Goal: Transaction & Acquisition: Book appointment/travel/reservation

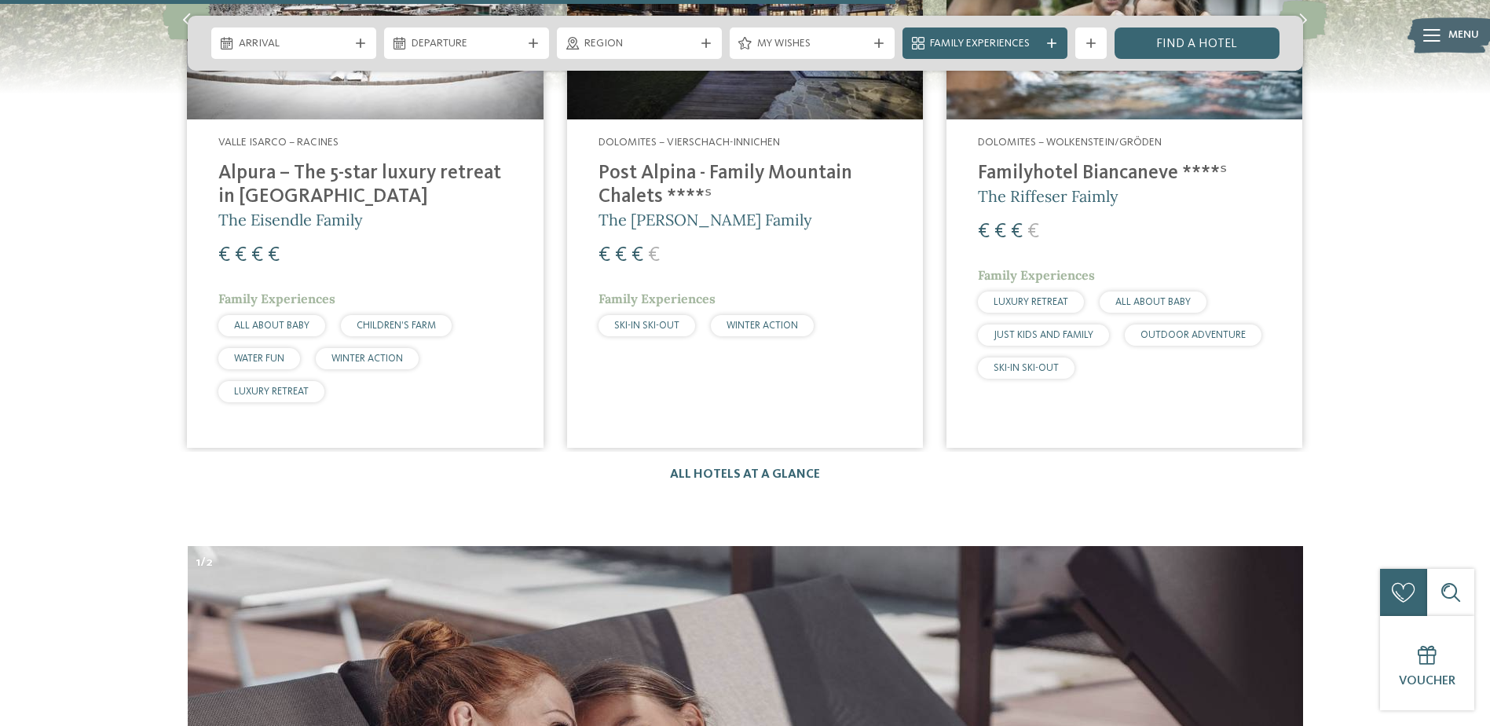
scroll to position [4462, 0]
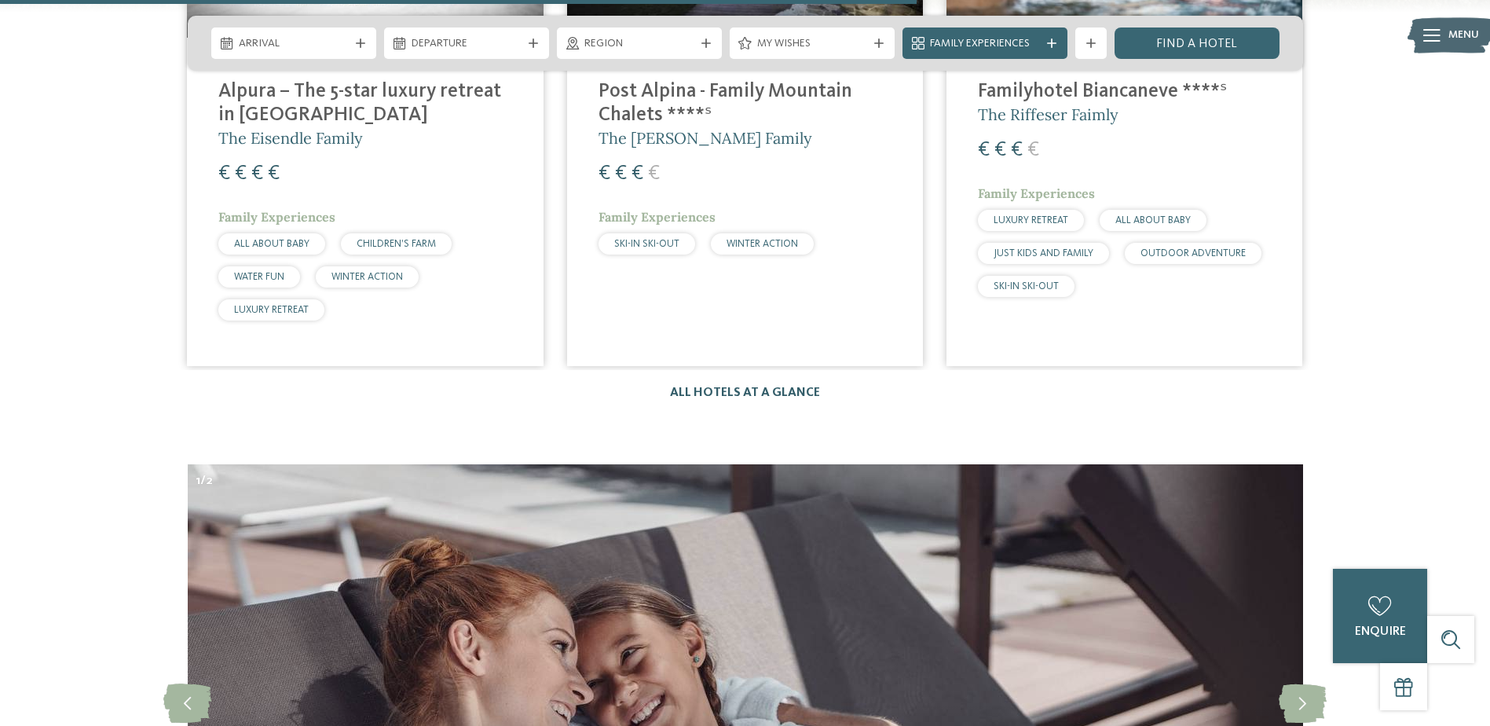
click at [758, 386] on link "All hotels at a glance" at bounding box center [745, 392] width 150 height 13
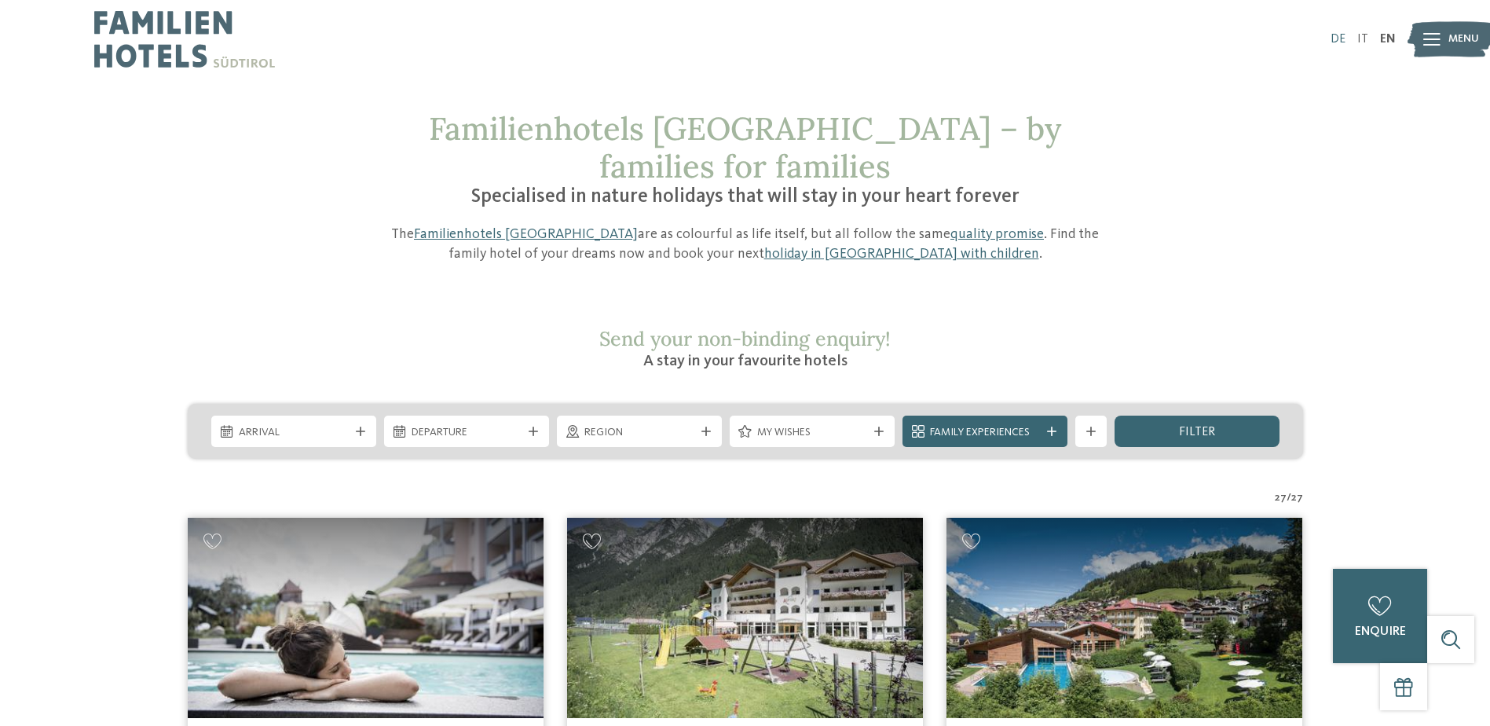
click at [1338, 38] on link "DE" at bounding box center [1338, 39] width 15 height 13
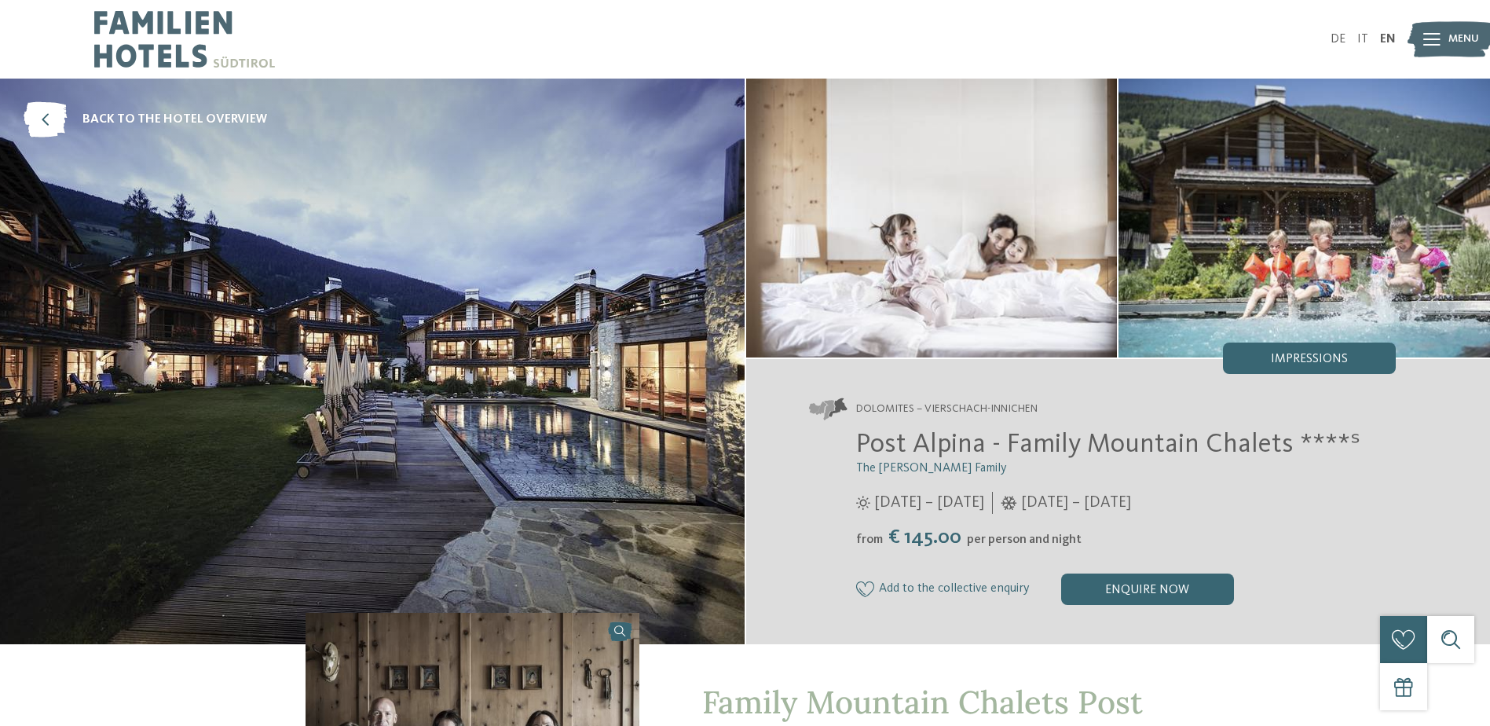
click at [638, 229] on img at bounding box center [372, 362] width 745 height 566
click at [904, 235] on img at bounding box center [932, 218] width 372 height 279
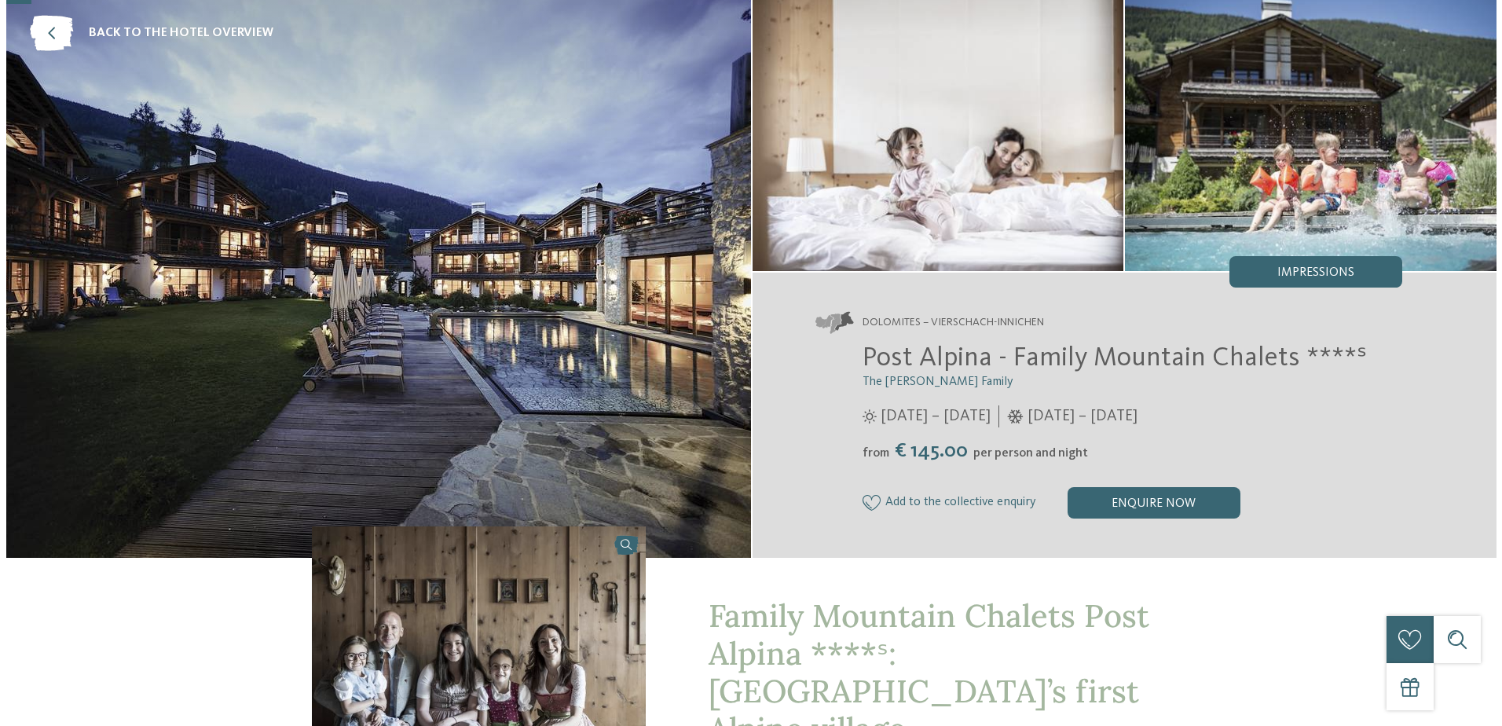
scroll to position [53, 0]
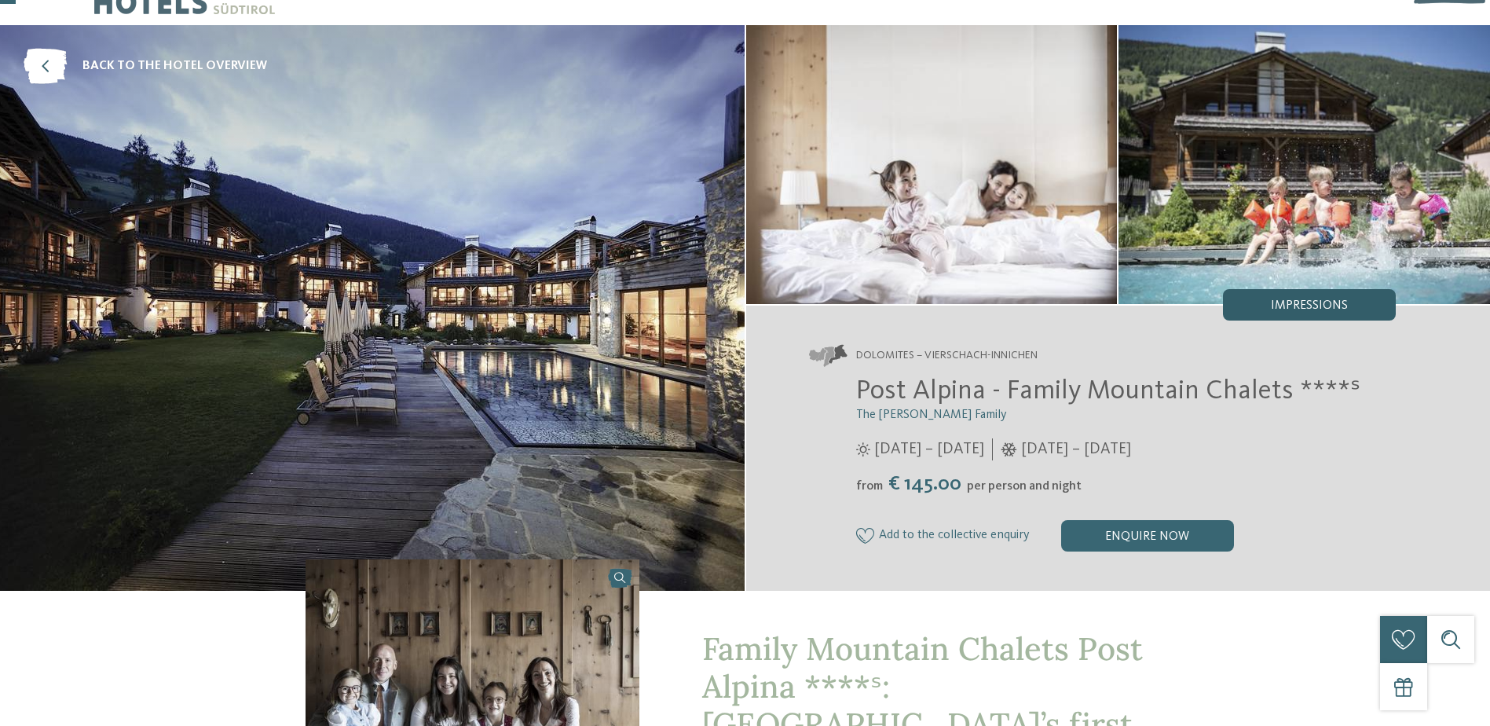
click at [1299, 296] on div "Impressions" at bounding box center [1309, 304] width 173 height 31
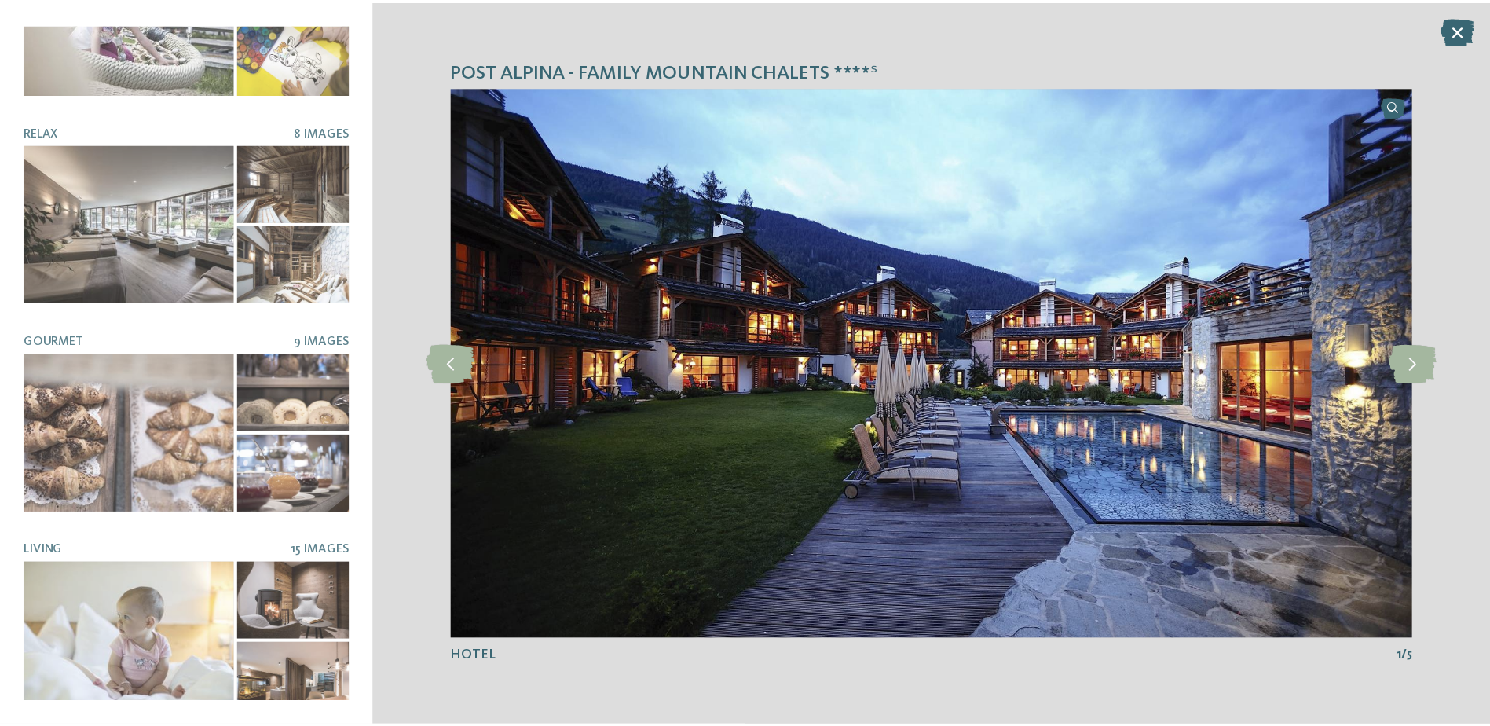
scroll to position [0, 0]
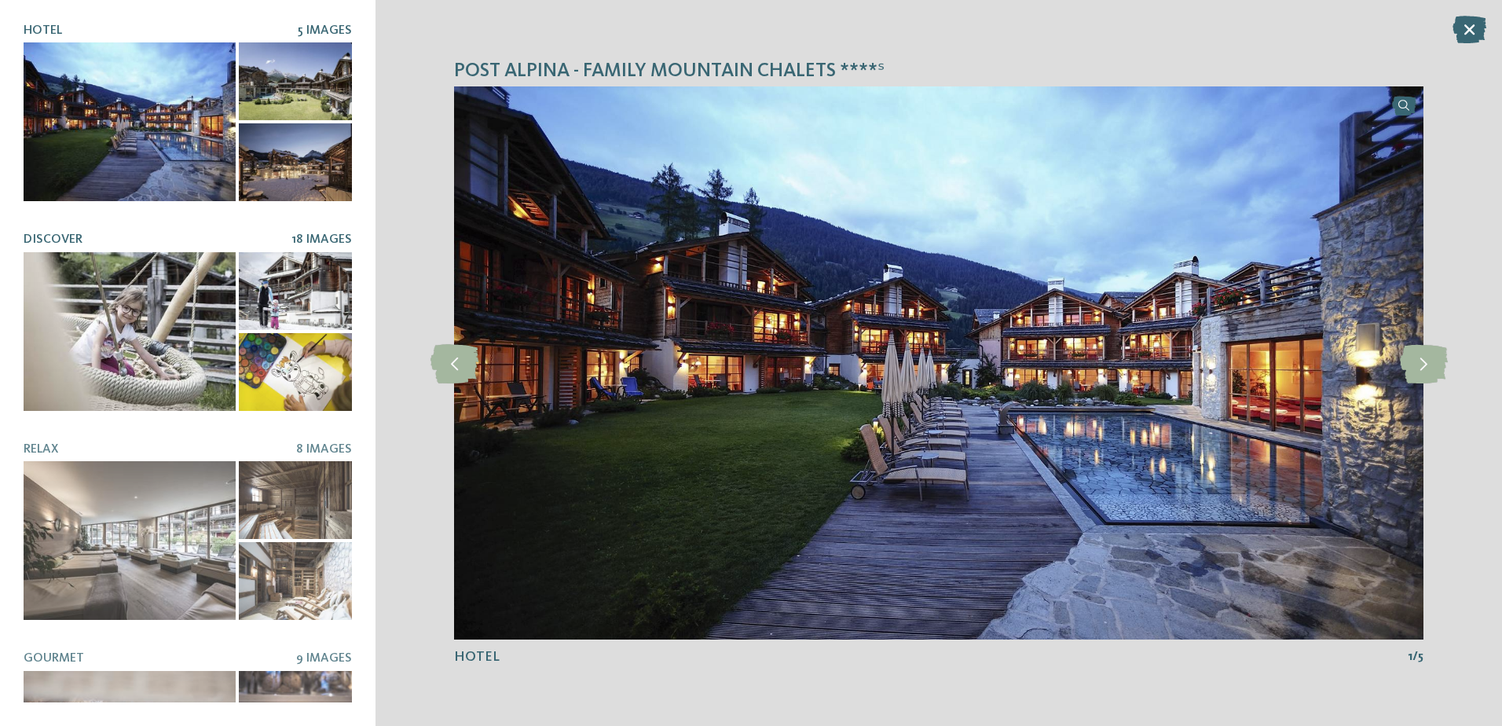
click at [175, 291] on div at bounding box center [130, 331] width 212 height 159
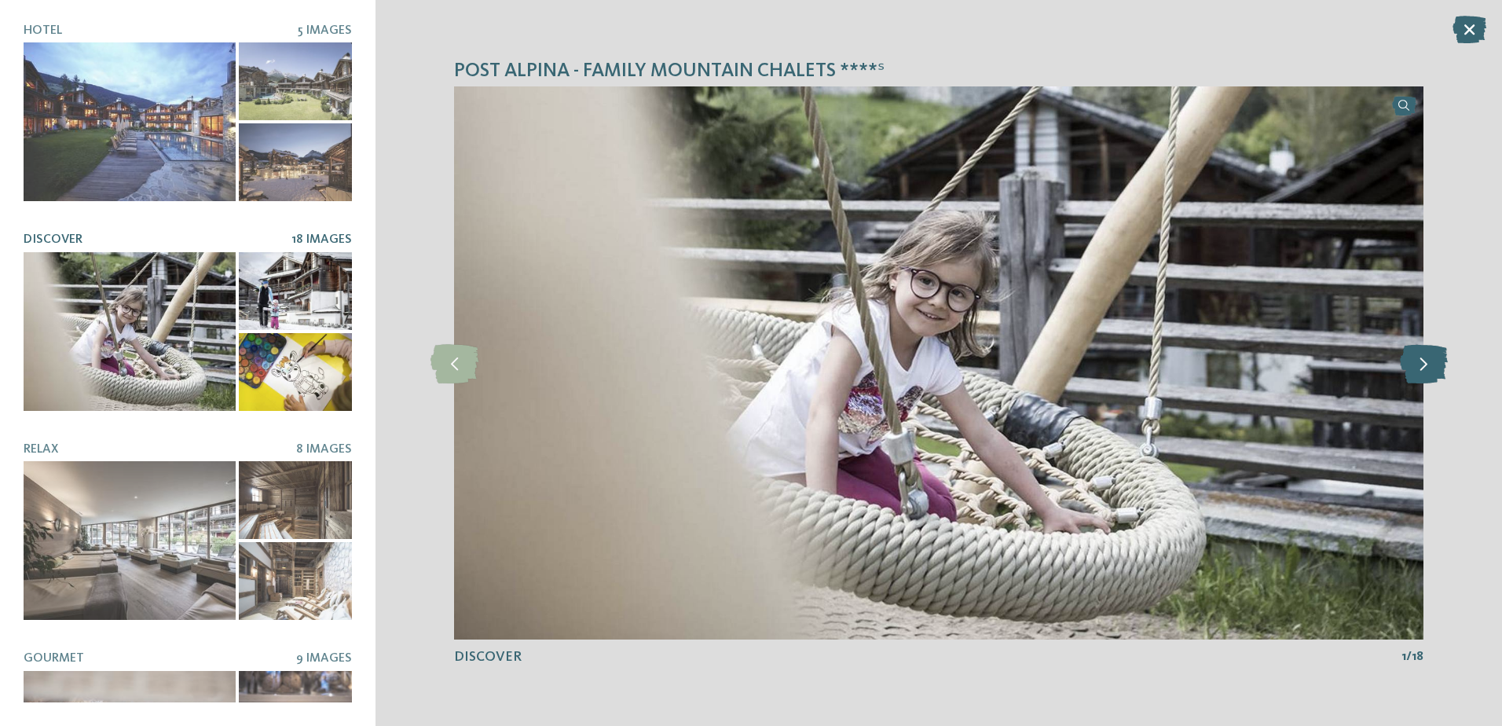
click at [1402, 374] on icon at bounding box center [1424, 362] width 48 height 39
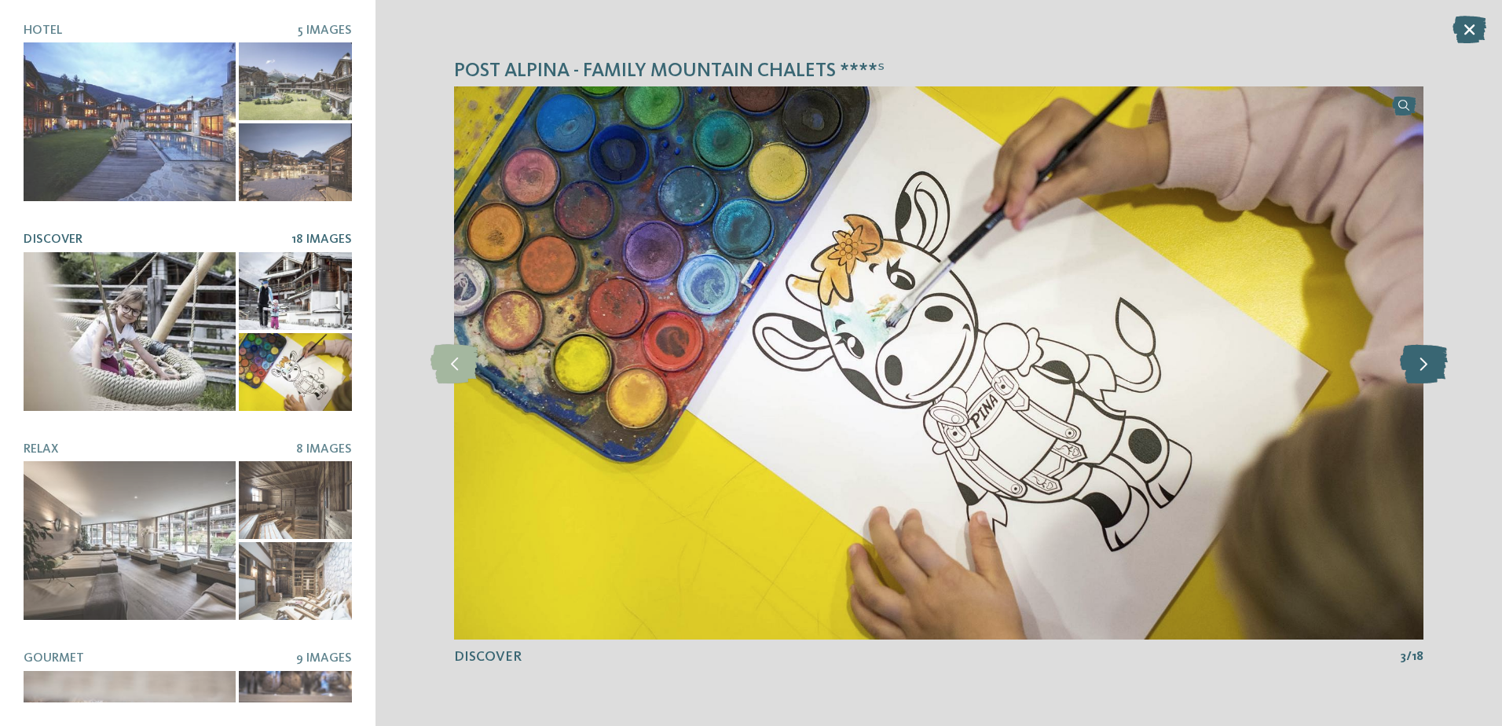
click at [1402, 374] on icon at bounding box center [1424, 362] width 48 height 39
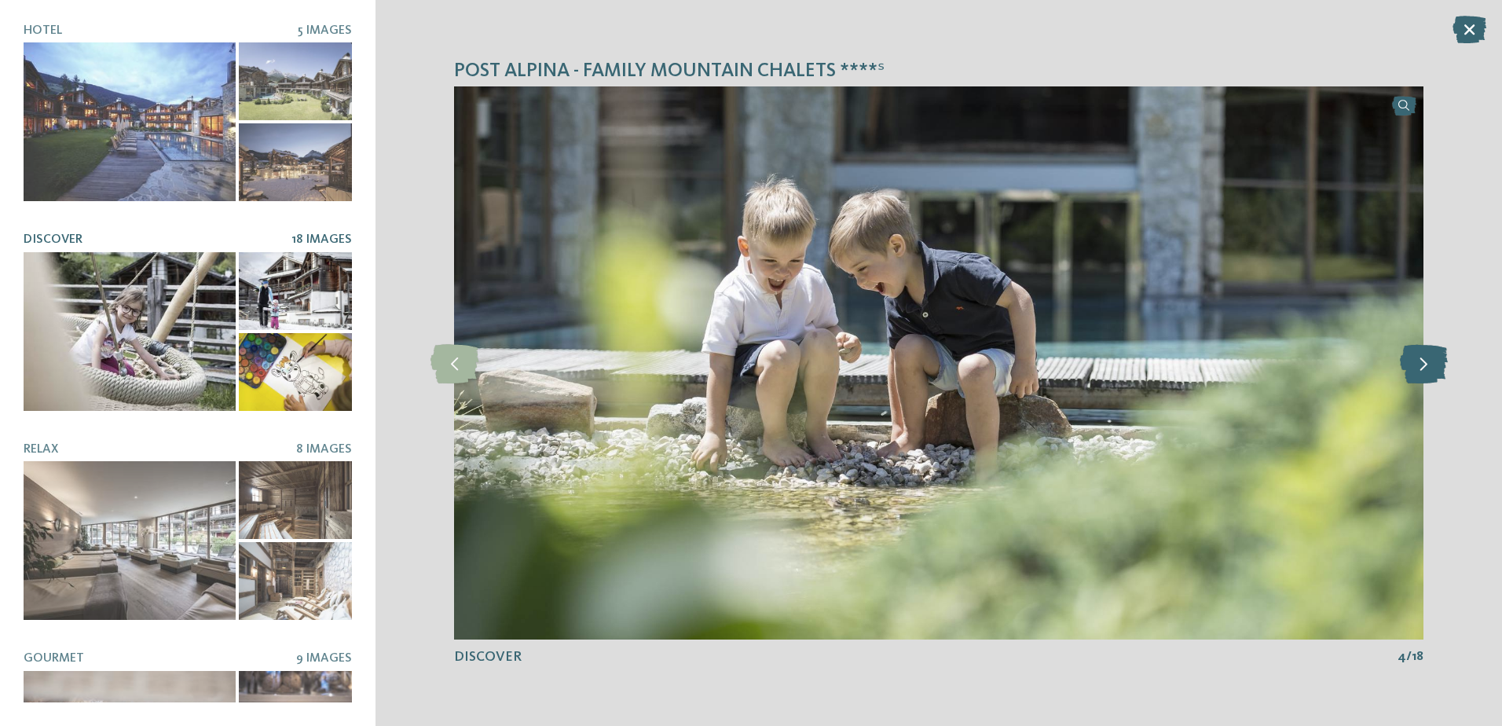
click at [1402, 374] on icon at bounding box center [1424, 362] width 48 height 39
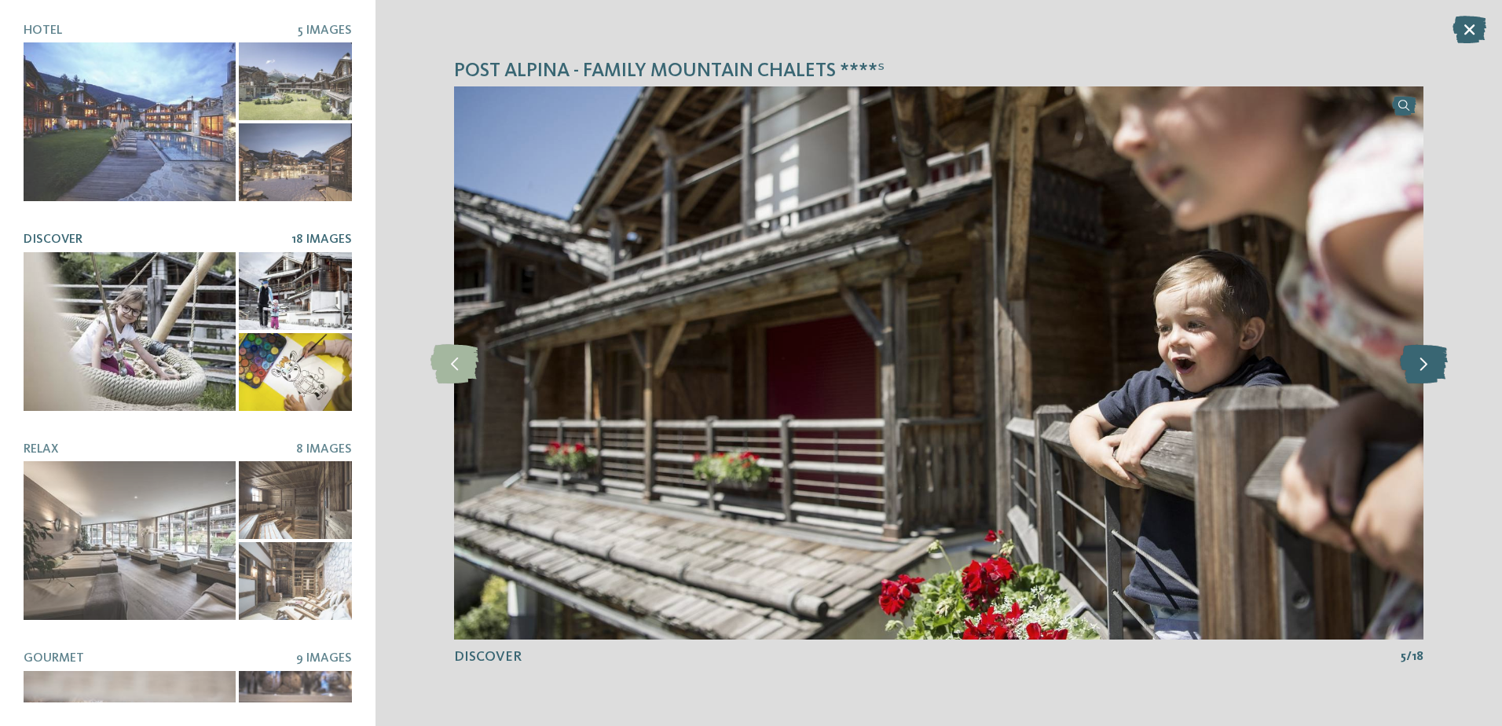
click at [1402, 374] on icon at bounding box center [1424, 362] width 48 height 39
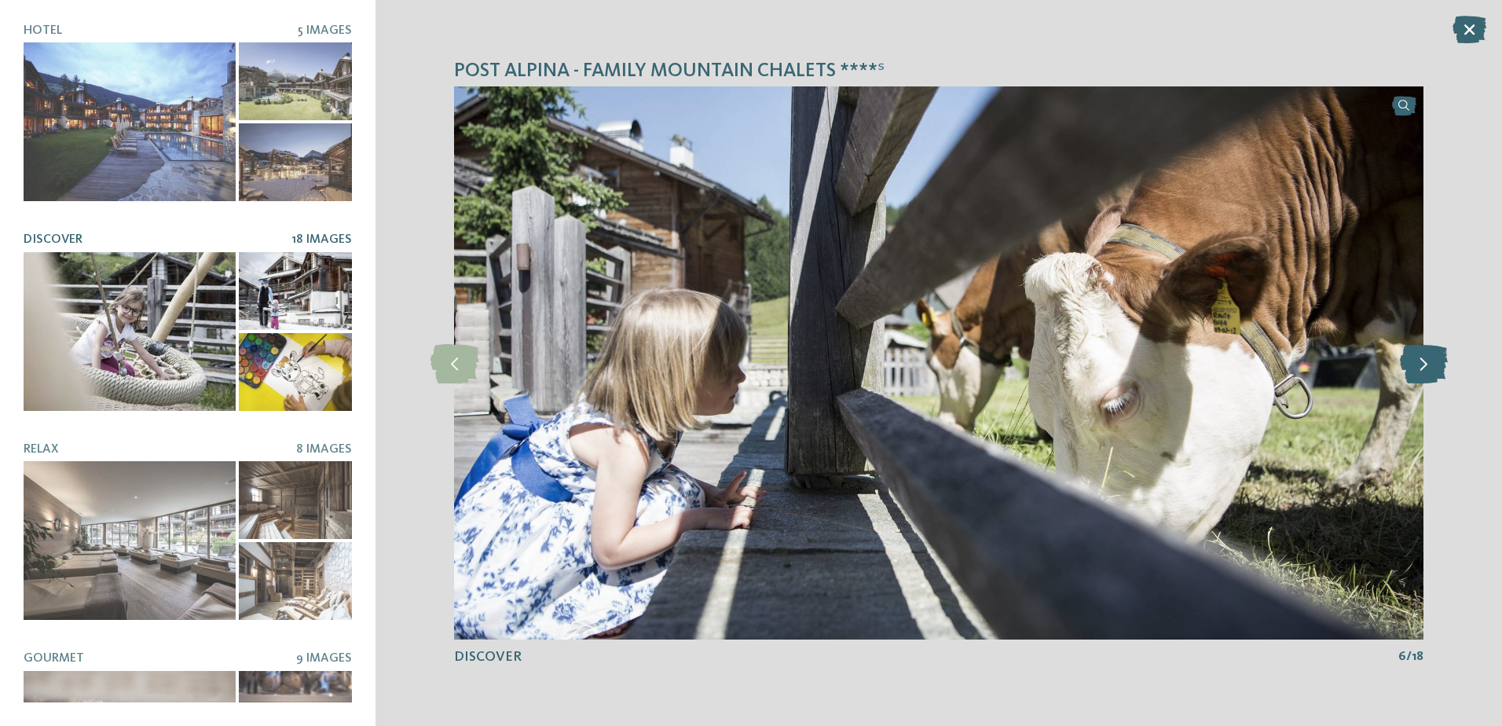
click at [1402, 374] on icon at bounding box center [1424, 362] width 48 height 39
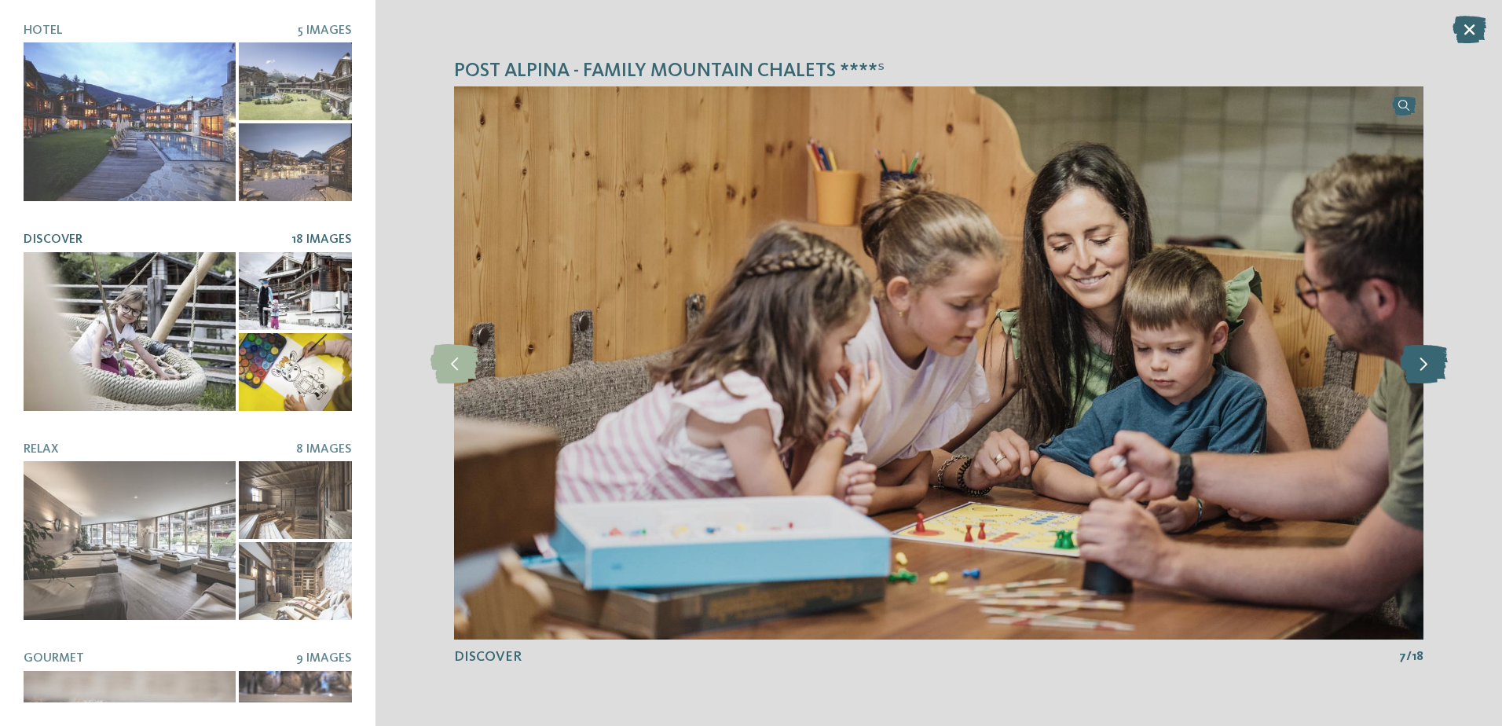
click at [1402, 374] on icon at bounding box center [1424, 362] width 48 height 39
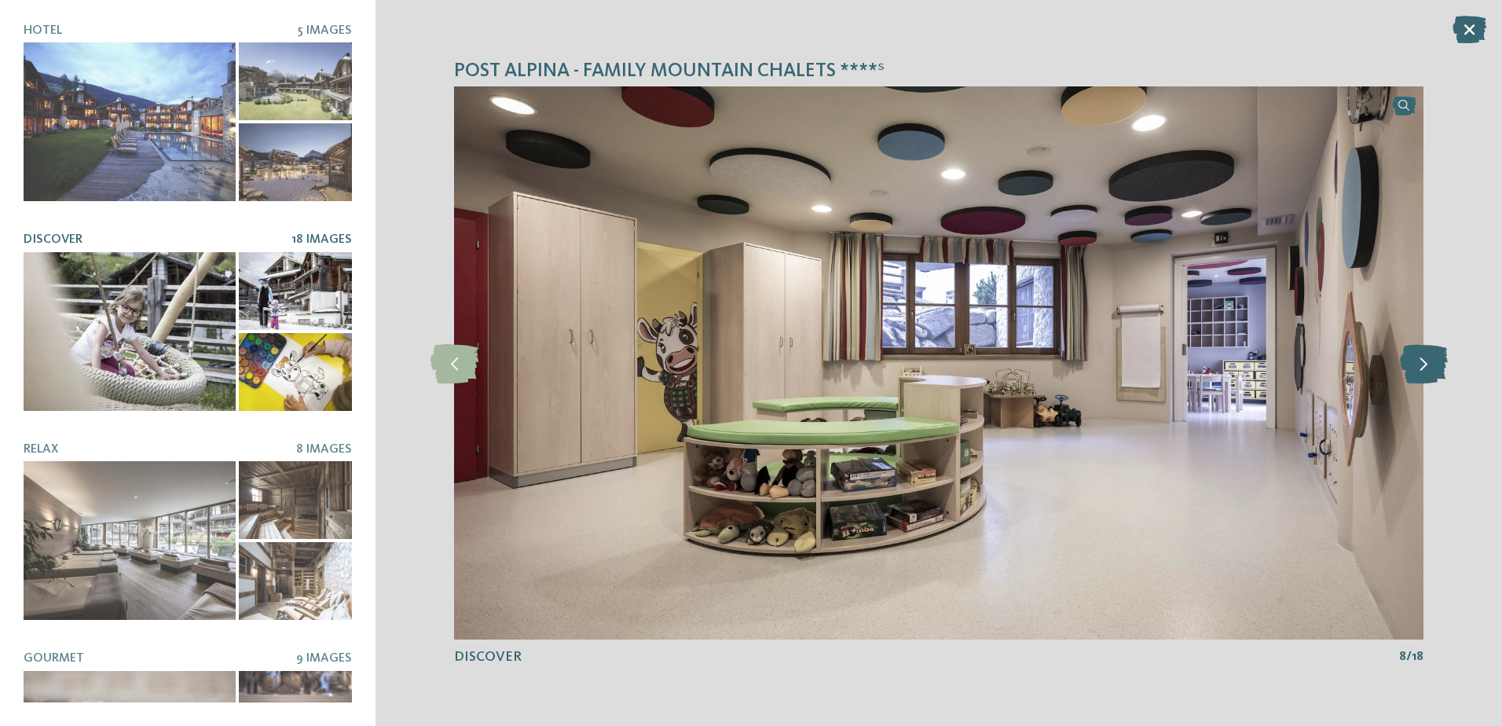
click at [1402, 374] on icon at bounding box center [1424, 362] width 48 height 39
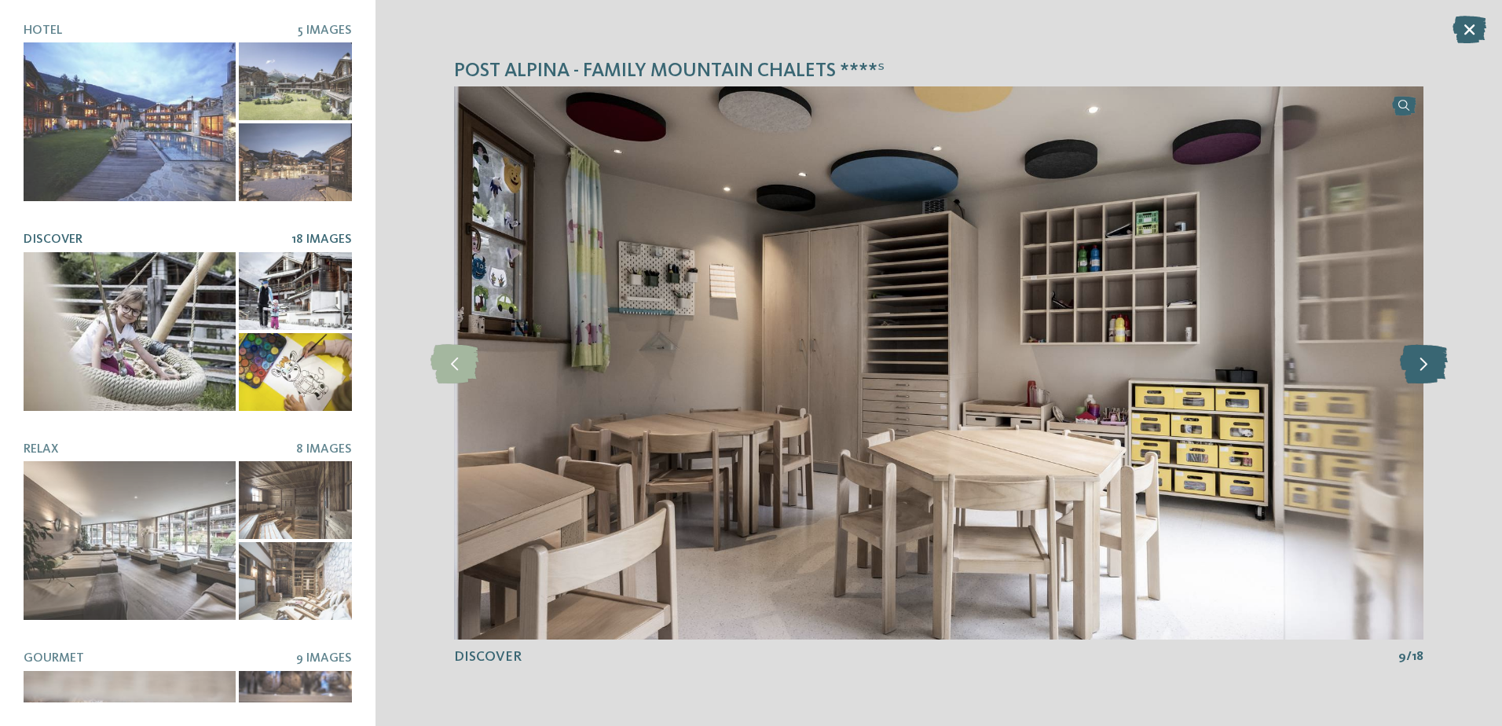
click at [1402, 374] on icon at bounding box center [1424, 362] width 48 height 39
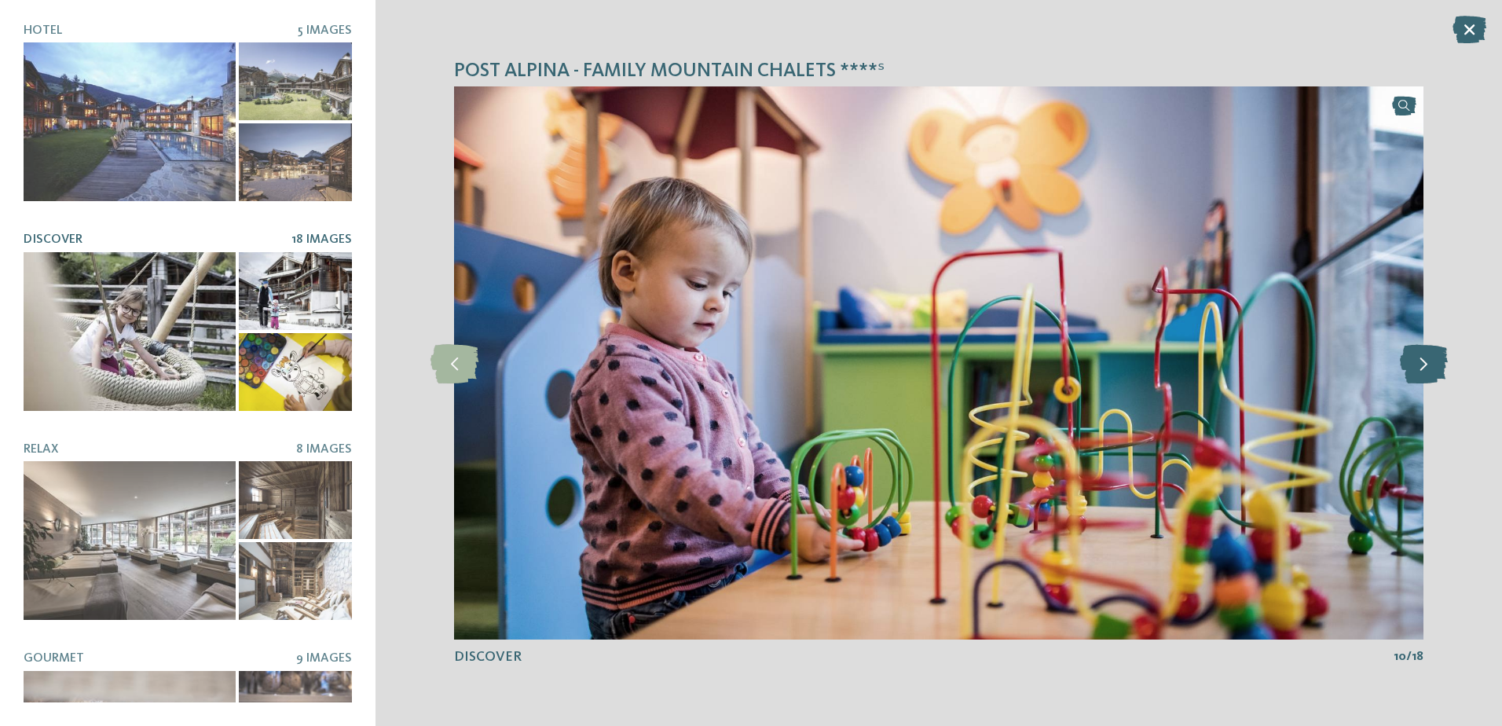
click at [1402, 374] on icon at bounding box center [1424, 362] width 48 height 39
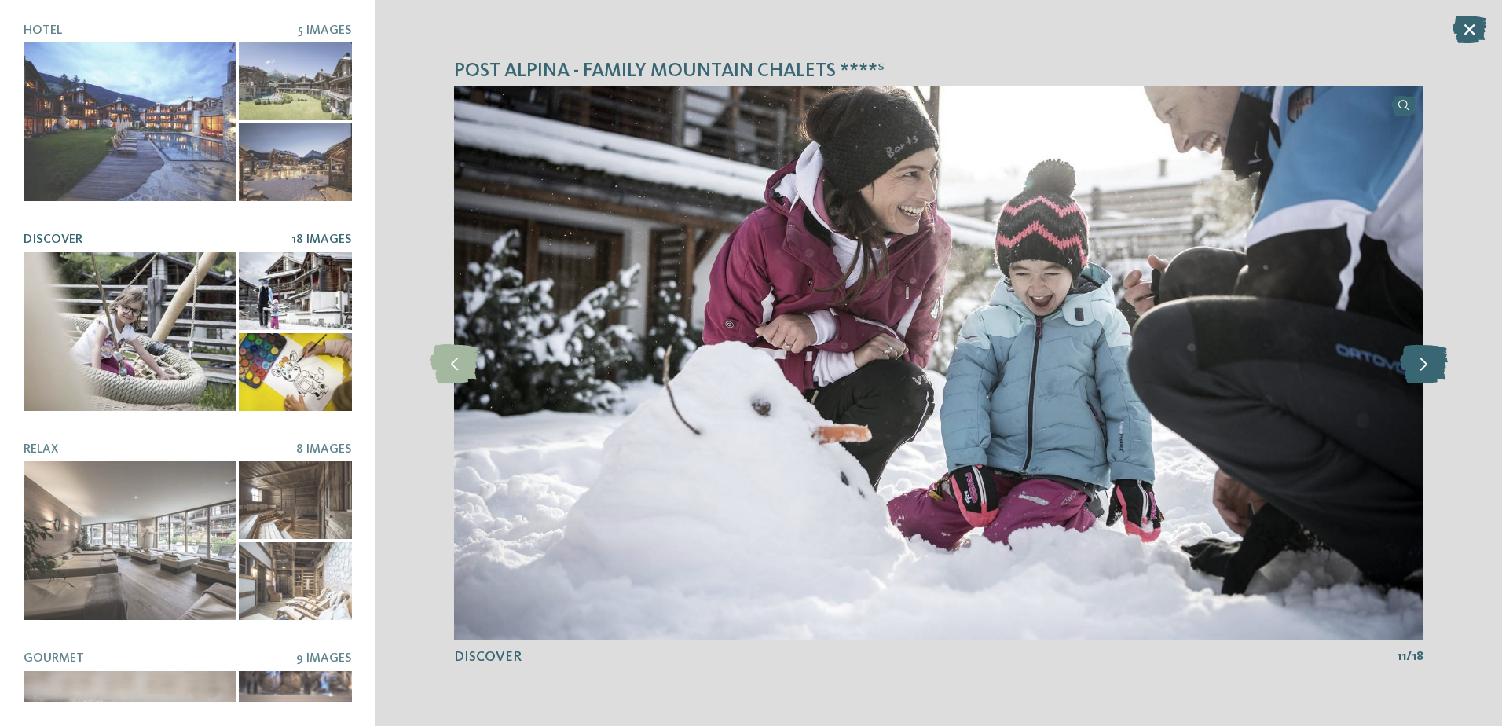
click at [1402, 374] on icon at bounding box center [1424, 362] width 48 height 39
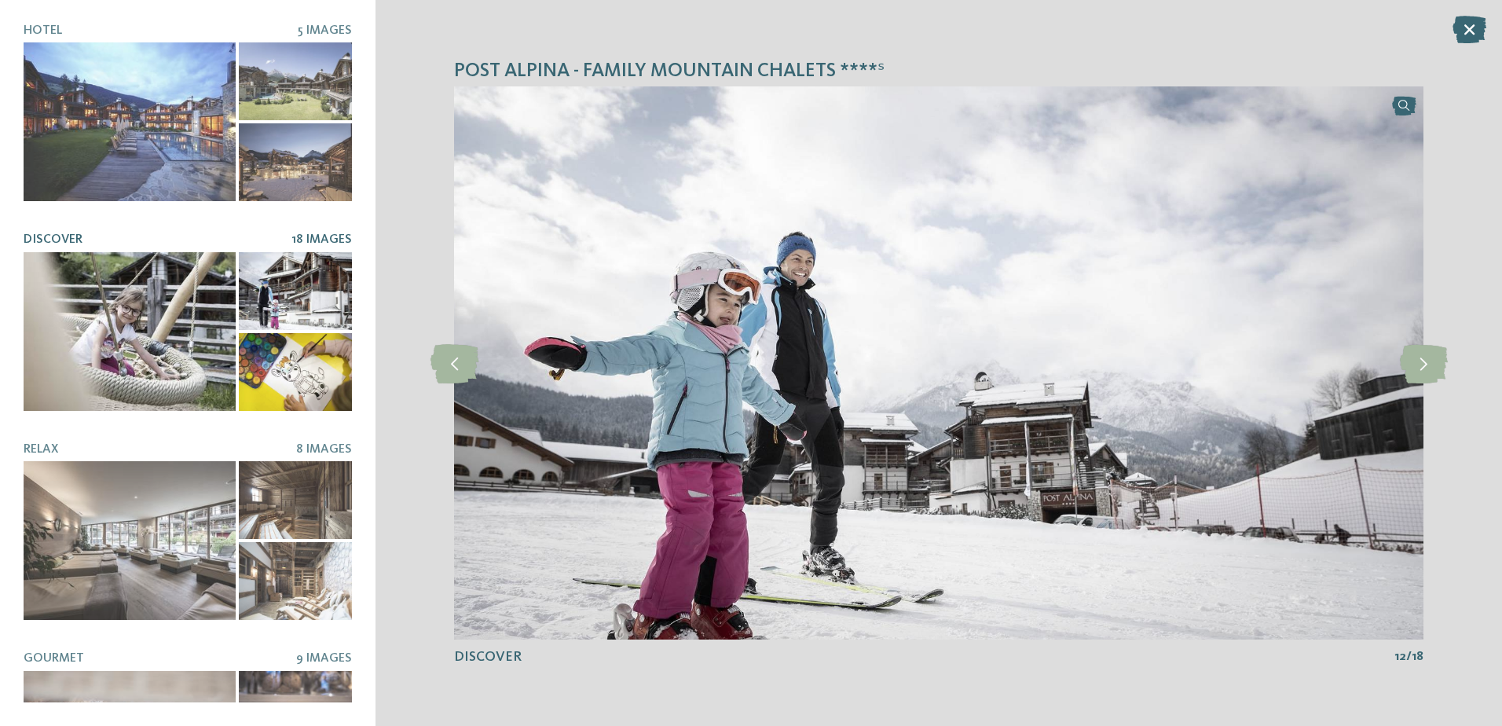
click at [314, 207] on div "Hotel 5 Images Discover 18 Images" at bounding box center [188, 363] width 328 height 679
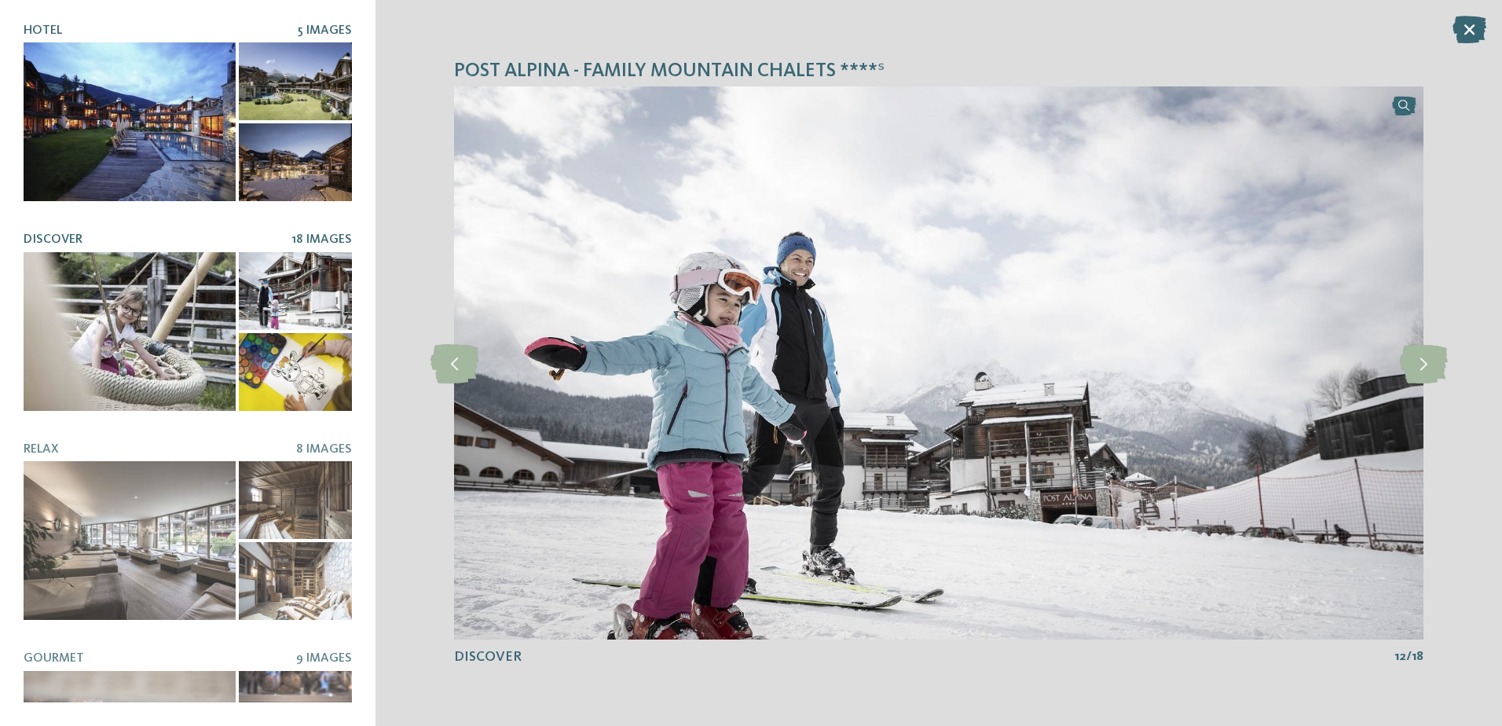
click at [284, 162] on div at bounding box center [295, 162] width 113 height 78
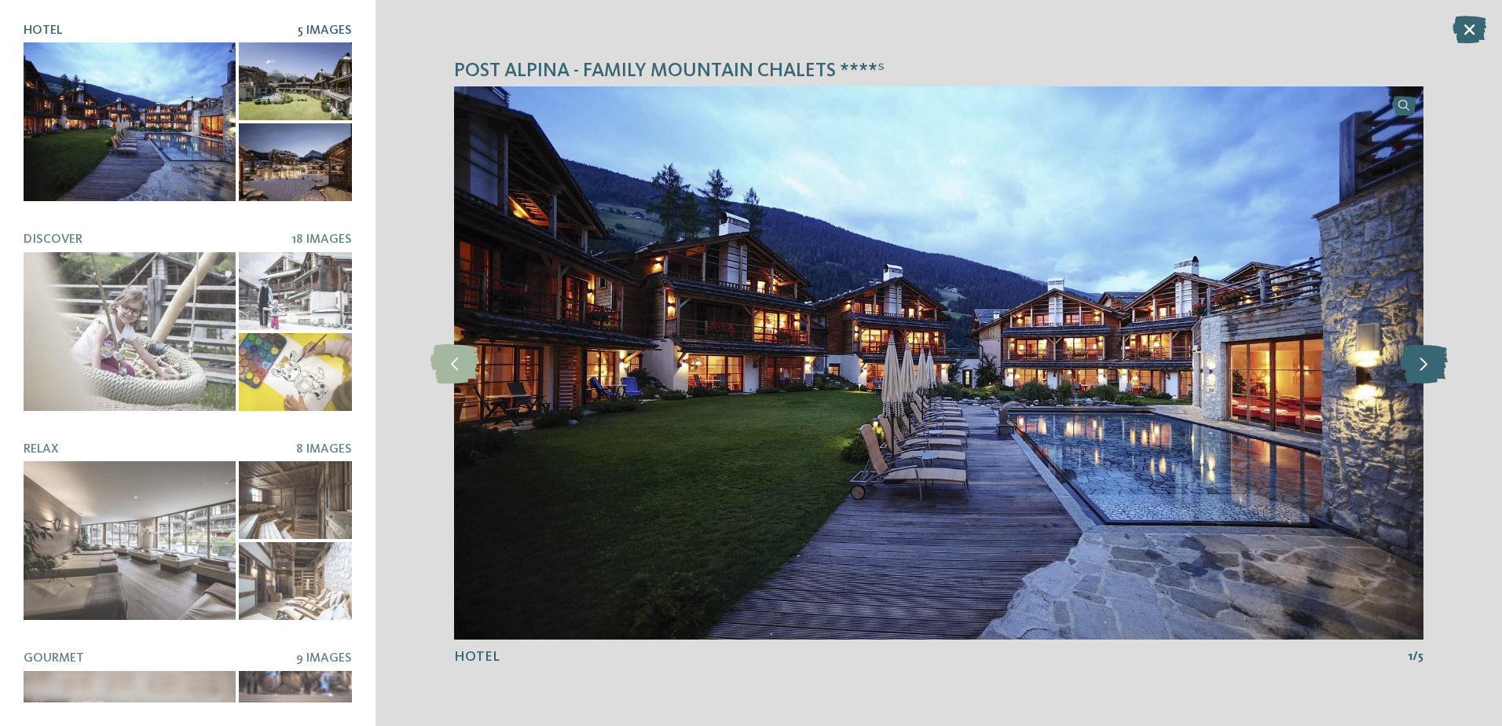
click at [1413, 382] on icon at bounding box center [1424, 362] width 48 height 39
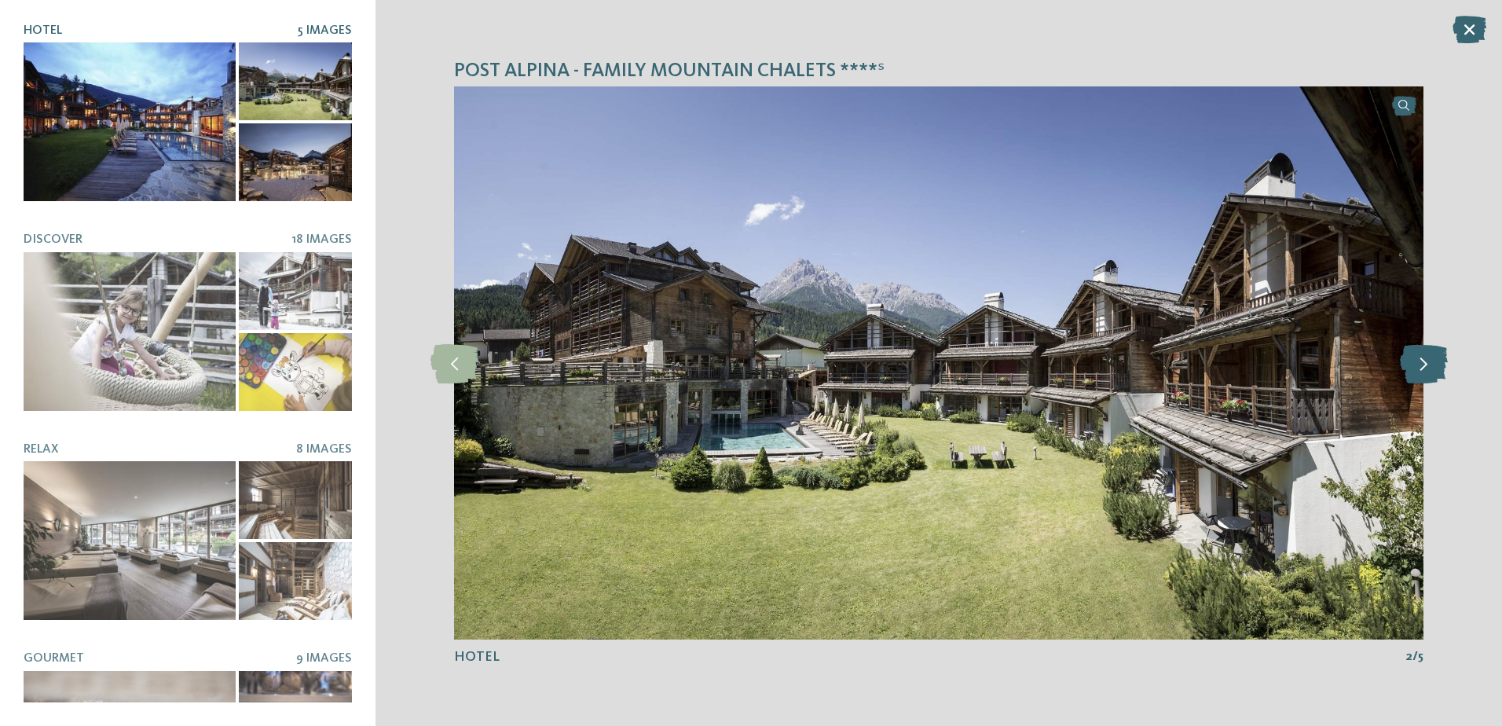
click at [1413, 382] on icon at bounding box center [1424, 362] width 48 height 39
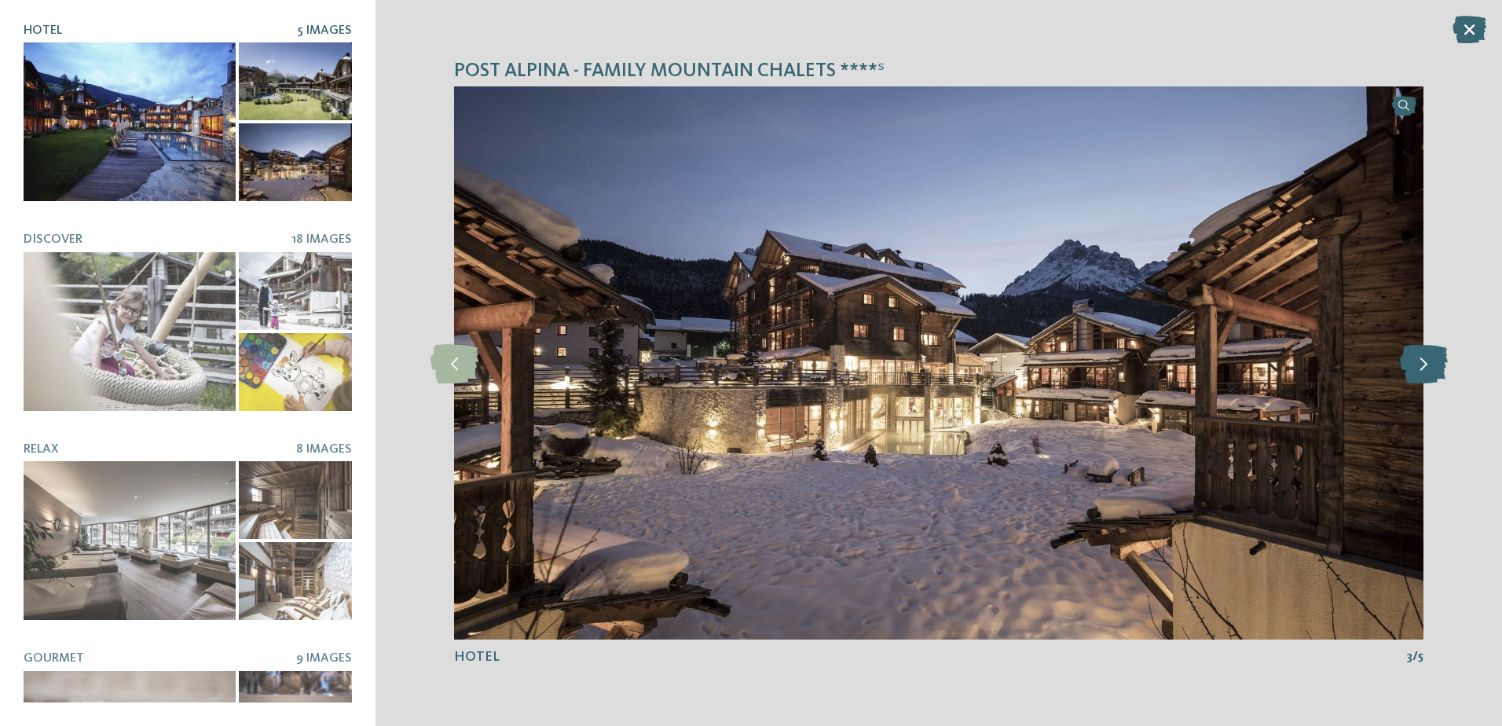
click at [1413, 382] on icon at bounding box center [1424, 362] width 48 height 39
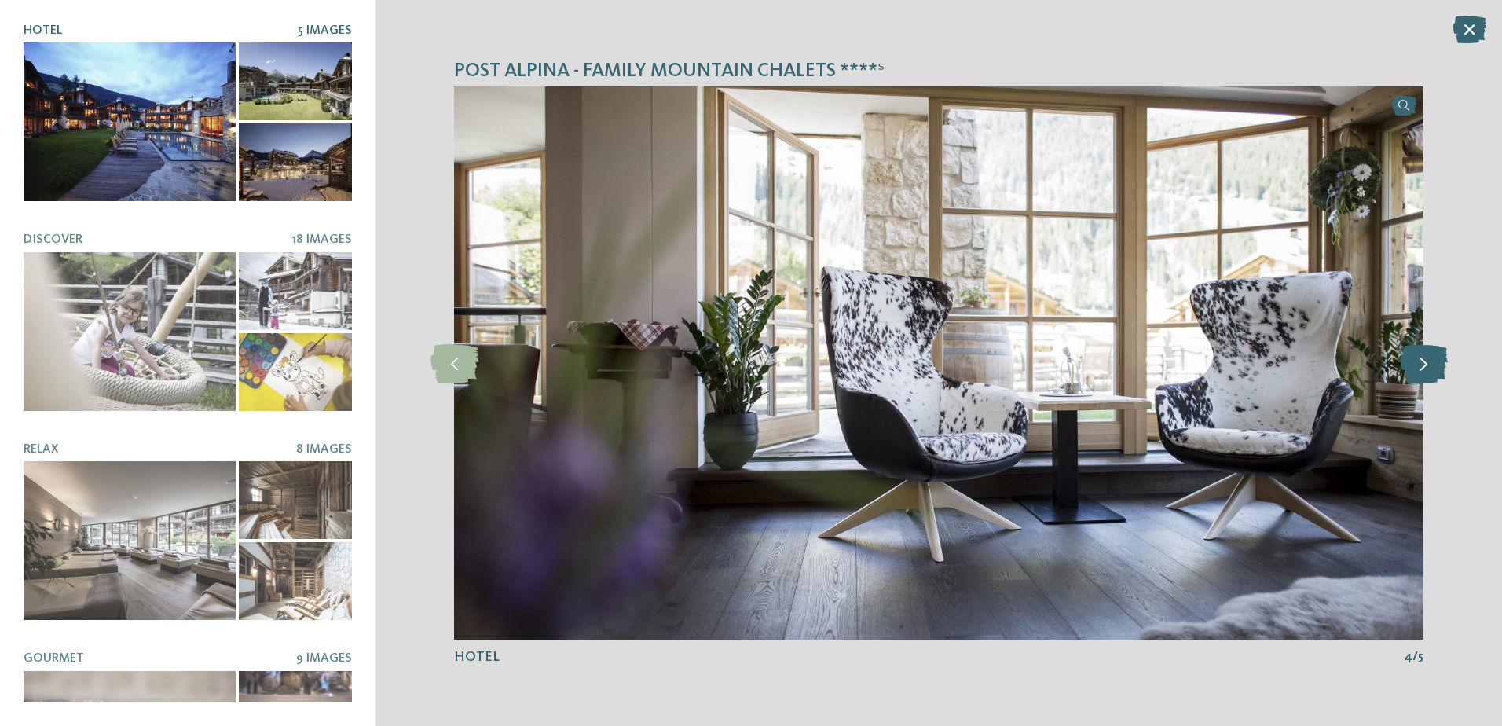
click at [1413, 382] on icon at bounding box center [1424, 362] width 48 height 39
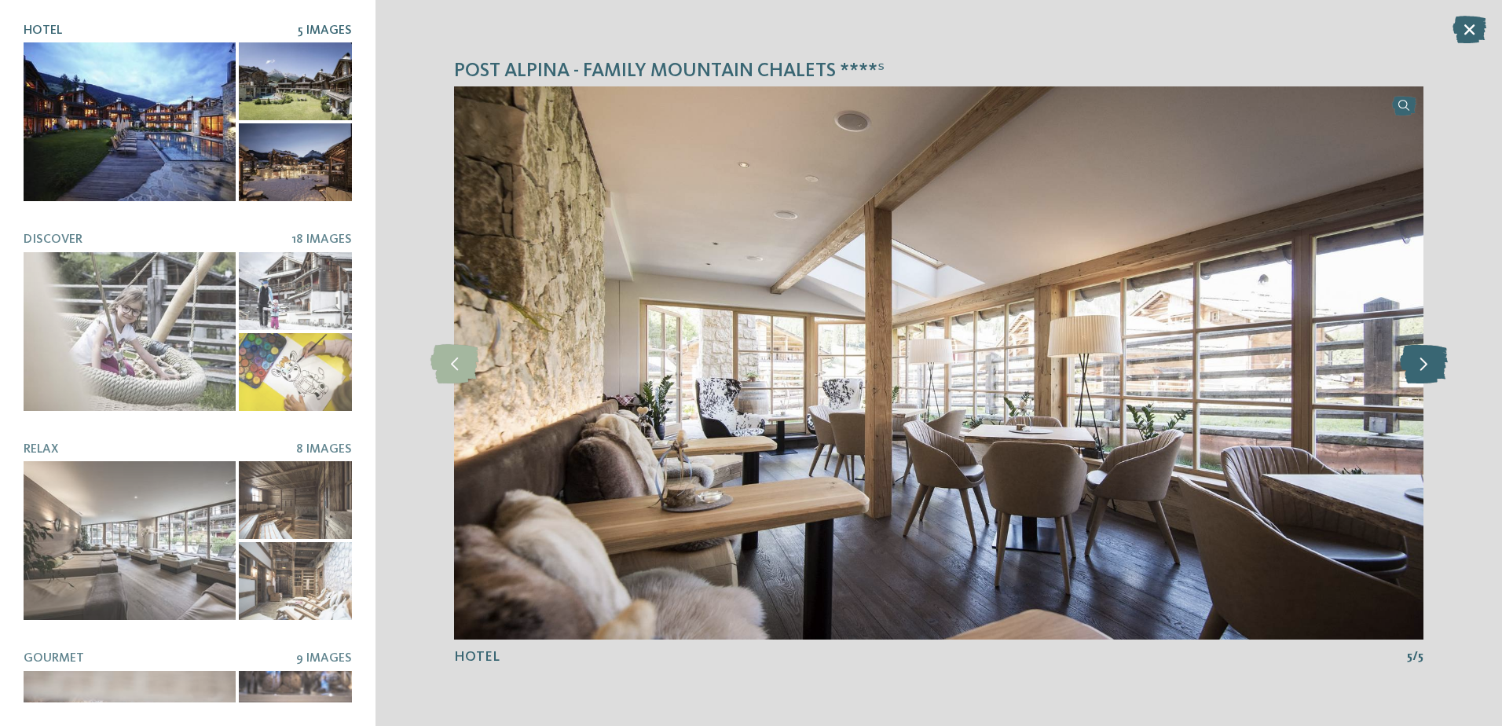
click at [1413, 382] on icon at bounding box center [1424, 362] width 48 height 39
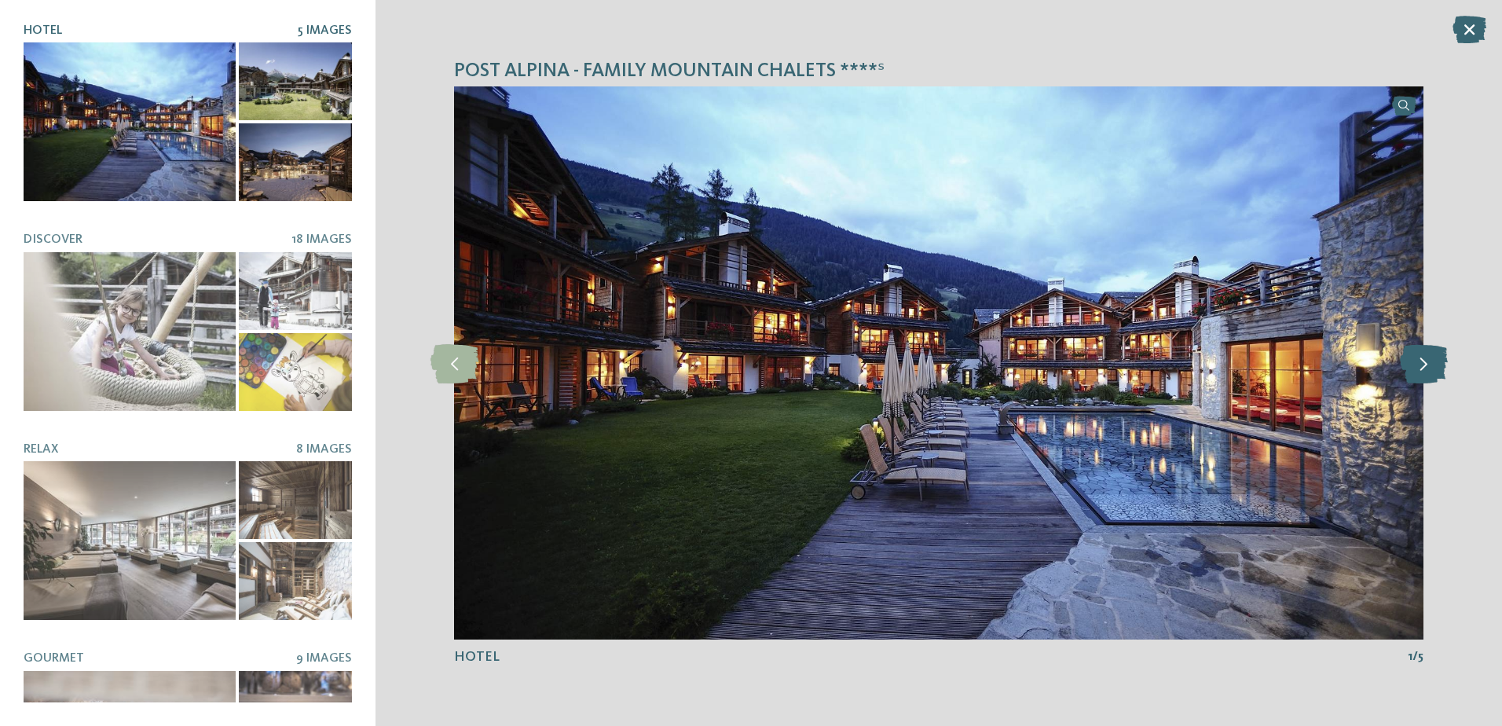
click at [1413, 382] on icon at bounding box center [1424, 362] width 48 height 39
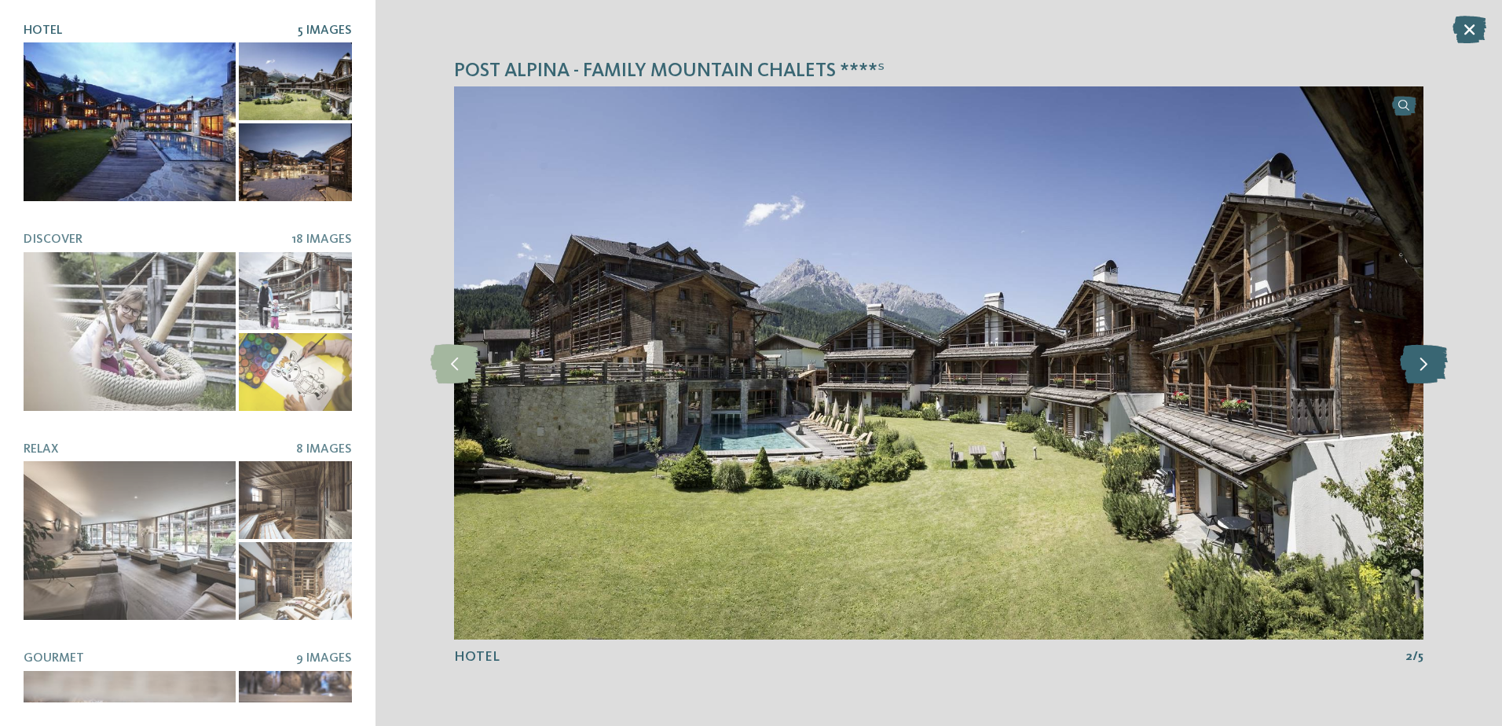
click at [1413, 382] on icon at bounding box center [1424, 362] width 48 height 39
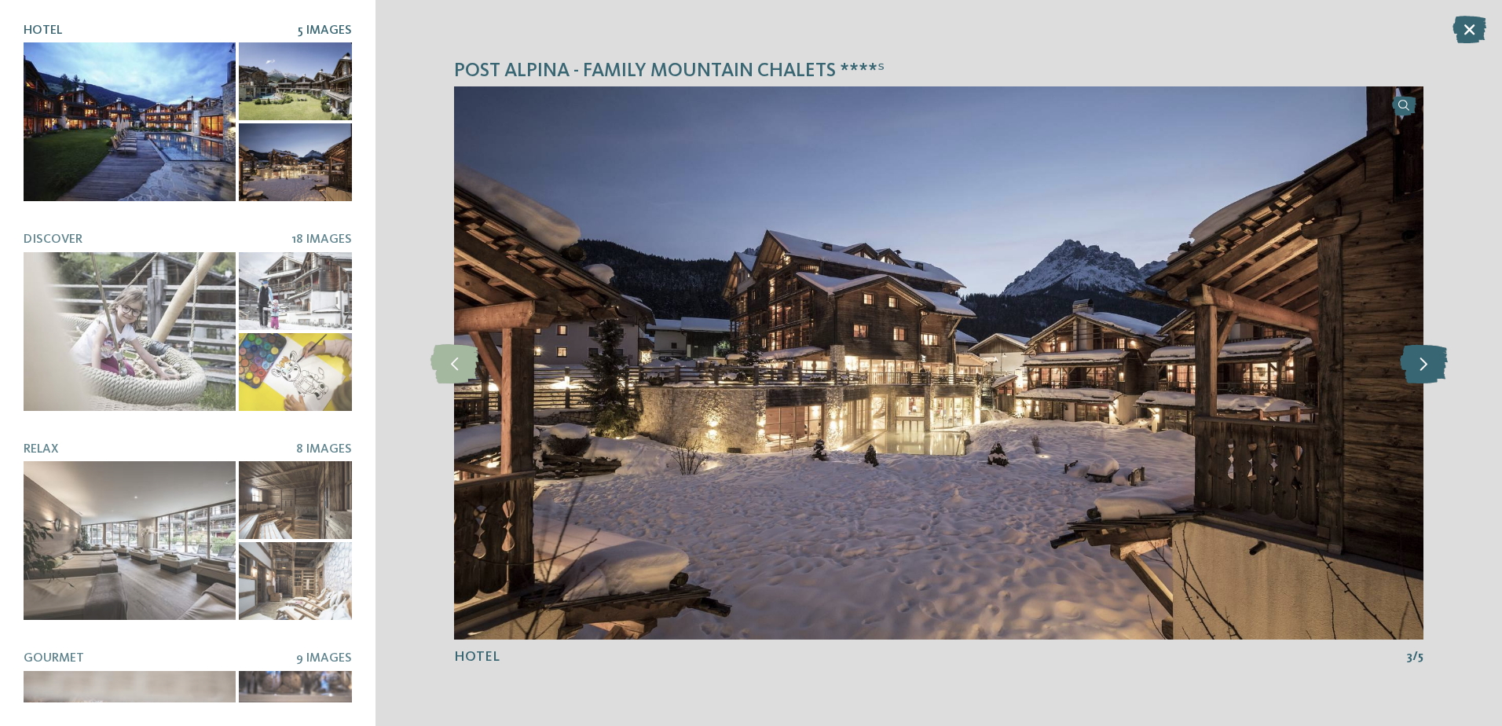
click at [1413, 382] on icon at bounding box center [1424, 362] width 48 height 39
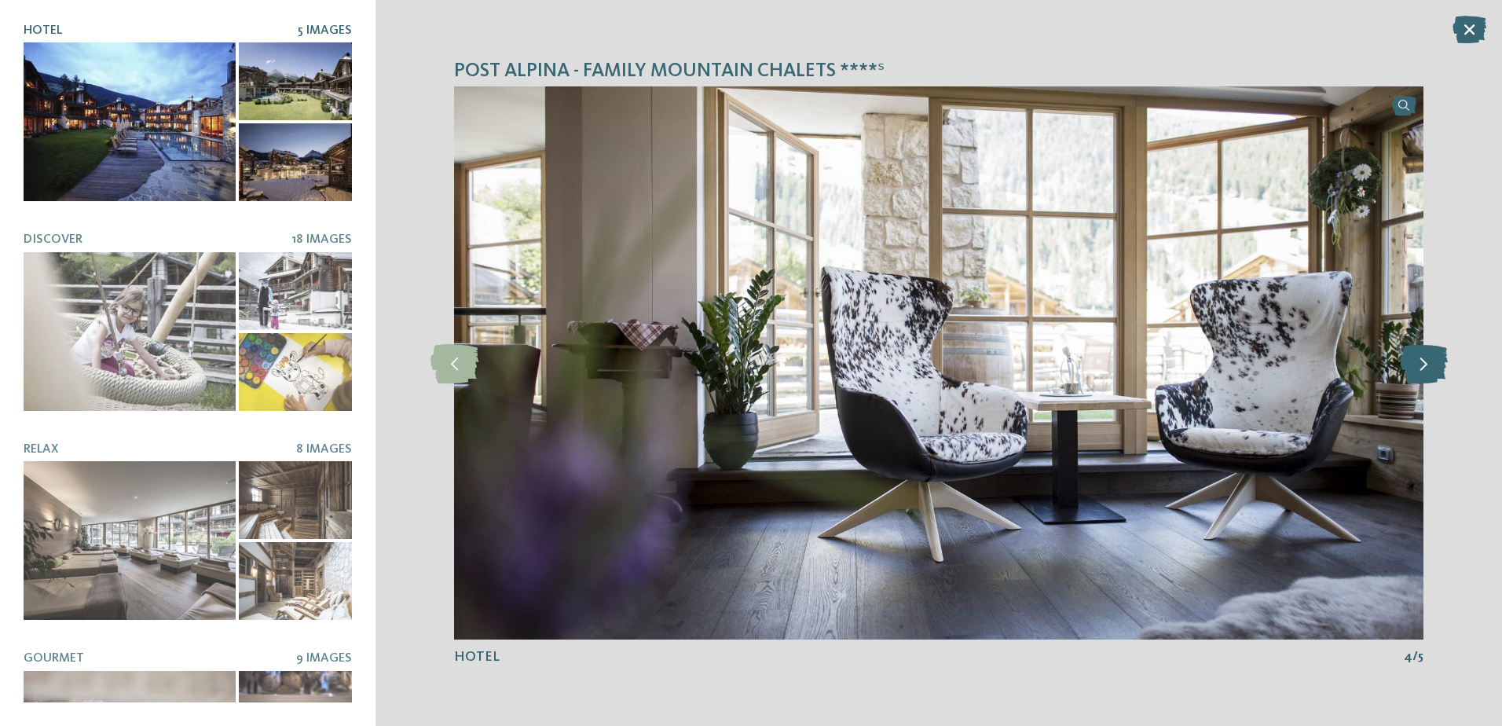
click at [1413, 382] on icon at bounding box center [1424, 362] width 48 height 39
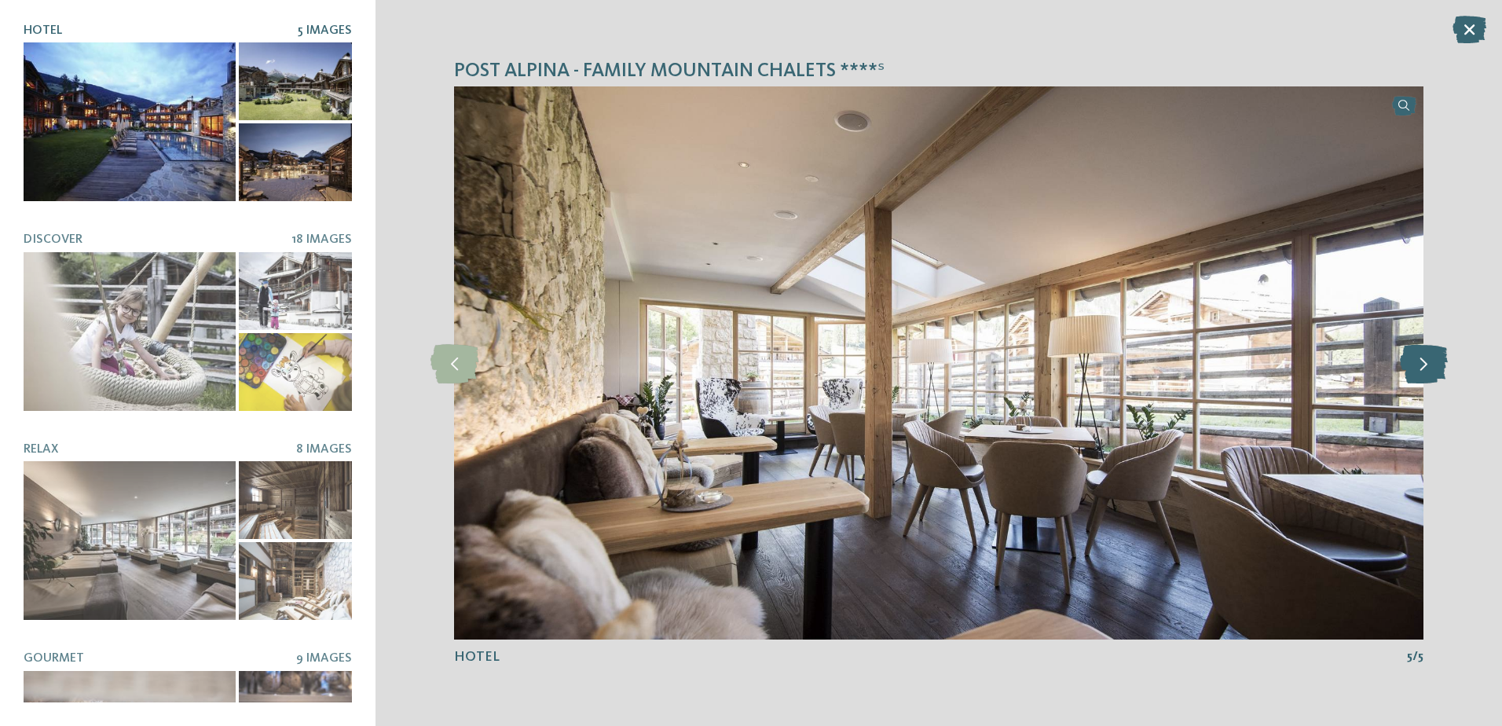
click at [1413, 382] on icon at bounding box center [1424, 362] width 48 height 39
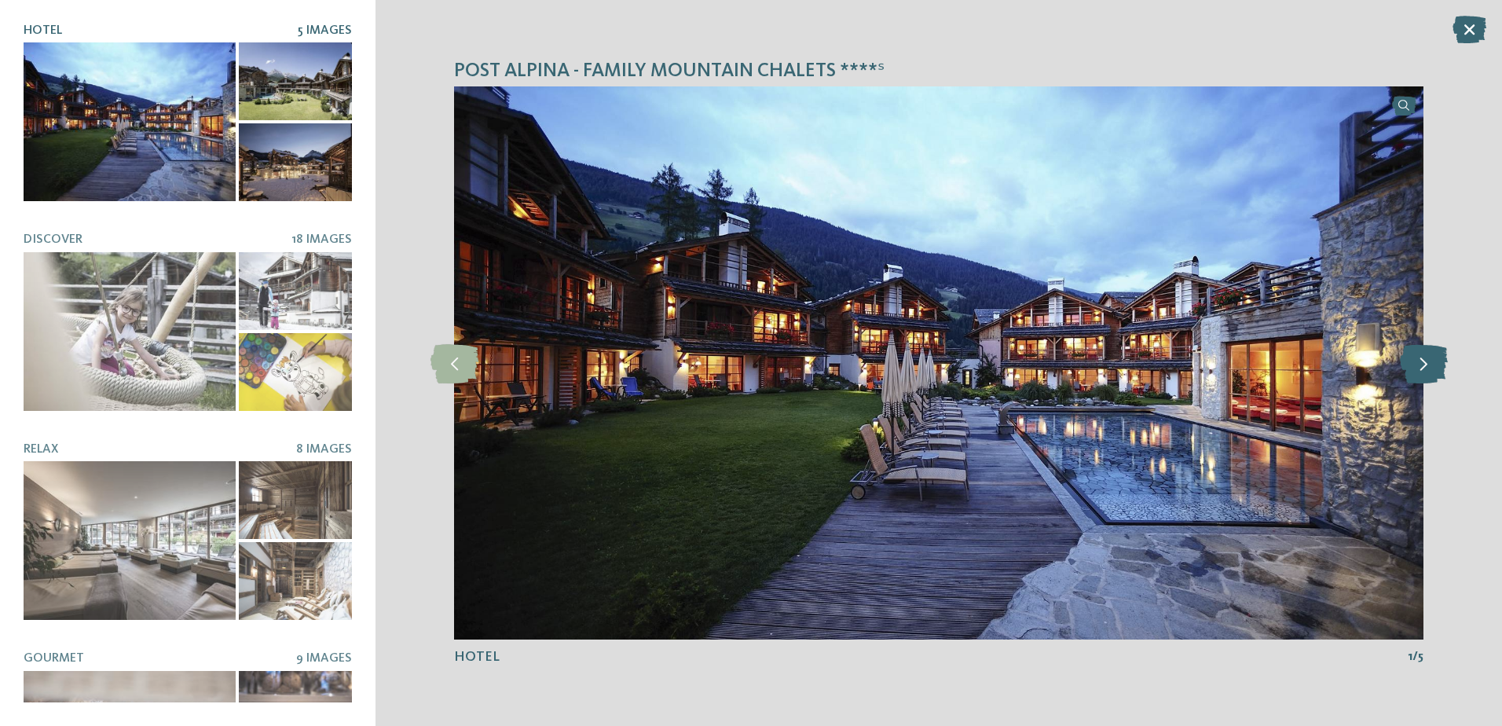
click at [1413, 382] on icon at bounding box center [1424, 362] width 48 height 39
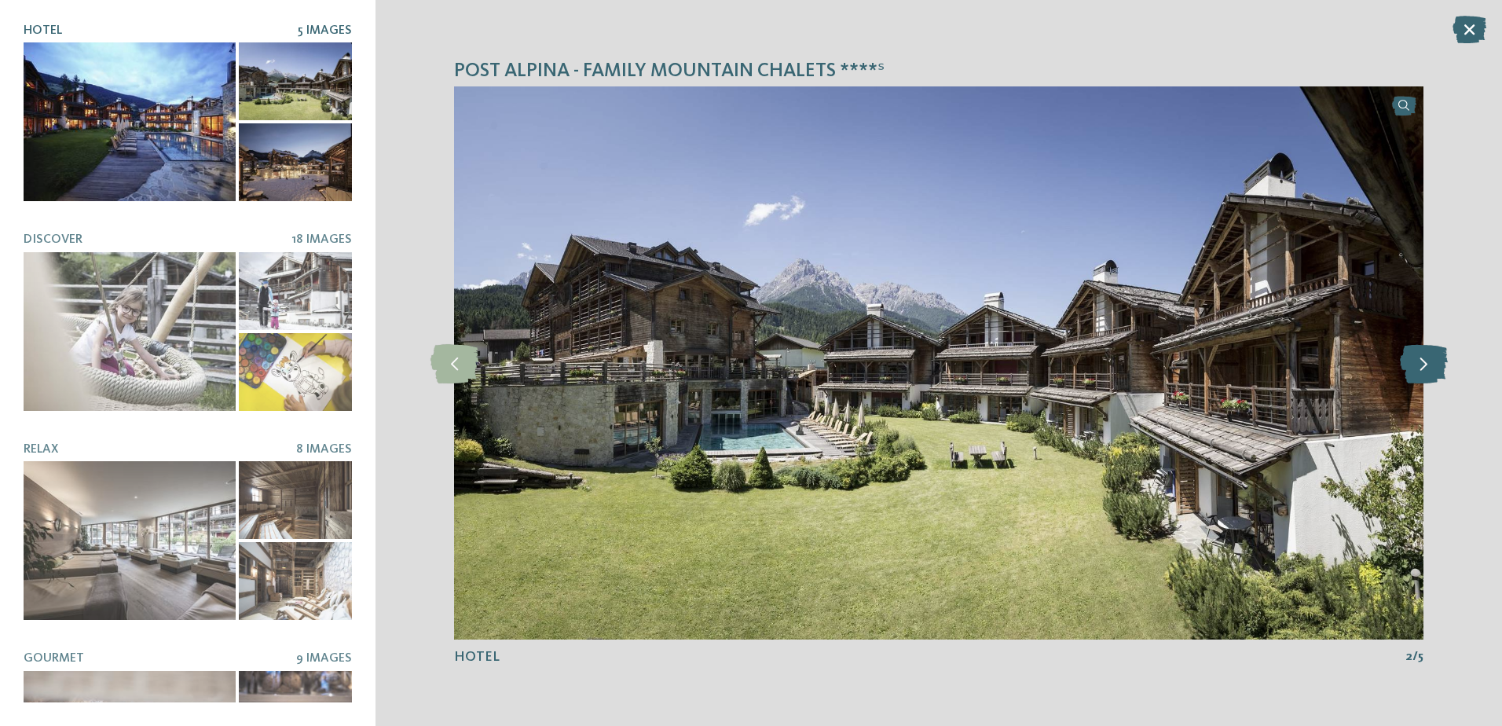
click at [1413, 382] on icon at bounding box center [1424, 362] width 48 height 39
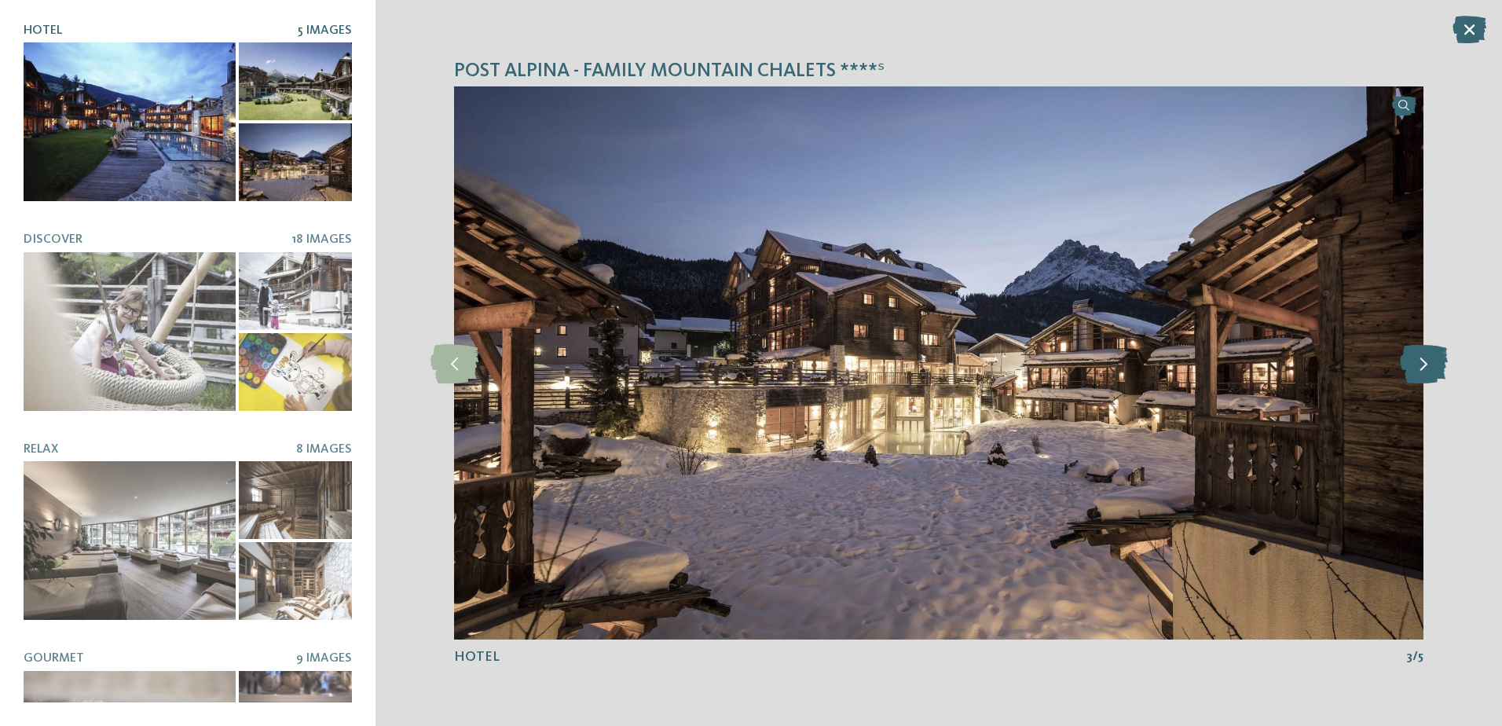
click at [1413, 382] on icon at bounding box center [1424, 362] width 48 height 39
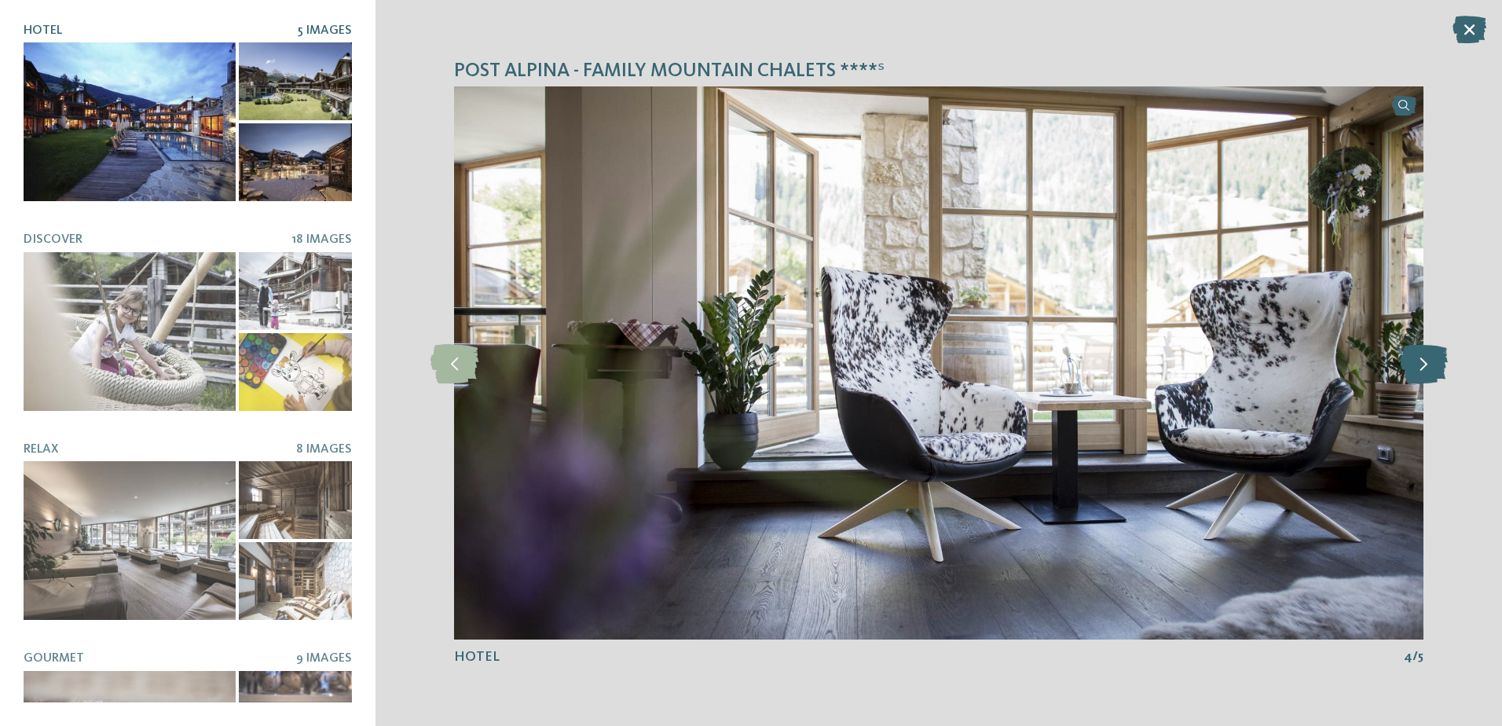
click at [1413, 382] on icon at bounding box center [1424, 362] width 48 height 39
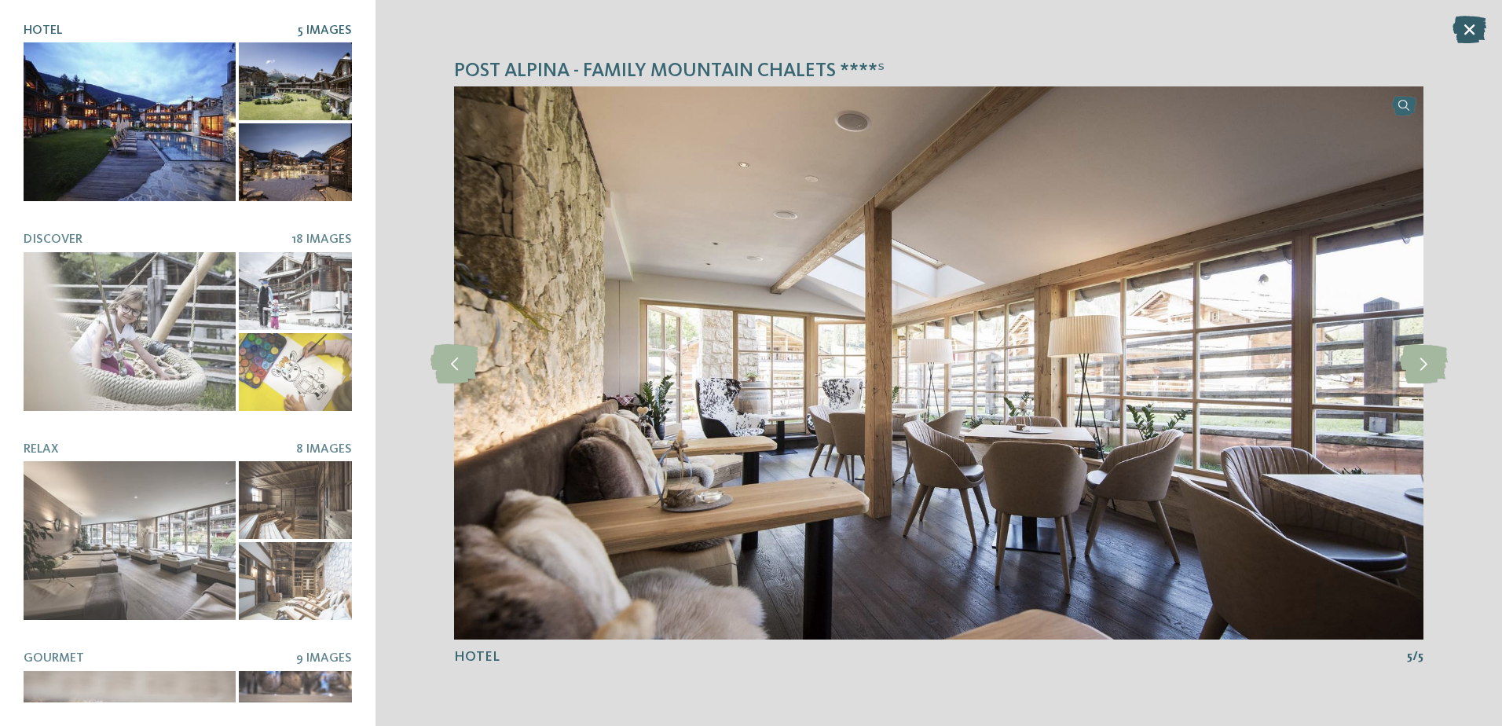
click at [1461, 27] on icon at bounding box center [1469, 29] width 34 height 27
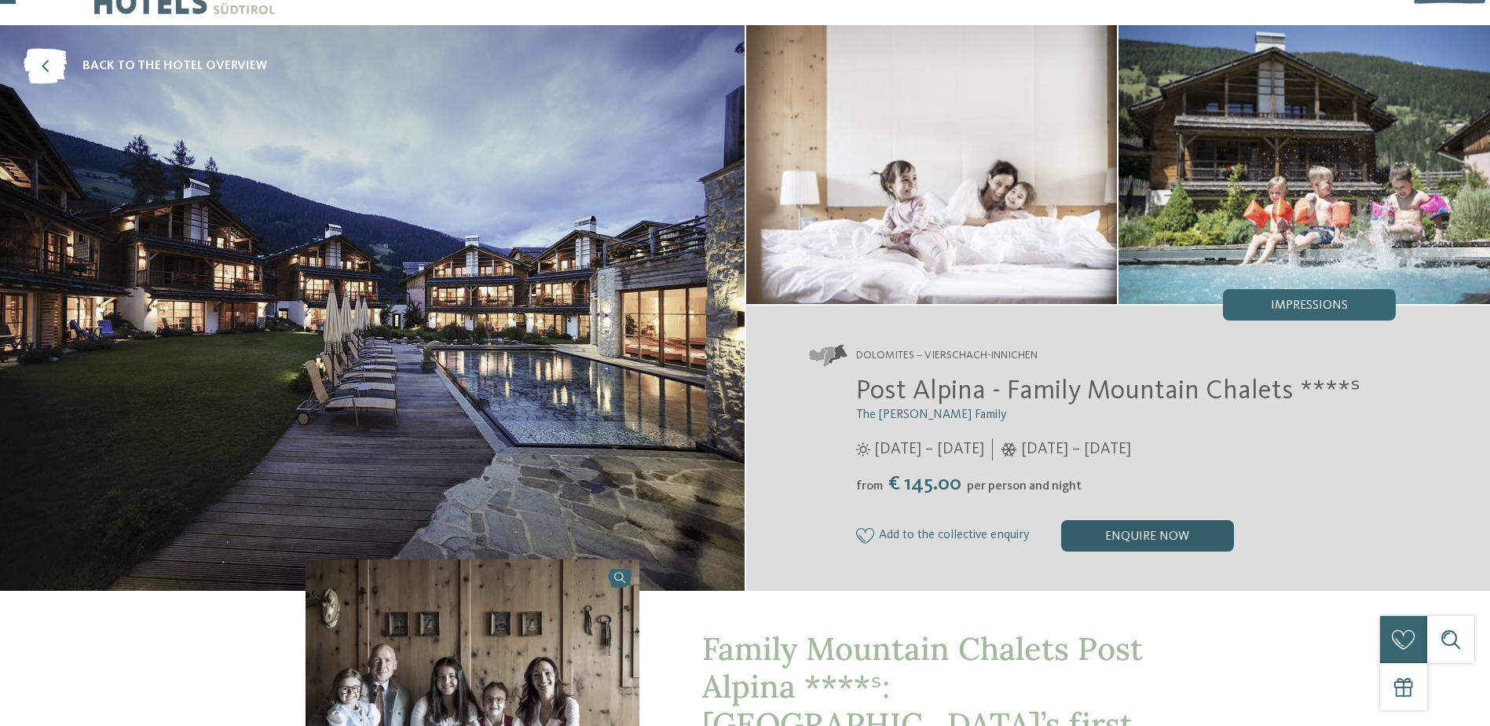
click at [1142, 529] on div "enquire now" at bounding box center [1147, 535] width 173 height 31
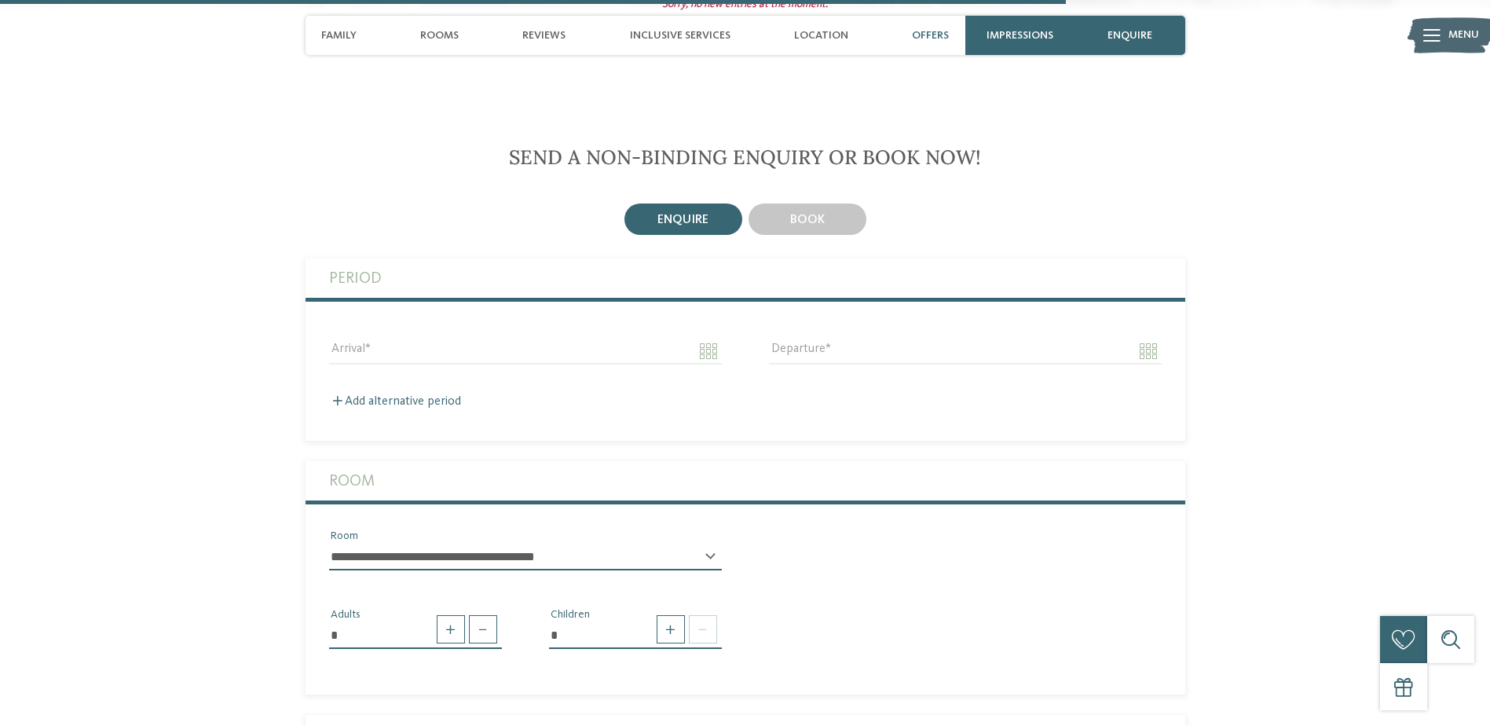
scroll to position [3624, 0]
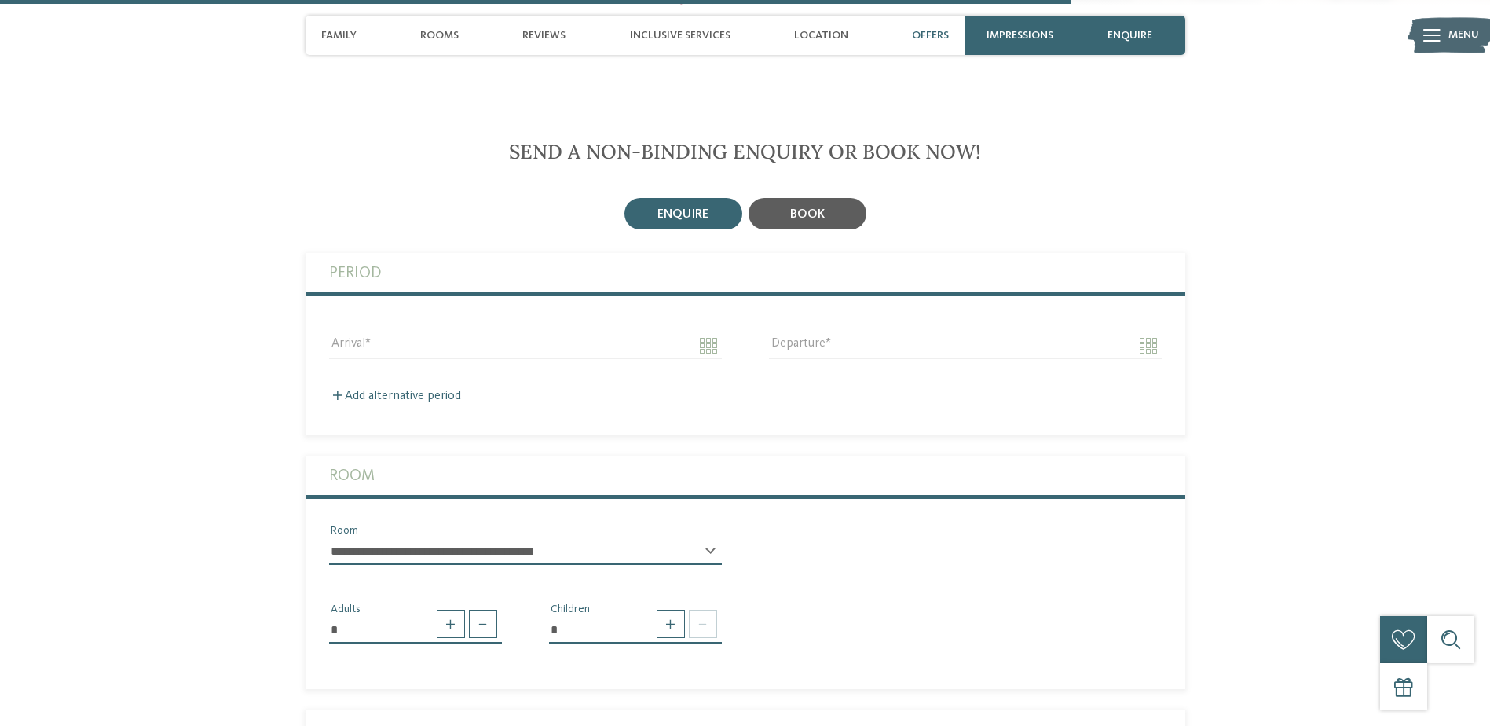
click at [783, 198] on div "book" at bounding box center [808, 213] width 118 height 31
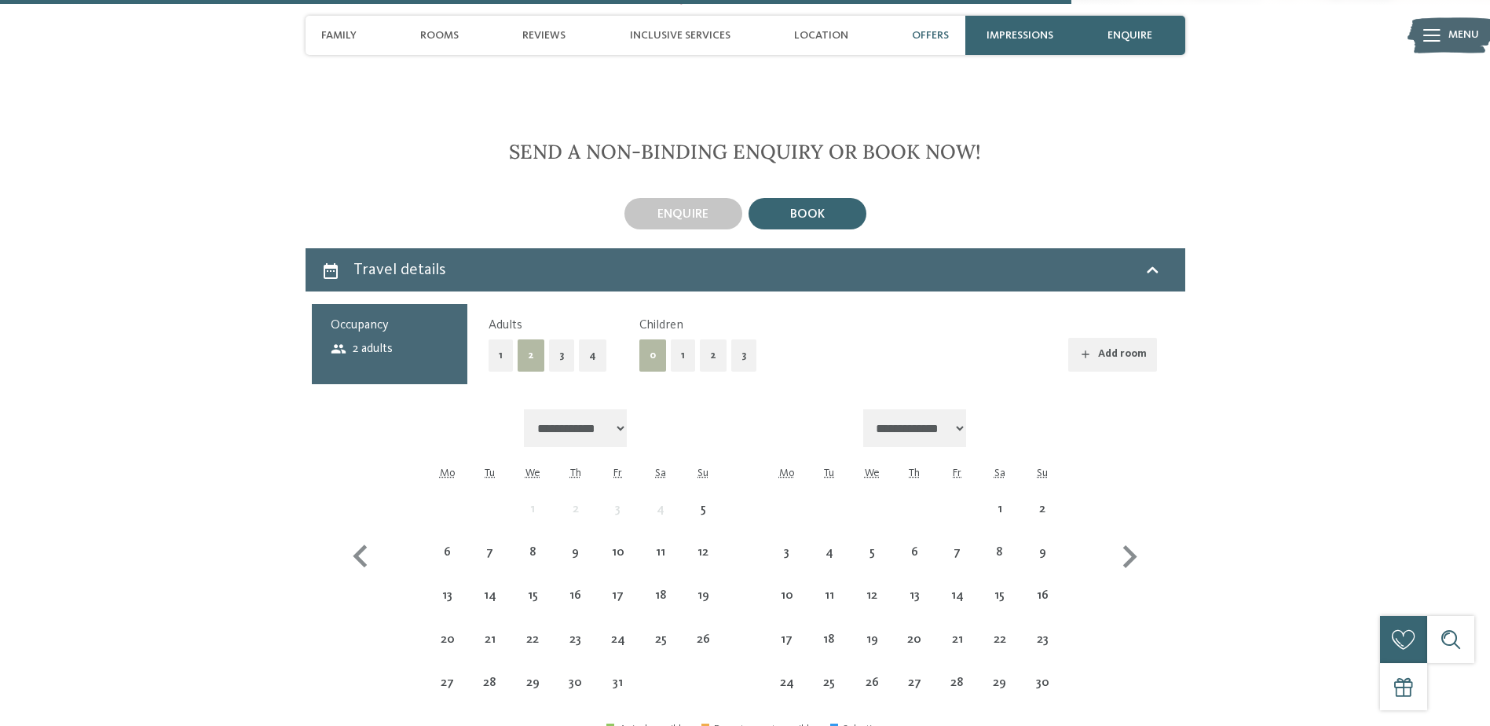
click at [701, 339] on button "2" at bounding box center [713, 355] width 27 height 32
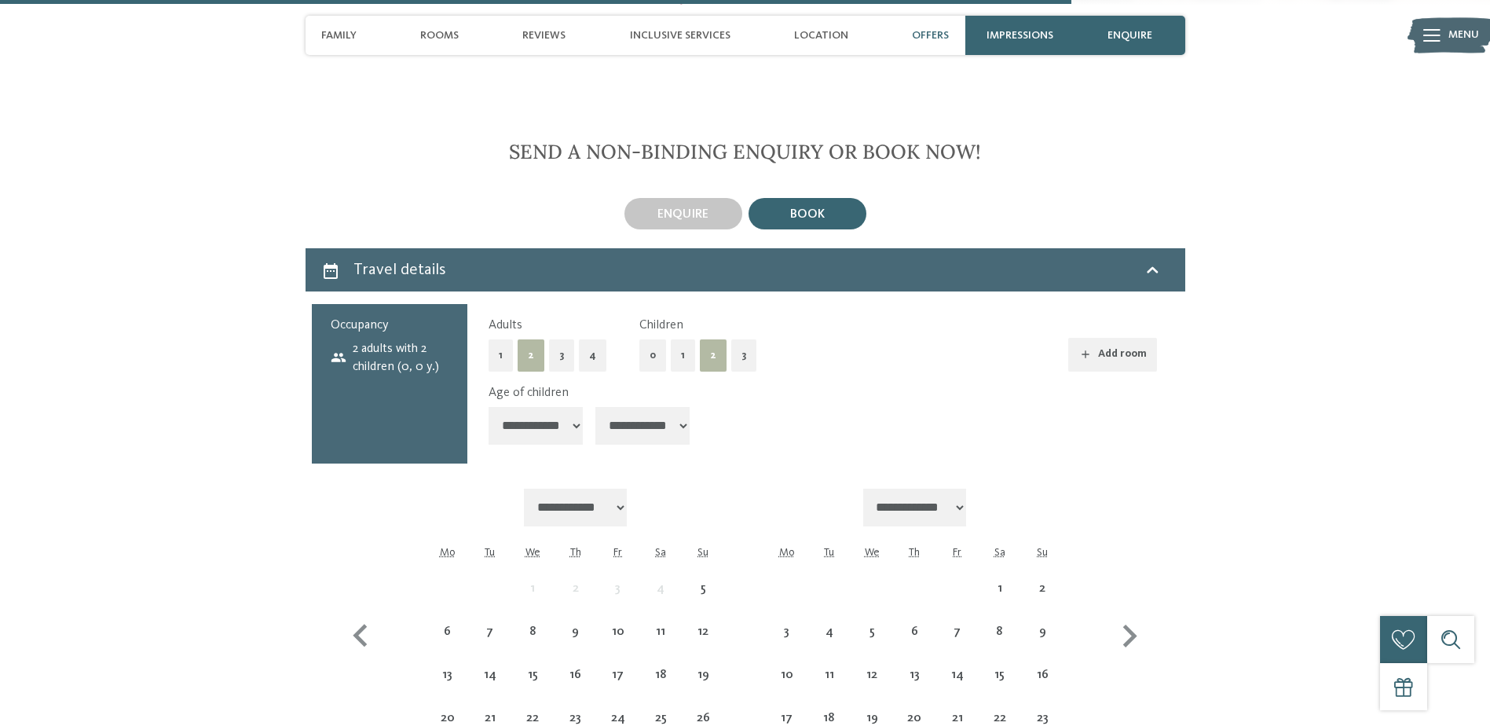
click at [533, 407] on select "**********" at bounding box center [536, 426] width 94 height 38
select select "*"
click at [489, 407] on select "**********" at bounding box center [536, 426] width 94 height 38
click at [649, 407] on select "**********" at bounding box center [642, 426] width 94 height 38
select select "*"
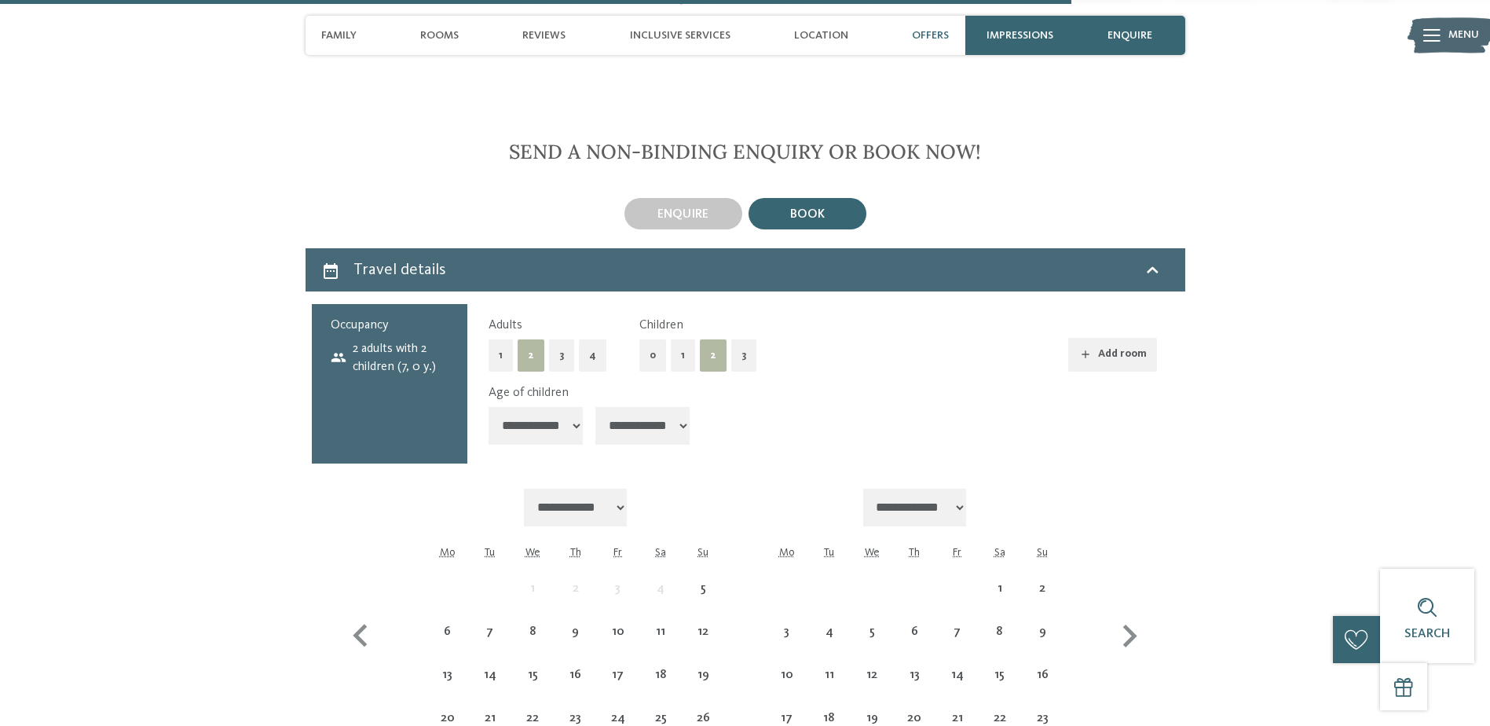
click at [601, 407] on select "**********" at bounding box center [642, 426] width 94 height 38
click at [1122, 613] on icon "button" at bounding box center [1130, 636] width 46 height 46
select select "**********"
click at [1122, 613] on icon "button" at bounding box center [1130, 636] width 46 height 46
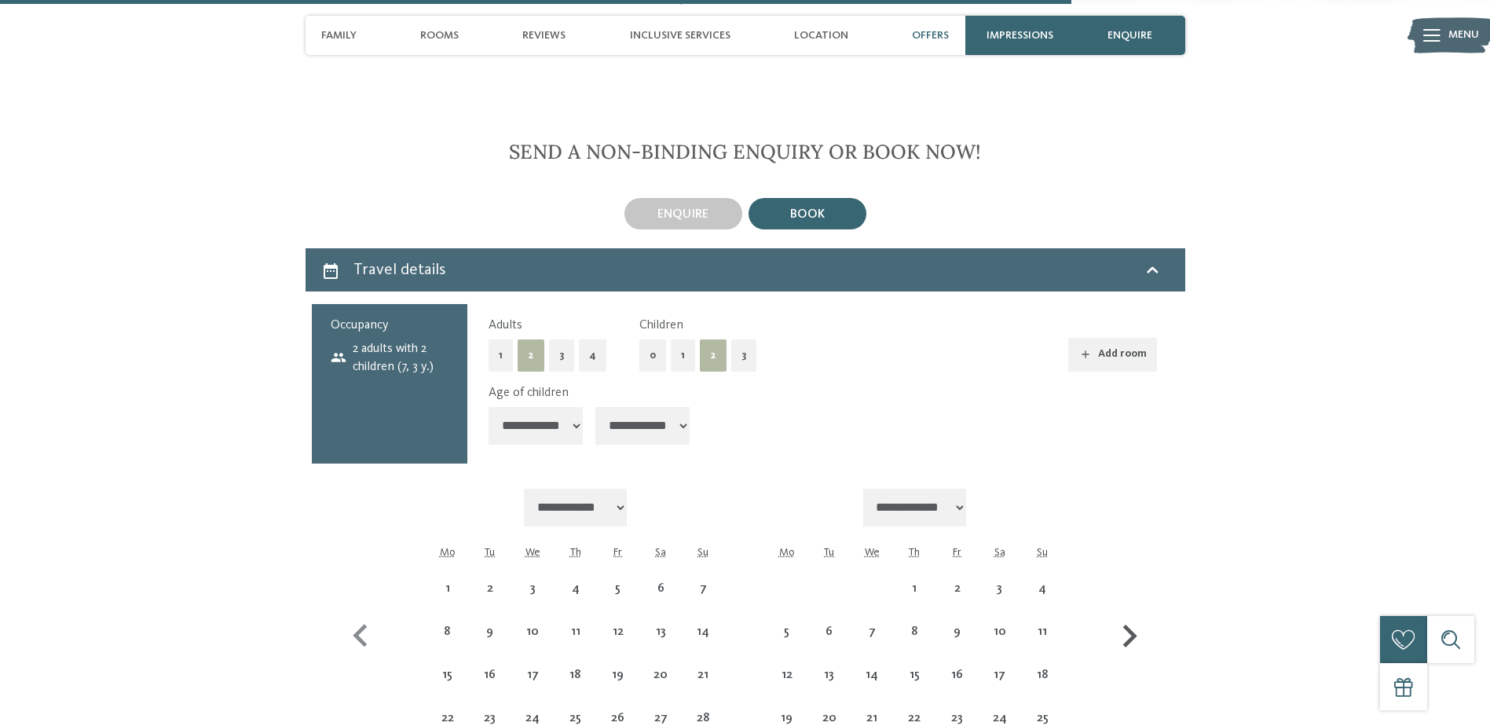
click at [1122, 613] on icon "button" at bounding box center [1130, 636] width 46 height 46
select select "**********"
click at [1122, 635] on icon "button" at bounding box center [1130, 658] width 46 height 46
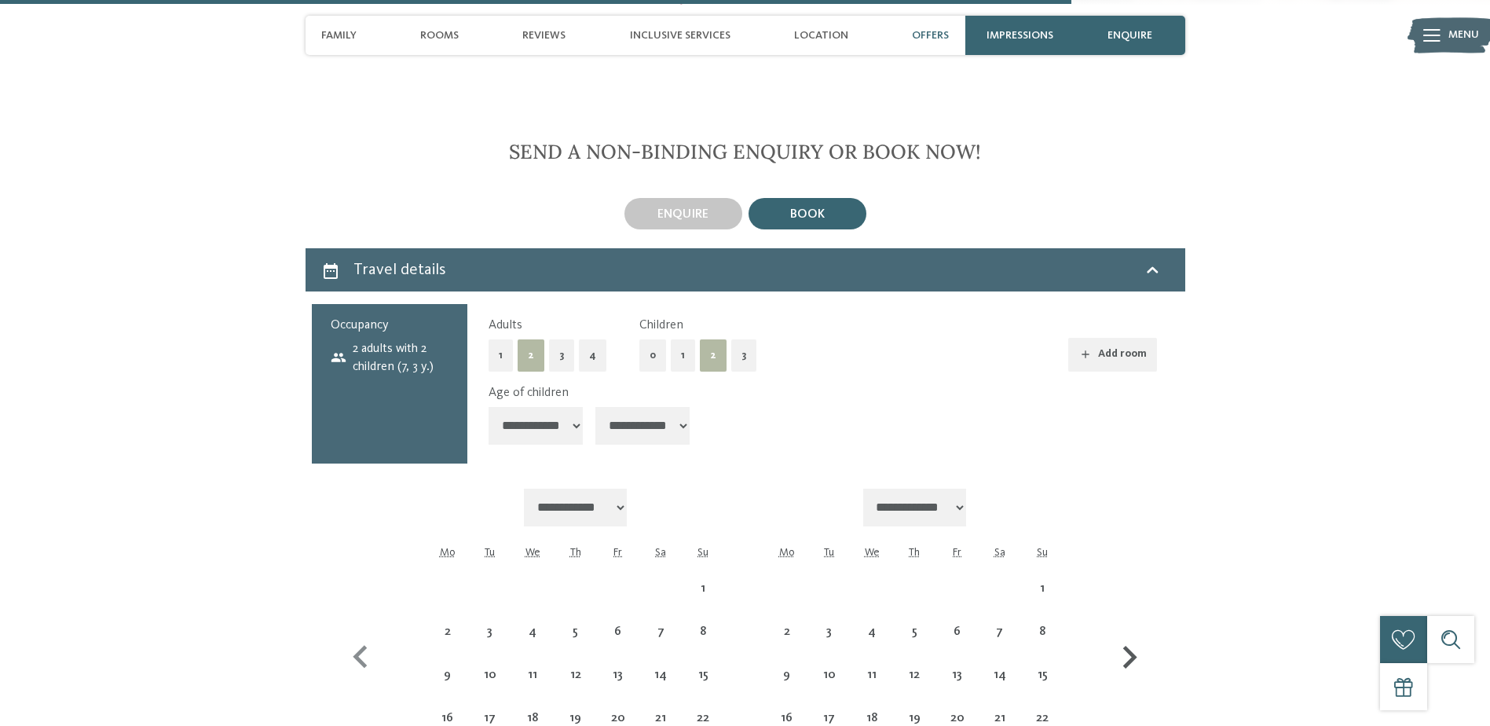
select select "**********"
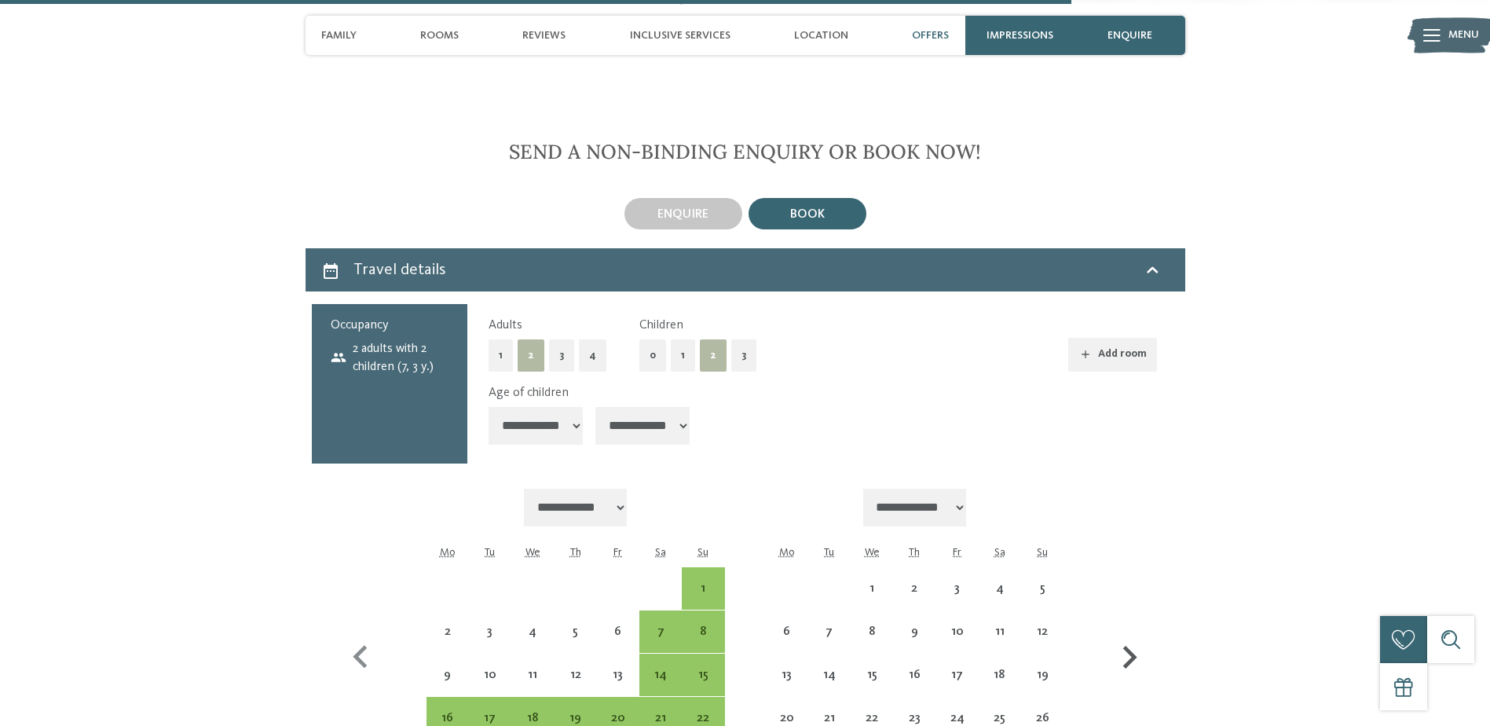
select select "**********"
click at [1122, 635] on icon "button" at bounding box center [1130, 658] width 46 height 46
select select "**********"
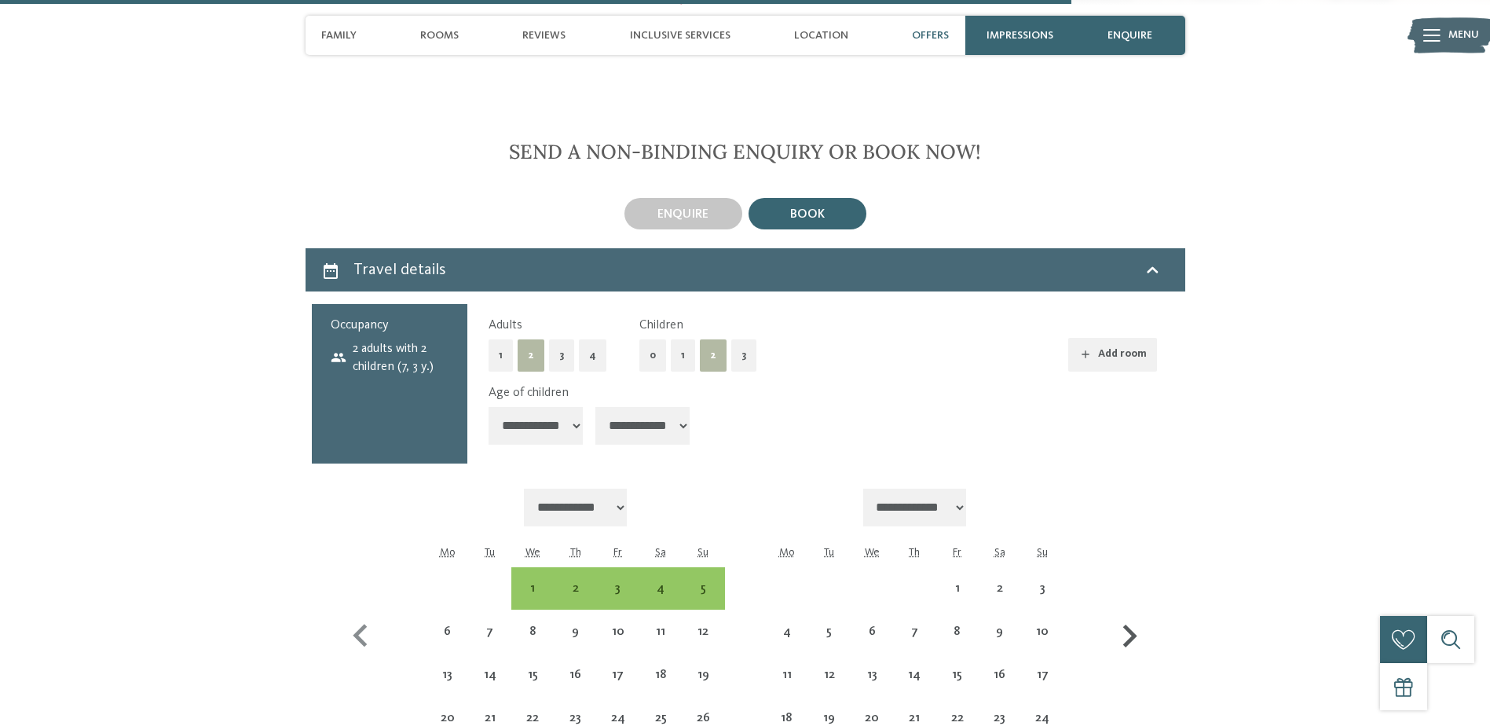
select select "**********"
click at [1122, 613] on icon "button" at bounding box center [1130, 636] width 46 height 46
select select "**********"
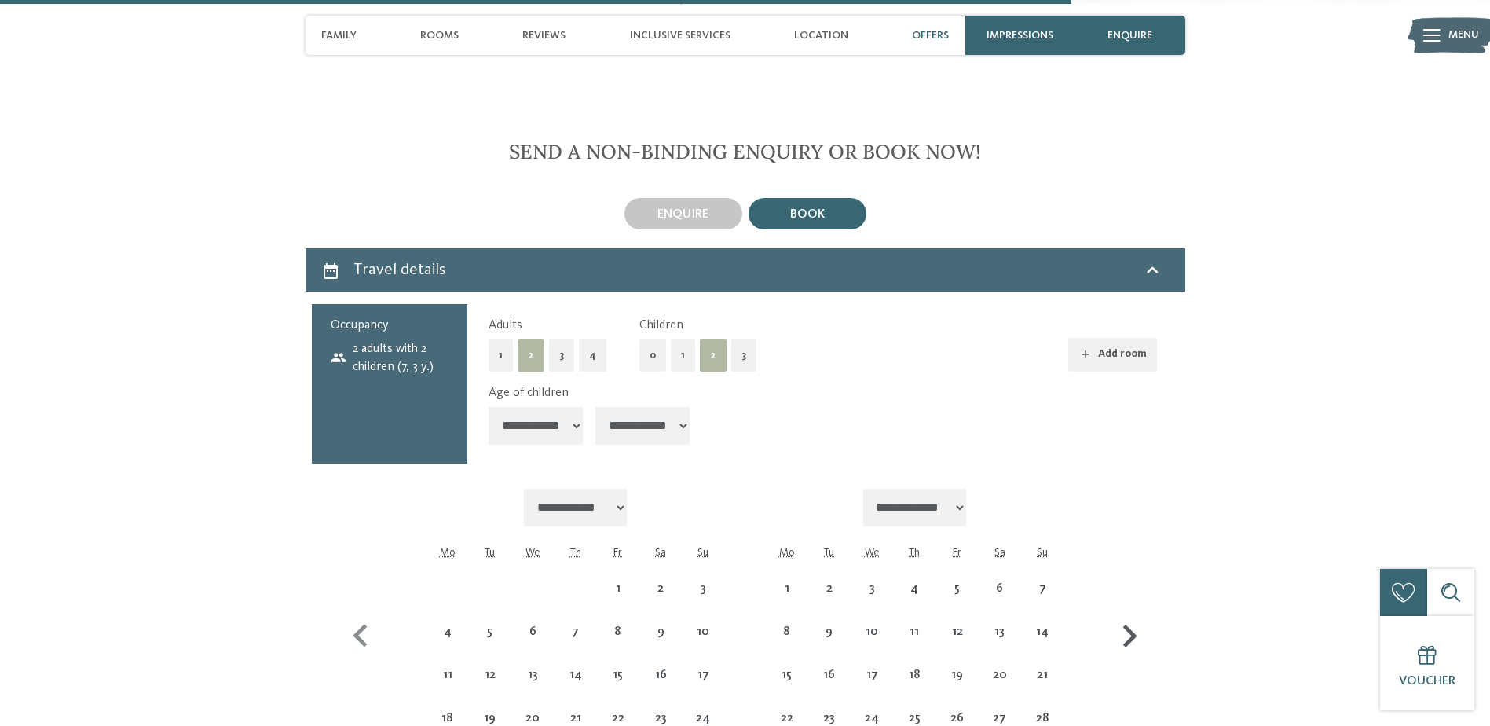
select select "**********"
click at [1122, 613] on icon "button" at bounding box center [1130, 636] width 46 height 46
select select "**********"
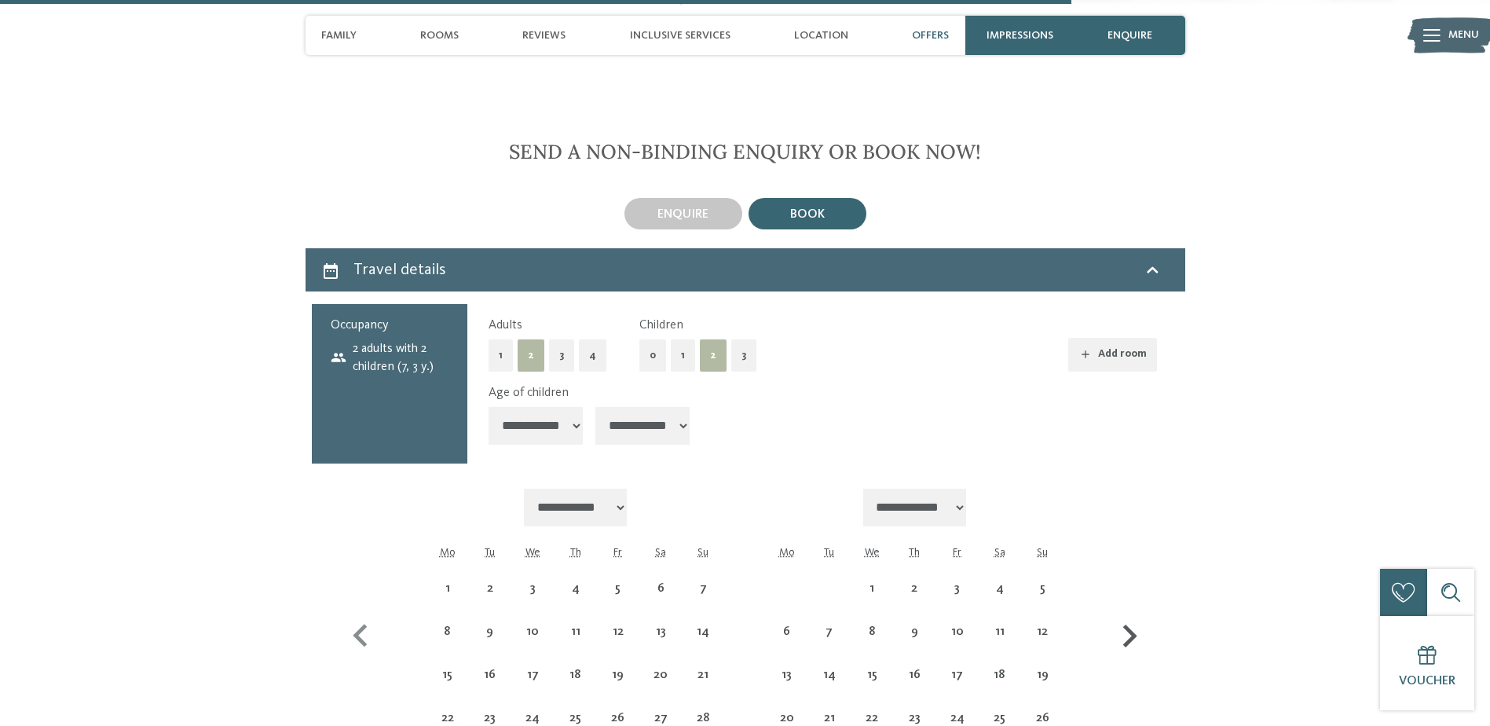
select select "**********"
click at [992, 668] on div "18" at bounding box center [999, 687] width 39 height 39
select select "**********"
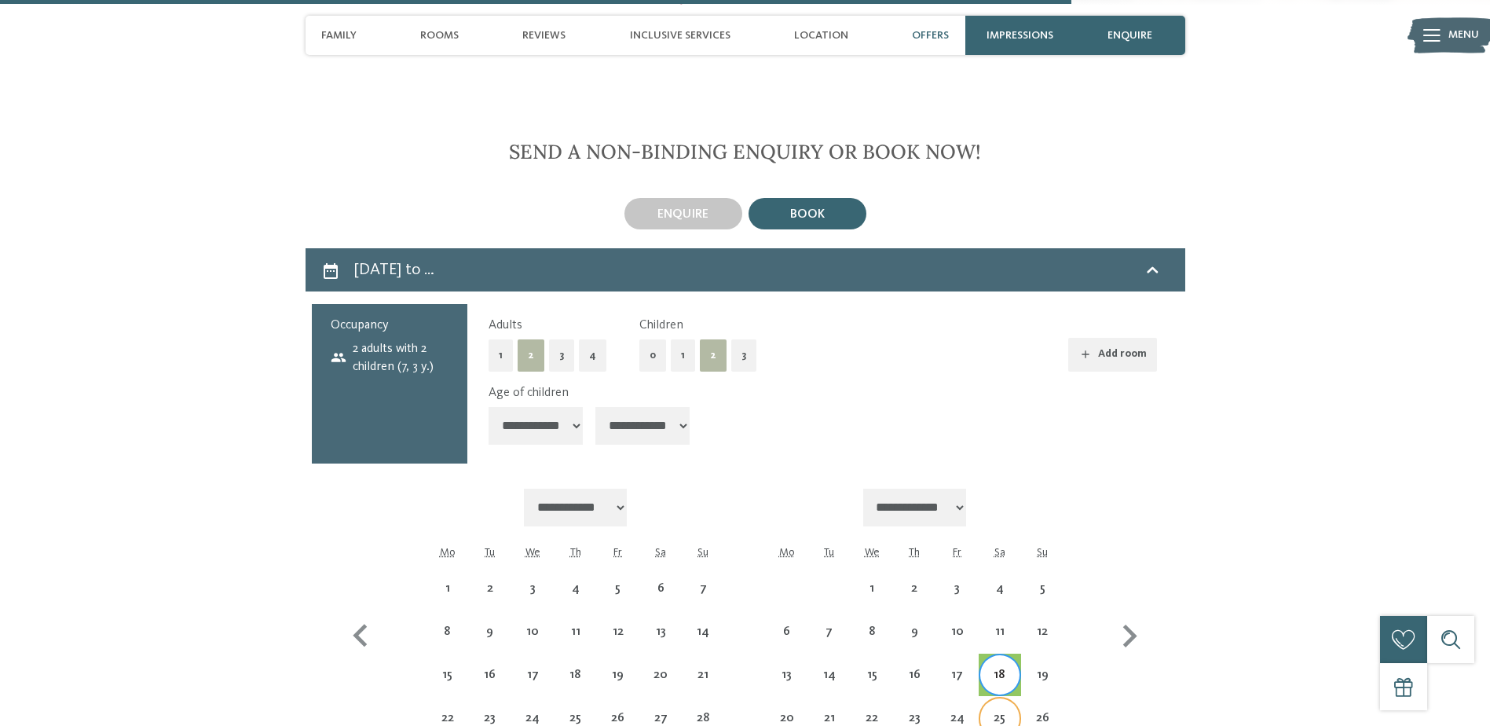
click at [997, 712] on div "25" at bounding box center [999, 731] width 39 height 39
select select "**********"
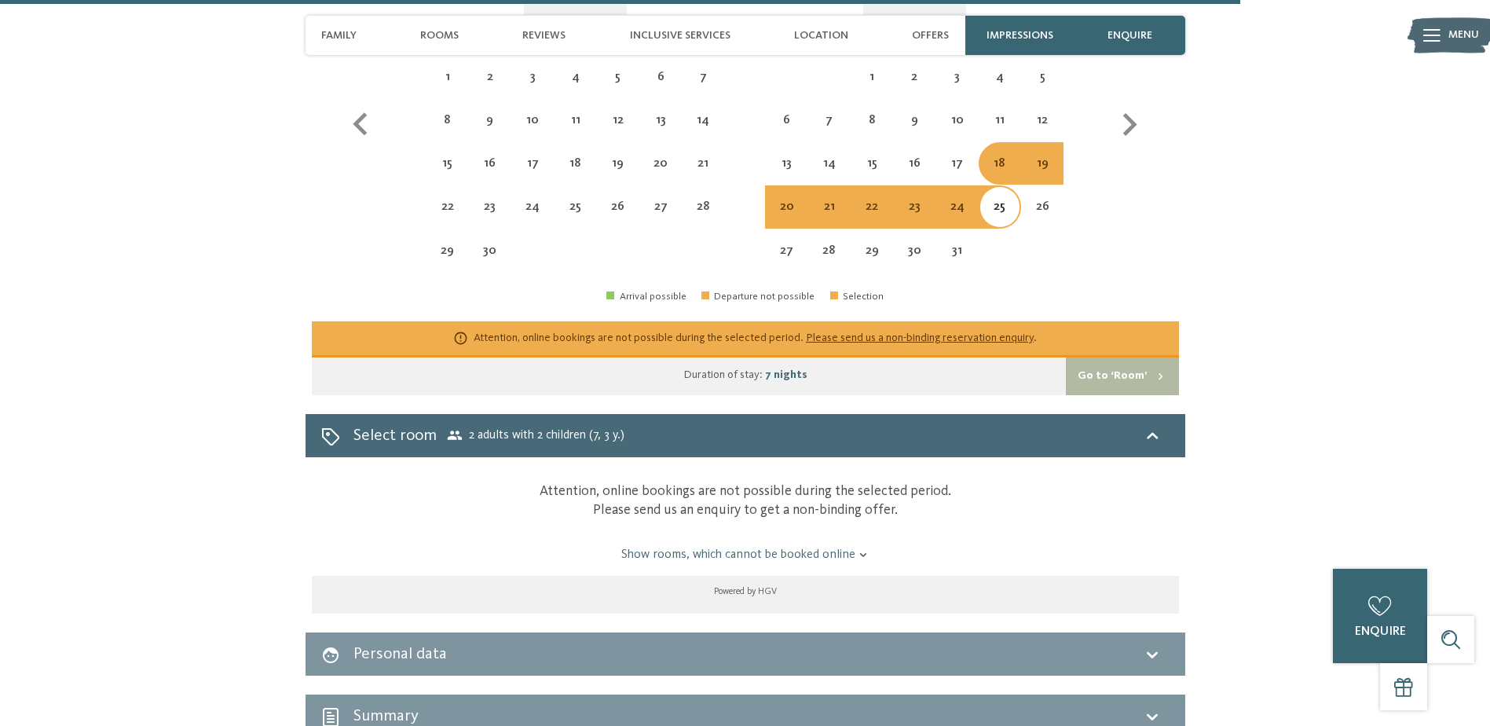
scroll to position [4195, 0]
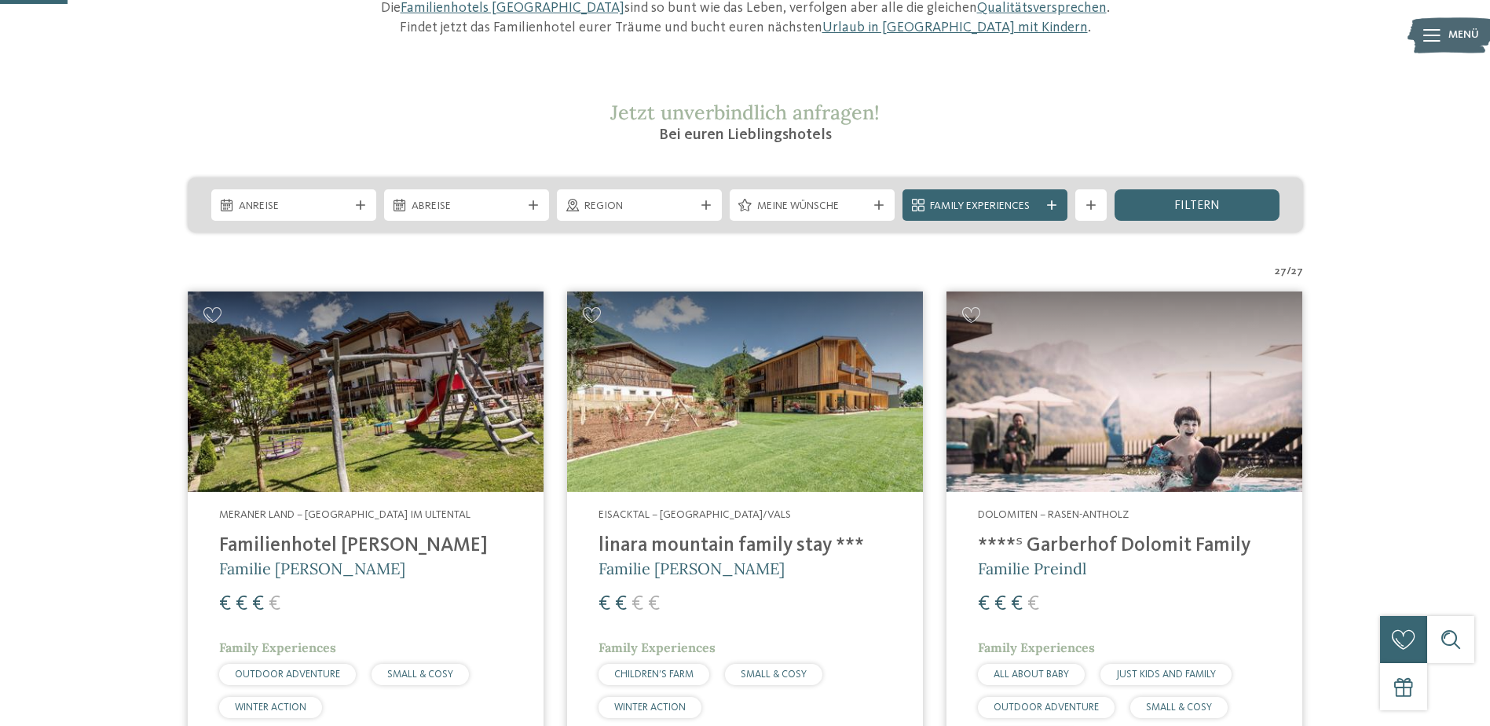
scroll to position [240, 0]
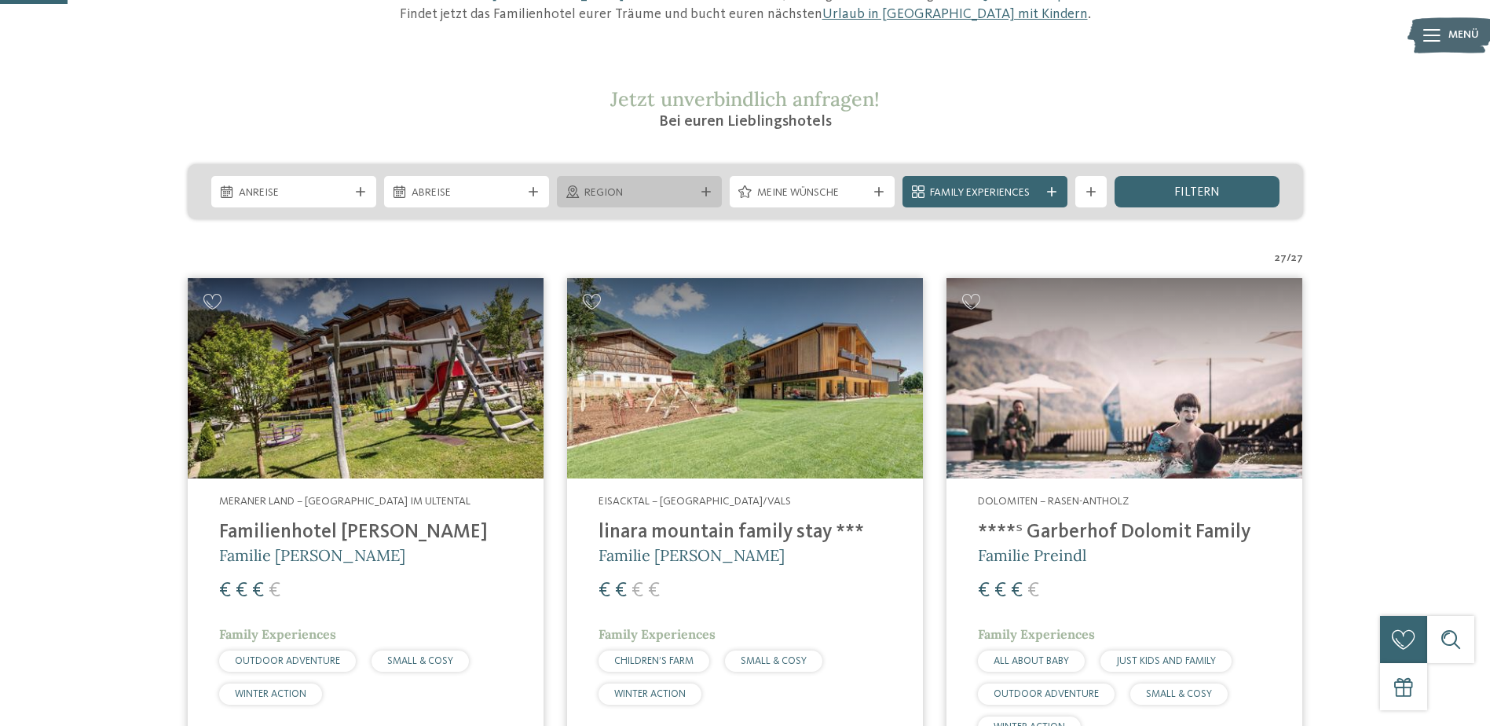
click at [665, 207] on div "Region" at bounding box center [639, 191] width 165 height 31
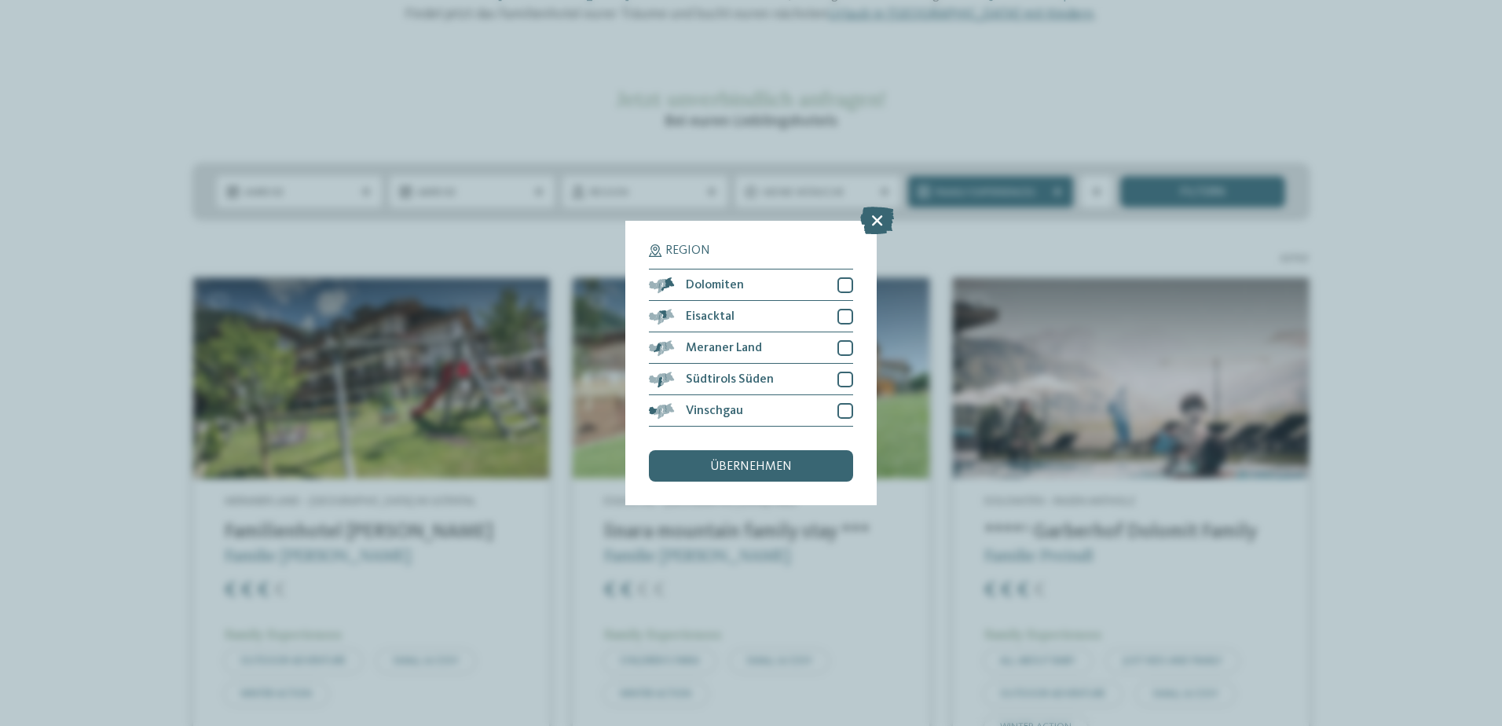
click at [104, 383] on div "Region Dolomiten" at bounding box center [751, 363] width 1502 height 726
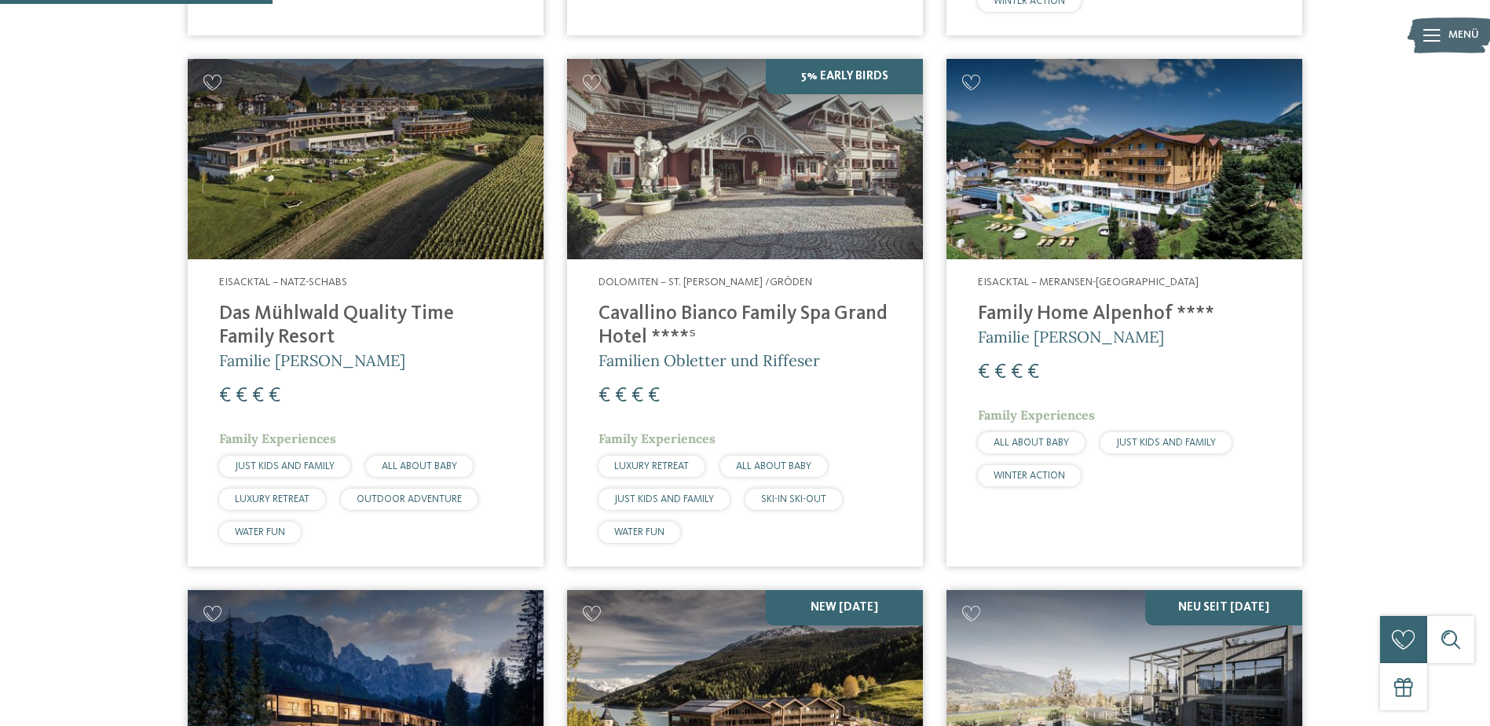
scroll to position [972, 0]
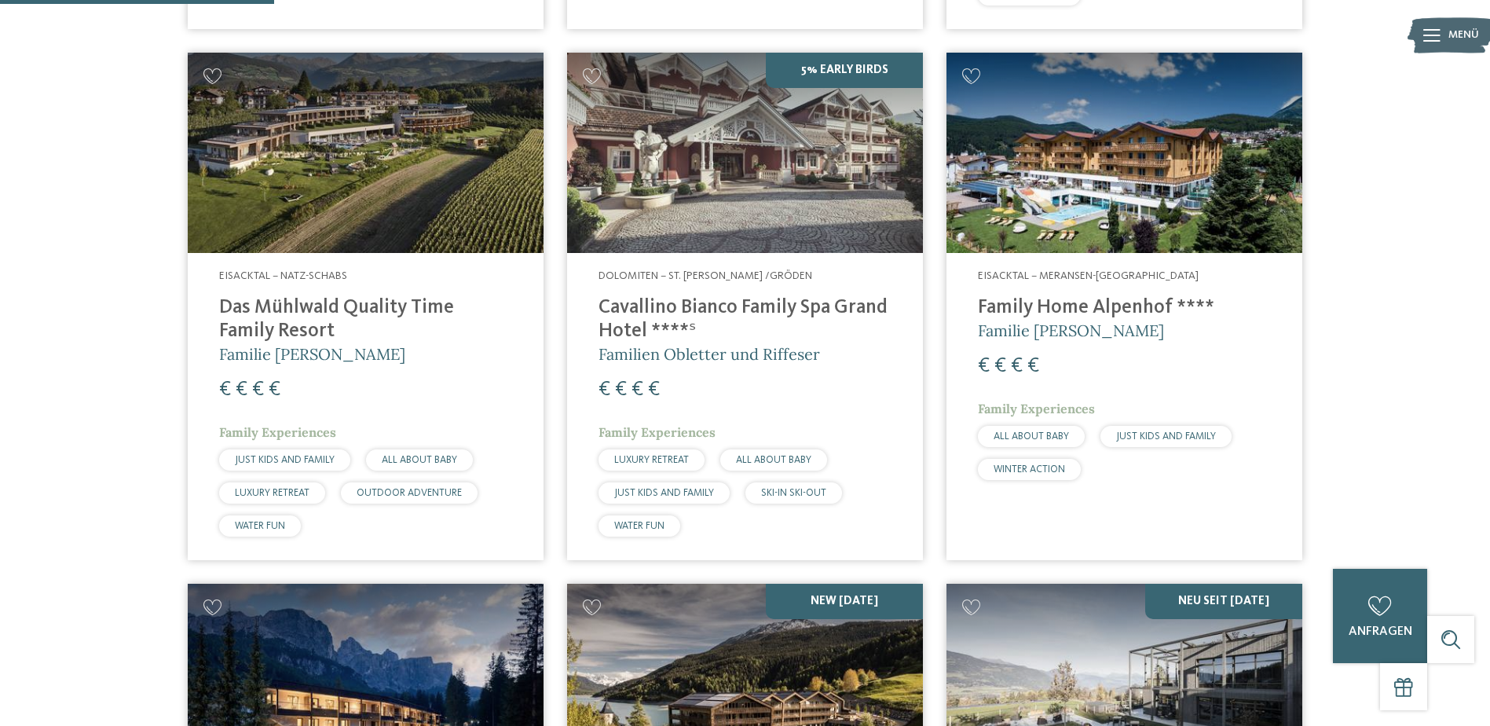
click at [1098, 304] on h4 "Family Home Alpenhof ****" at bounding box center [1124, 308] width 293 height 24
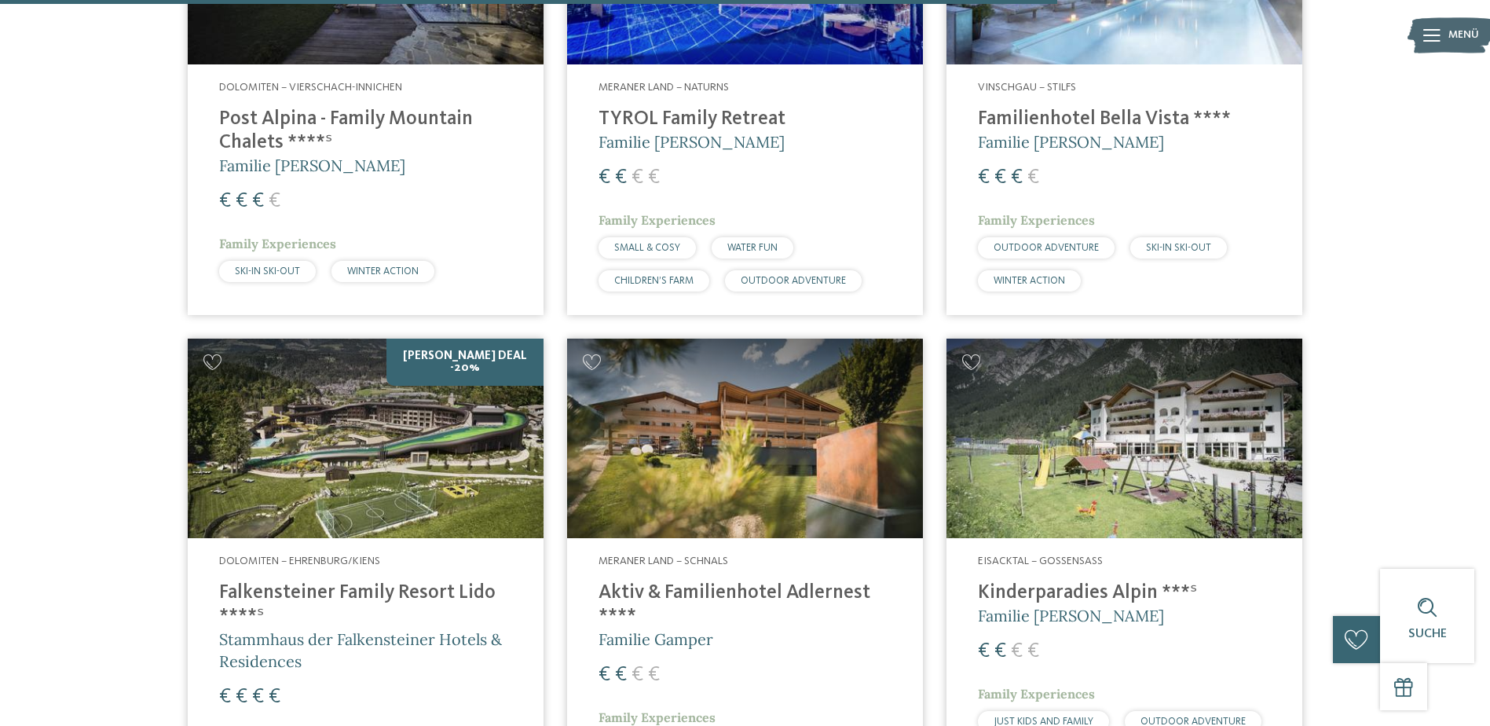
scroll to position [3758, 0]
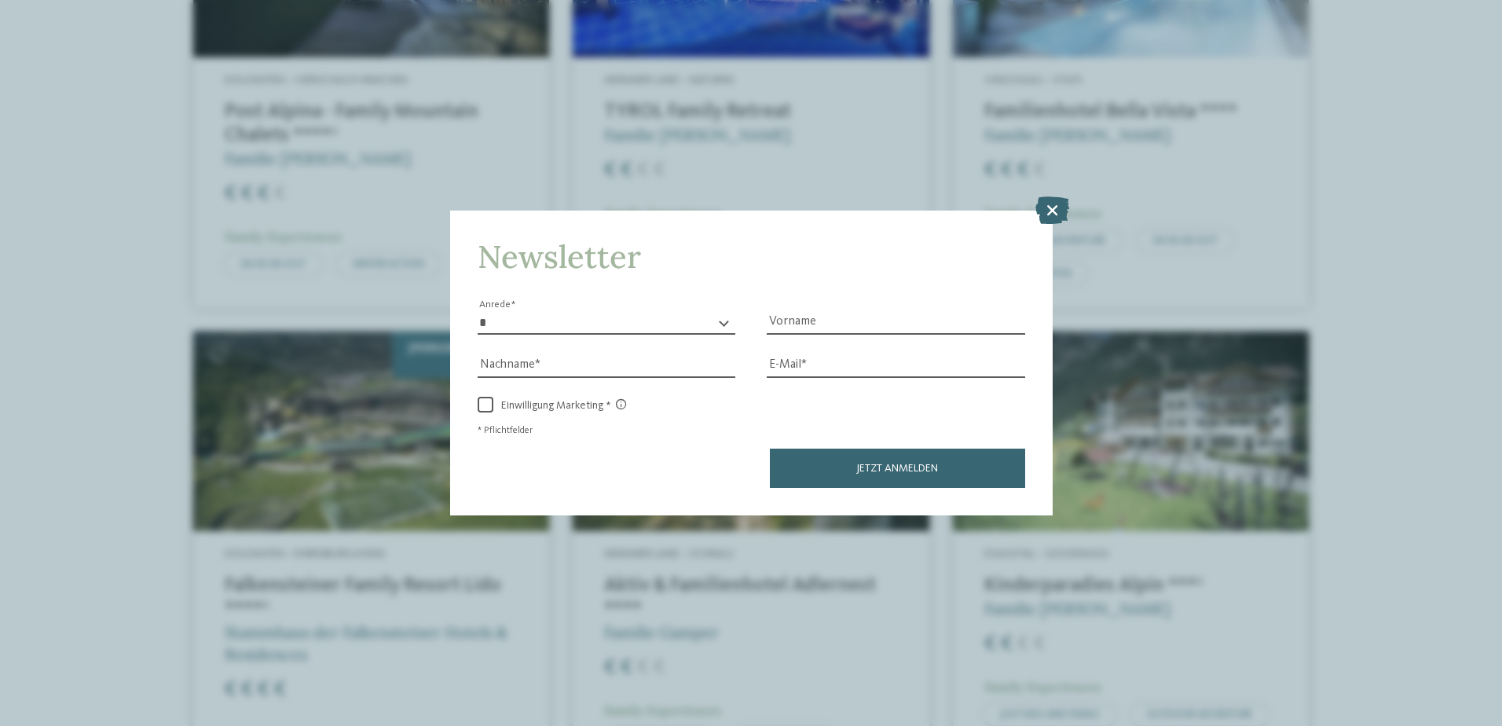
click at [1057, 207] on icon at bounding box center [1052, 209] width 34 height 27
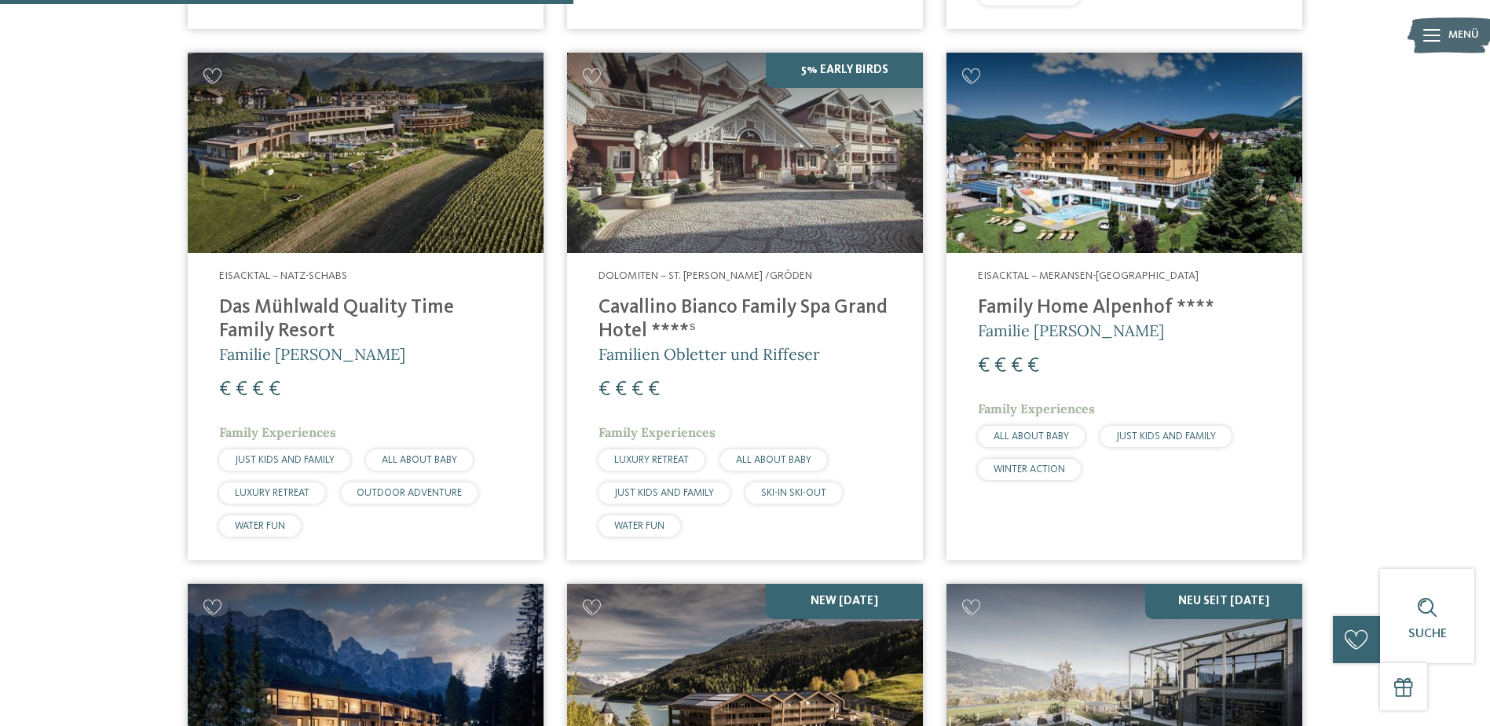
scroll to position [459, 0]
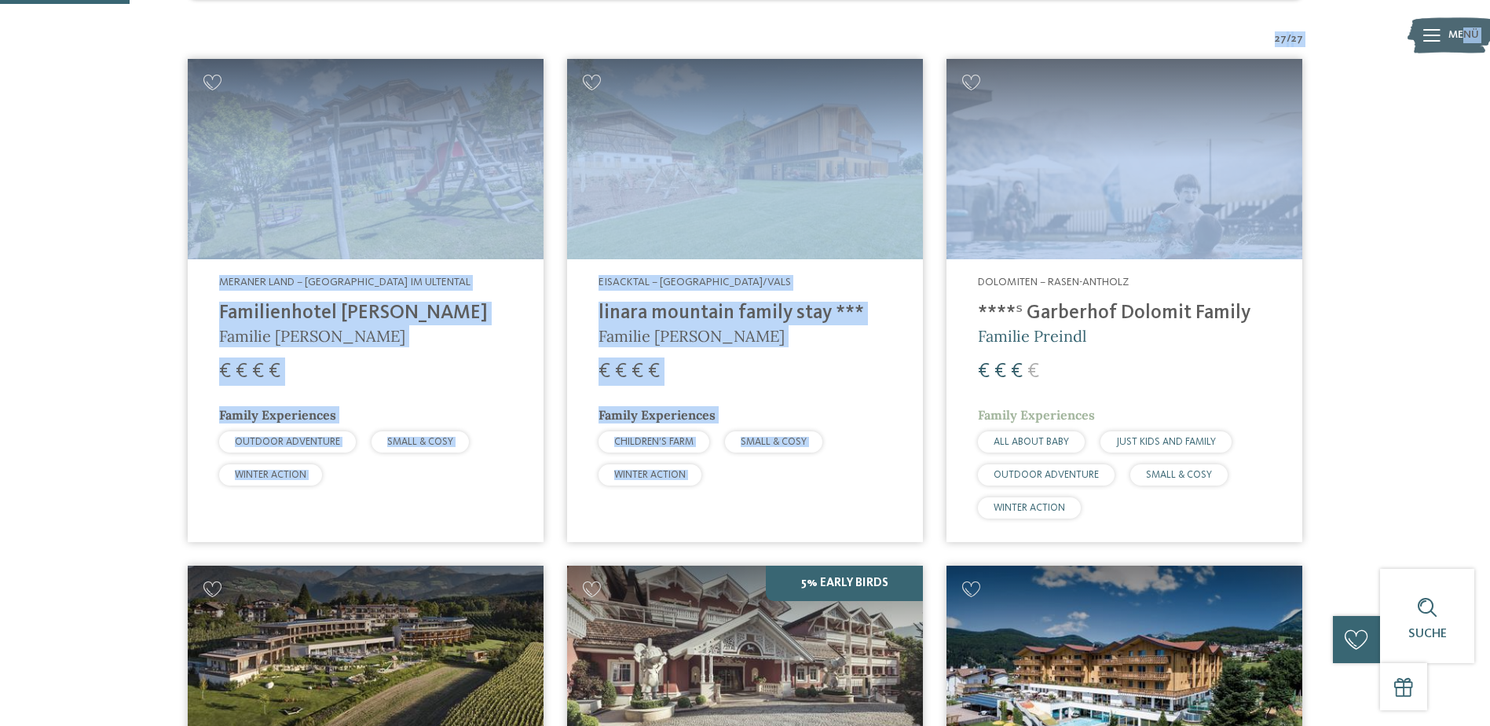
drag, startPoint x: 1484, startPoint y: 119, endPoint x: 1463, endPoint y: 39, distance: 82.9
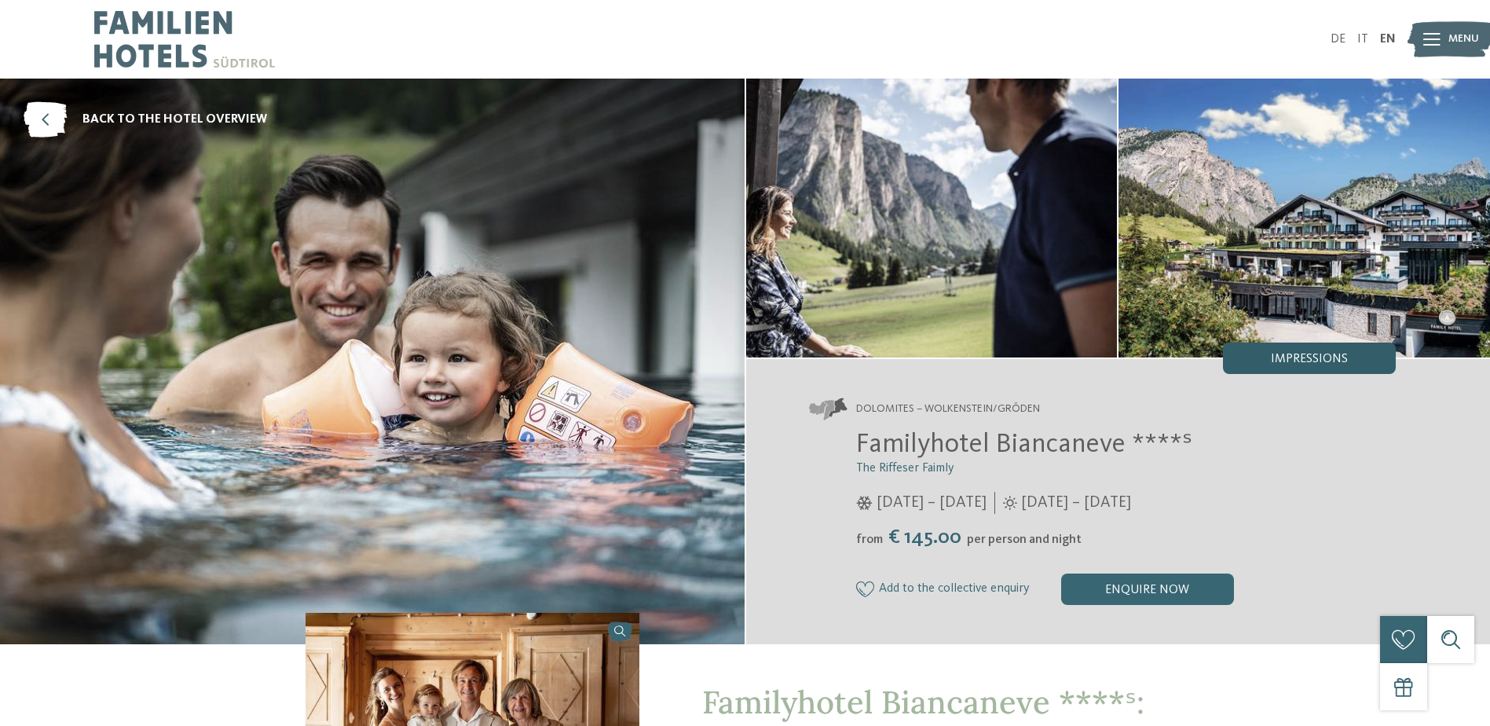
click at [1269, 371] on div "Impressions" at bounding box center [1309, 357] width 173 height 31
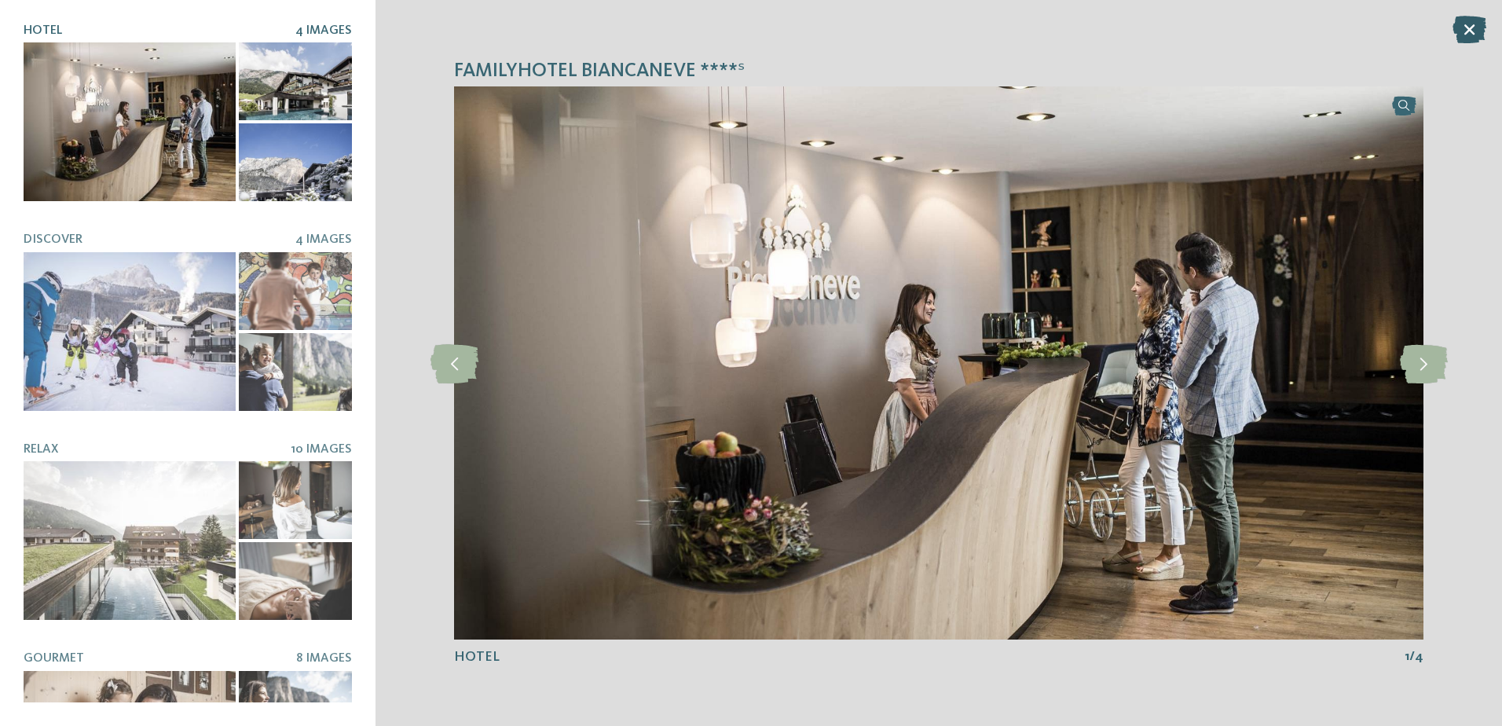
click at [1481, 37] on icon at bounding box center [1469, 29] width 34 height 27
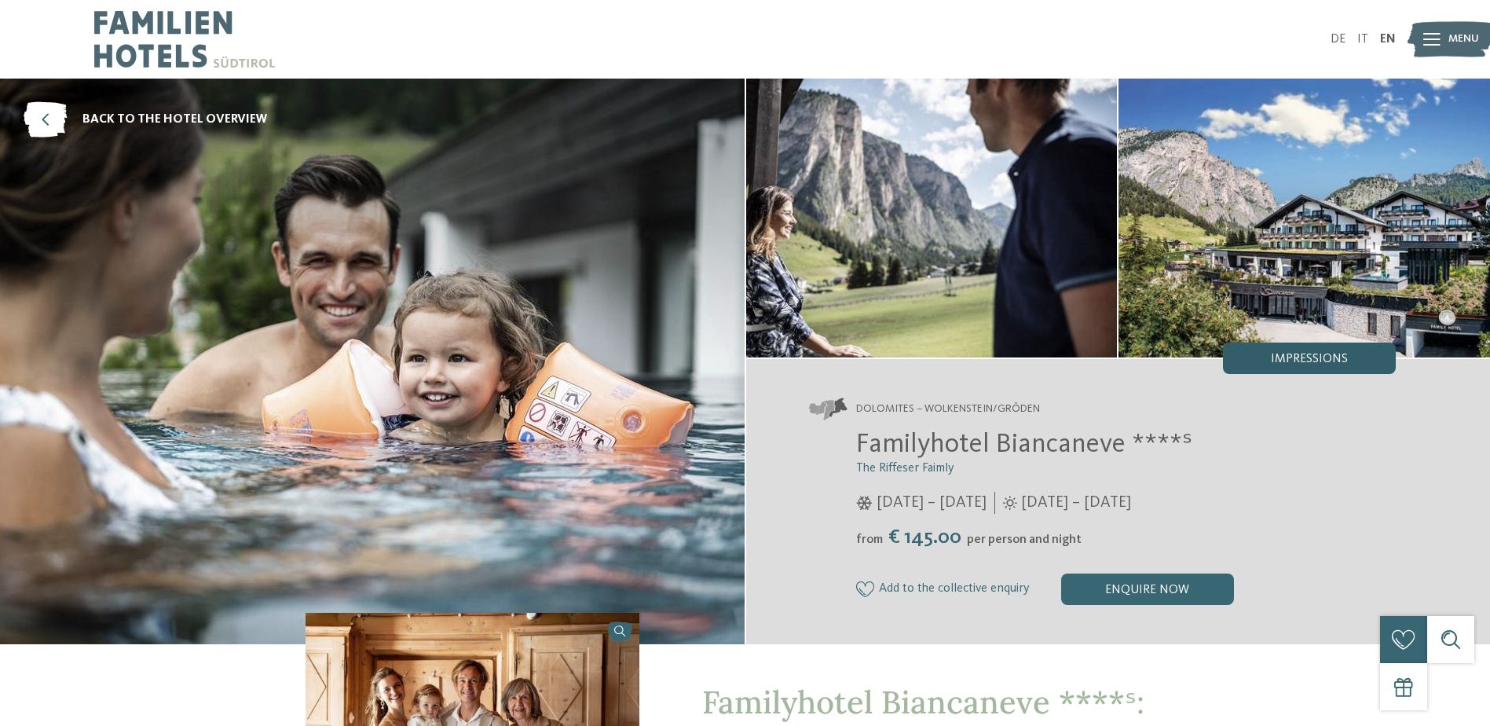
click at [1248, 362] on div "Impressions" at bounding box center [1309, 357] width 173 height 31
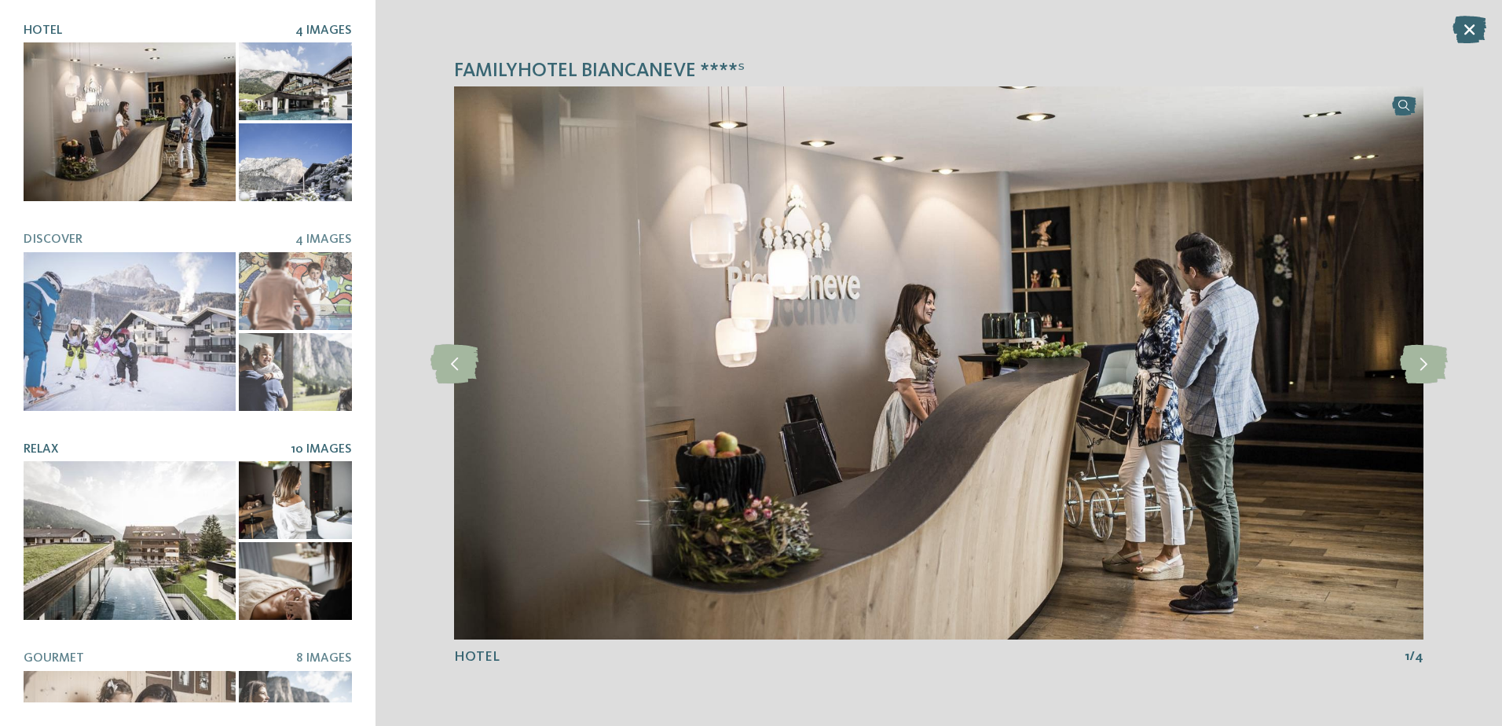
click at [176, 540] on div at bounding box center [130, 540] width 212 height 159
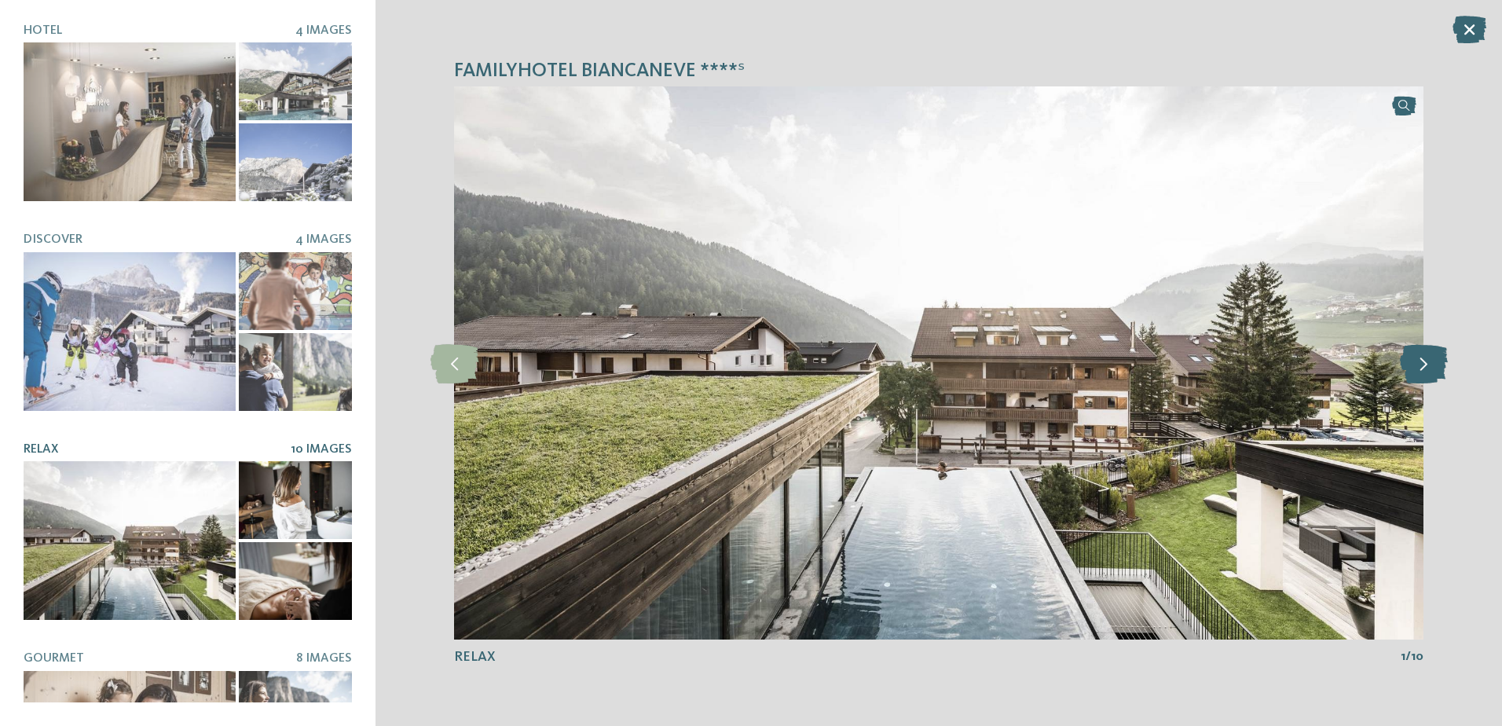
click at [1415, 361] on icon at bounding box center [1424, 362] width 48 height 39
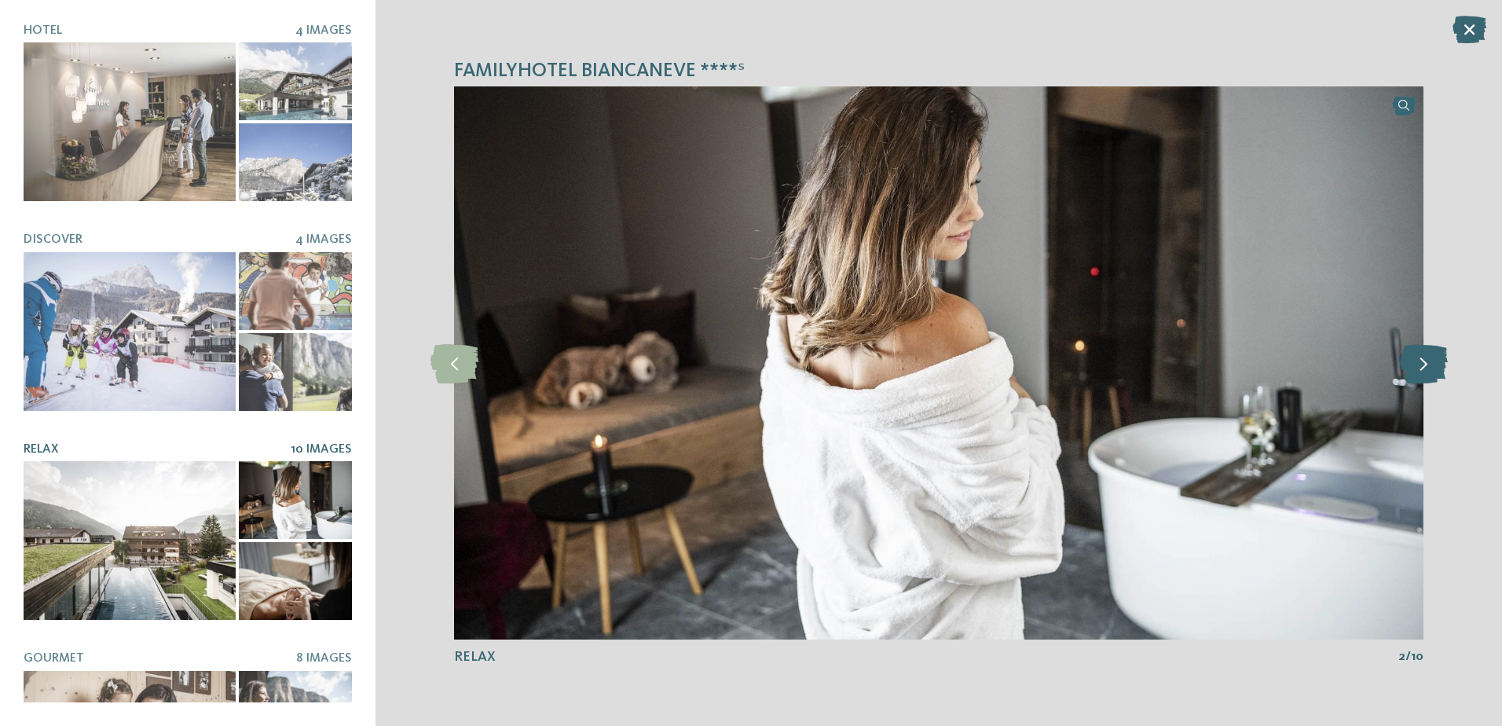
click at [1415, 361] on icon at bounding box center [1424, 362] width 48 height 39
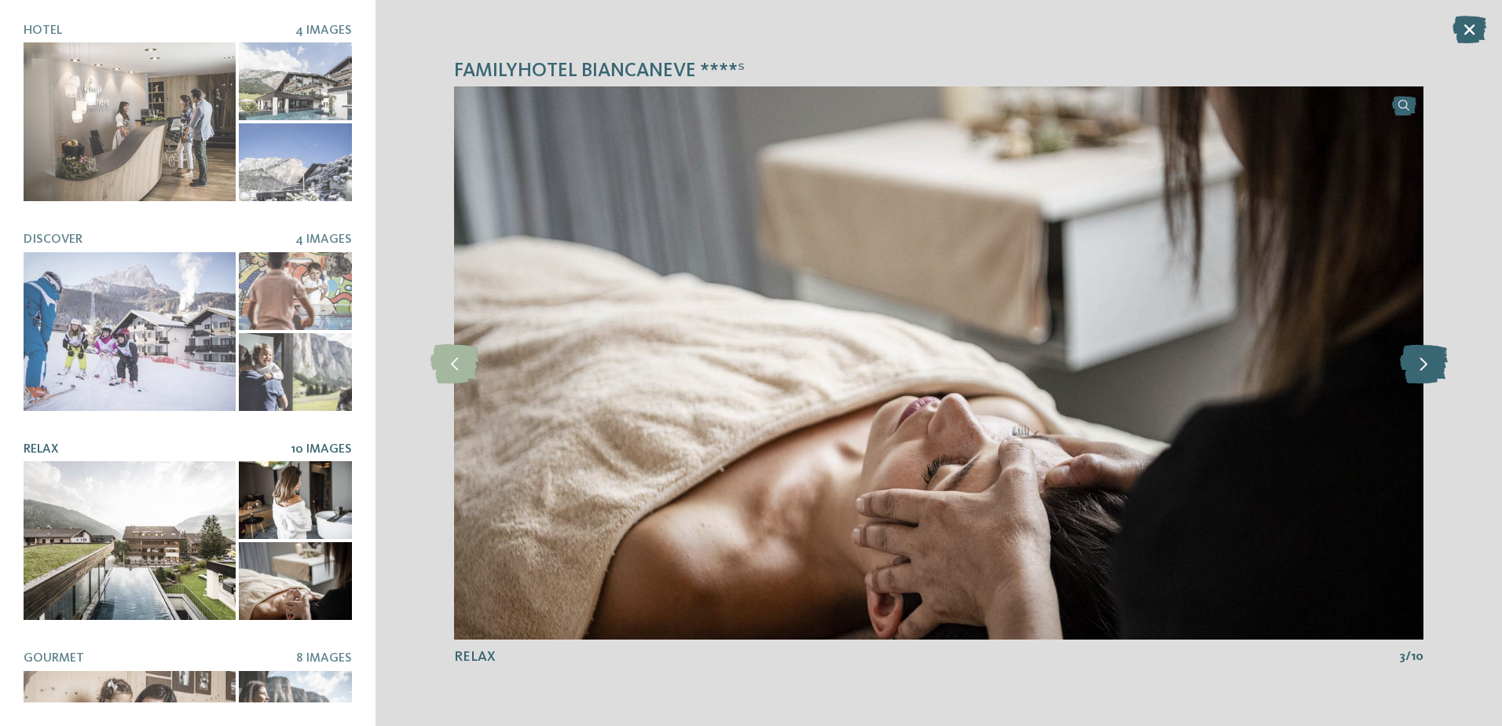
click at [1415, 361] on icon at bounding box center [1424, 362] width 48 height 39
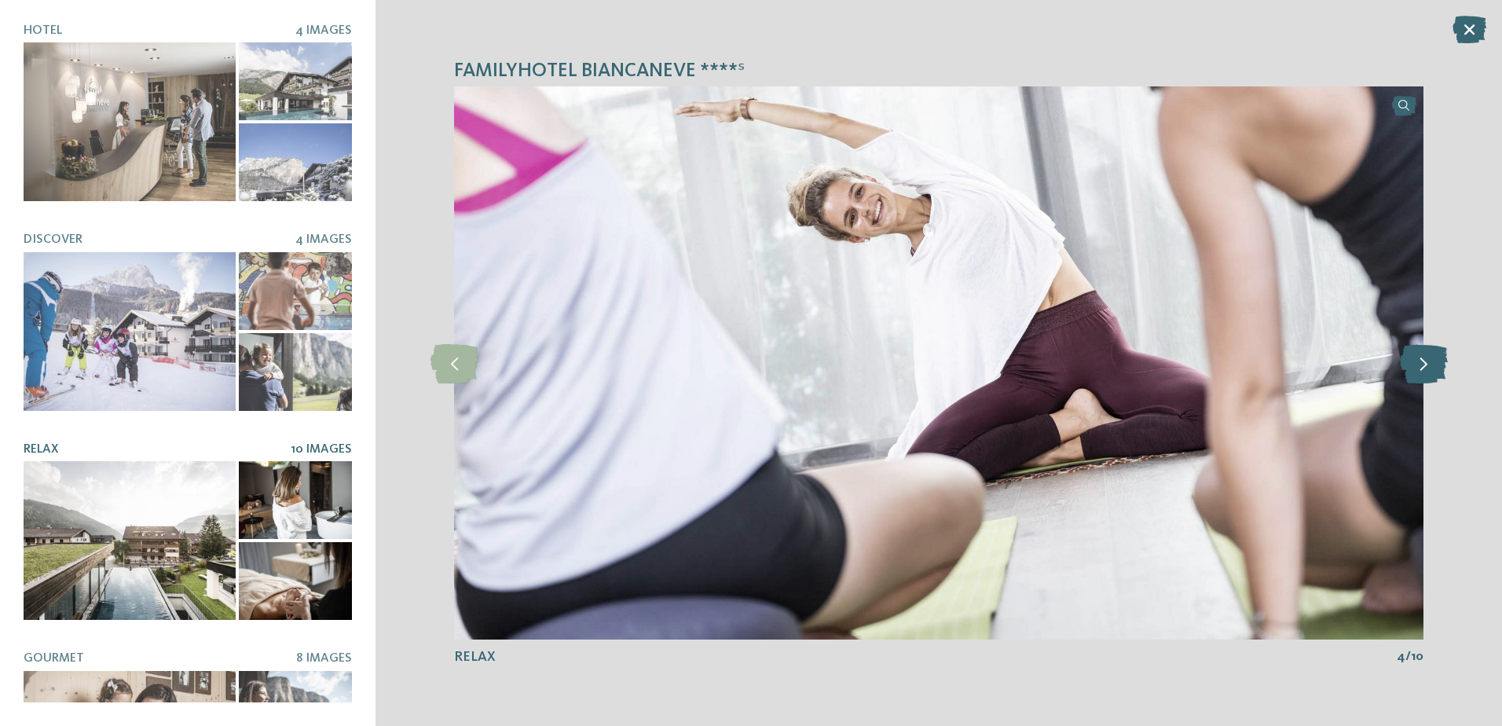
click at [1415, 361] on icon at bounding box center [1424, 362] width 48 height 39
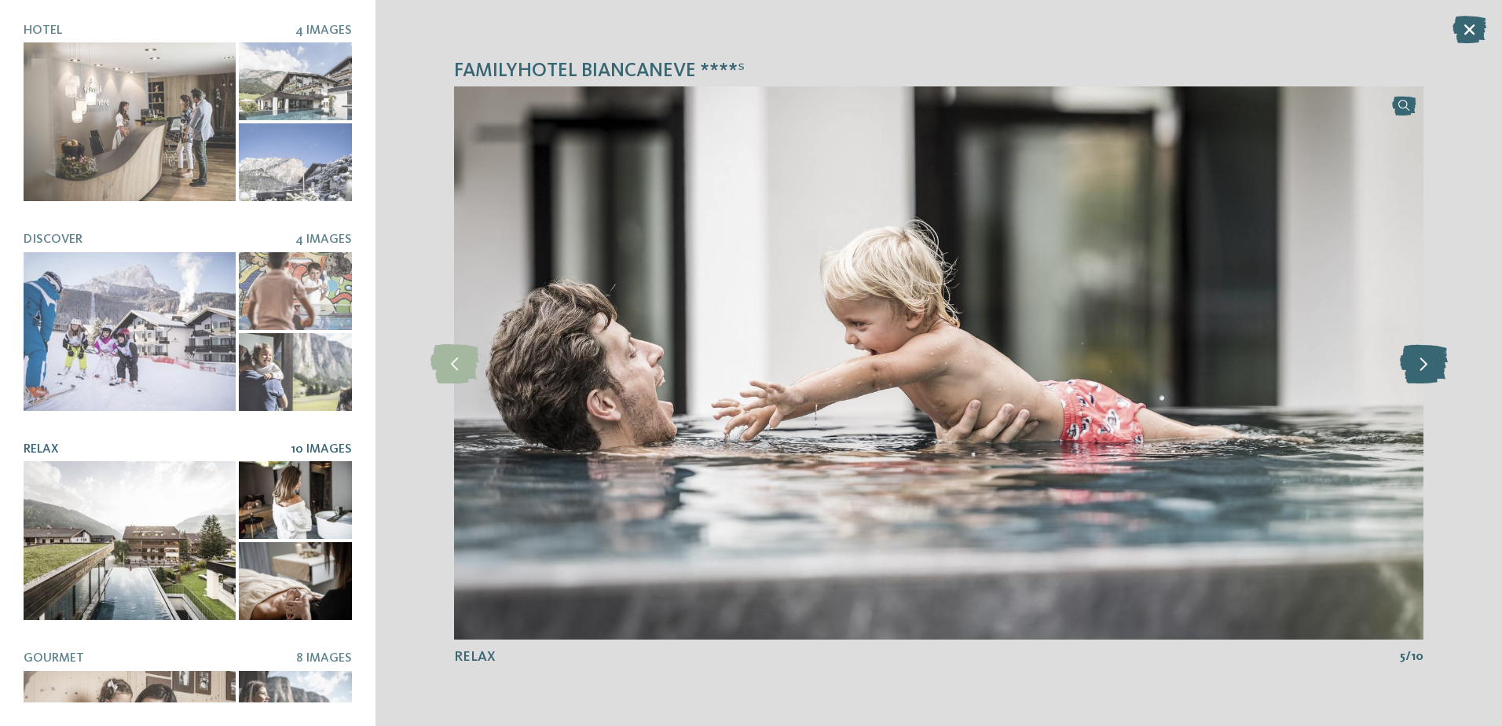
click at [1415, 361] on icon at bounding box center [1424, 362] width 48 height 39
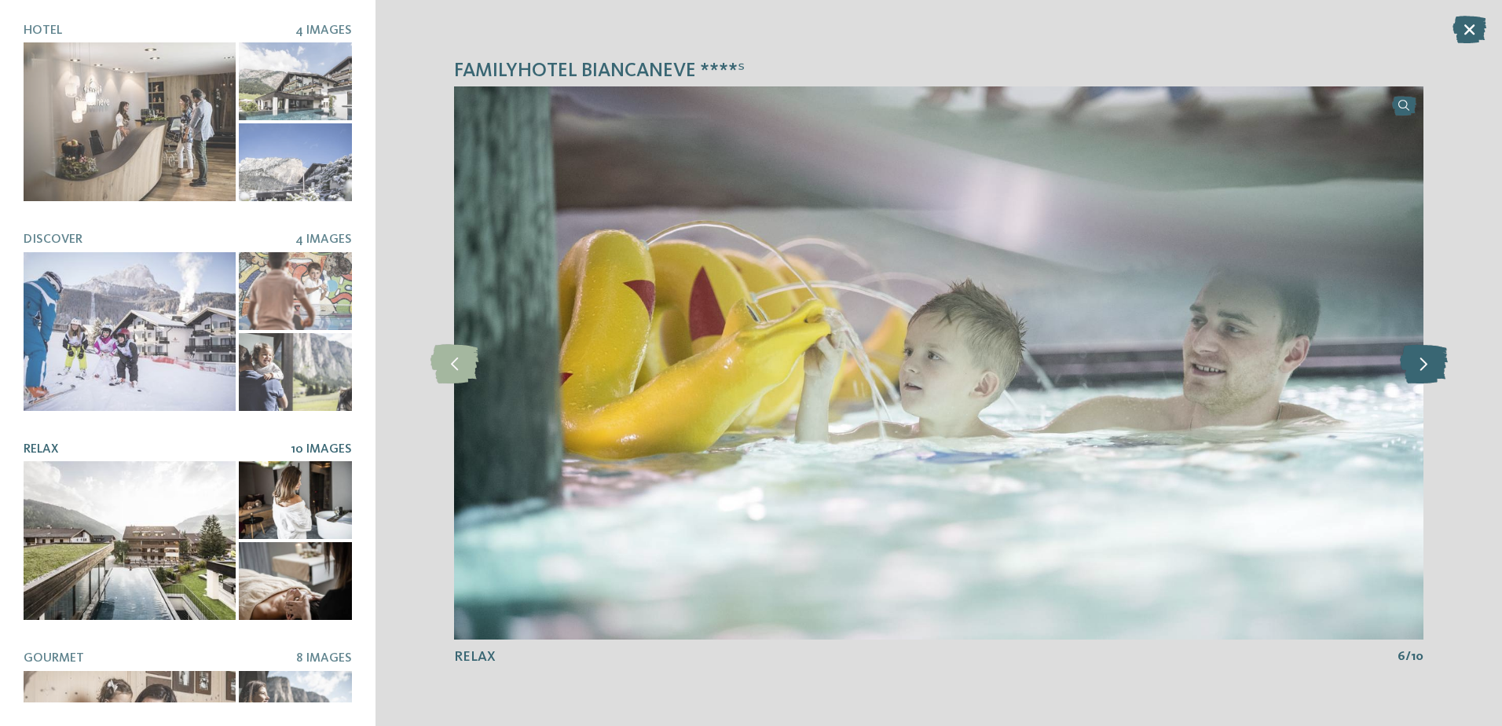
click at [1415, 361] on icon at bounding box center [1424, 362] width 48 height 39
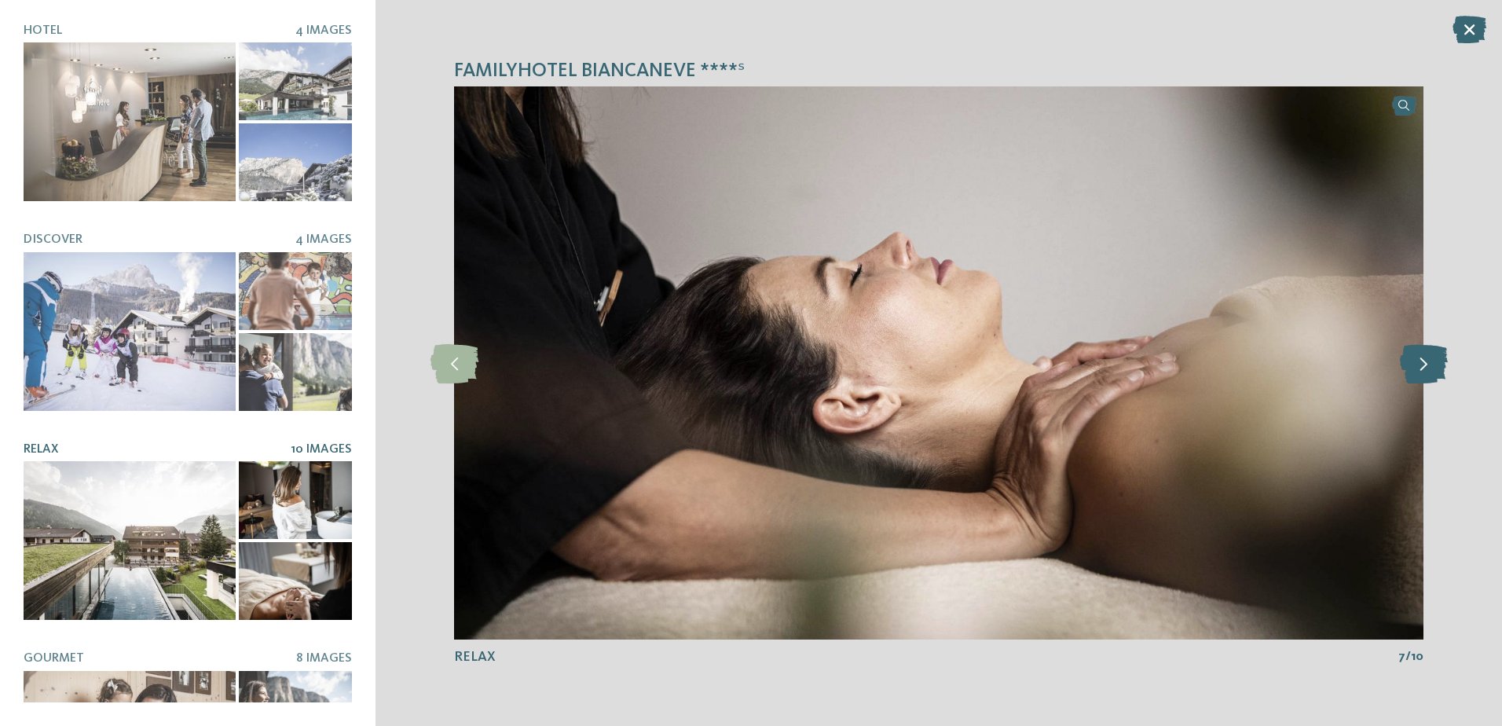
click at [1415, 361] on icon at bounding box center [1424, 362] width 48 height 39
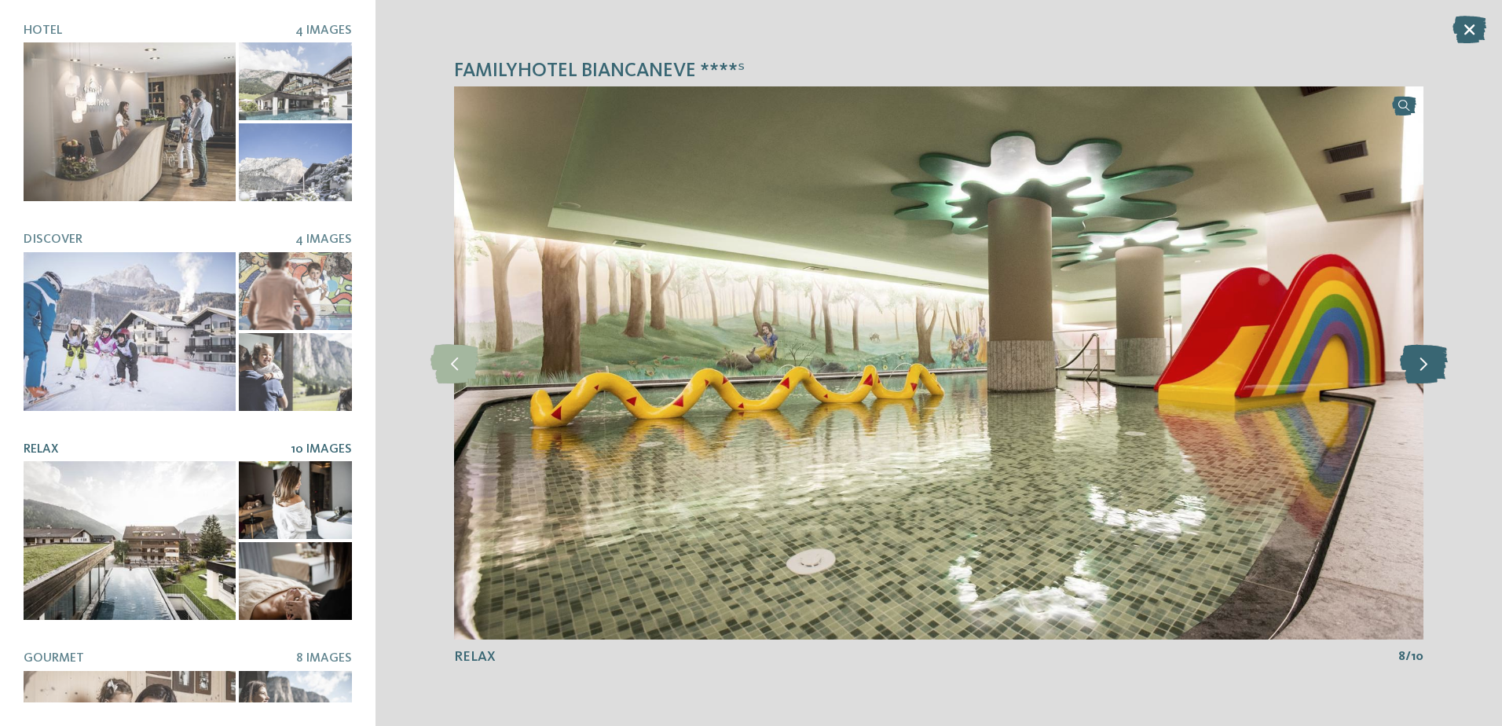
click at [1415, 361] on icon at bounding box center [1424, 362] width 48 height 39
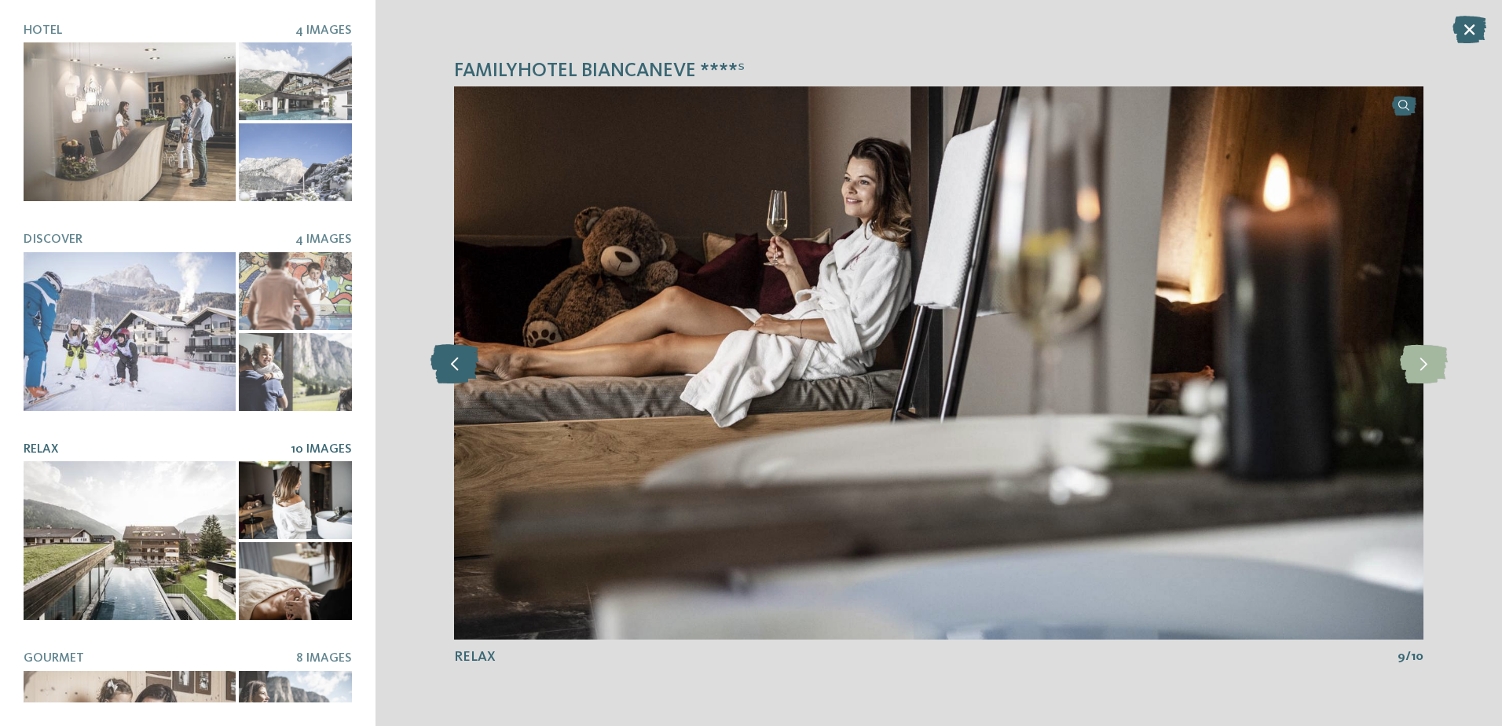
click at [474, 373] on icon at bounding box center [454, 362] width 48 height 39
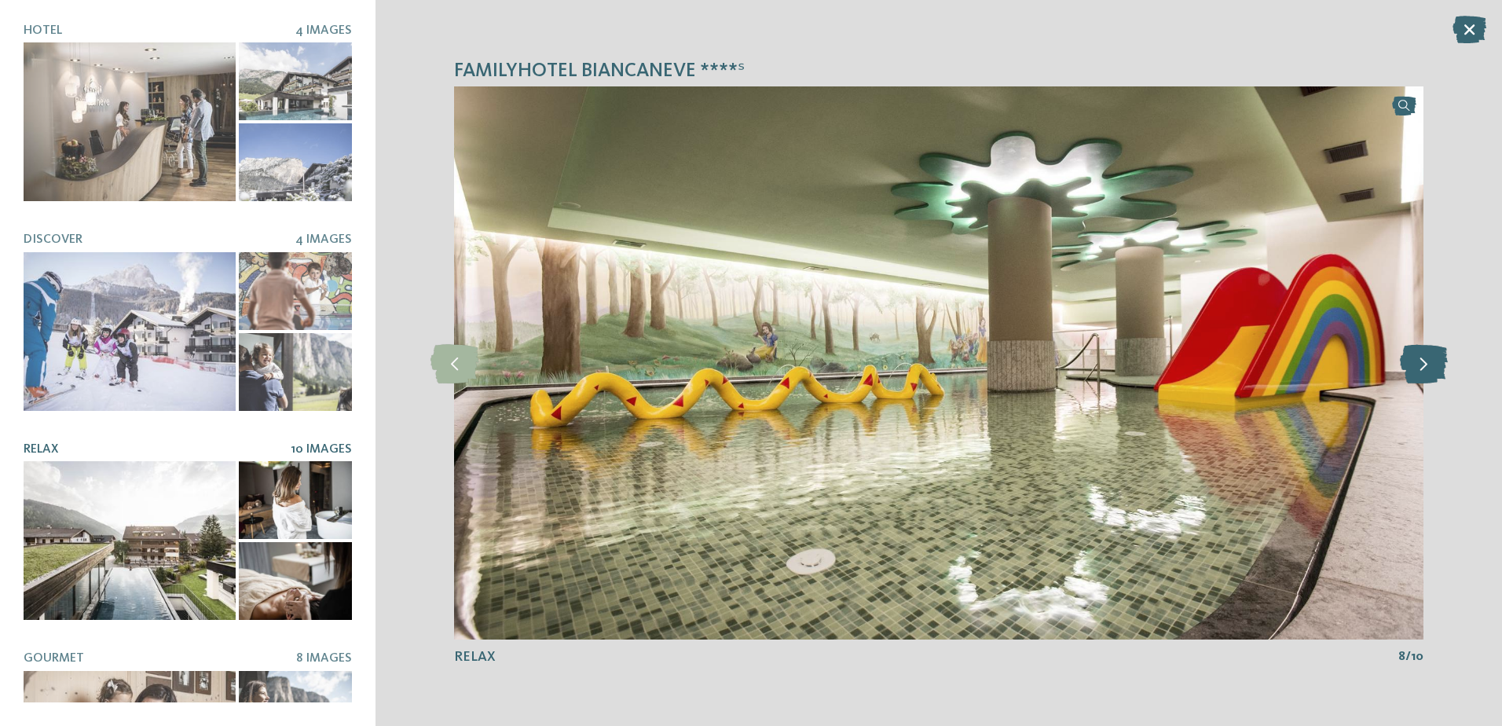
click at [1434, 356] on icon at bounding box center [1424, 362] width 48 height 39
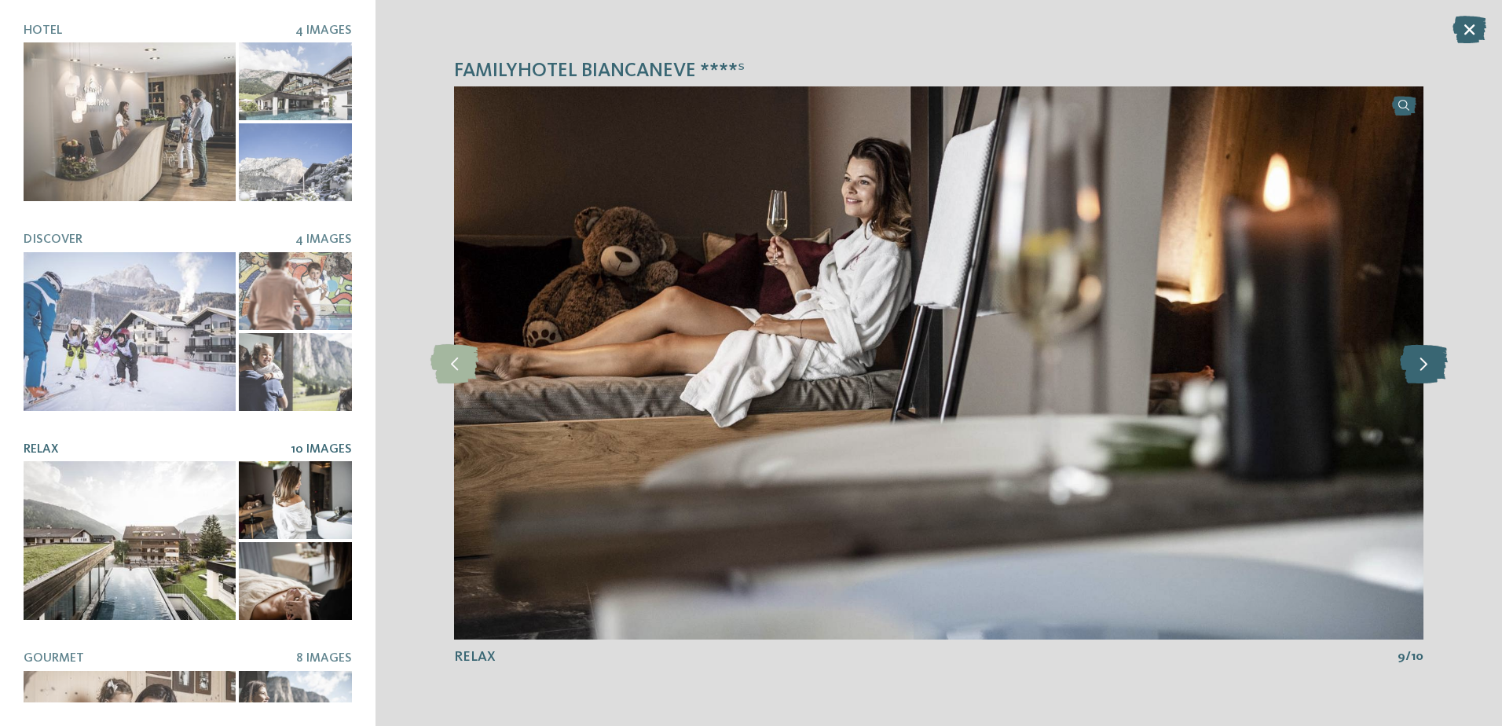
click at [1434, 356] on icon at bounding box center [1424, 362] width 48 height 39
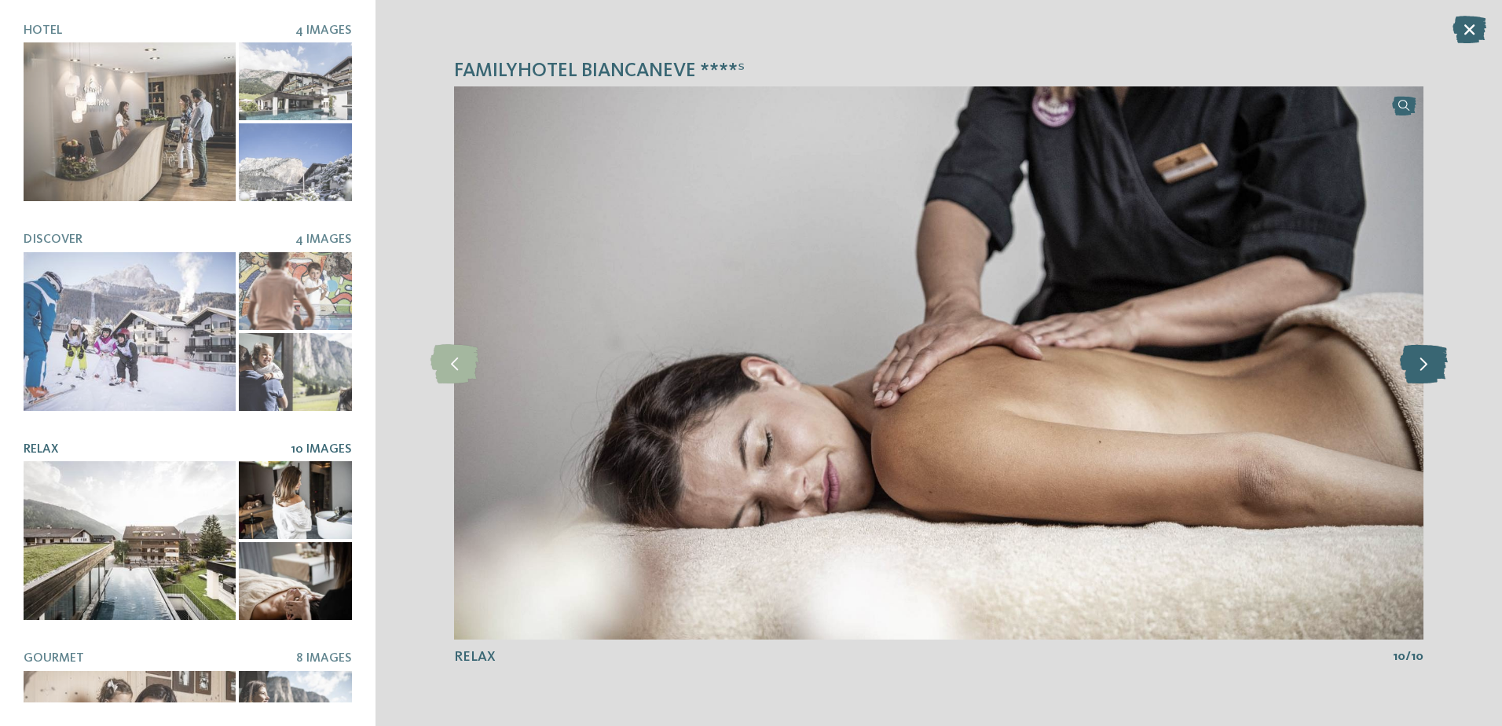
click at [1434, 356] on icon at bounding box center [1424, 362] width 48 height 39
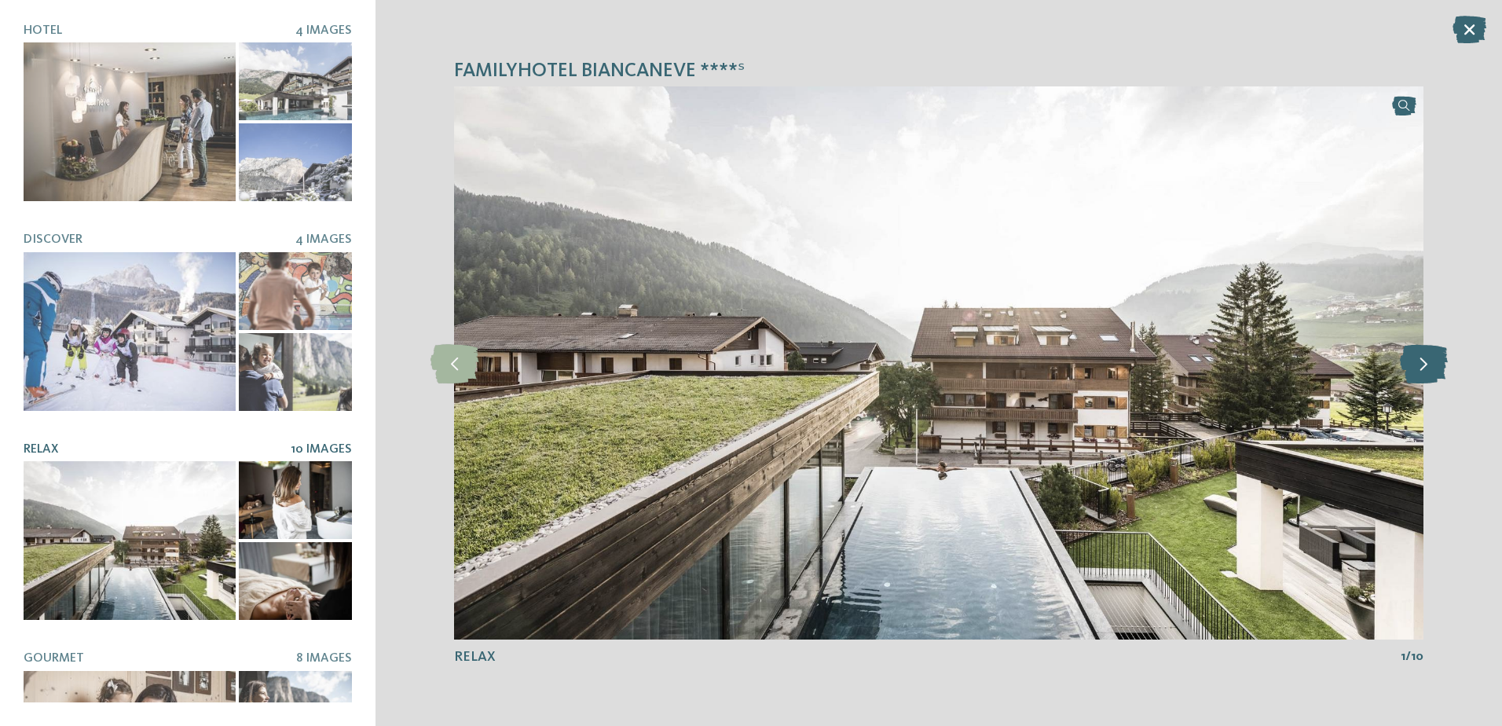
click at [1434, 356] on icon at bounding box center [1424, 362] width 48 height 39
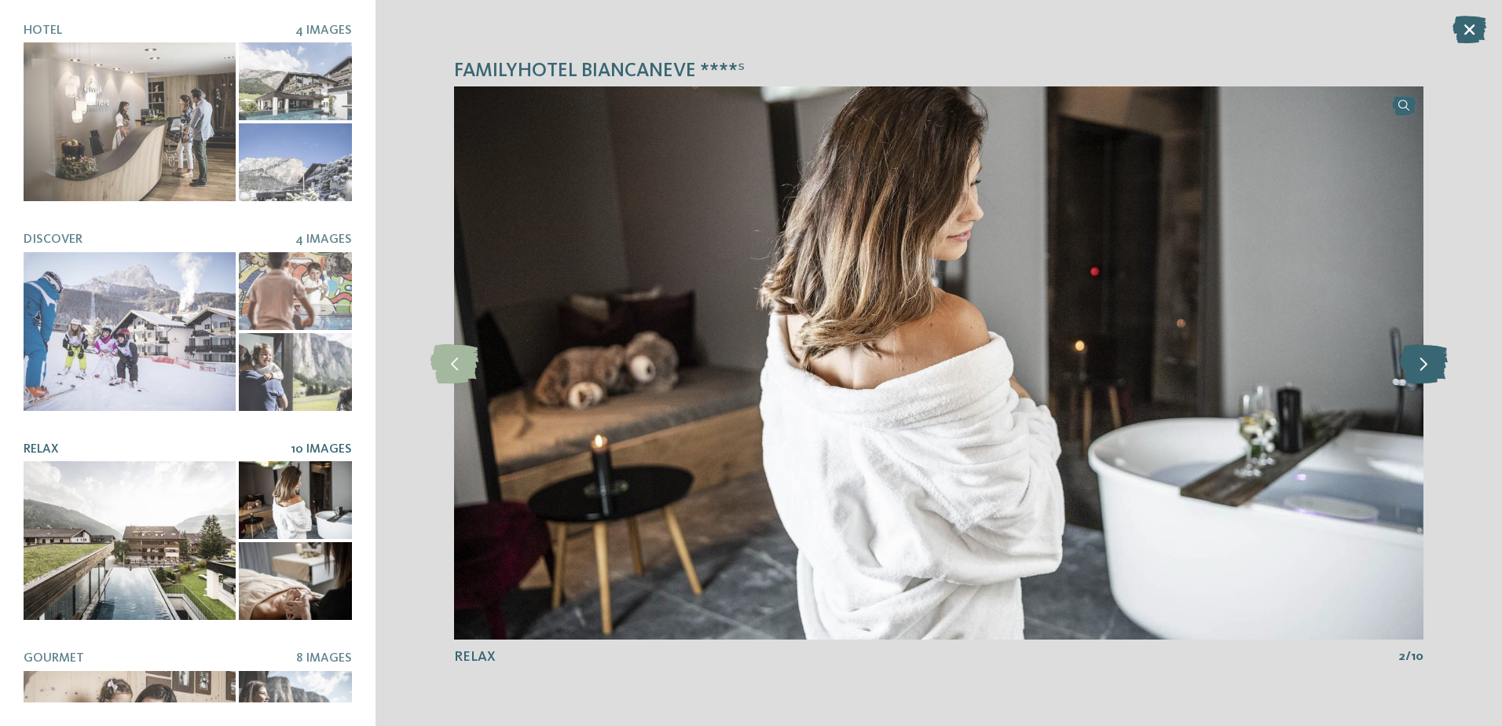
click at [1434, 356] on icon at bounding box center [1424, 362] width 48 height 39
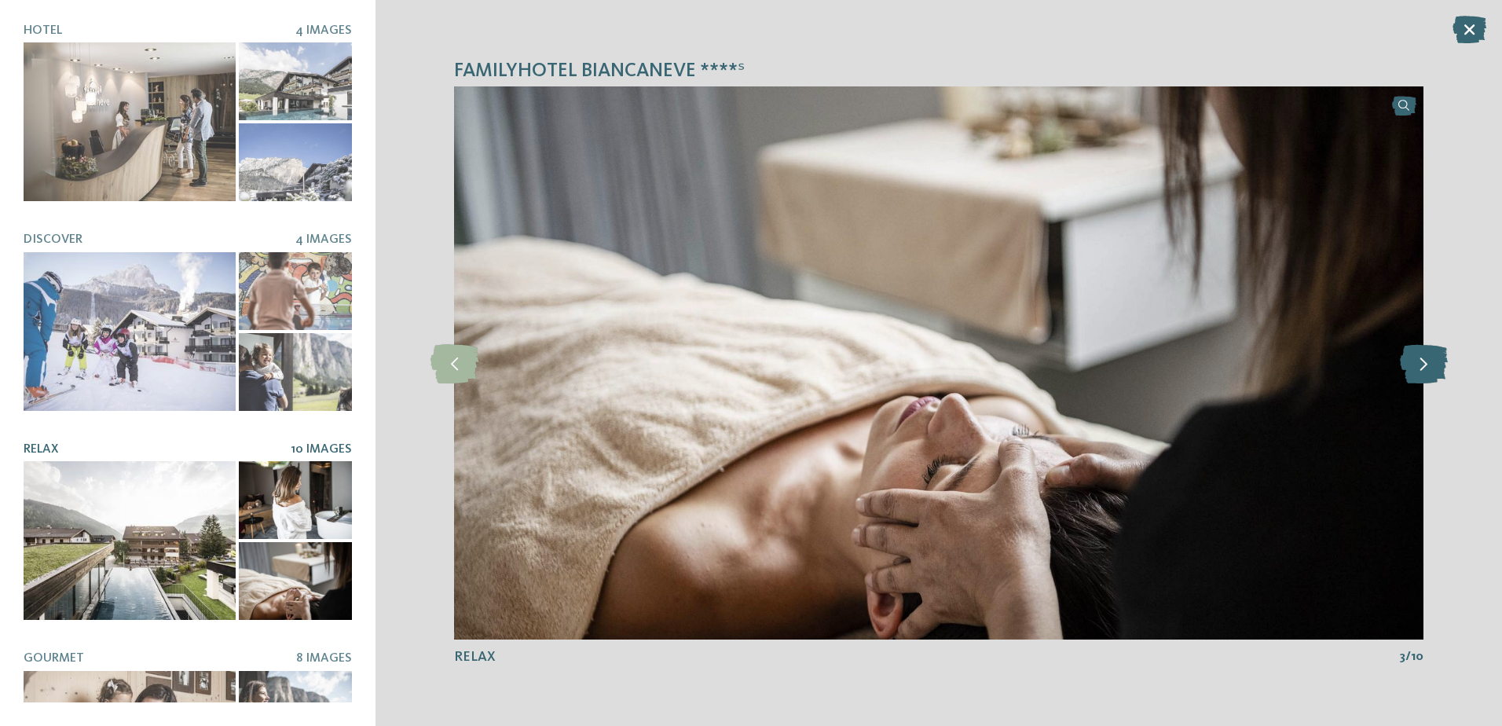
click at [1434, 356] on icon at bounding box center [1424, 362] width 48 height 39
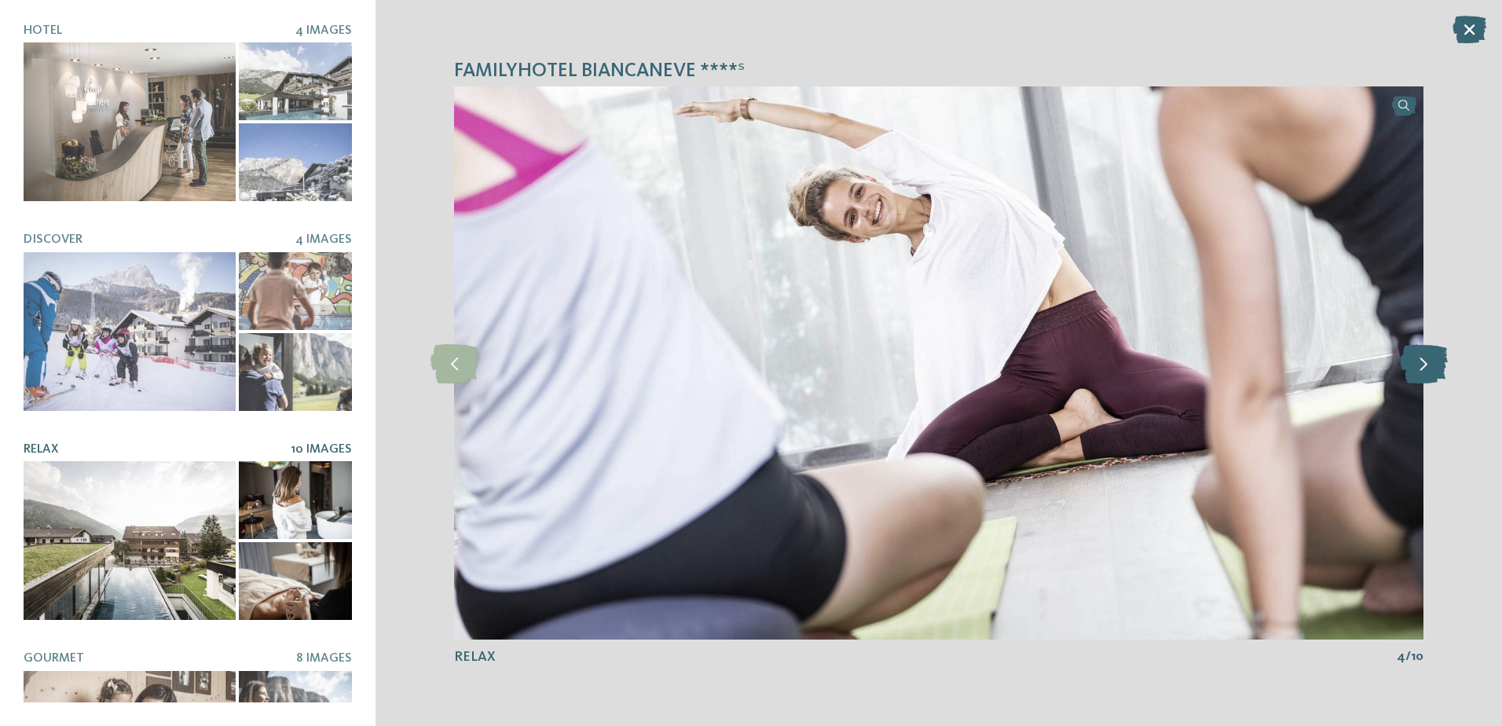
click at [1434, 356] on icon at bounding box center [1424, 362] width 48 height 39
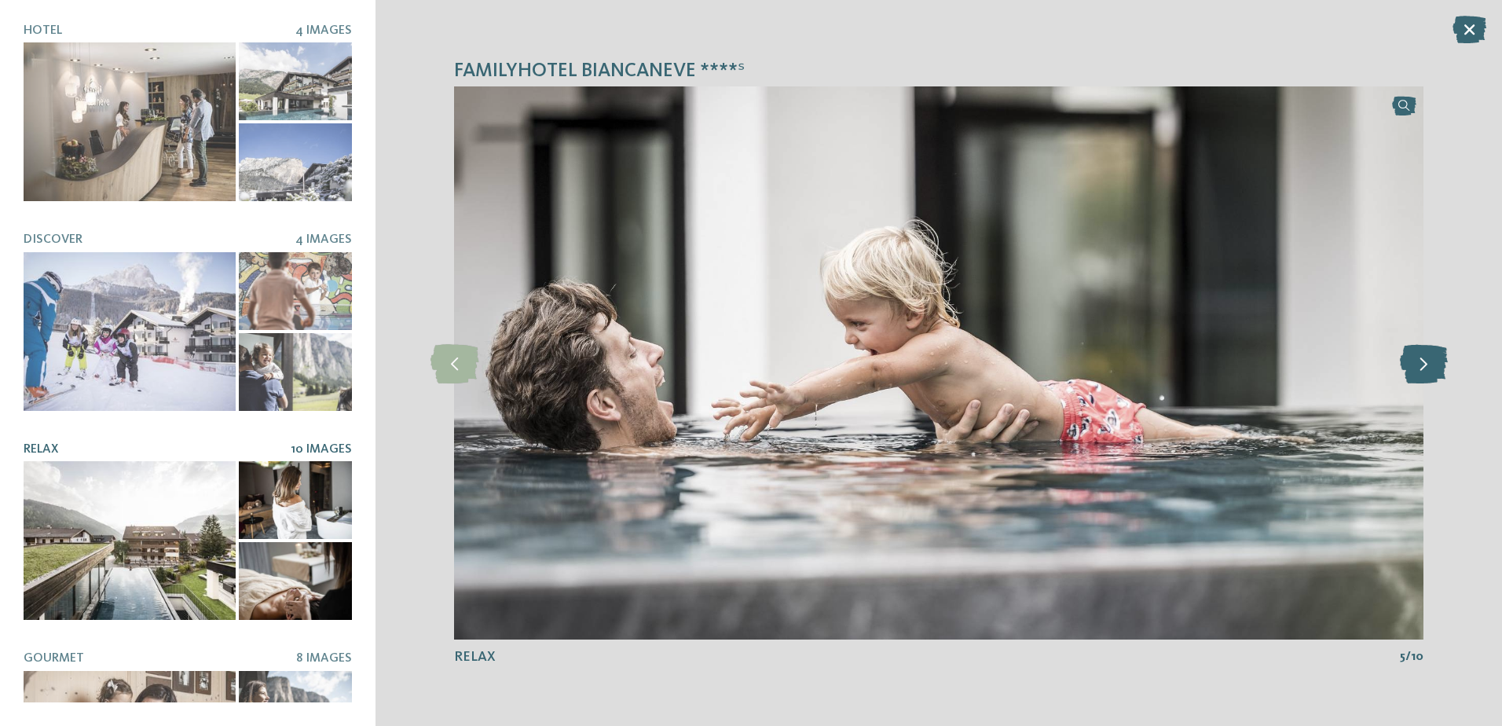
click at [1434, 356] on icon at bounding box center [1424, 362] width 48 height 39
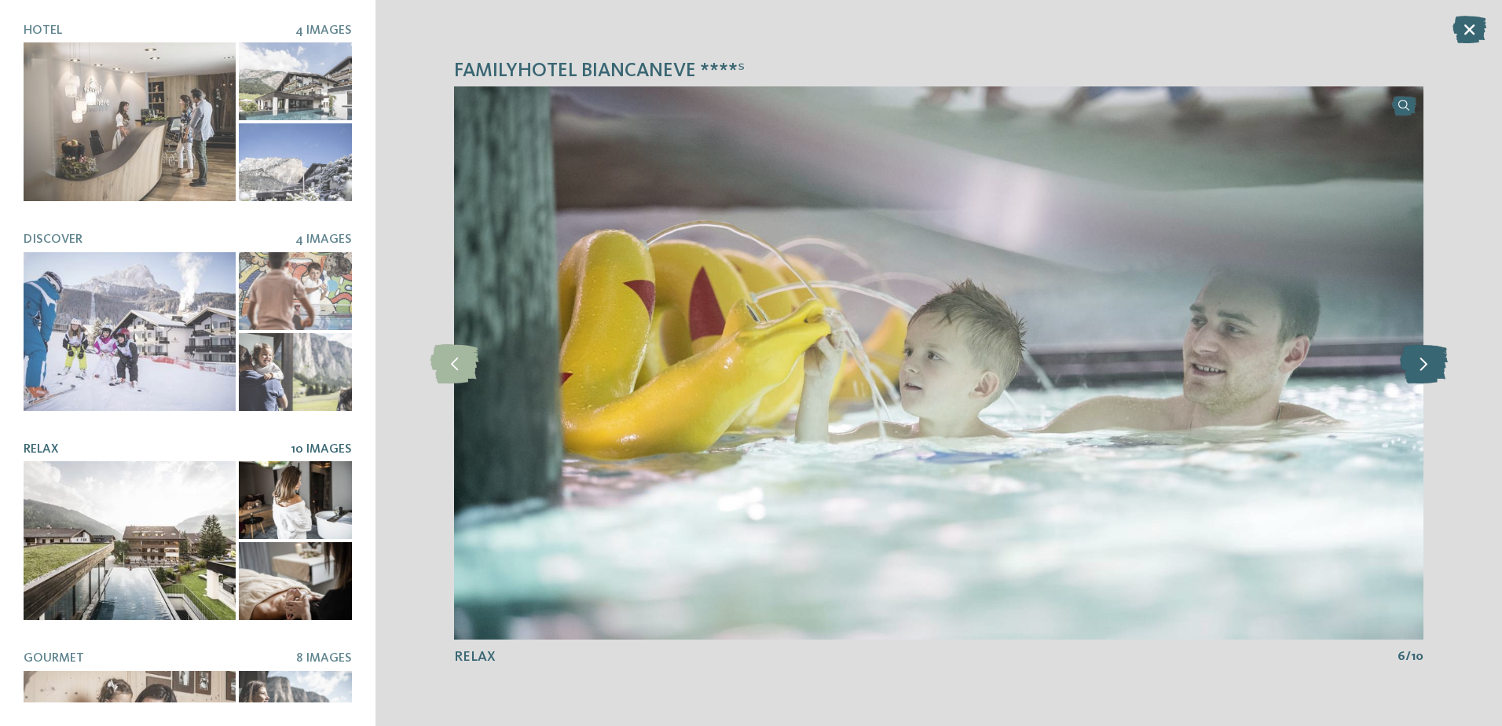
click at [1434, 356] on icon at bounding box center [1424, 362] width 48 height 39
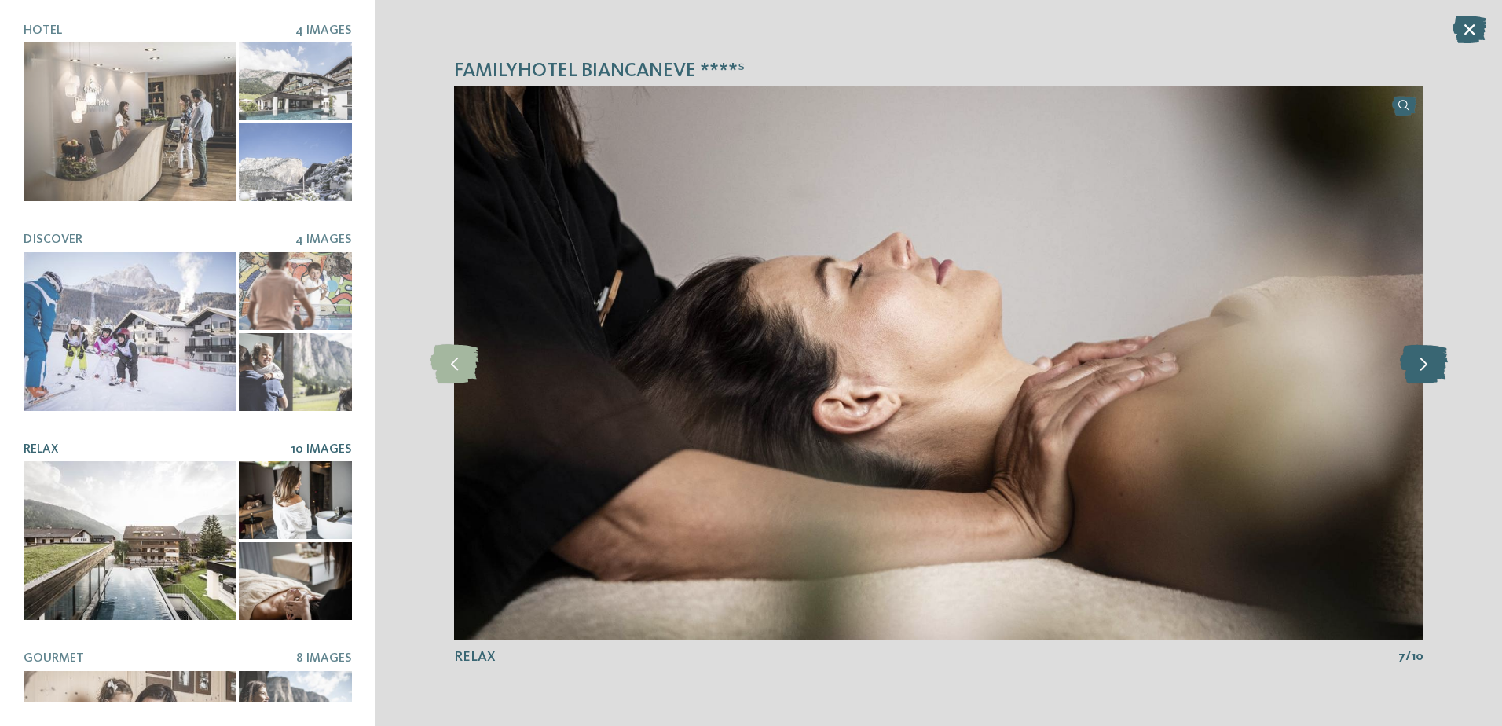
click at [1422, 381] on icon at bounding box center [1424, 362] width 48 height 39
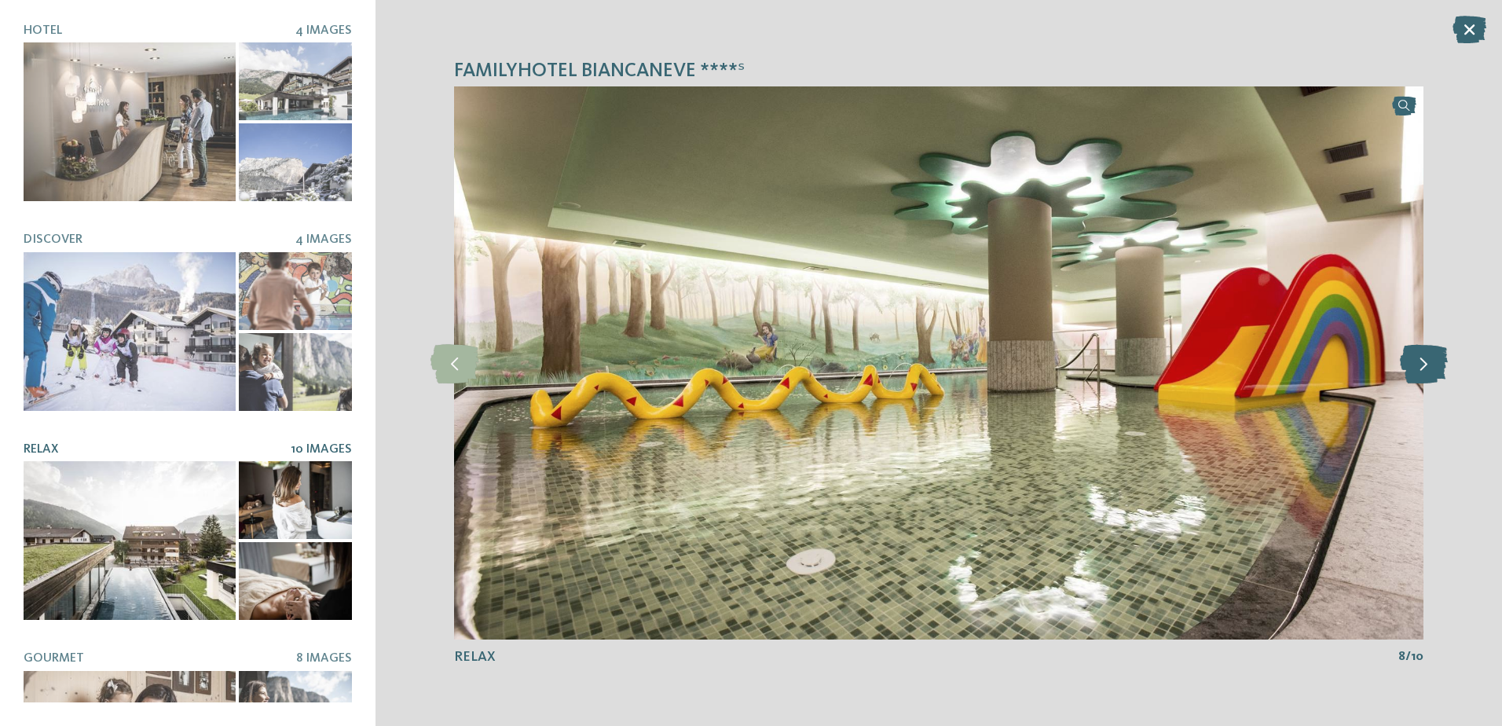
click at [1422, 381] on icon at bounding box center [1424, 362] width 48 height 39
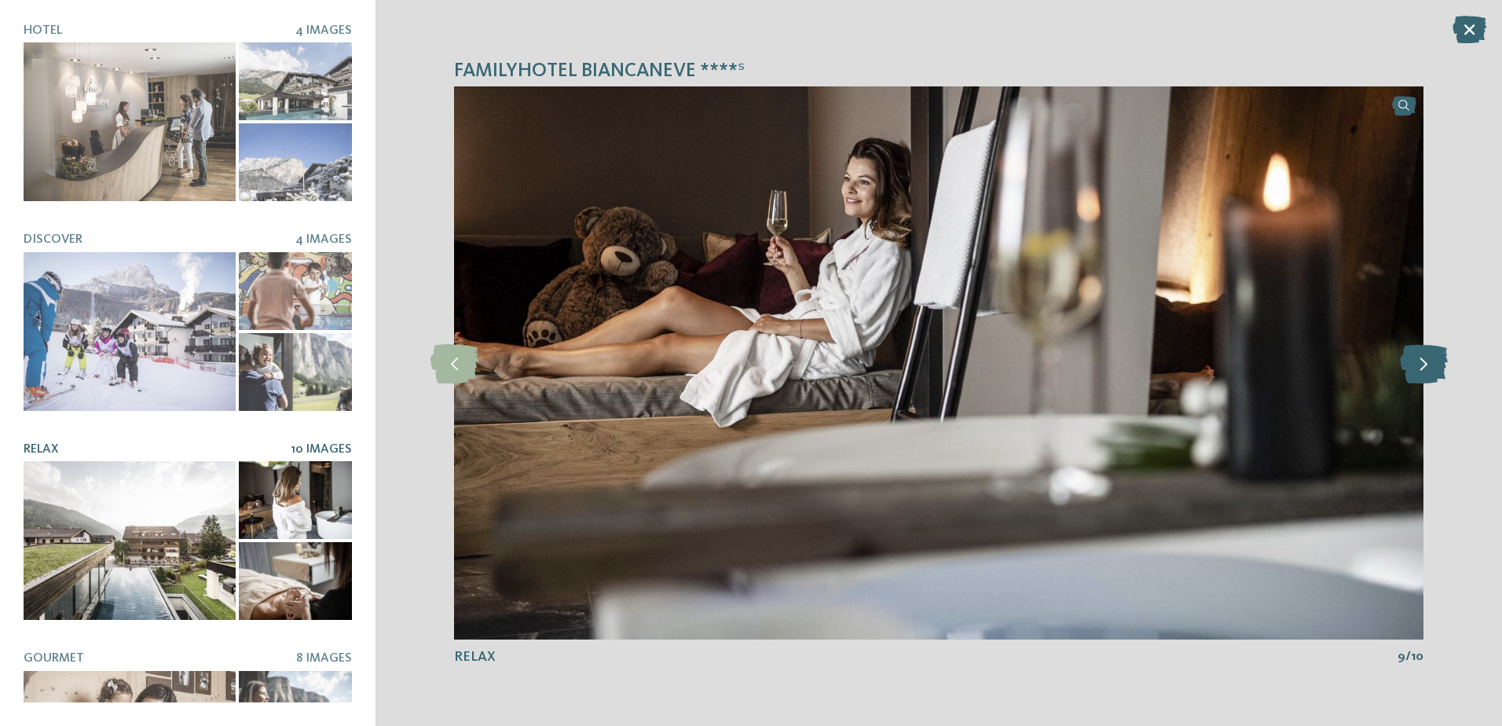
click at [1422, 381] on icon at bounding box center [1424, 362] width 48 height 39
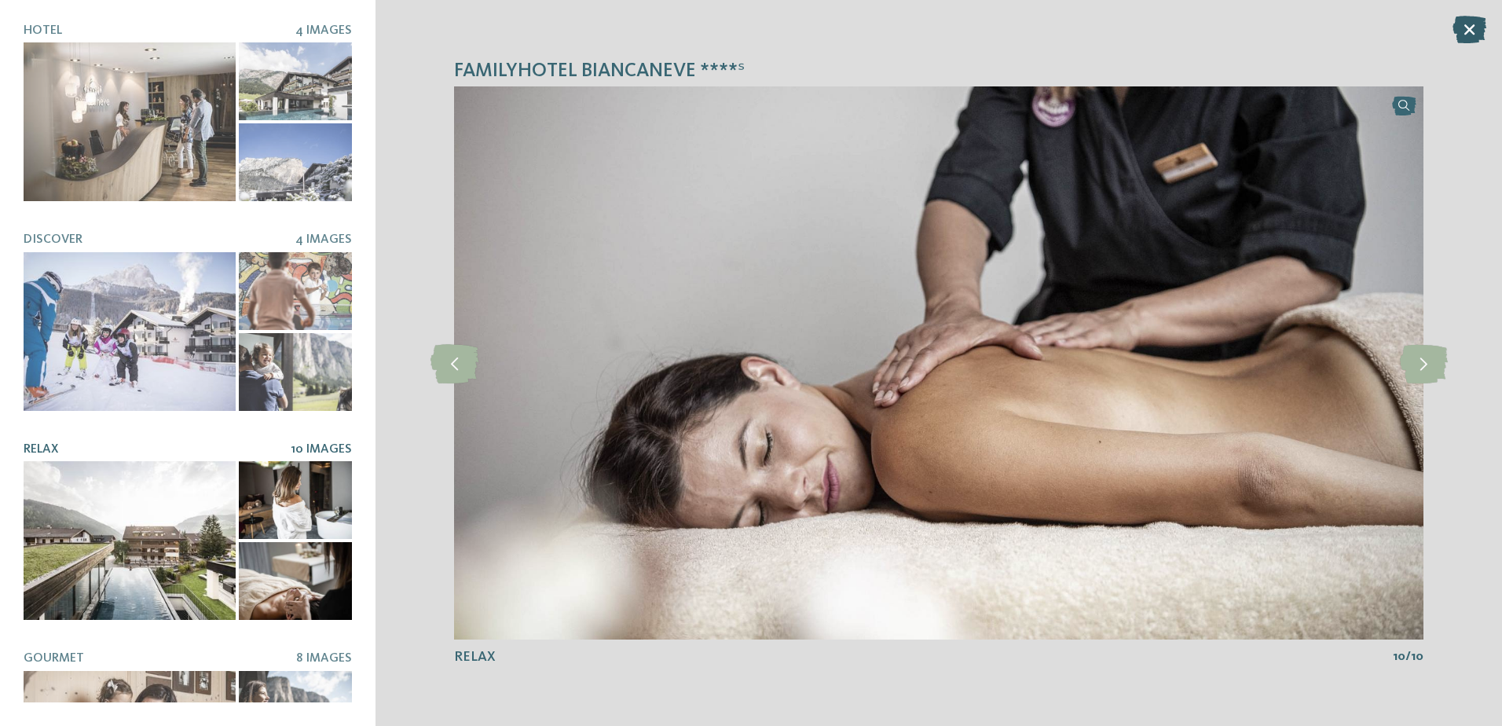
click at [1480, 42] on icon at bounding box center [1469, 29] width 34 height 27
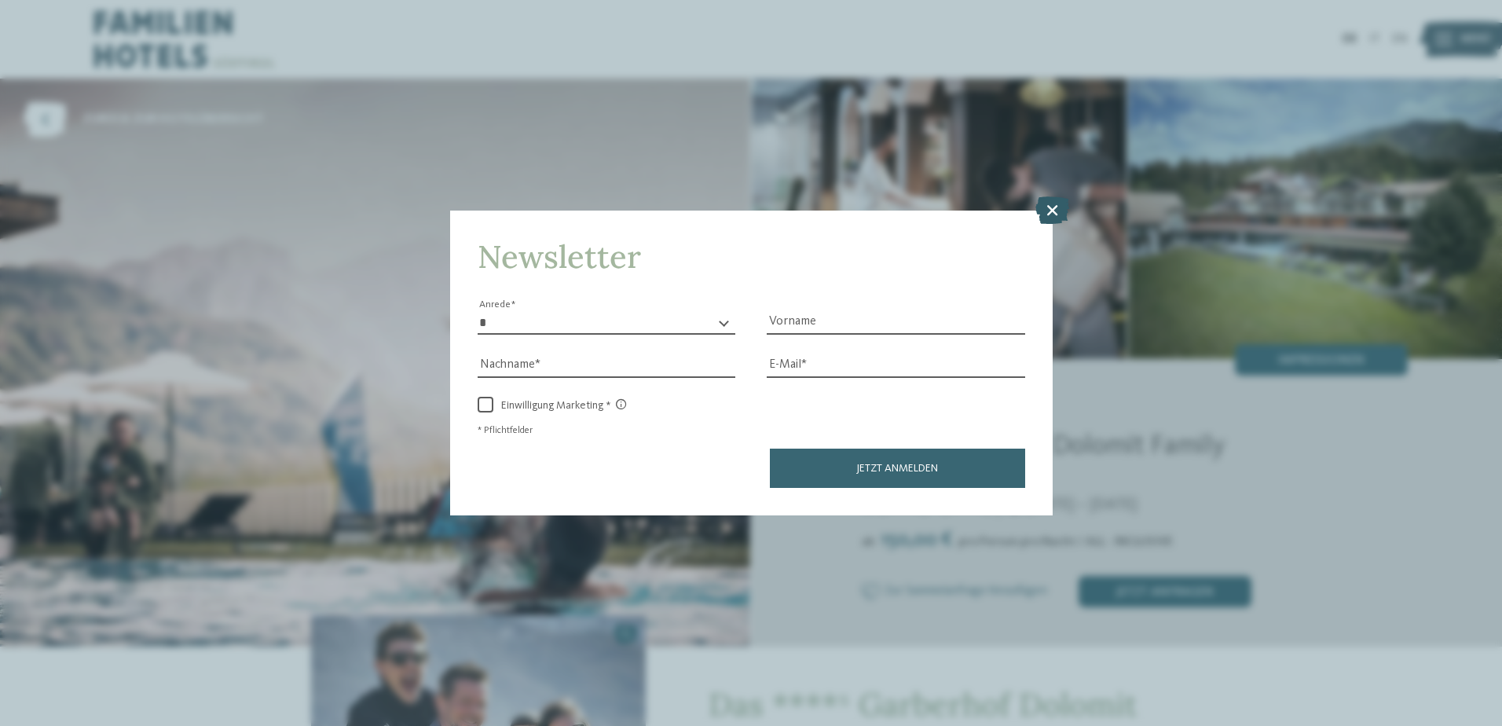
click at [1045, 202] on icon at bounding box center [1052, 209] width 34 height 27
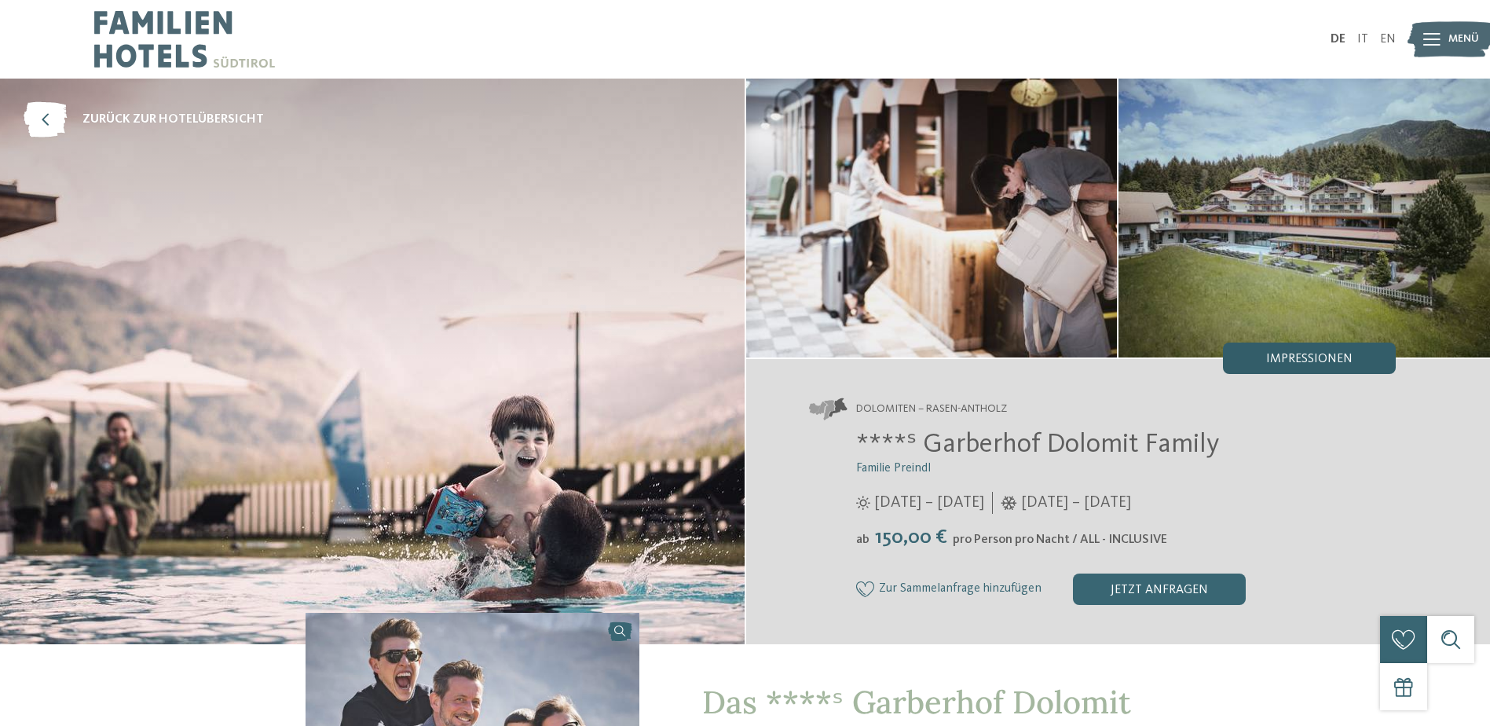
click at [1244, 353] on div "Impressionen" at bounding box center [1309, 357] width 173 height 31
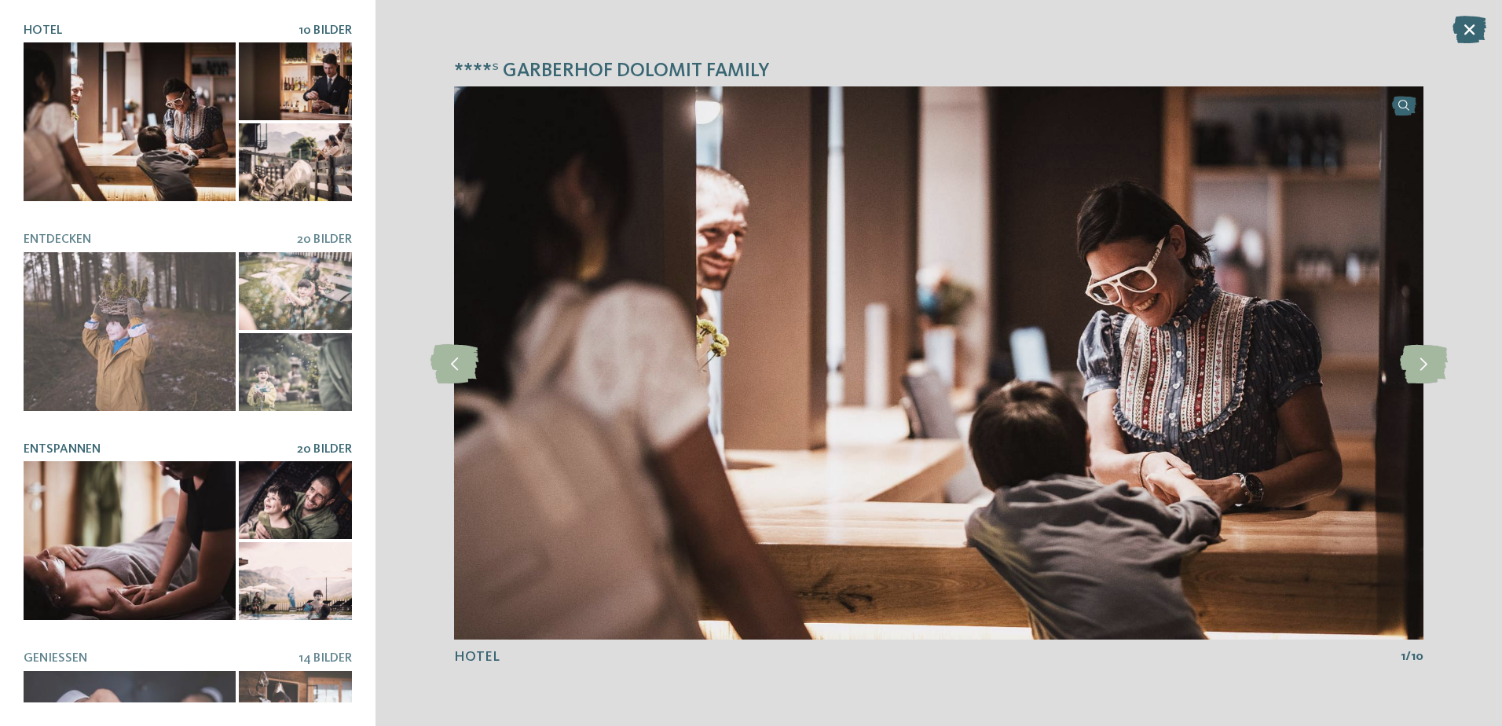
click at [127, 482] on div at bounding box center [130, 540] width 212 height 159
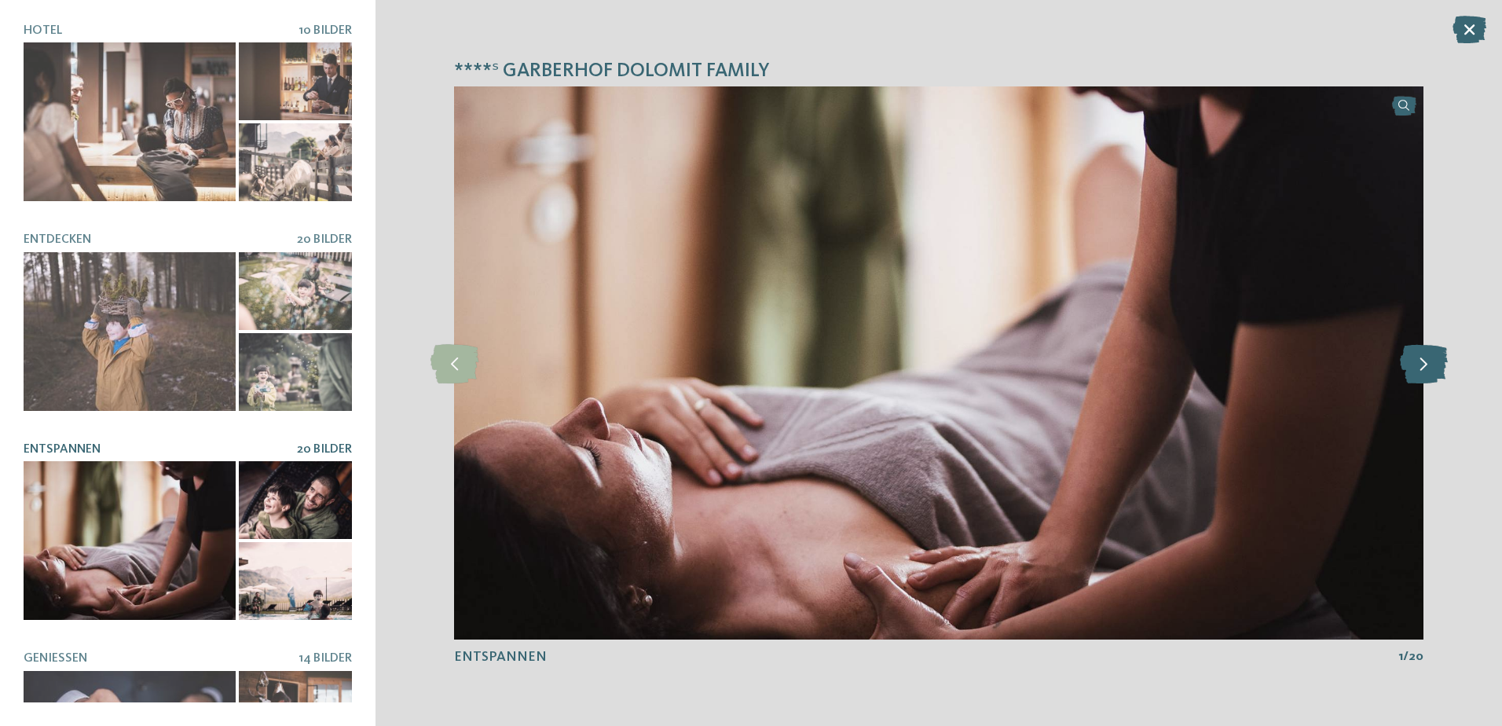
click at [1419, 373] on icon at bounding box center [1424, 362] width 48 height 39
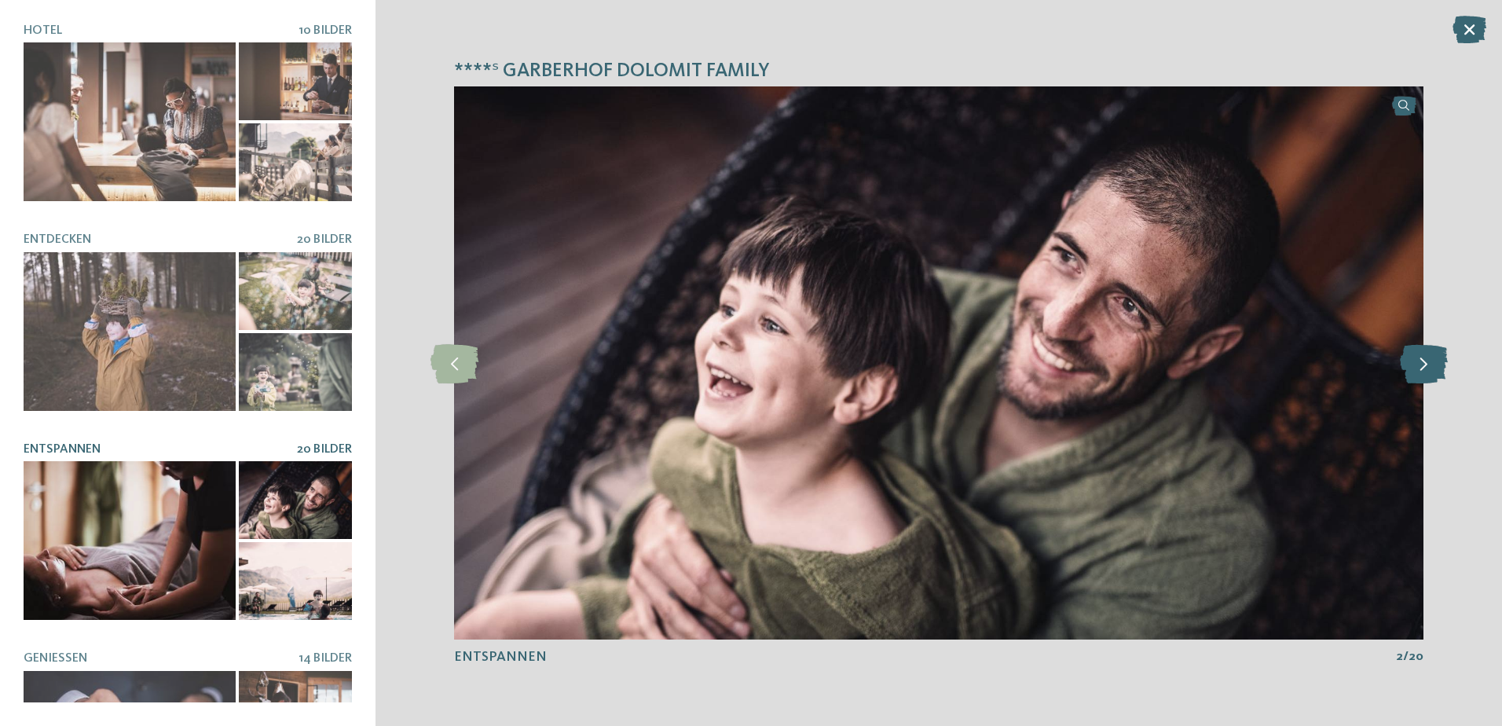
click at [1419, 373] on icon at bounding box center [1424, 362] width 48 height 39
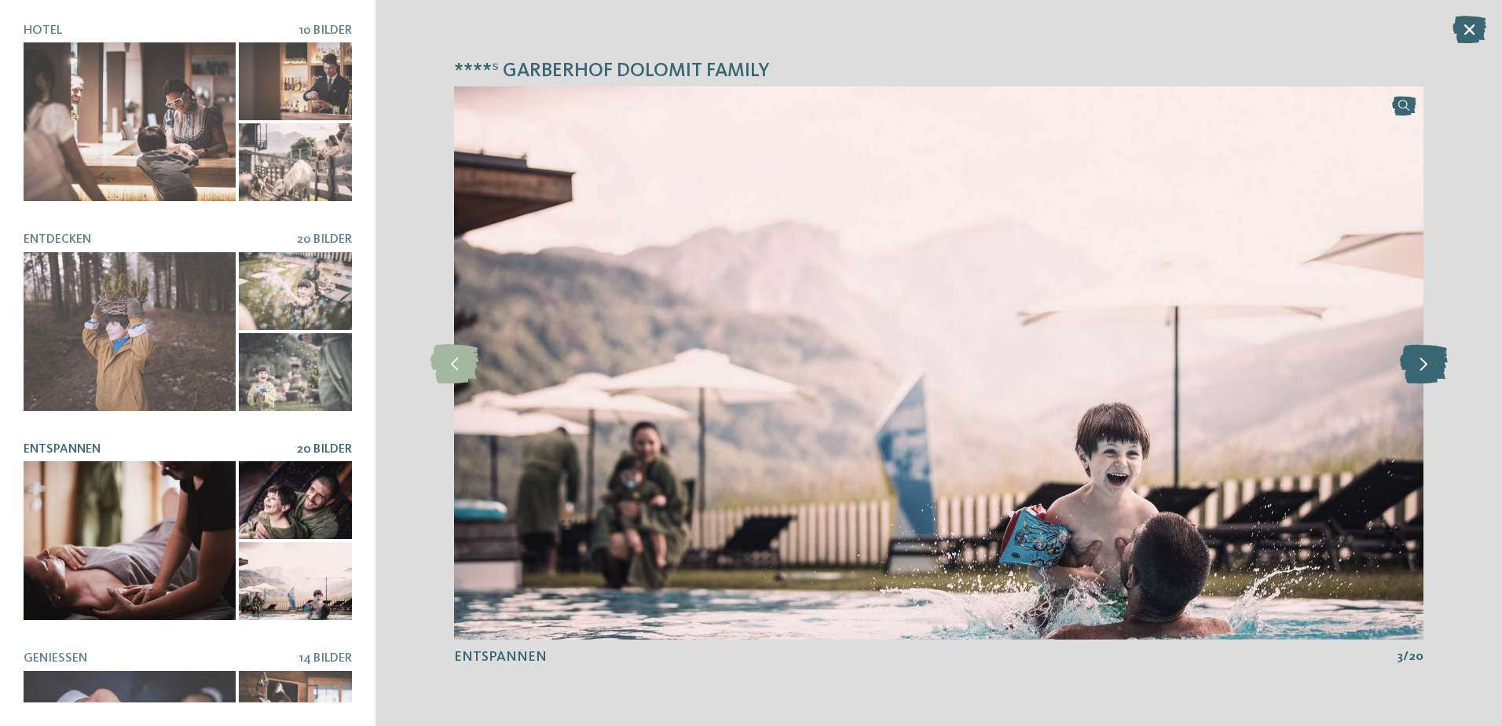
click at [1419, 373] on icon at bounding box center [1424, 362] width 48 height 39
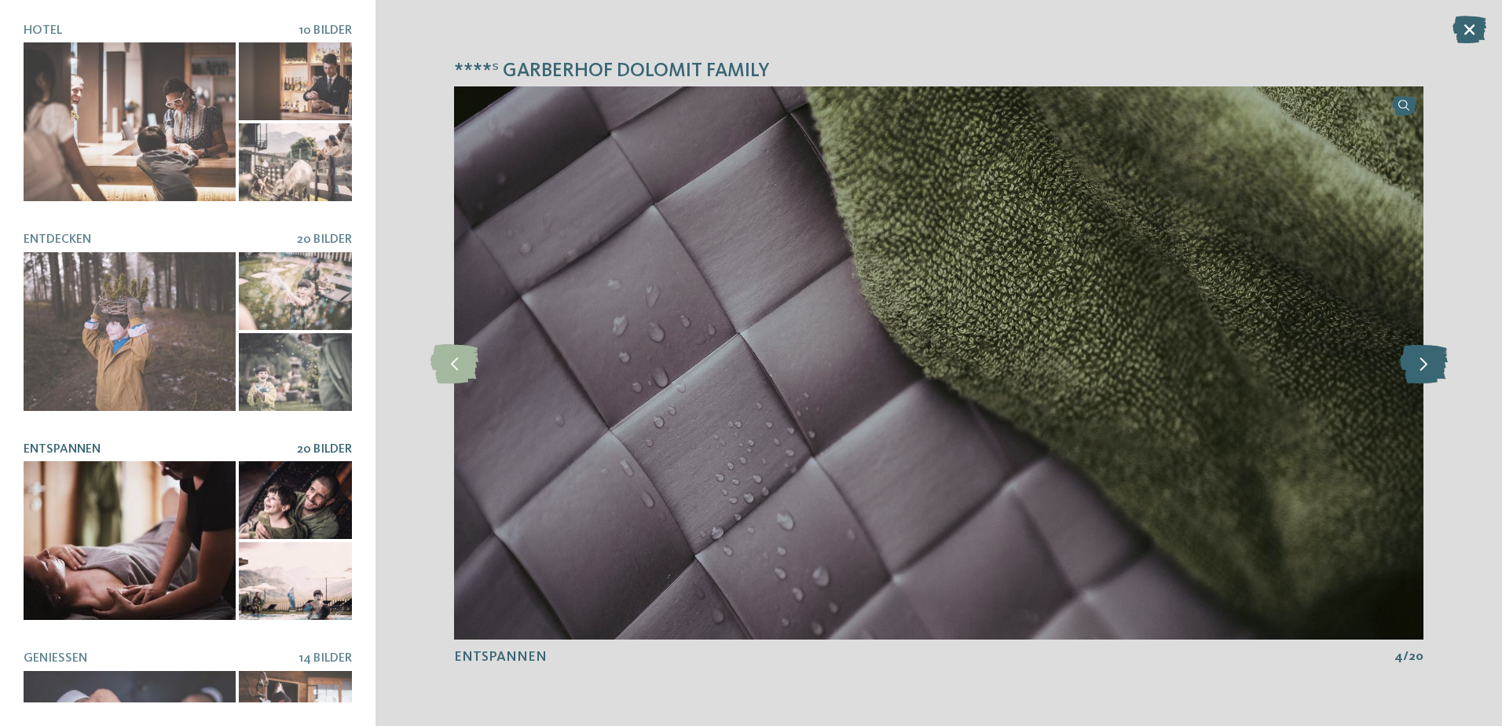
click at [1419, 373] on icon at bounding box center [1424, 362] width 48 height 39
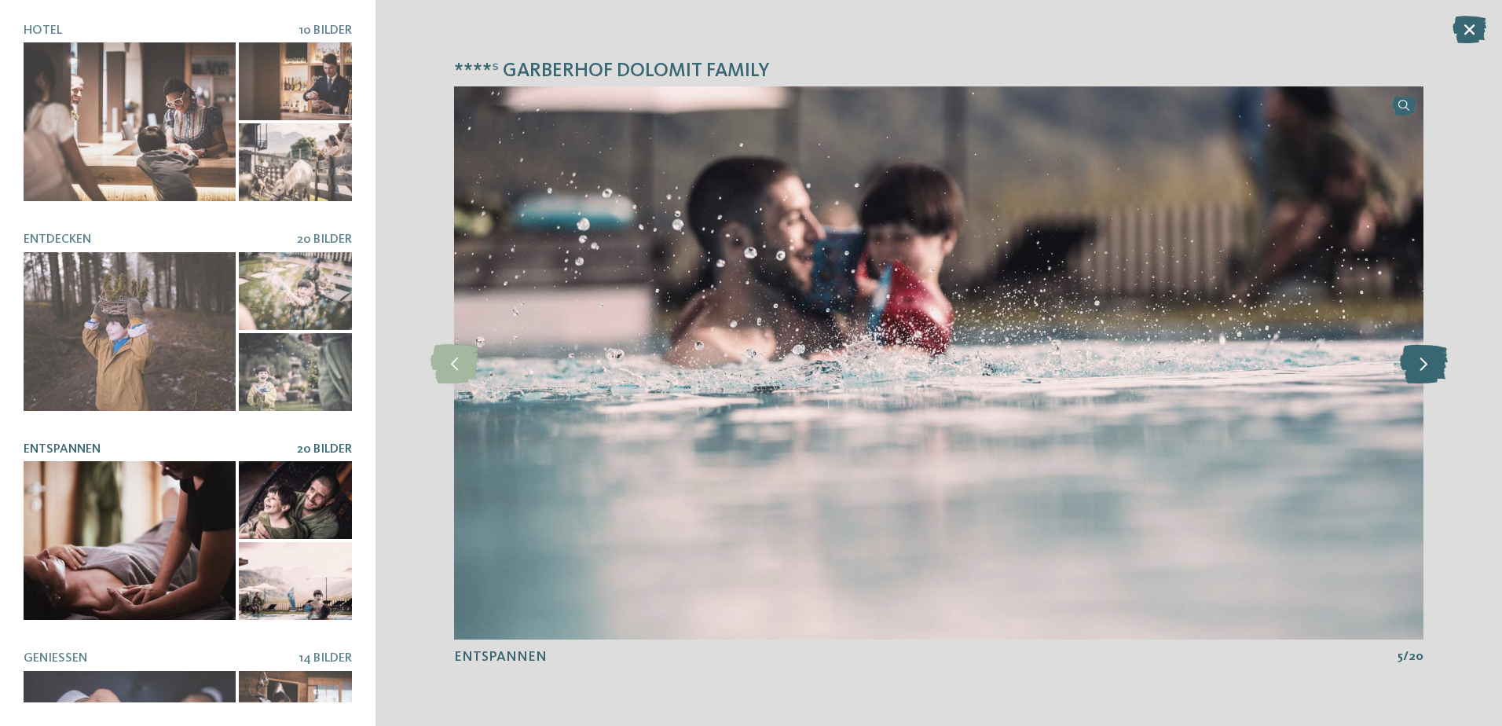
click at [1419, 373] on icon at bounding box center [1424, 362] width 48 height 39
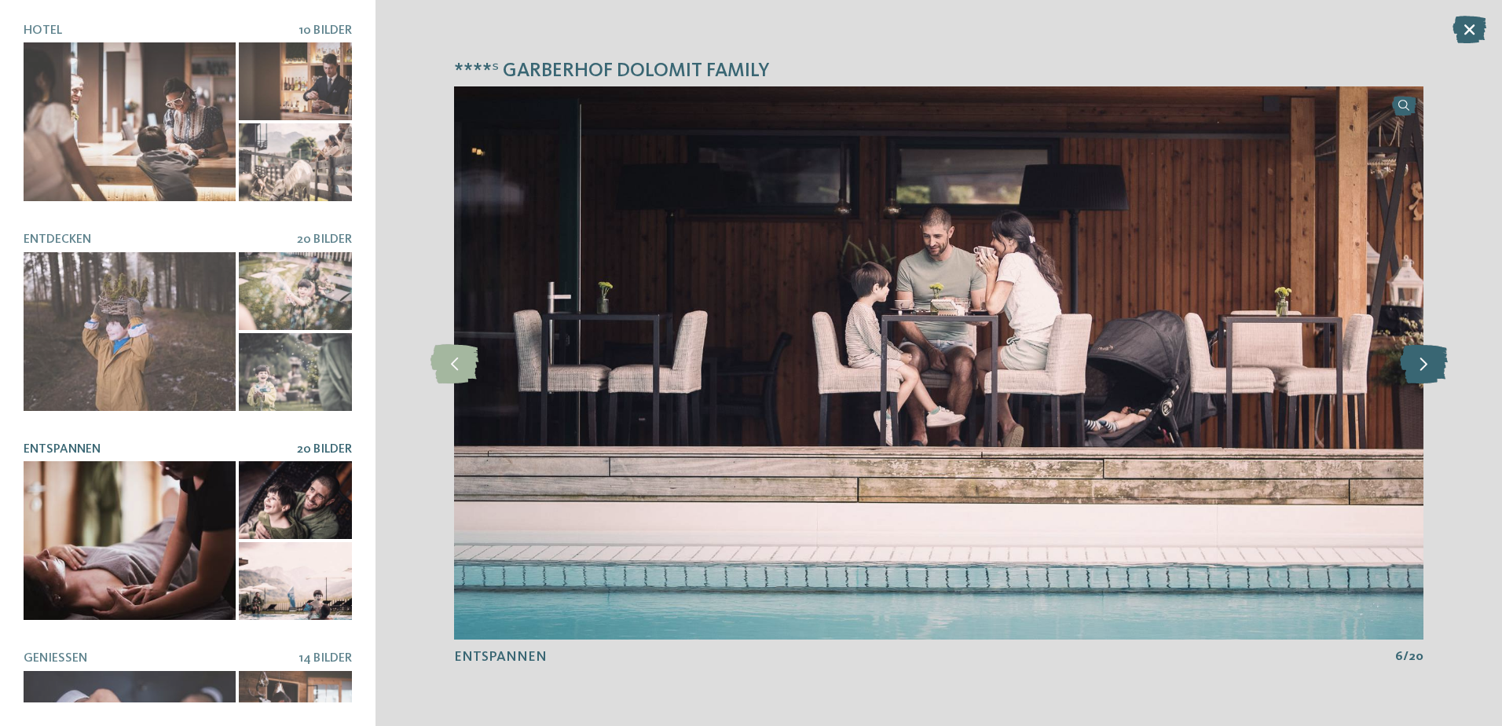
click at [1419, 373] on icon at bounding box center [1424, 362] width 48 height 39
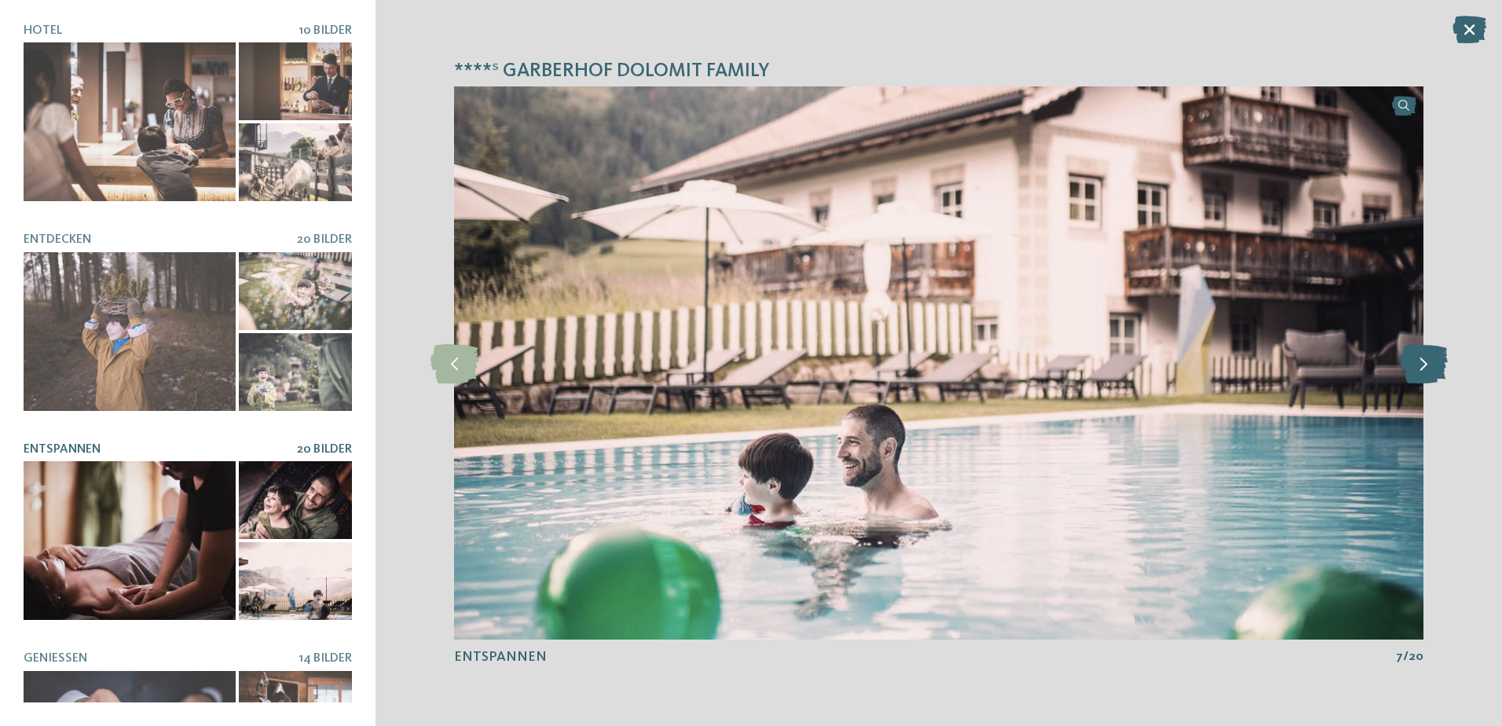
click at [1419, 373] on icon at bounding box center [1424, 362] width 48 height 39
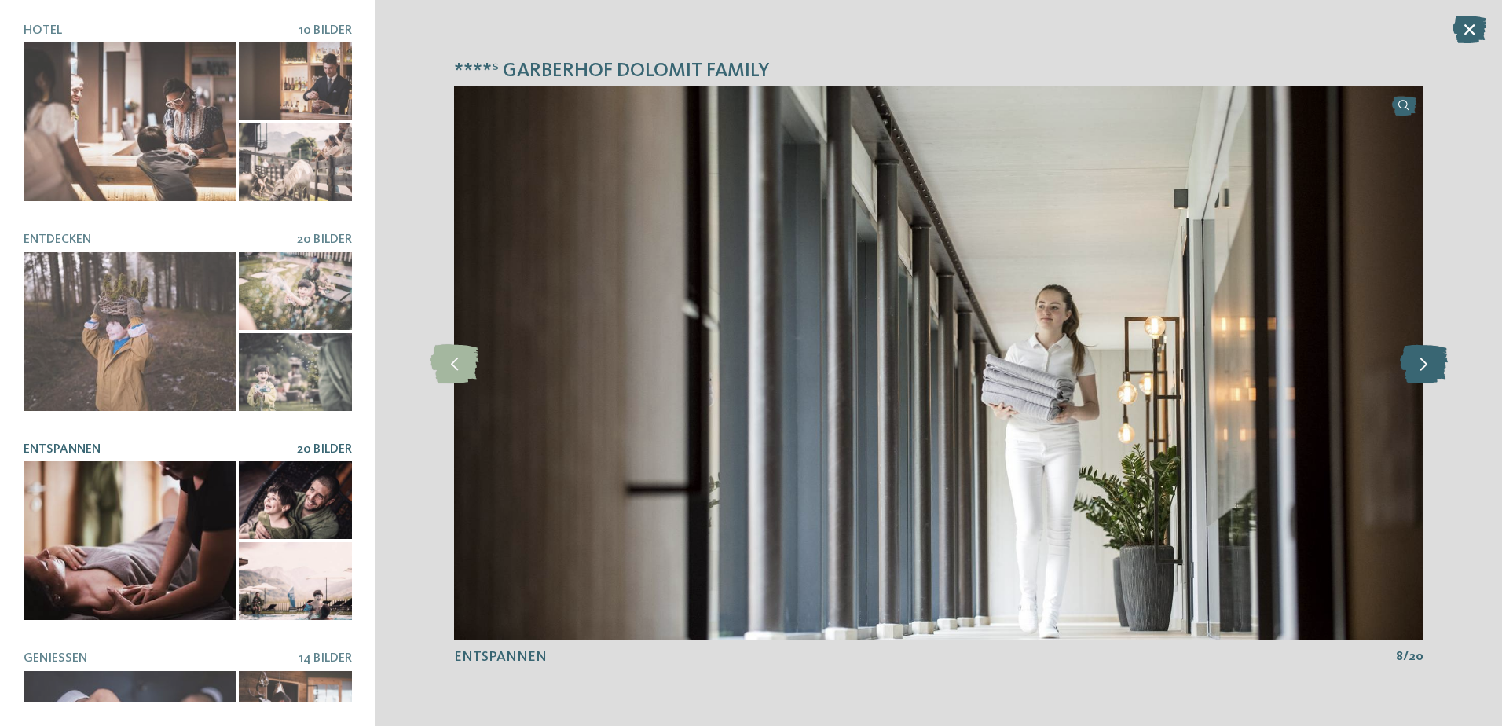
click at [1419, 373] on icon at bounding box center [1424, 362] width 48 height 39
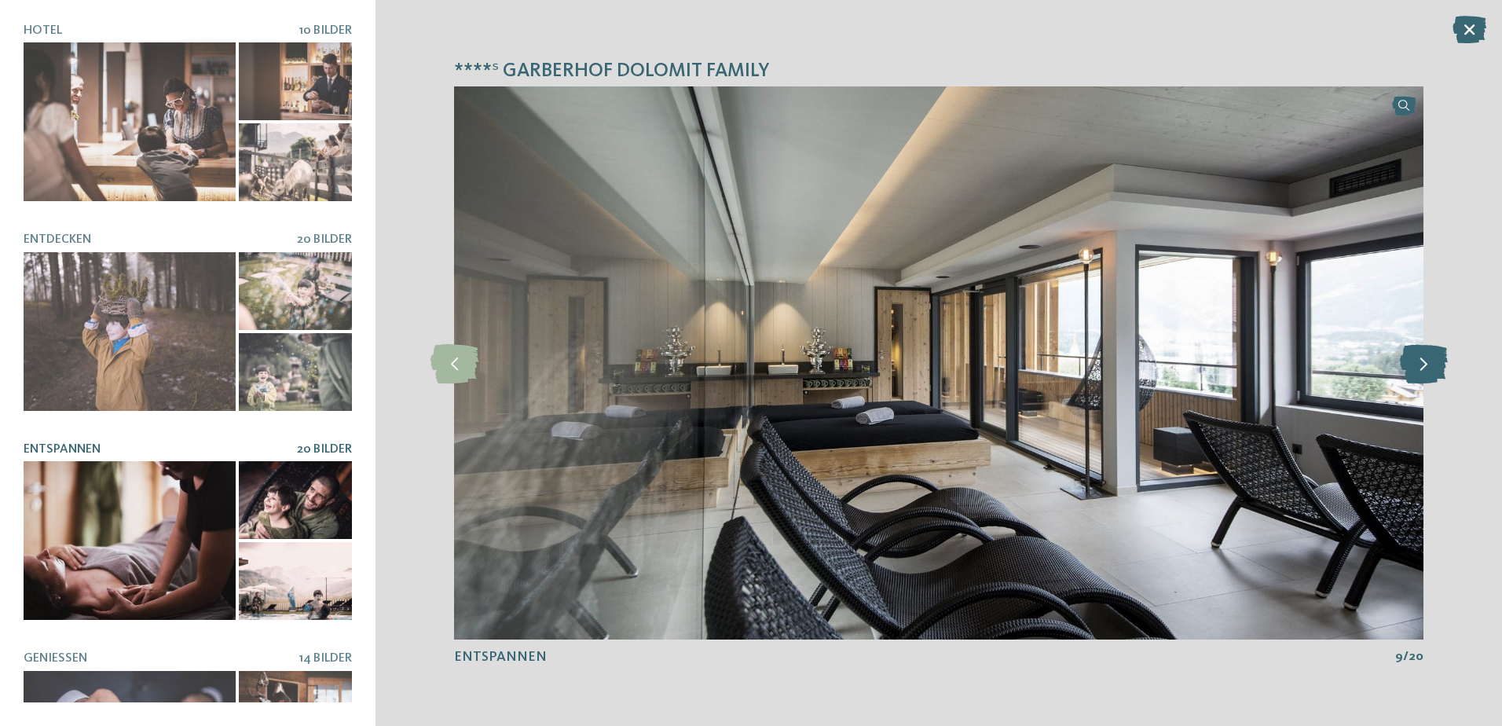
click at [1419, 373] on icon at bounding box center [1424, 362] width 48 height 39
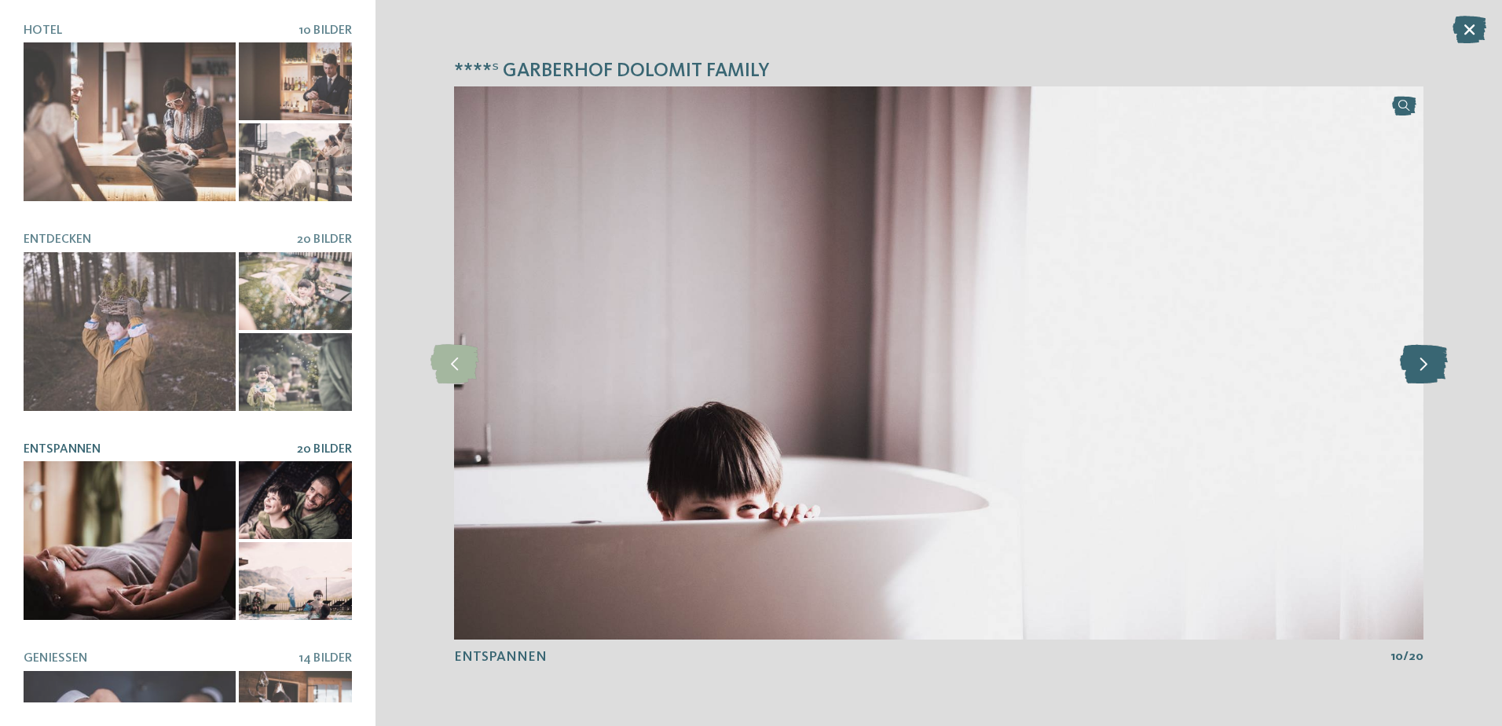
click at [1419, 373] on icon at bounding box center [1424, 362] width 48 height 39
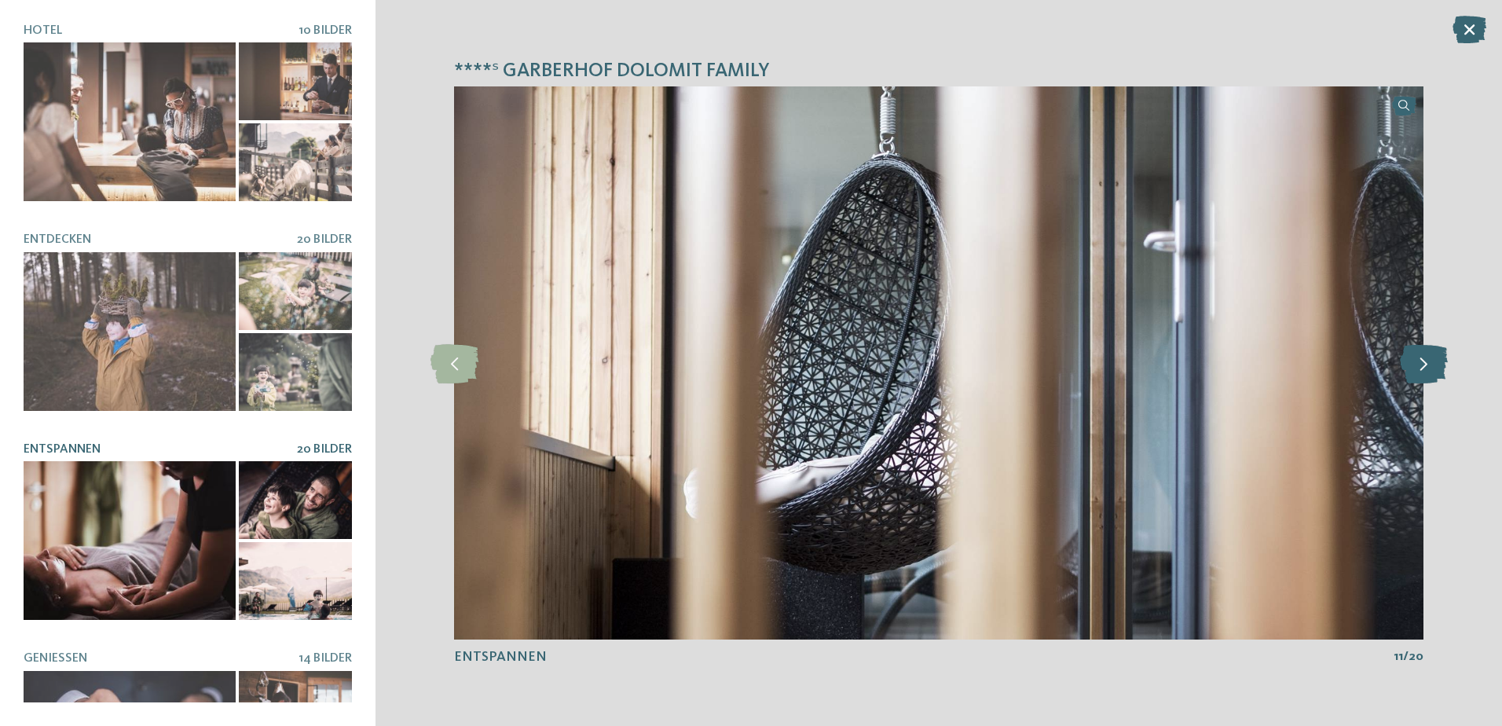
click at [1419, 373] on icon at bounding box center [1424, 362] width 48 height 39
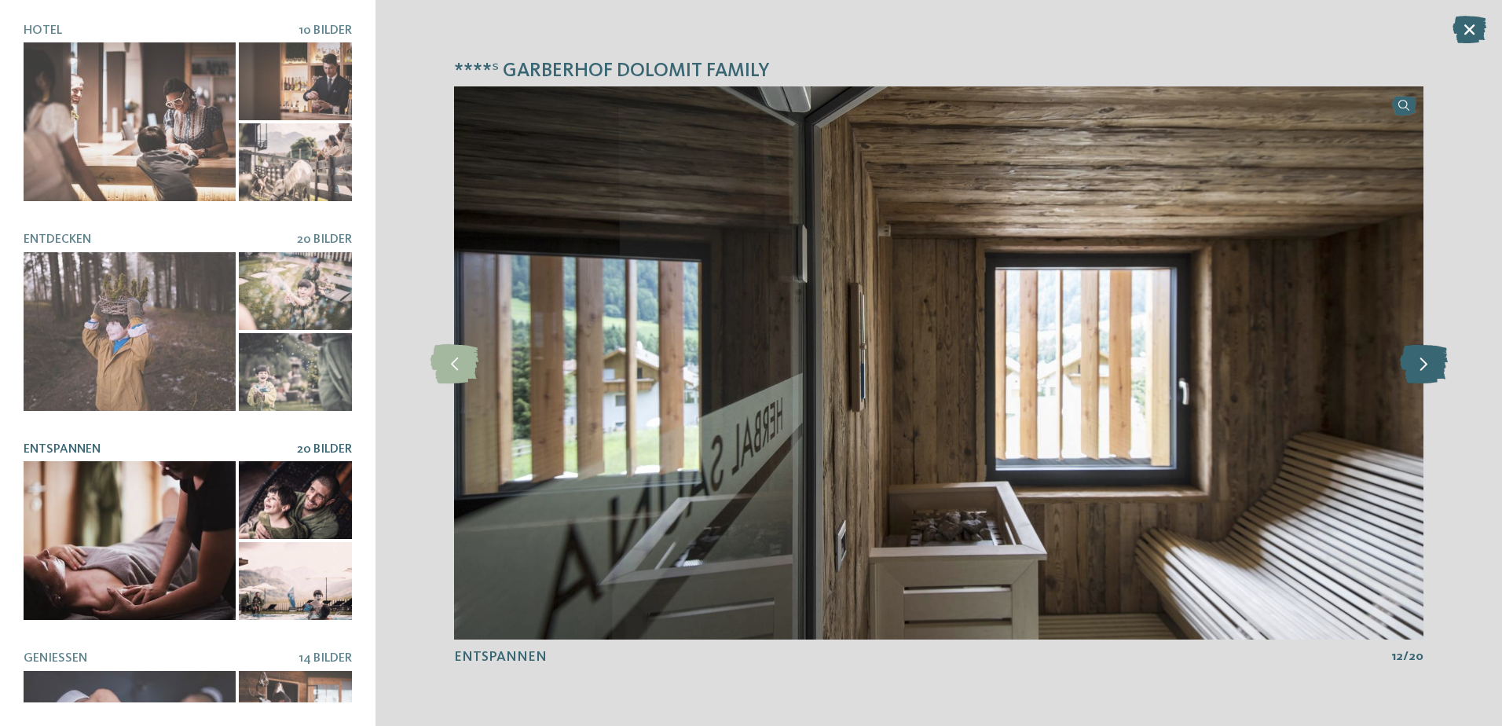
click at [1419, 373] on icon at bounding box center [1424, 362] width 48 height 39
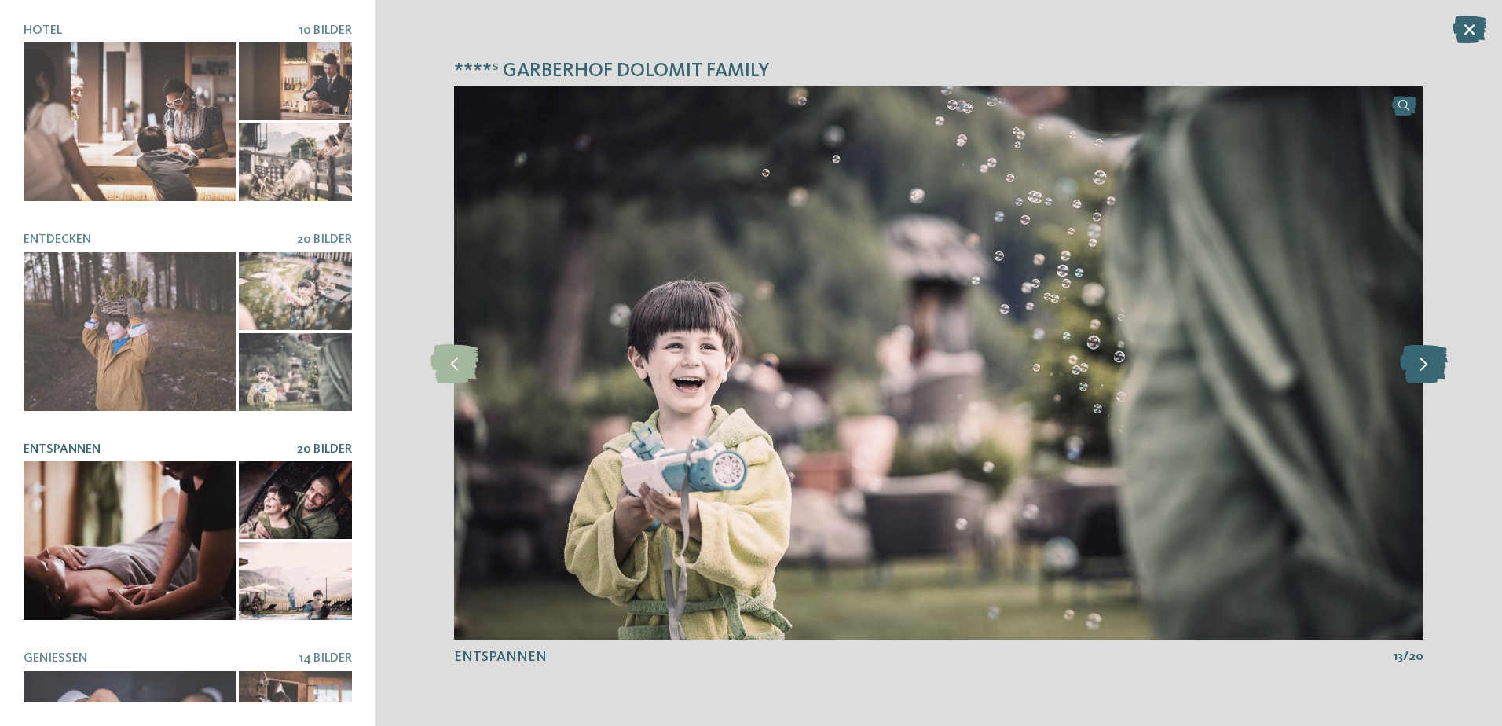
click at [1419, 373] on icon at bounding box center [1424, 362] width 48 height 39
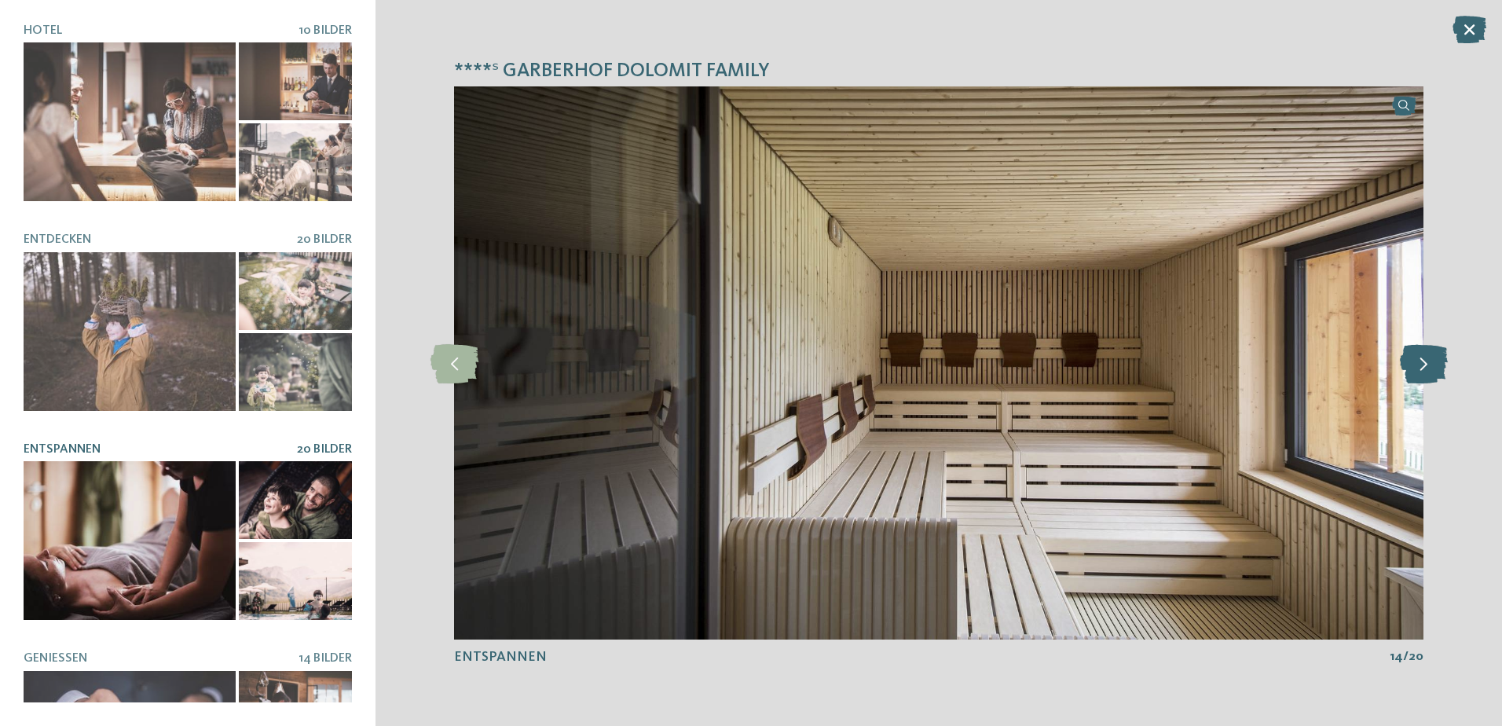
click at [1419, 373] on icon at bounding box center [1424, 362] width 48 height 39
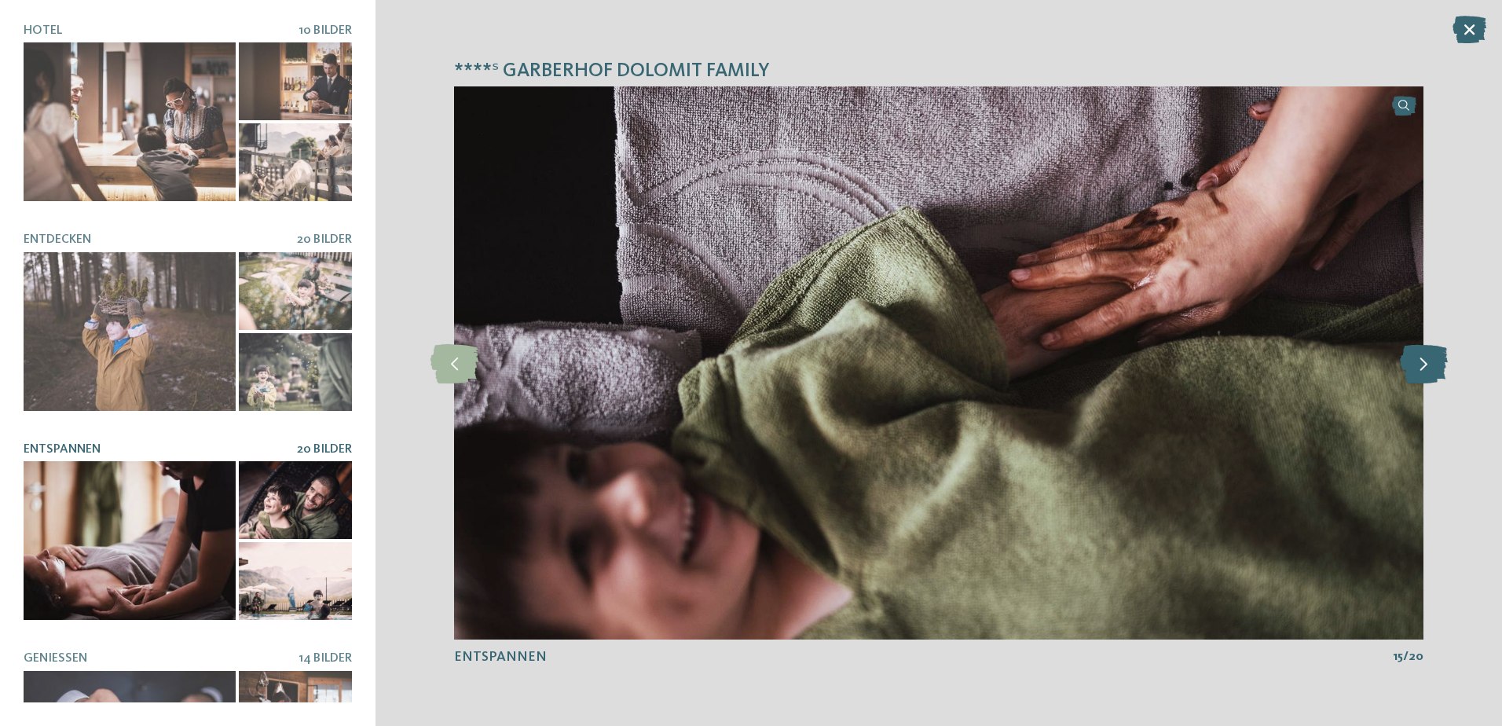
click at [1419, 373] on icon at bounding box center [1424, 362] width 48 height 39
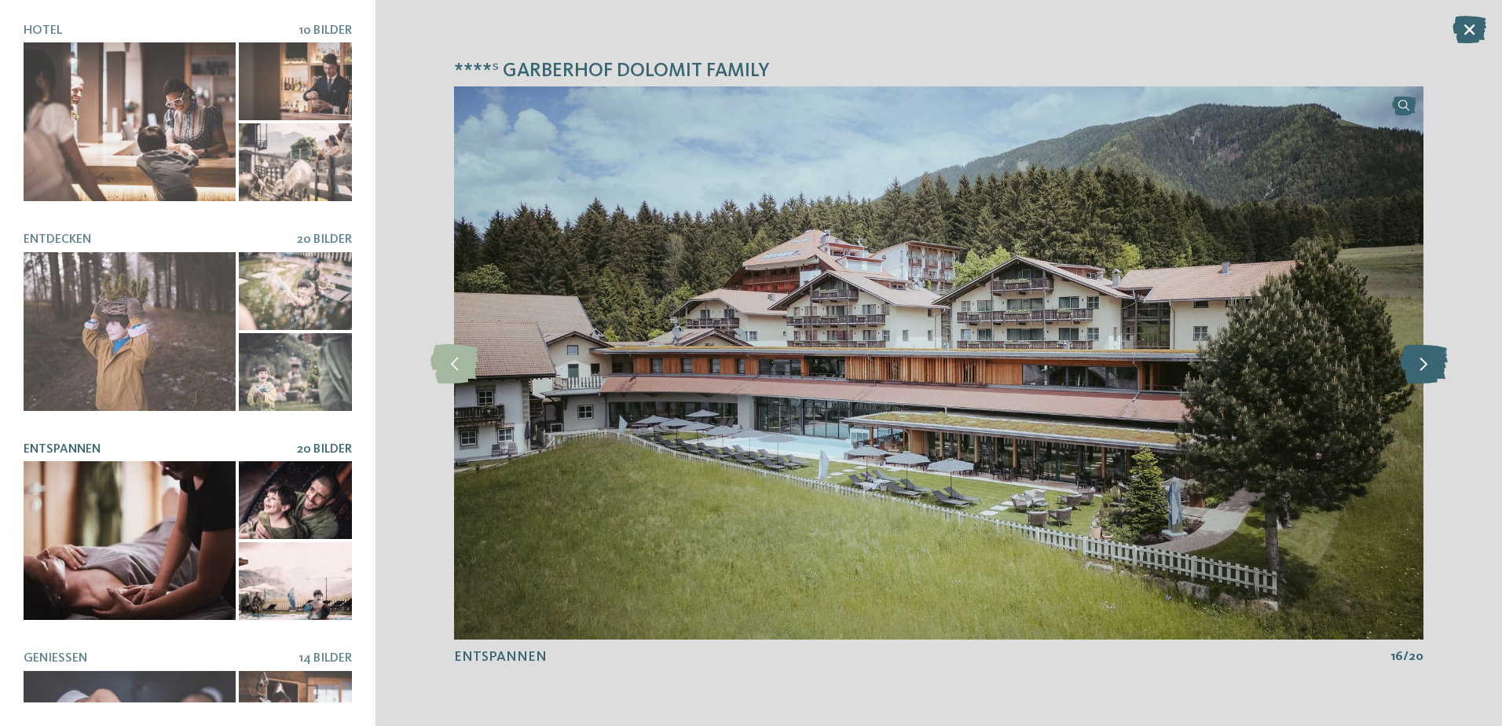
click at [1419, 373] on icon at bounding box center [1424, 362] width 48 height 39
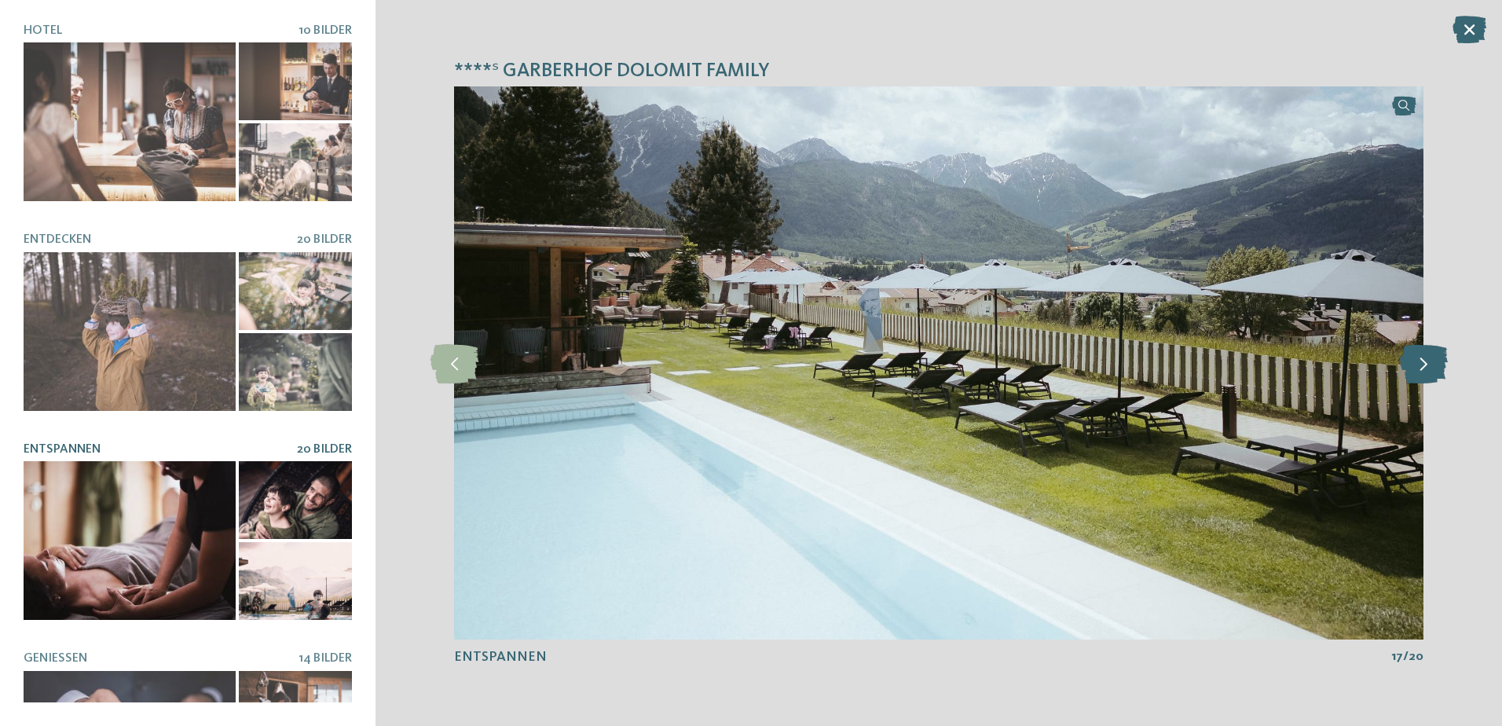
click at [1419, 373] on icon at bounding box center [1424, 362] width 48 height 39
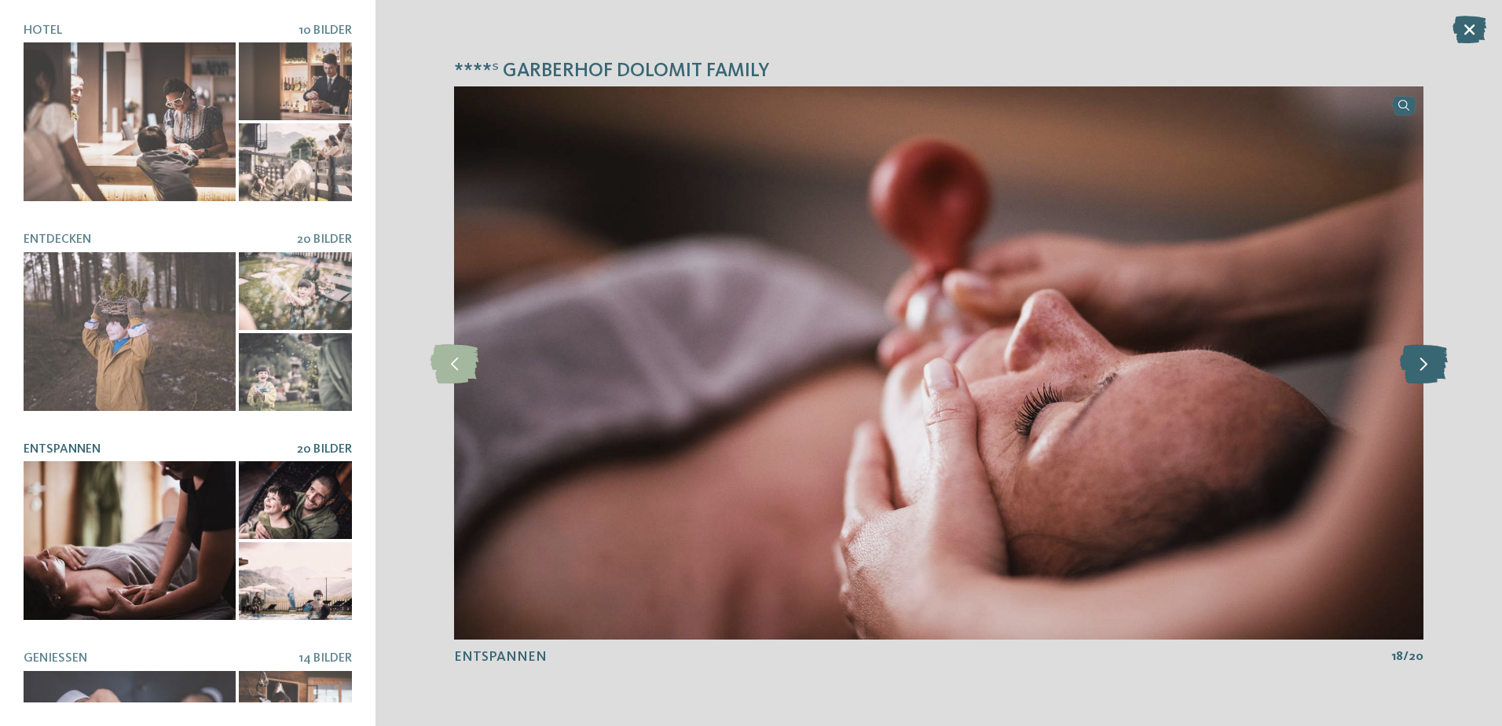
click at [1419, 373] on icon at bounding box center [1424, 362] width 48 height 39
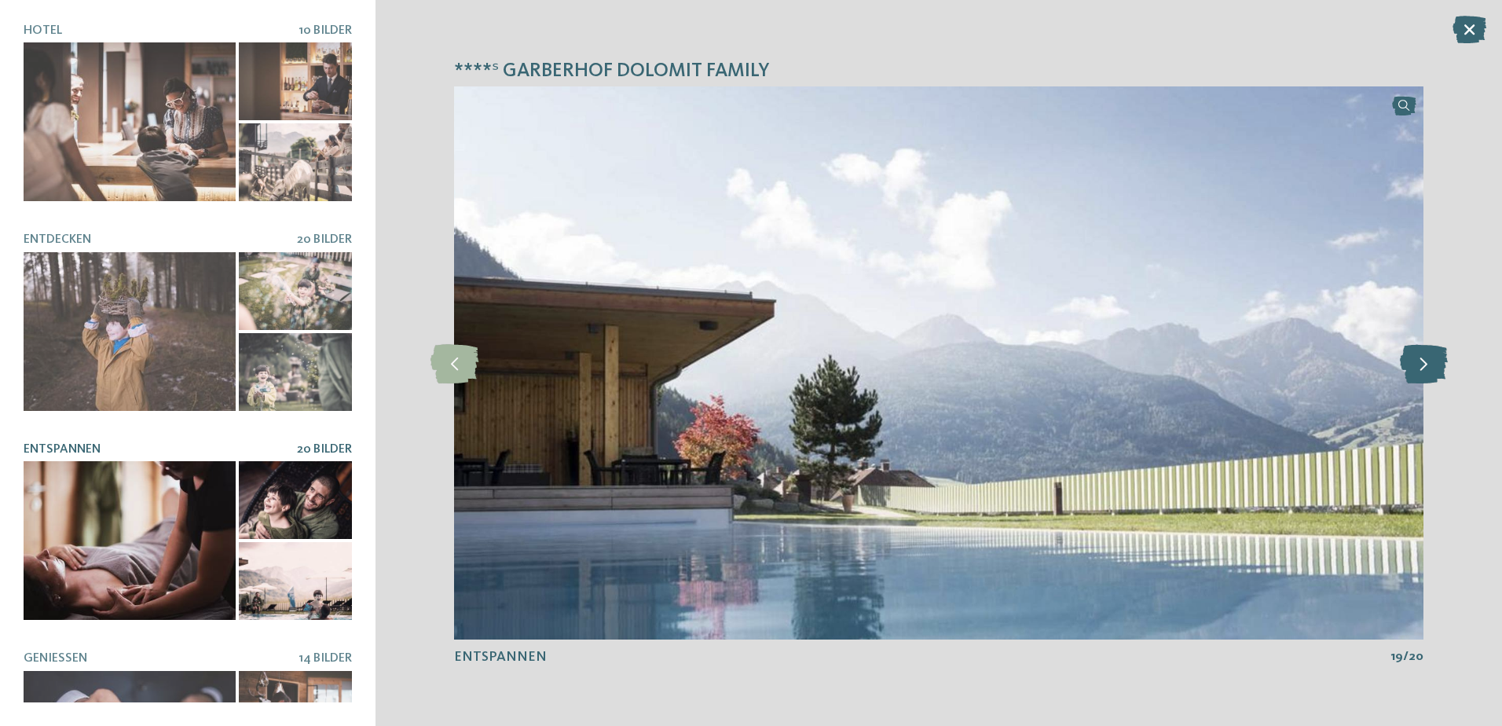
click at [1419, 373] on icon at bounding box center [1424, 362] width 48 height 39
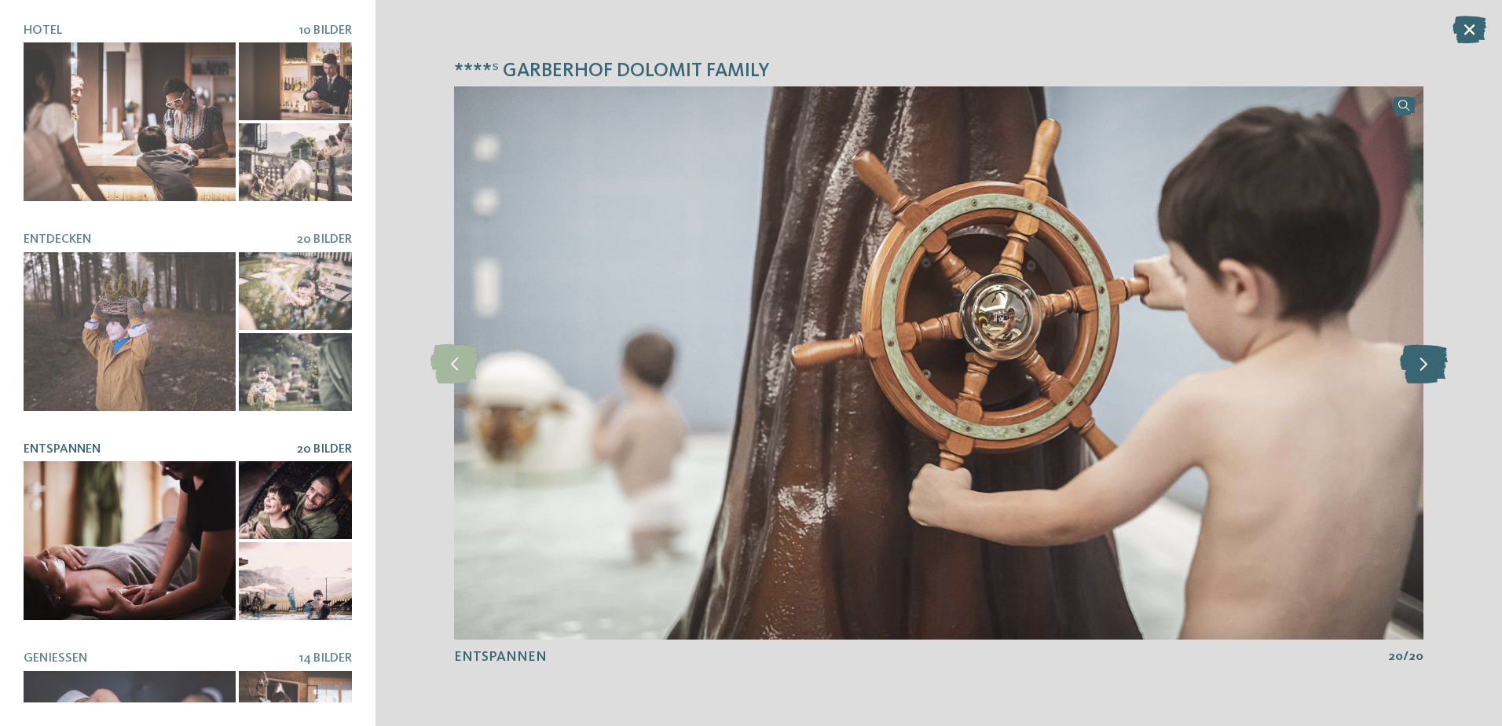
click at [1419, 373] on icon at bounding box center [1424, 362] width 48 height 39
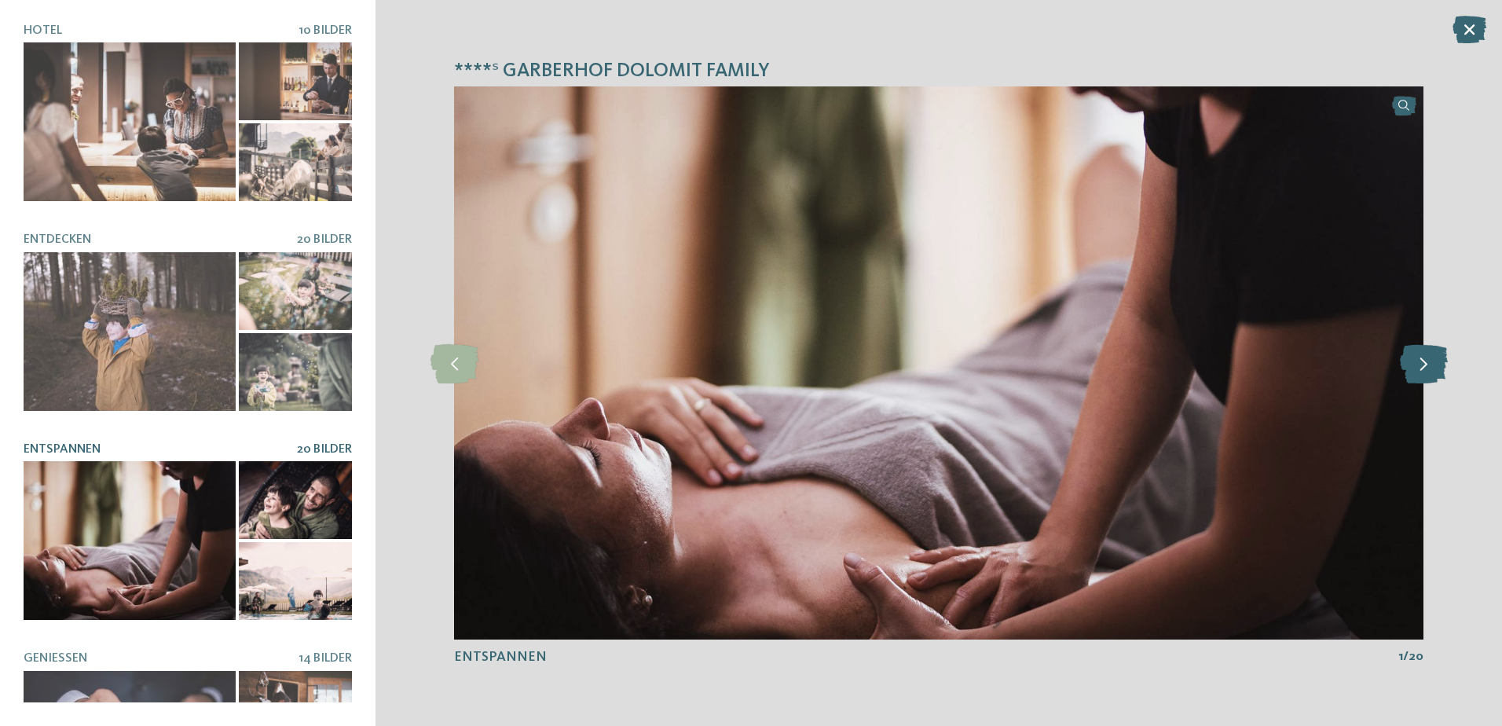
click at [1419, 373] on icon at bounding box center [1424, 362] width 48 height 39
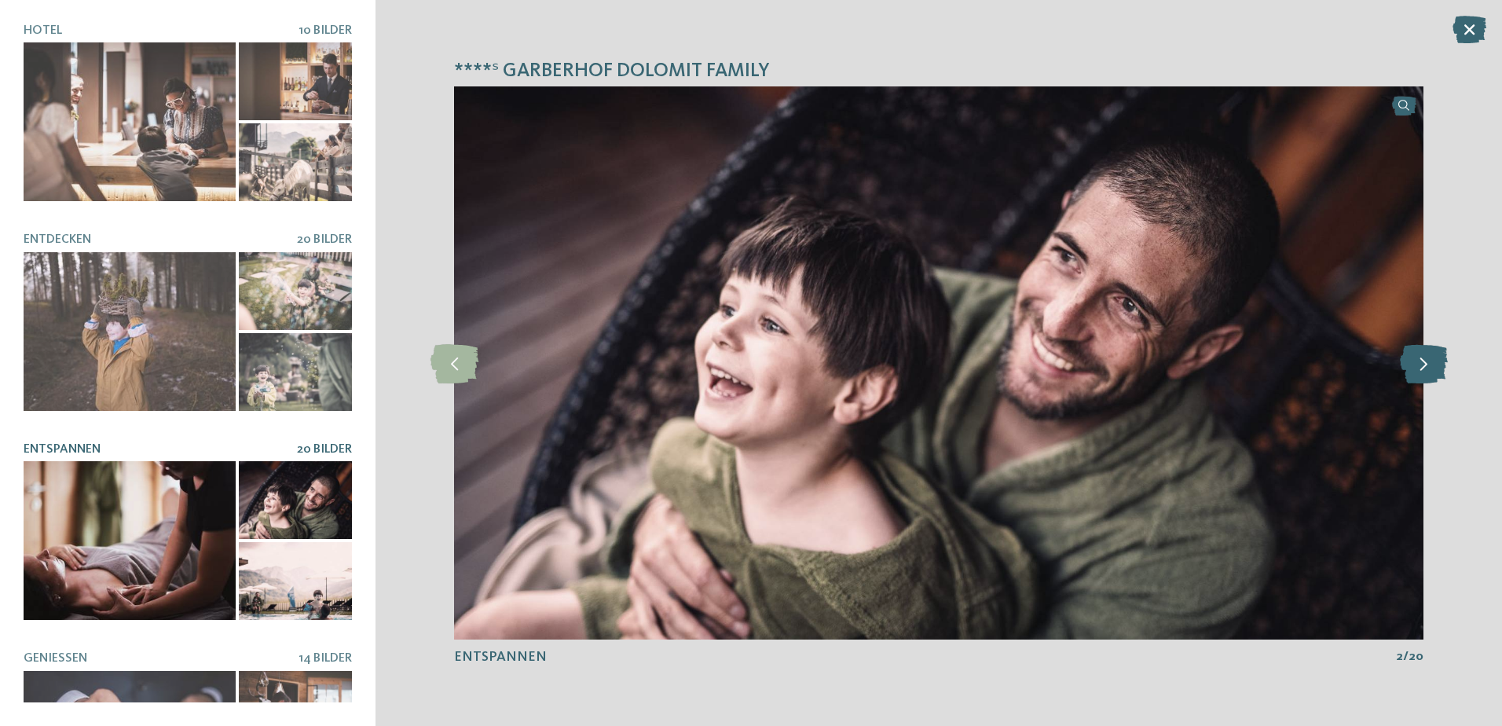
click at [1419, 373] on icon at bounding box center [1424, 362] width 48 height 39
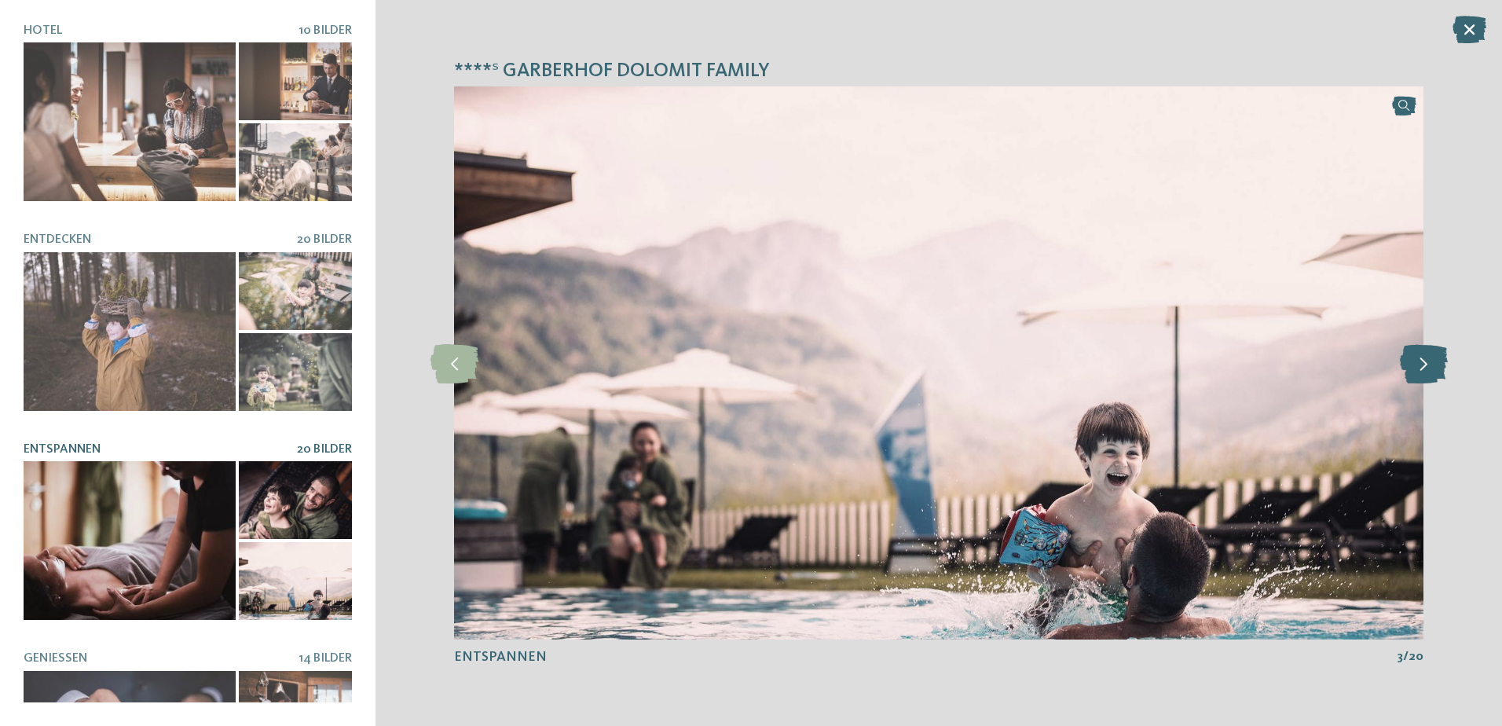
click at [1419, 373] on icon at bounding box center [1424, 362] width 48 height 39
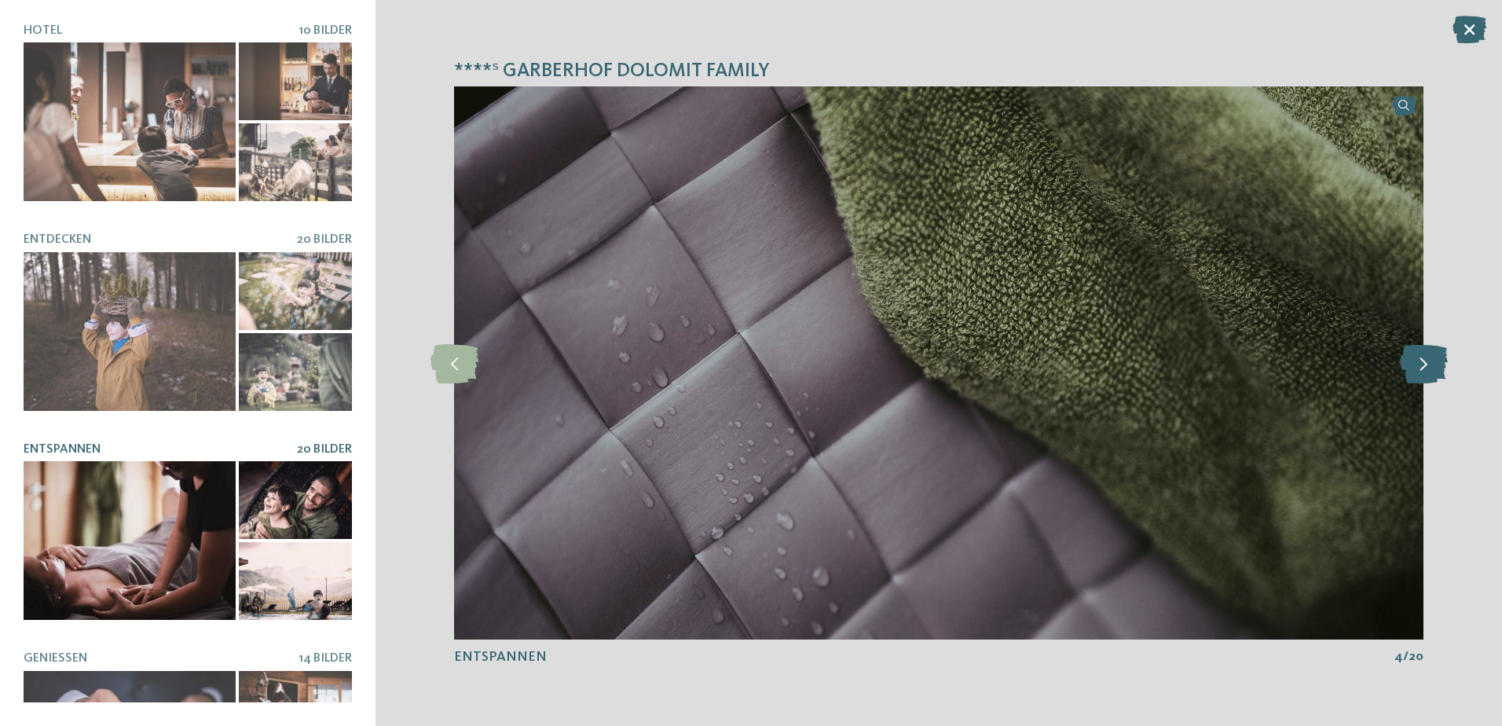
click at [1419, 373] on icon at bounding box center [1424, 362] width 48 height 39
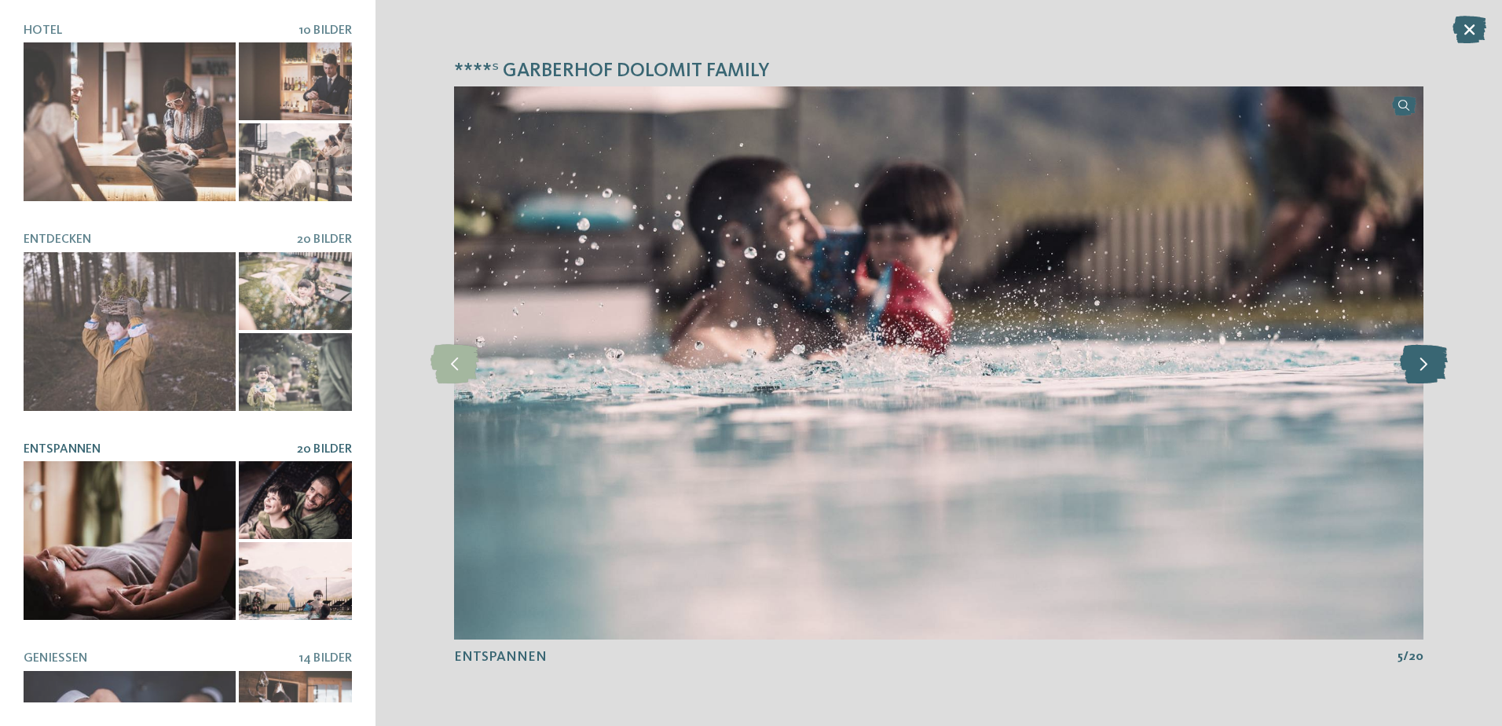
click at [1419, 373] on icon at bounding box center [1424, 362] width 48 height 39
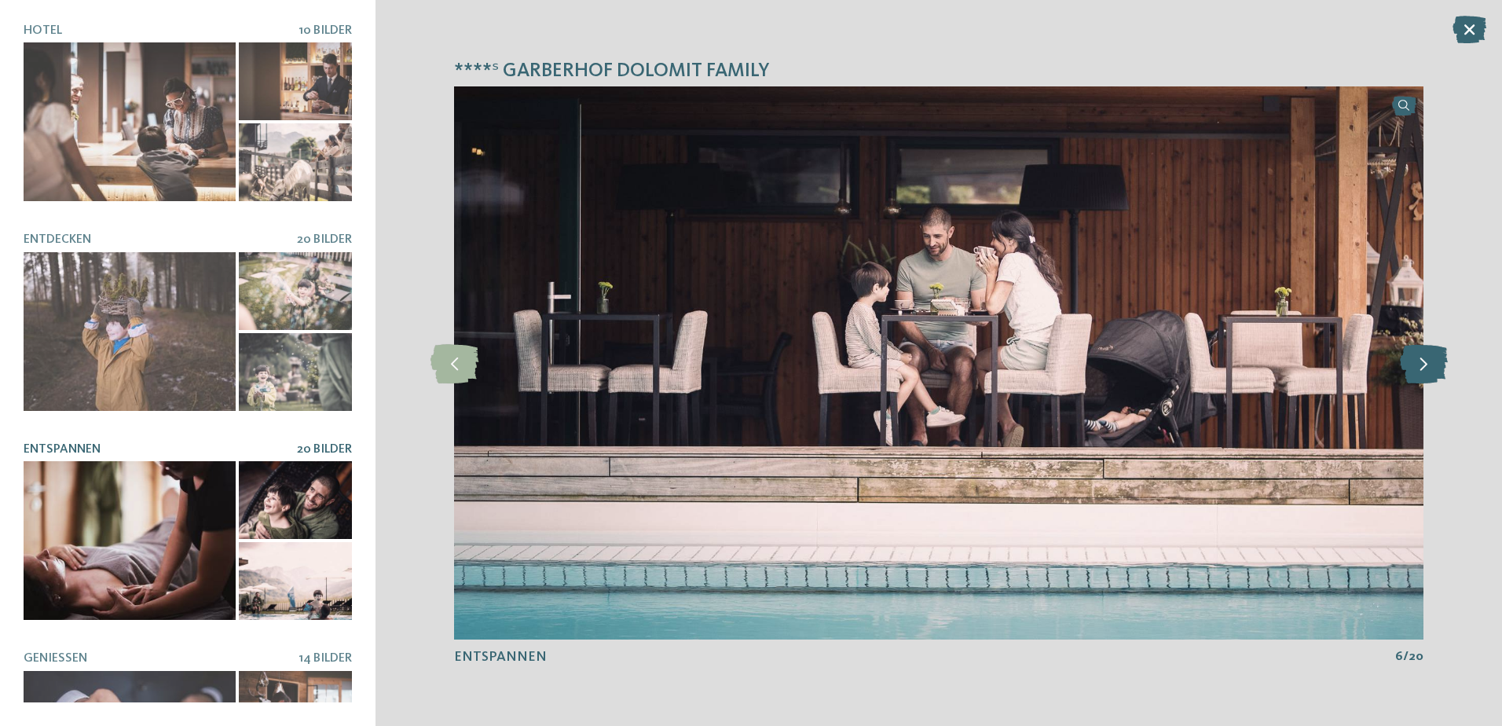
click at [1419, 373] on icon at bounding box center [1424, 362] width 48 height 39
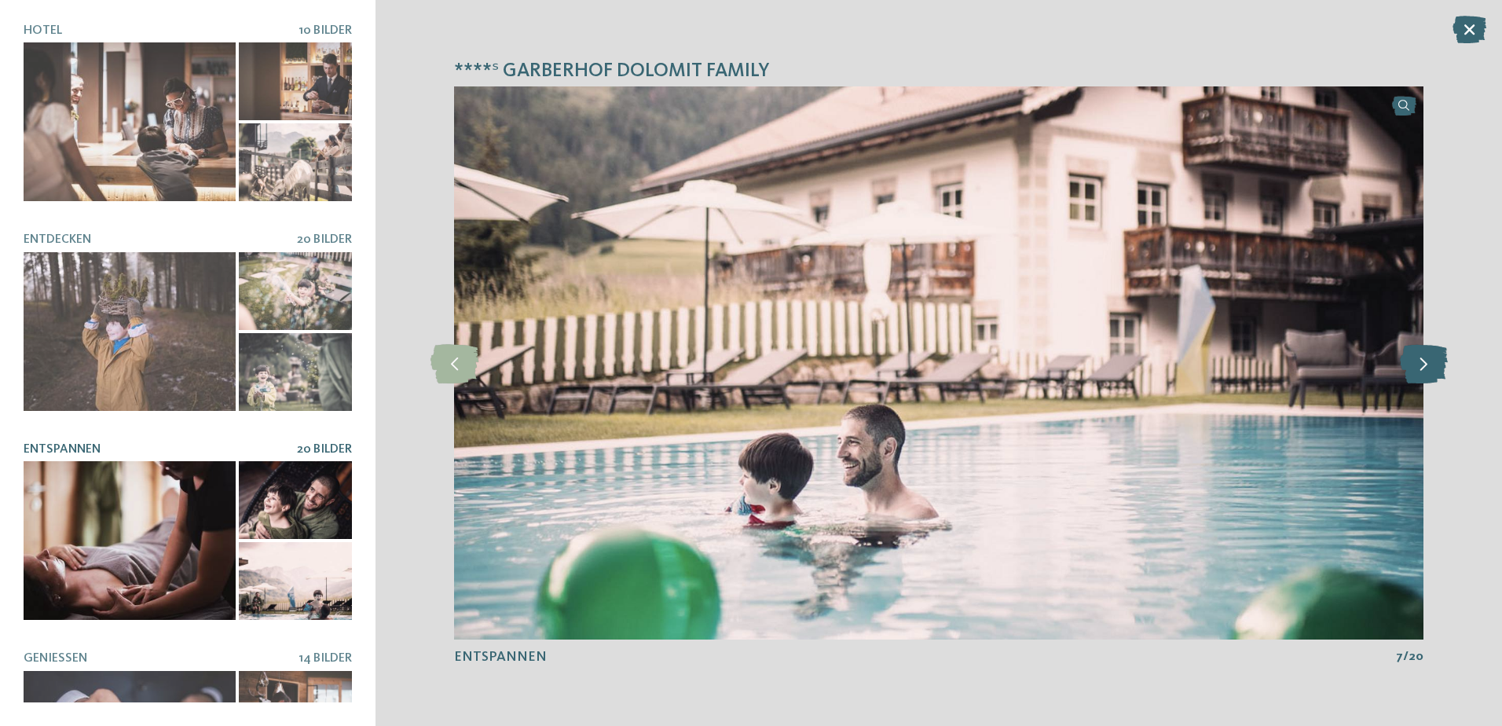
click at [1419, 373] on icon at bounding box center [1424, 362] width 48 height 39
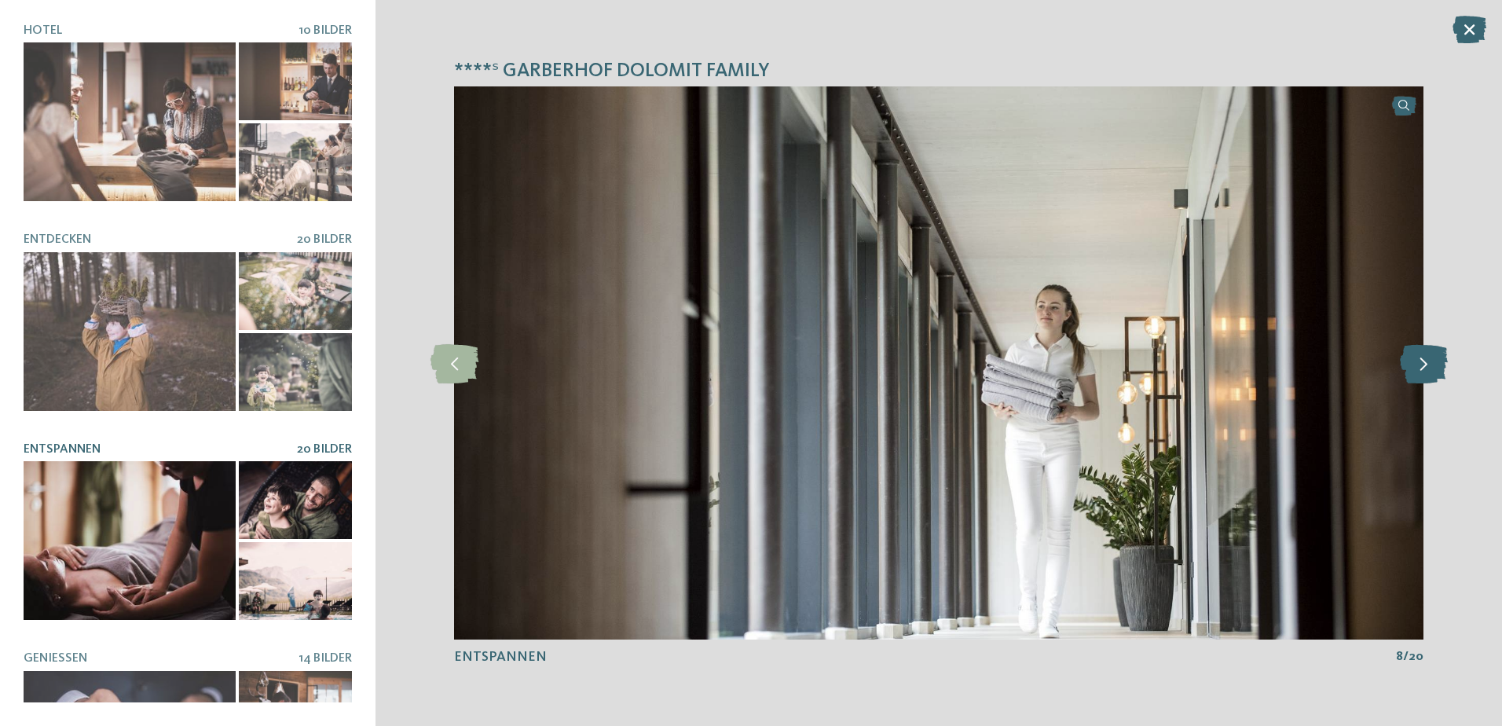
click at [1419, 373] on icon at bounding box center [1424, 362] width 48 height 39
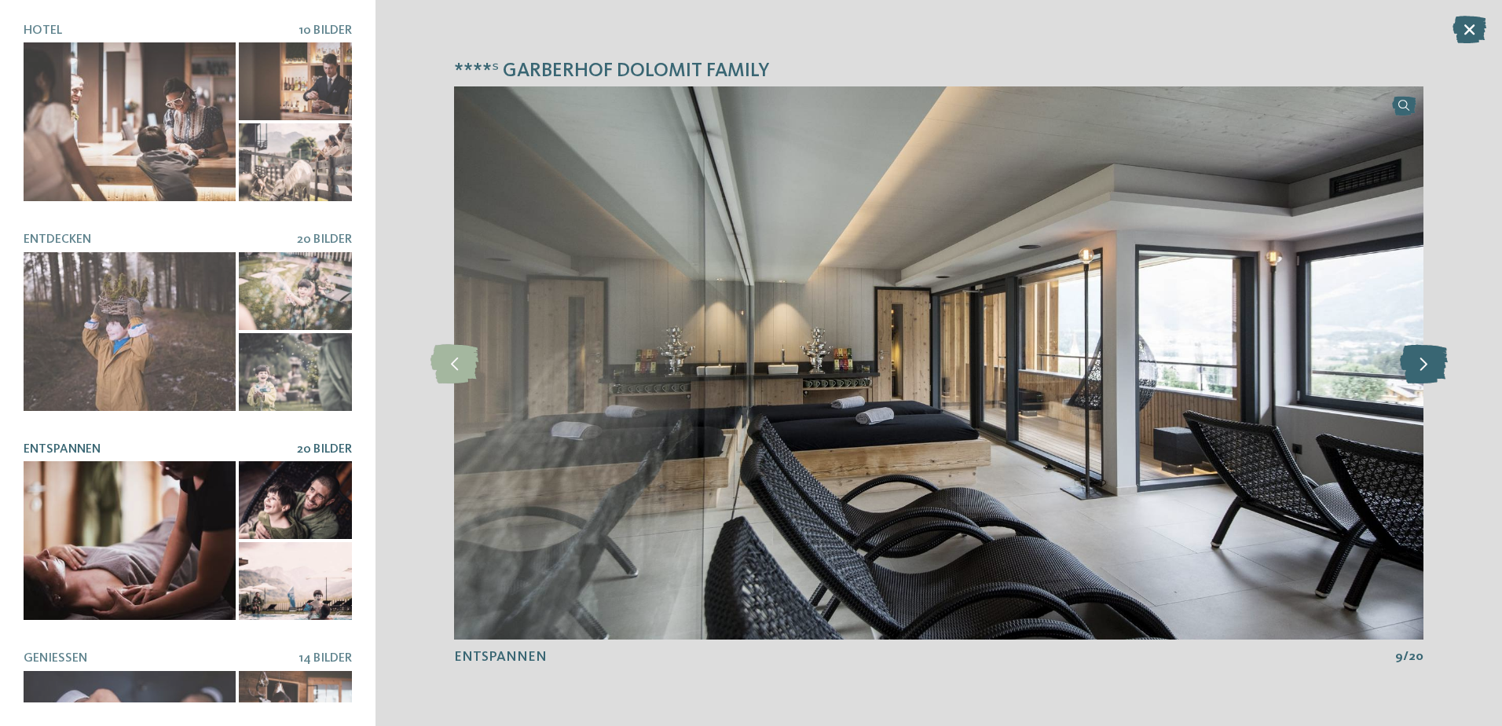
click at [1419, 373] on icon at bounding box center [1424, 362] width 48 height 39
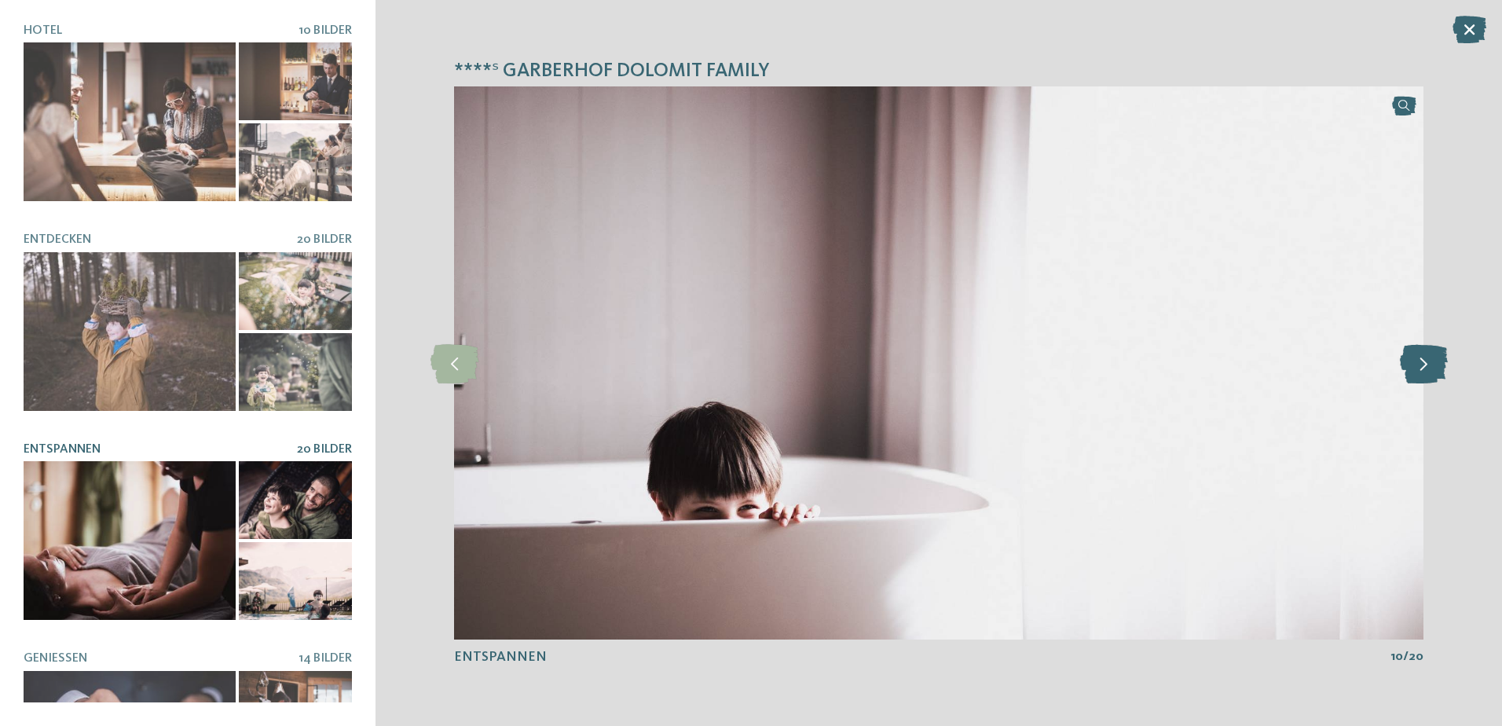
click at [1419, 373] on icon at bounding box center [1424, 362] width 48 height 39
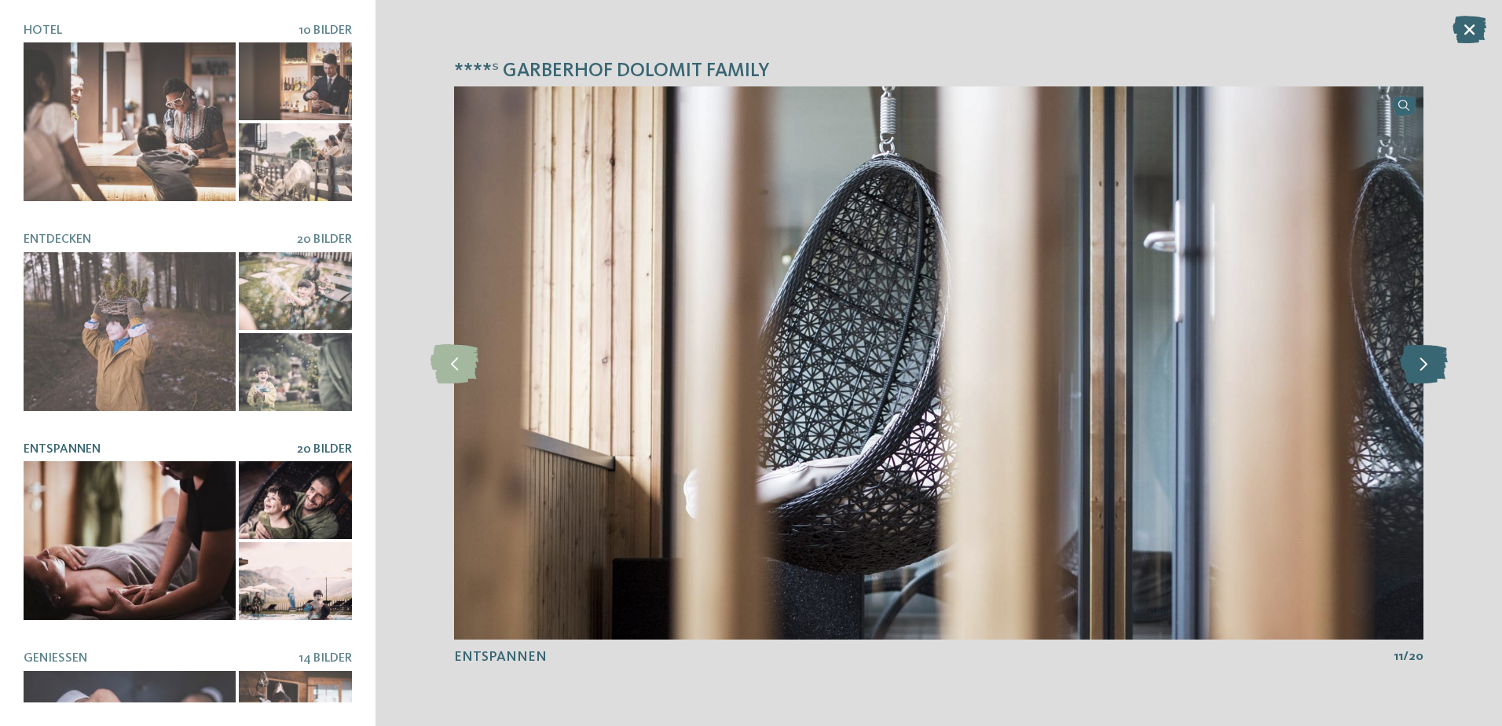
click at [1419, 373] on icon at bounding box center [1424, 362] width 48 height 39
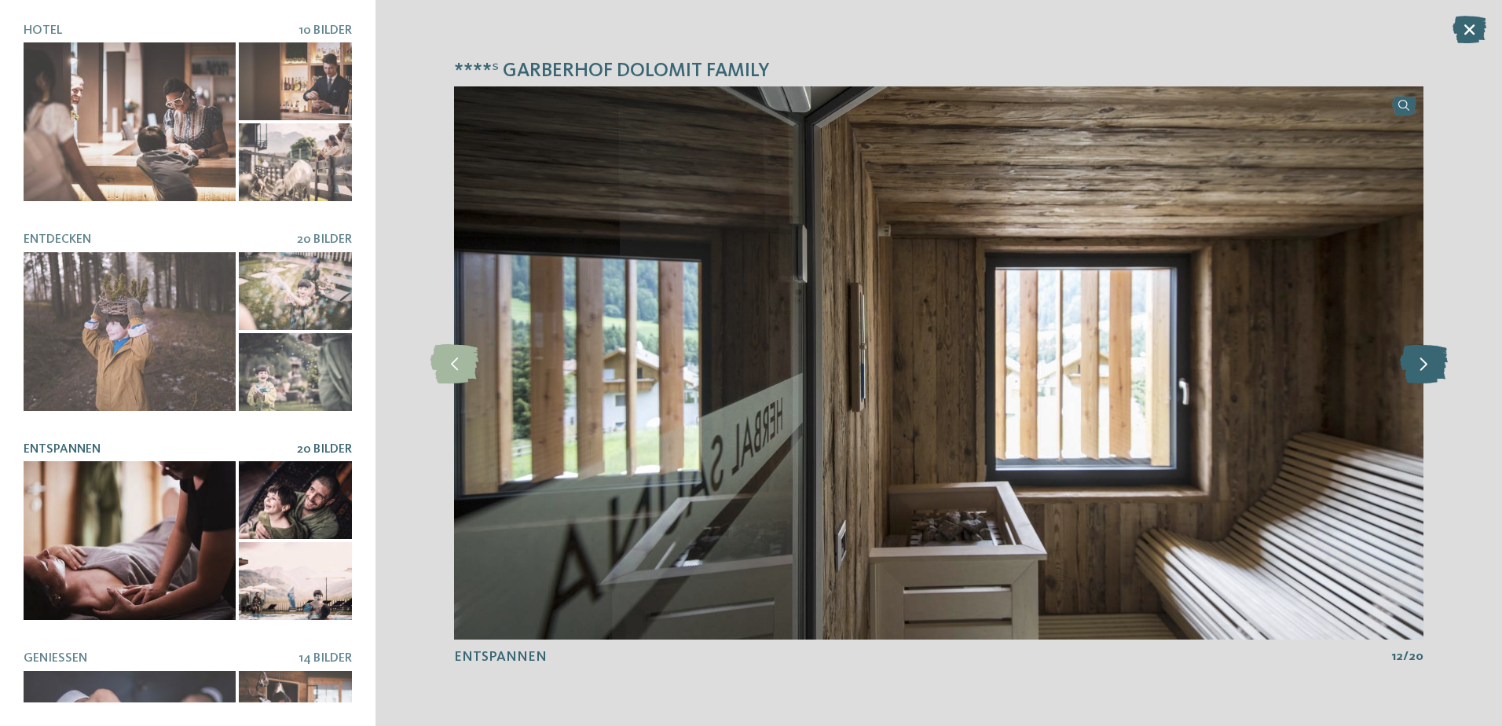
click at [1419, 373] on icon at bounding box center [1424, 362] width 48 height 39
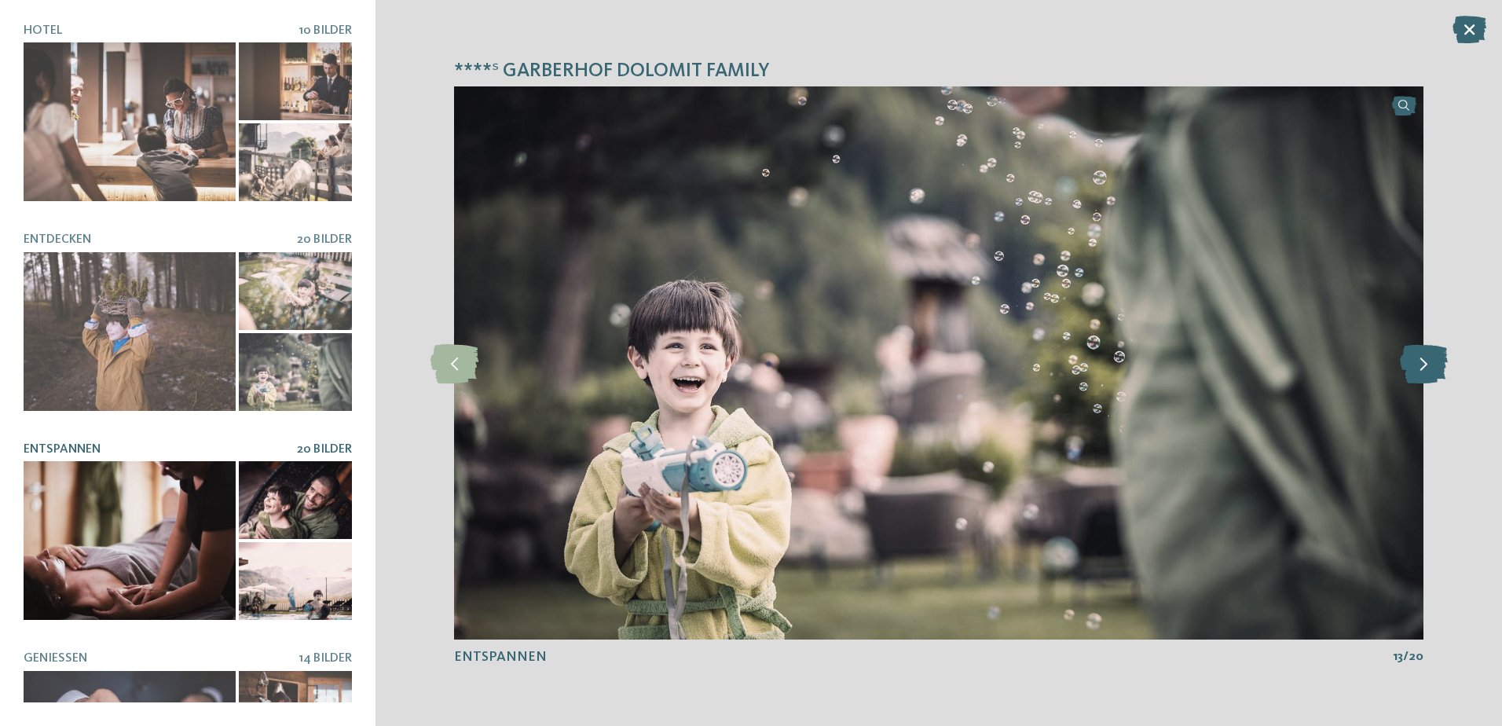
click at [1419, 373] on icon at bounding box center [1424, 362] width 48 height 39
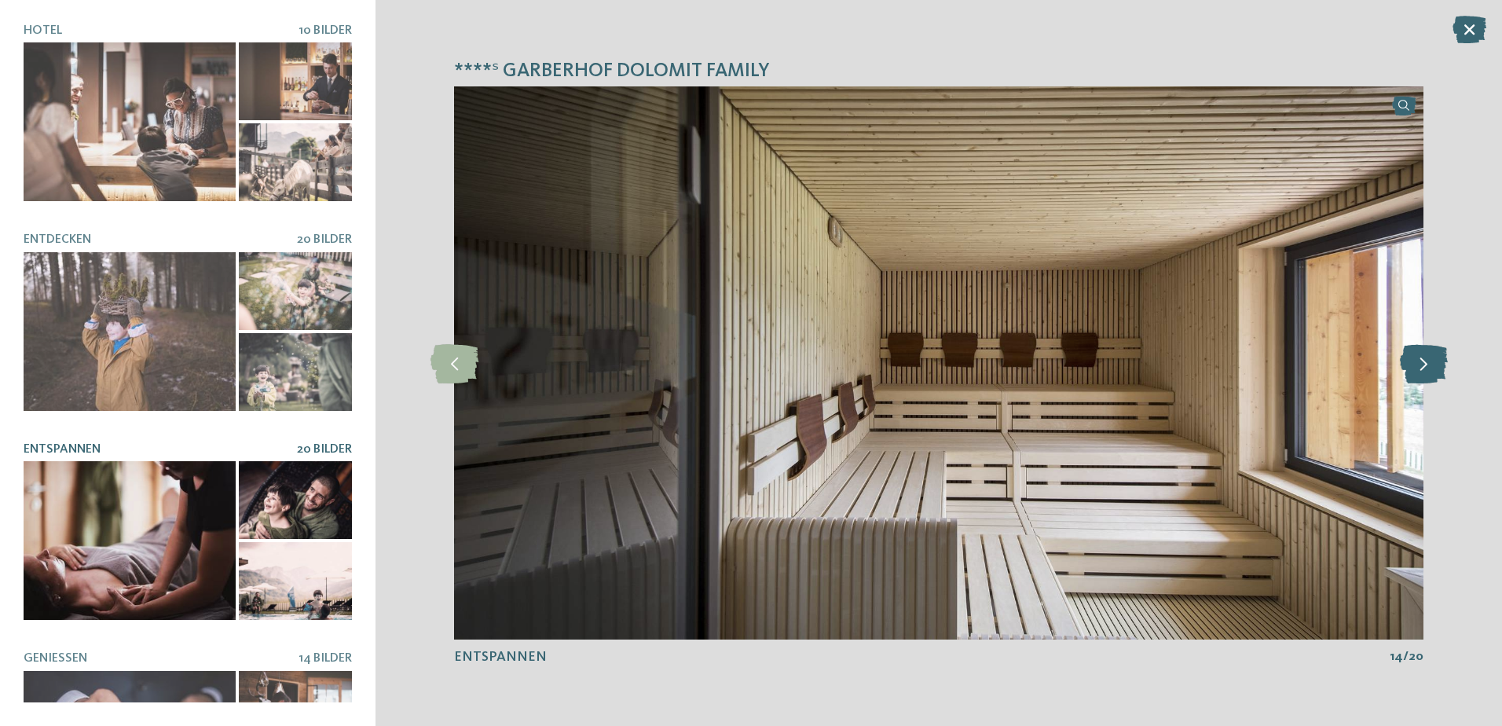
click at [1419, 373] on icon at bounding box center [1424, 362] width 48 height 39
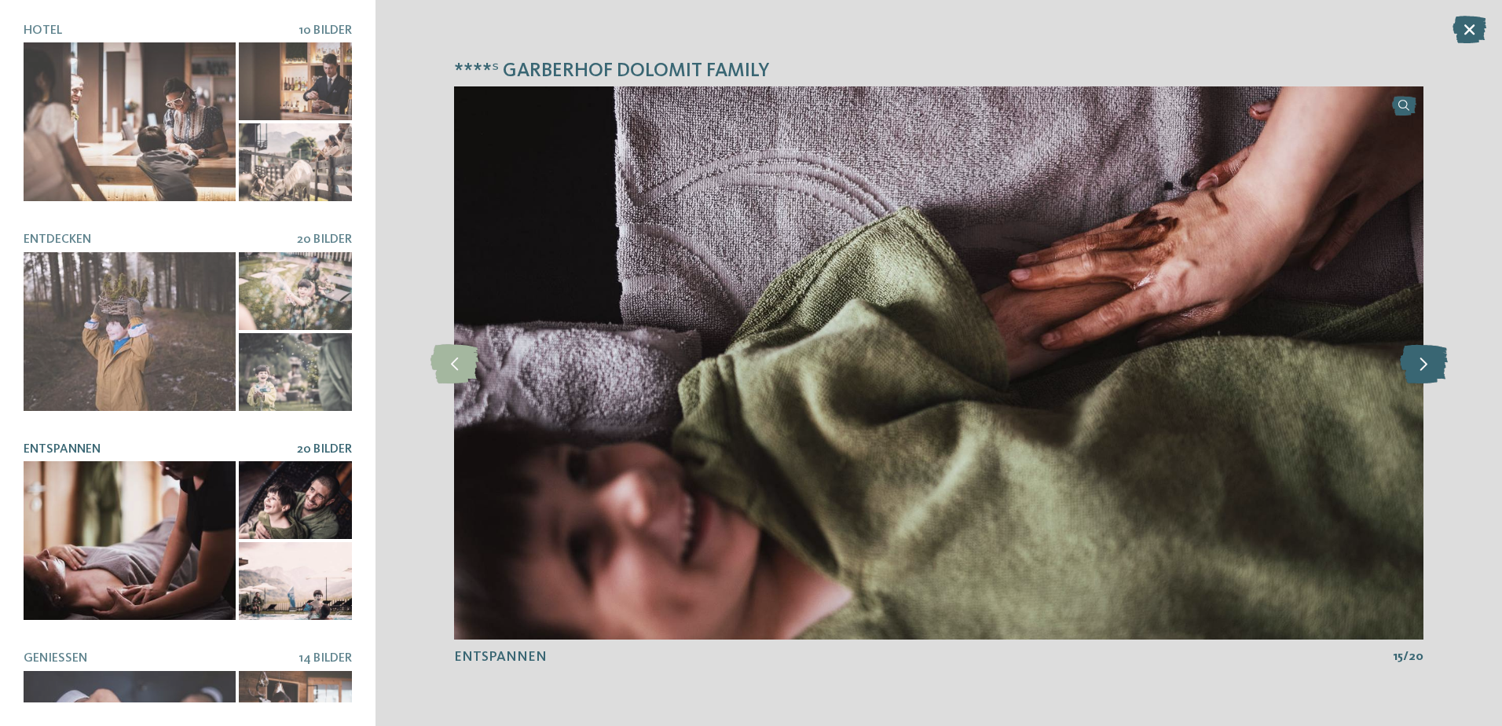
click at [1419, 373] on icon at bounding box center [1424, 362] width 48 height 39
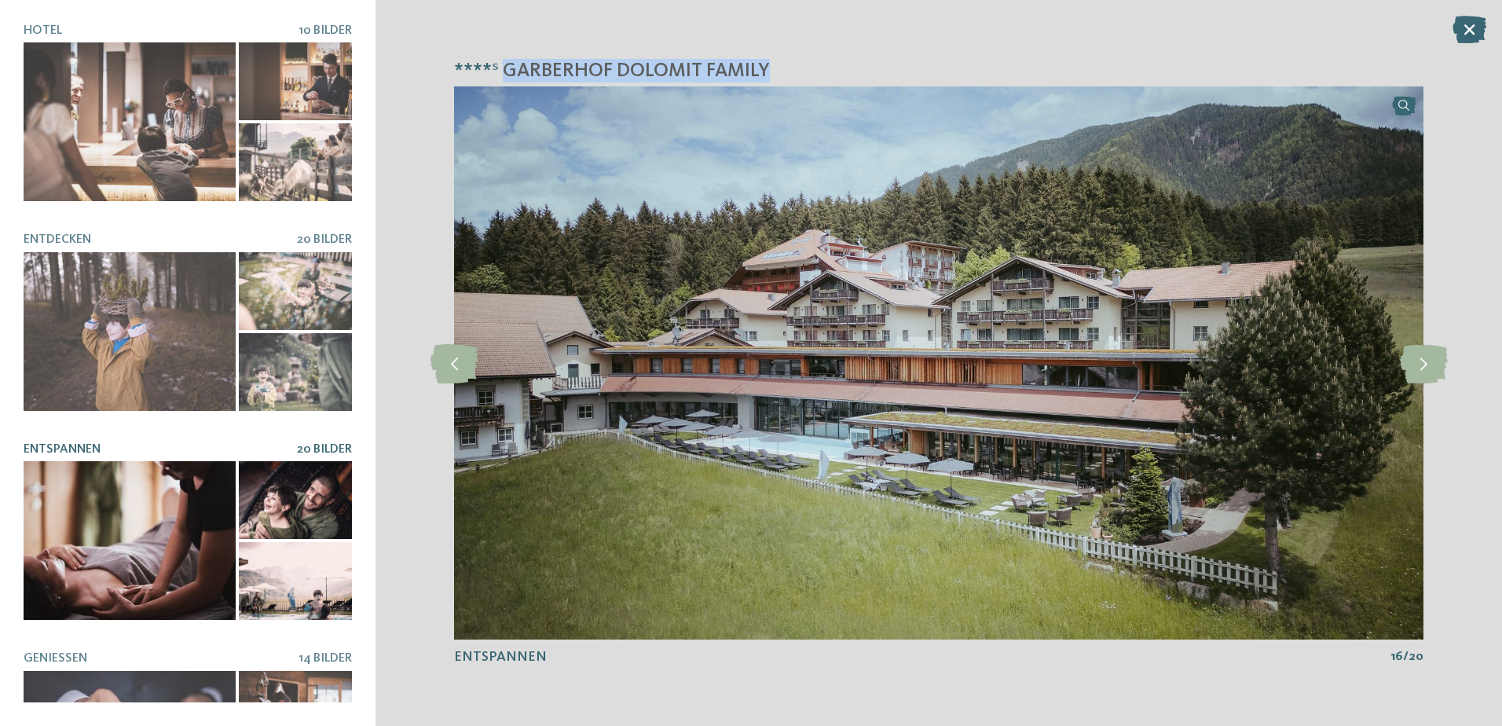
drag, startPoint x: 775, startPoint y: 75, endPoint x: 500, endPoint y: 69, distance: 275.0
click at [500, 69] on h4 "****ˢ Garberhof Dolomit Family" at bounding box center [938, 71] width 969 height 24
copy span "Garberhof Dolomit Family"
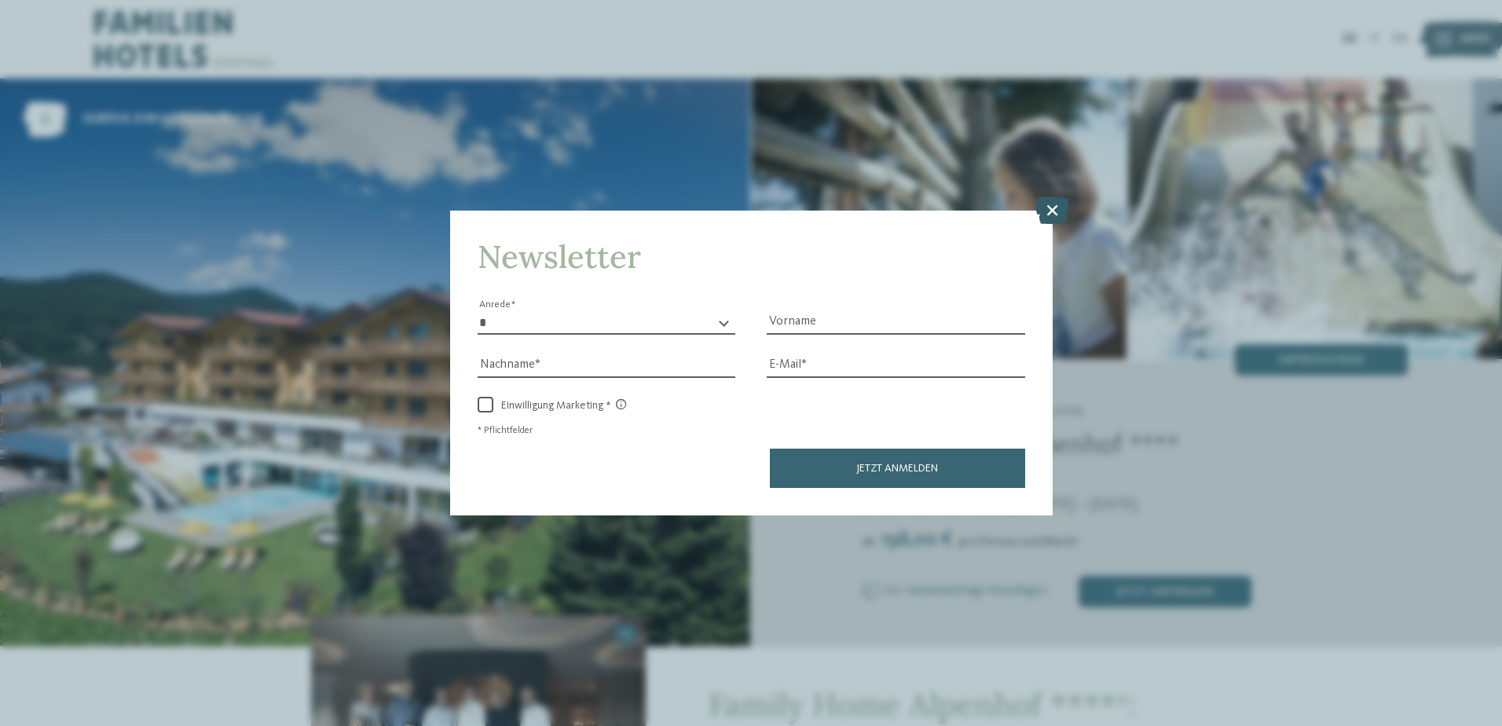
click at [1048, 196] on icon at bounding box center [1052, 209] width 34 height 27
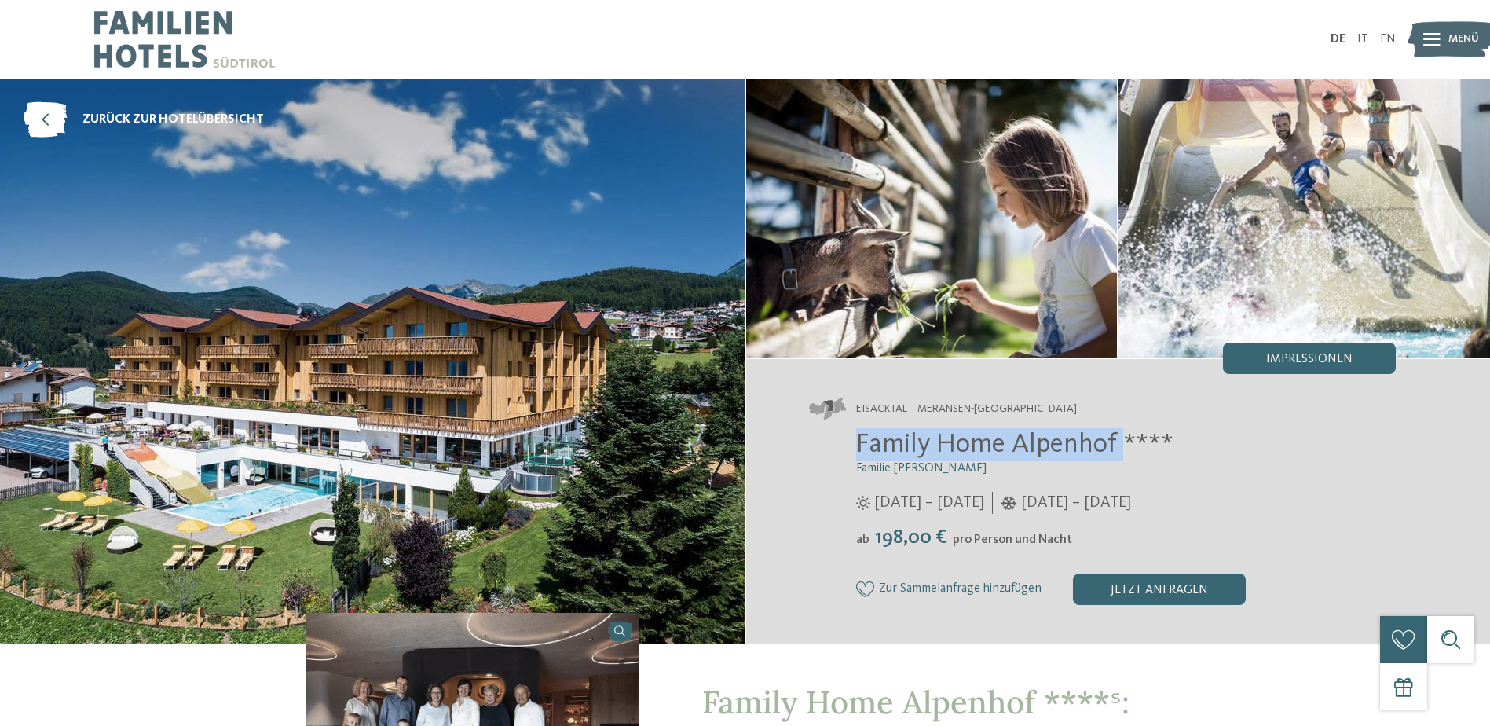
drag, startPoint x: 855, startPoint y: 434, endPoint x: 1119, endPoint y: 432, distance: 264.7
click at [1119, 432] on div "Family Home Alpenhof **** Familie Pabst [DATE] – [DATE] [DATE] – [DATE]" at bounding box center [1103, 516] width 588 height 177
copy span "Family Home Alpenhof"
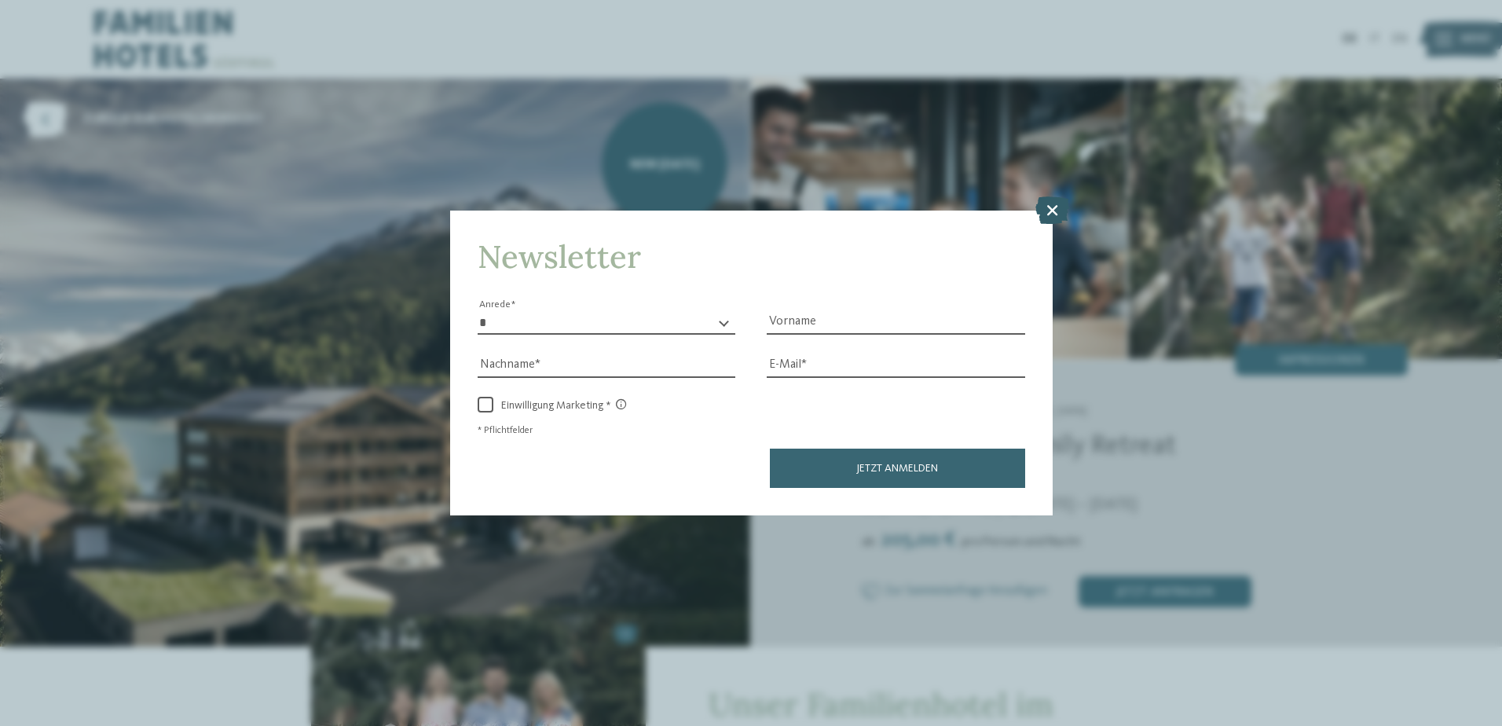
click at [1060, 203] on icon at bounding box center [1052, 209] width 34 height 27
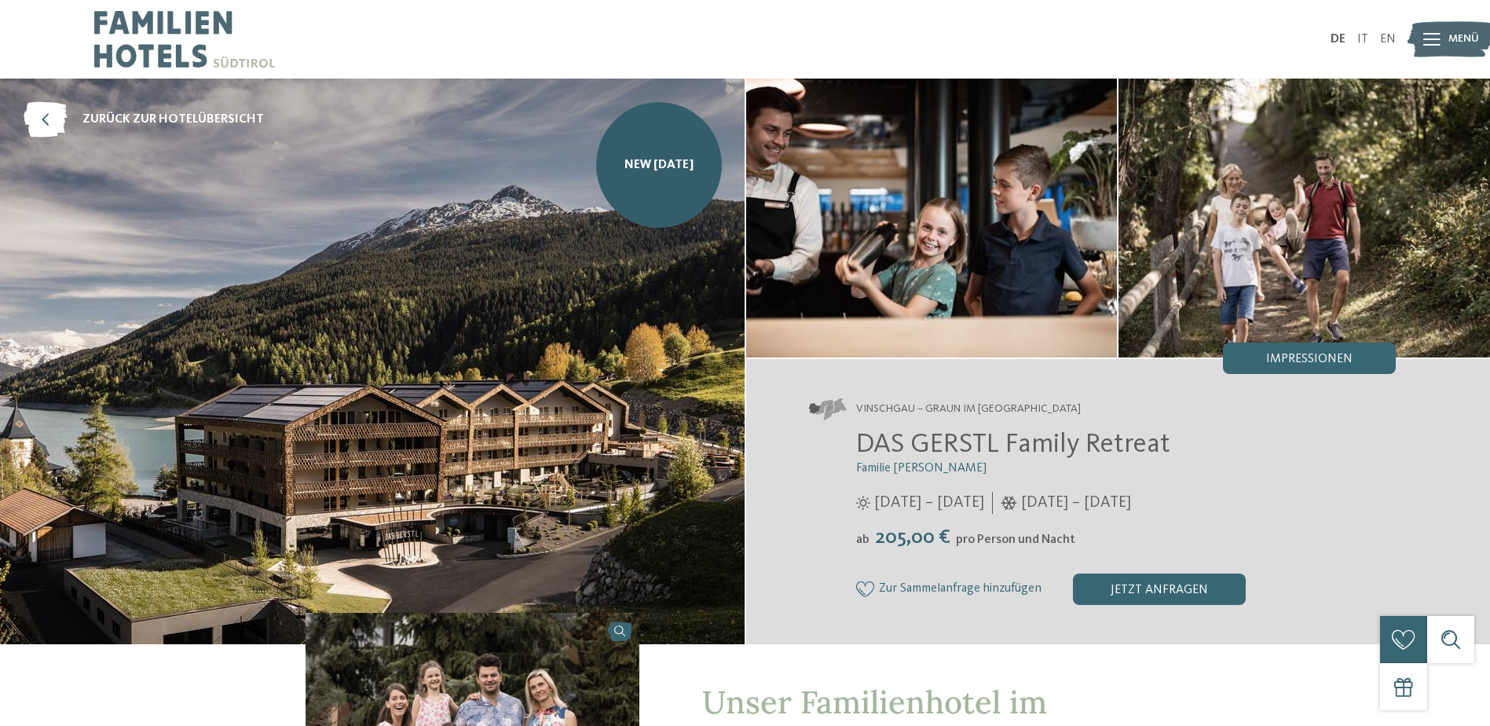
click at [558, 311] on img at bounding box center [372, 362] width 745 height 566
click at [1256, 359] on div "Impressionen" at bounding box center [1309, 357] width 173 height 31
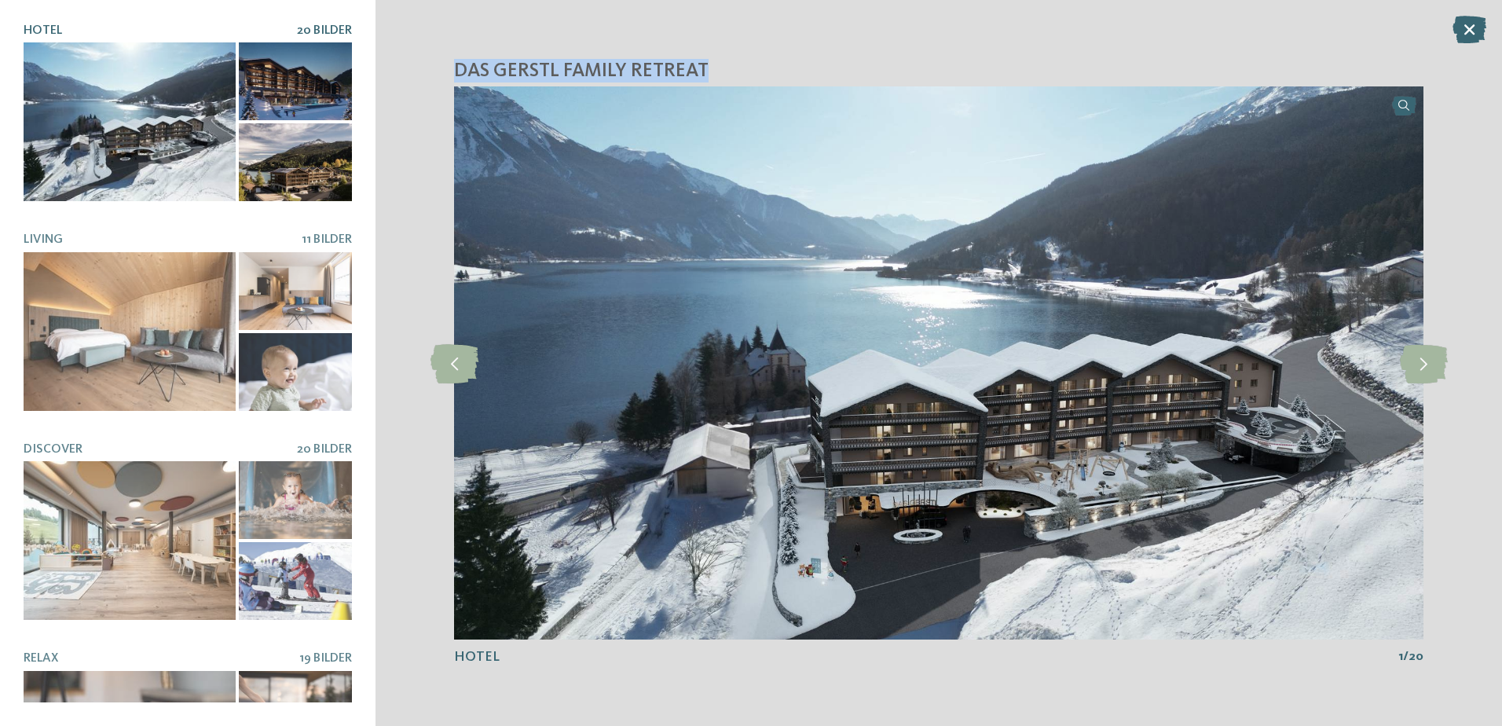
drag, startPoint x: 724, startPoint y: 70, endPoint x: 455, endPoint y: 68, distance: 269.4
click at [455, 68] on h4 "DAS GERSTL Family Retreat" at bounding box center [938, 71] width 969 height 24
copy span "DAS GERSTL Family Retreat"
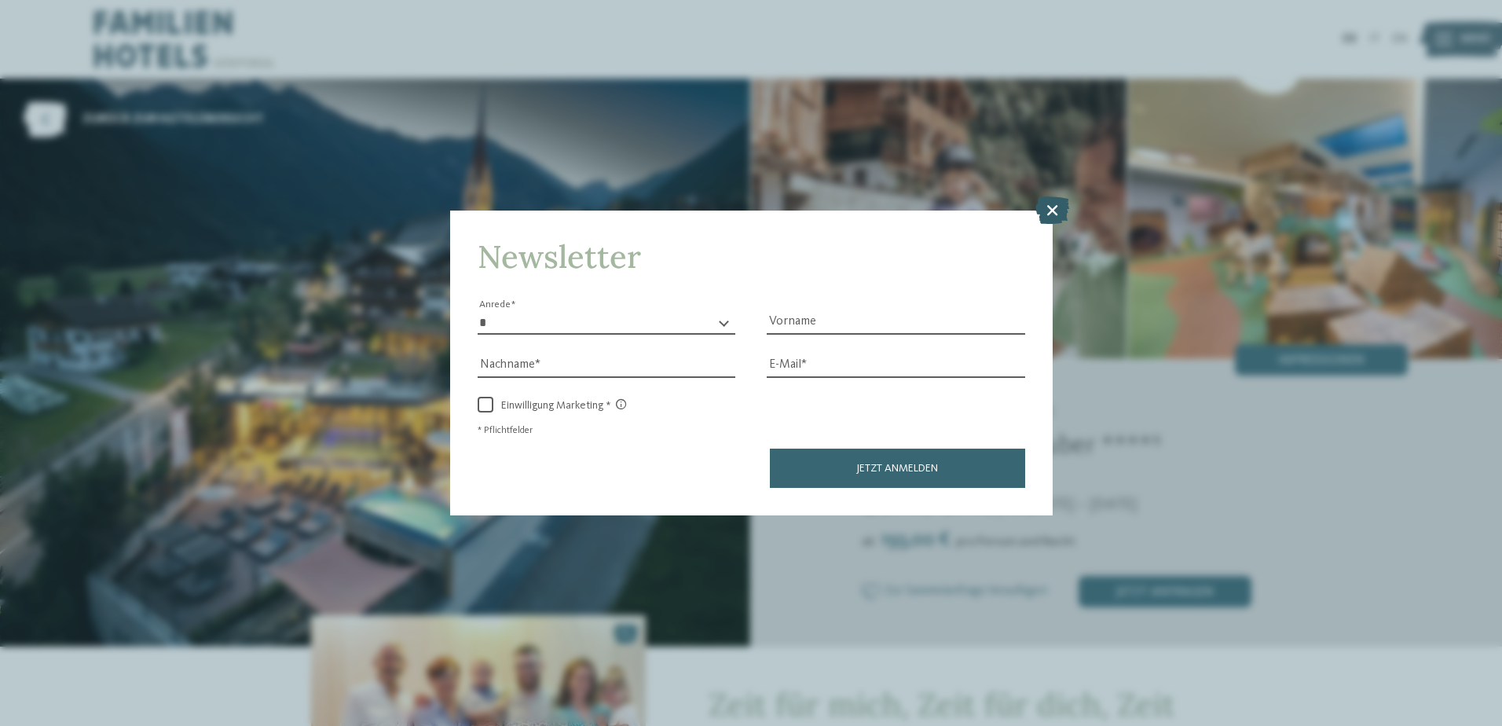
click at [1046, 204] on icon at bounding box center [1052, 209] width 34 height 27
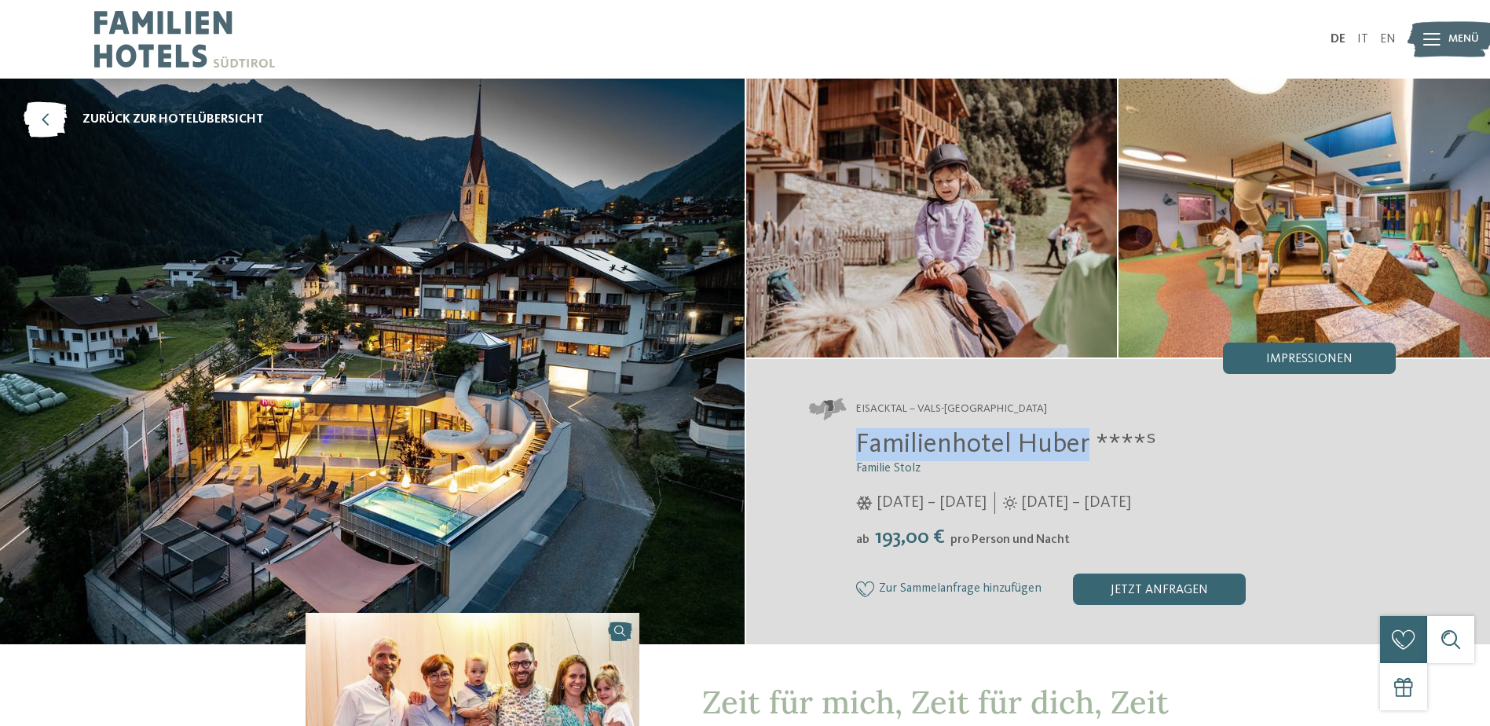
drag, startPoint x: 853, startPoint y: 446, endPoint x: 1089, endPoint y: 441, distance: 235.7
click at [1089, 441] on div "Familienhotel Huber ****ˢ Familie Stolz [DATE] – [DATE] [DATE] – [DATE]" at bounding box center [1103, 516] width 588 height 177
copy span "Familienhotel [PERSON_NAME]"
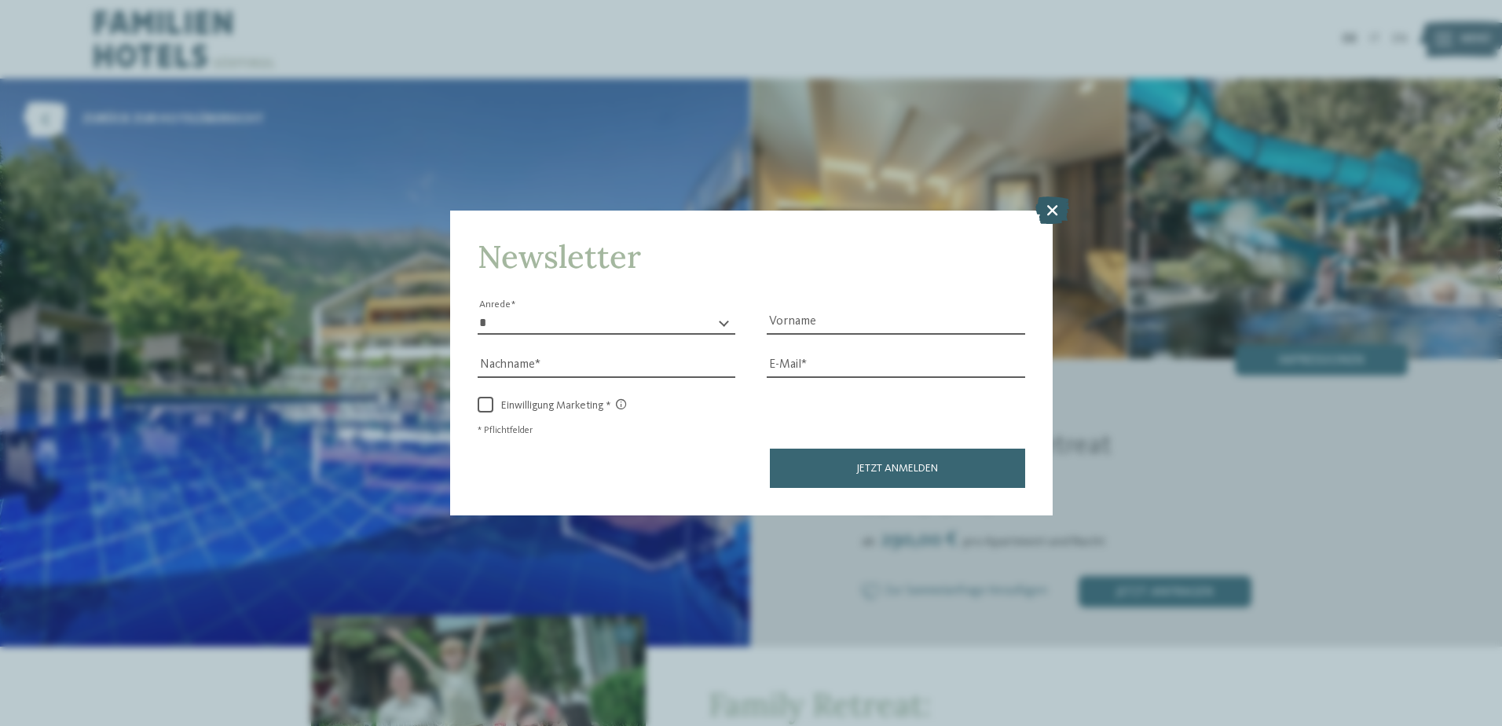
click at [1047, 203] on icon at bounding box center [1052, 209] width 34 height 27
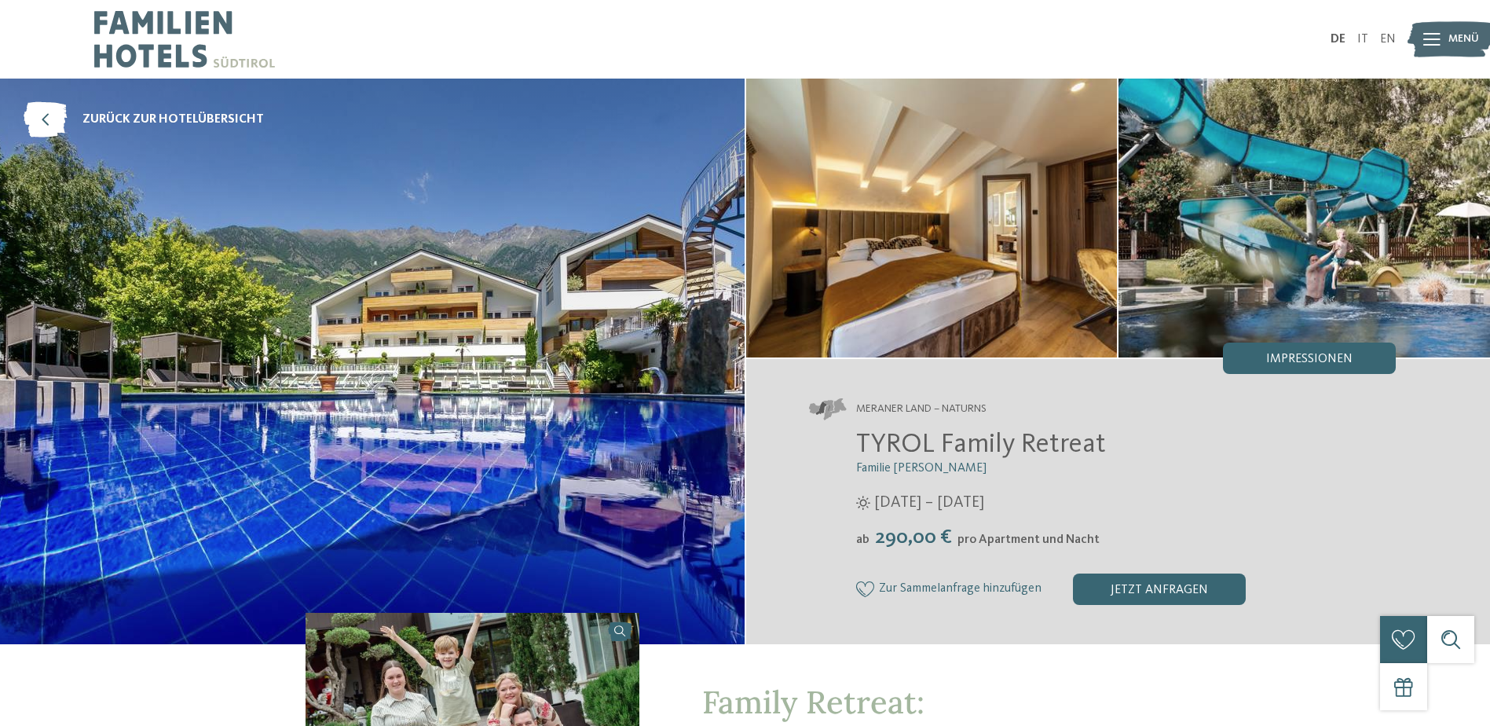
drag, startPoint x: 1119, startPoint y: 445, endPoint x: 855, endPoint y: 449, distance: 264.7
click at [855, 449] on div "TYROL Family Retreat Familie [PERSON_NAME] [DATE] – [DATE] ab" at bounding box center [1103, 516] width 588 height 177
copy span "TYROL Family Retreat"
